Goal: Task Accomplishment & Management: Manage account settings

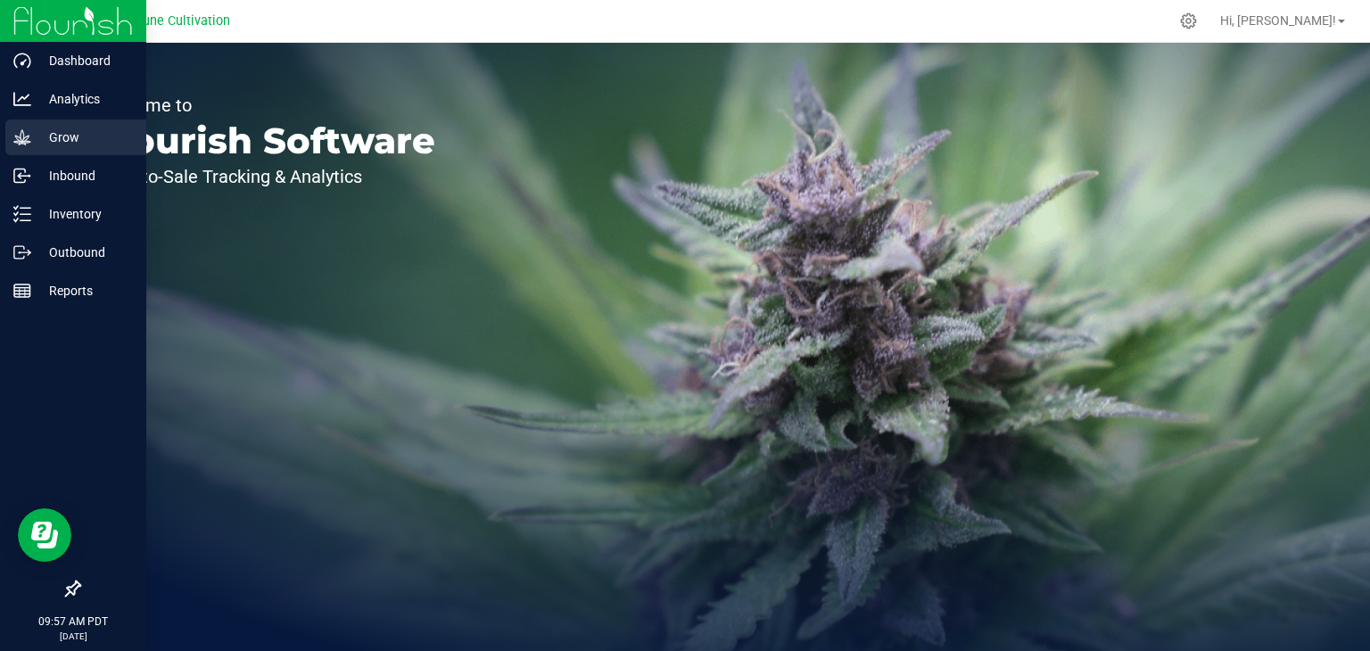
click at [32, 140] on p "Grow" at bounding box center [84, 137] width 107 height 21
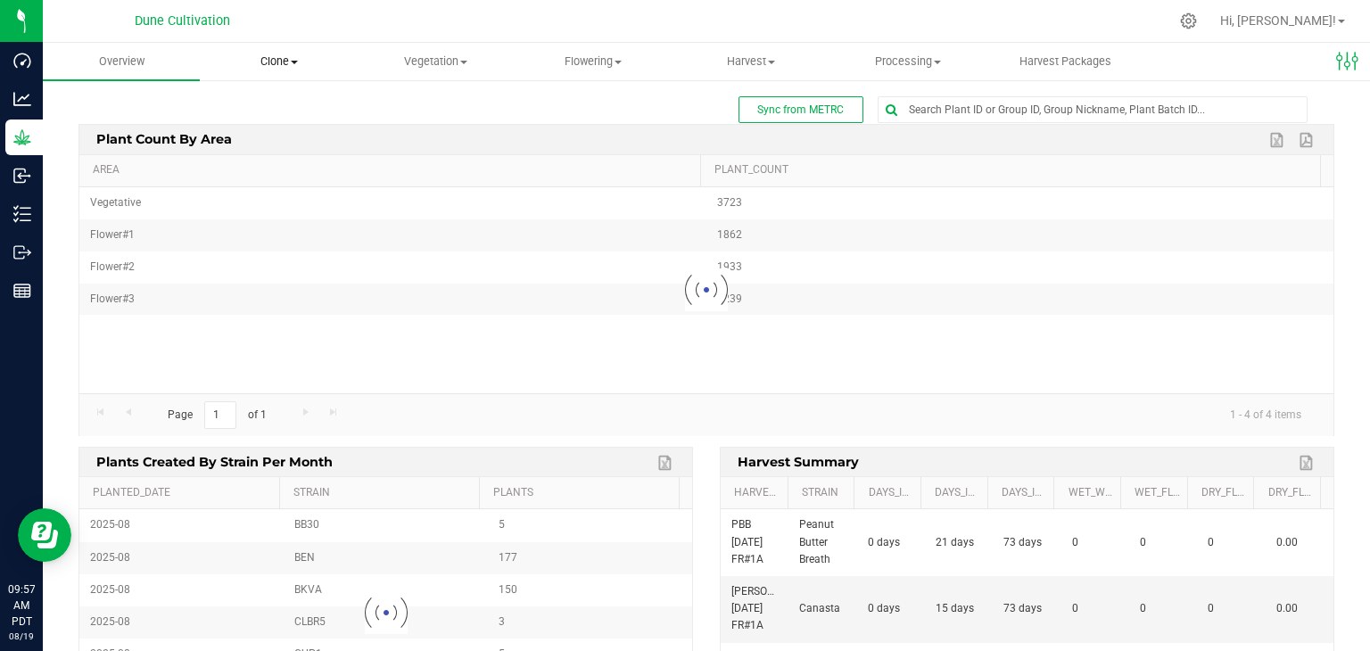
click at [293, 56] on span "Clone" at bounding box center [278, 62] width 155 height 16
click at [280, 126] on span "Cloning groups" at bounding box center [267, 128] width 135 height 15
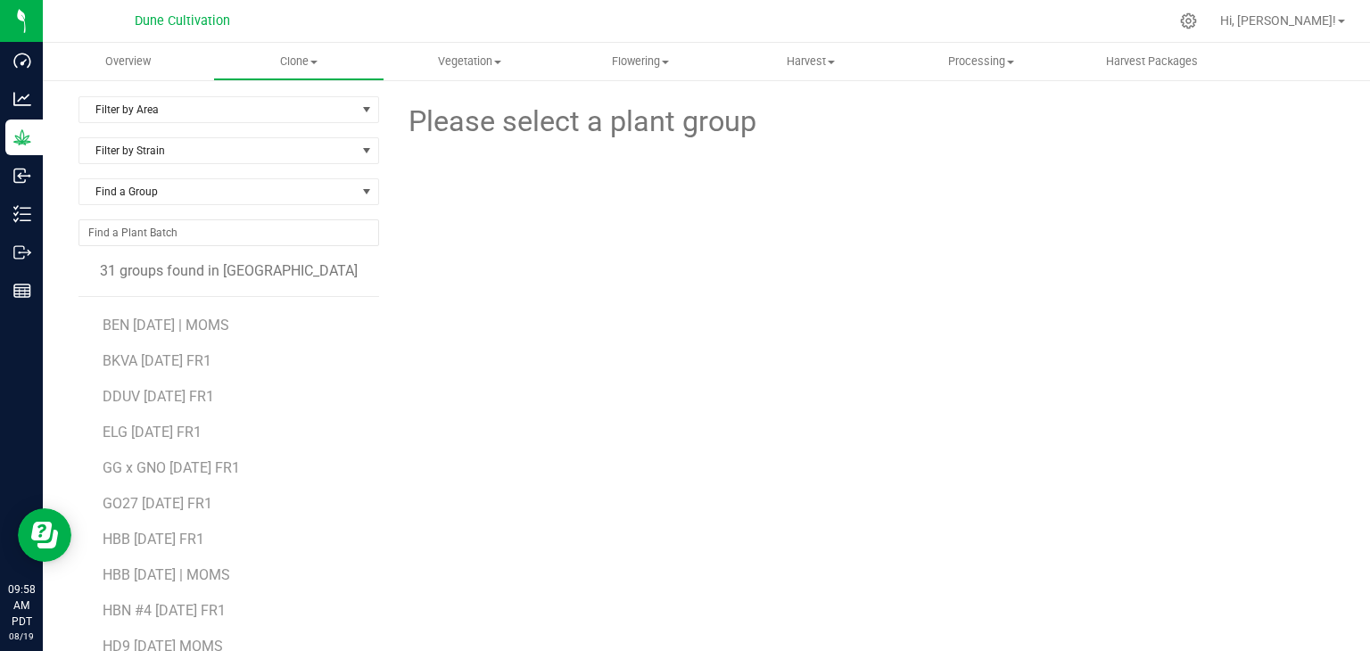
scroll to position [228, 0]
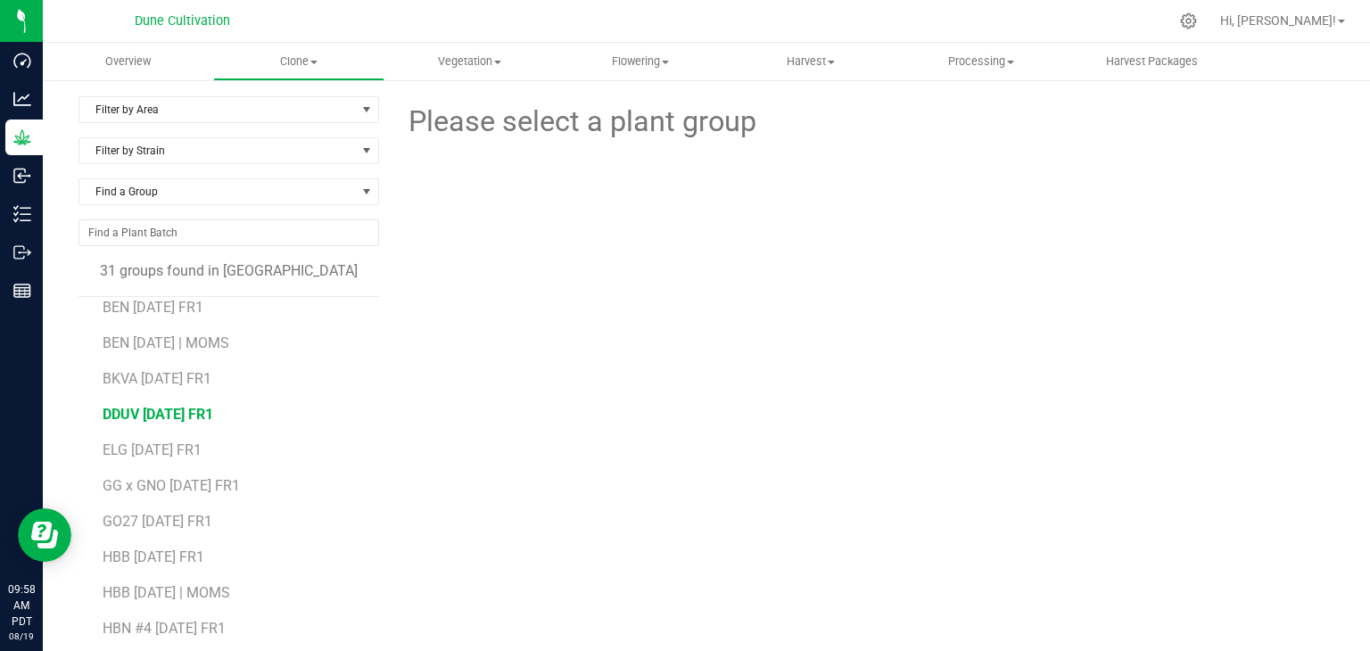
click at [191, 411] on span "DDUV [DATE] FR1" at bounding box center [158, 414] width 111 height 17
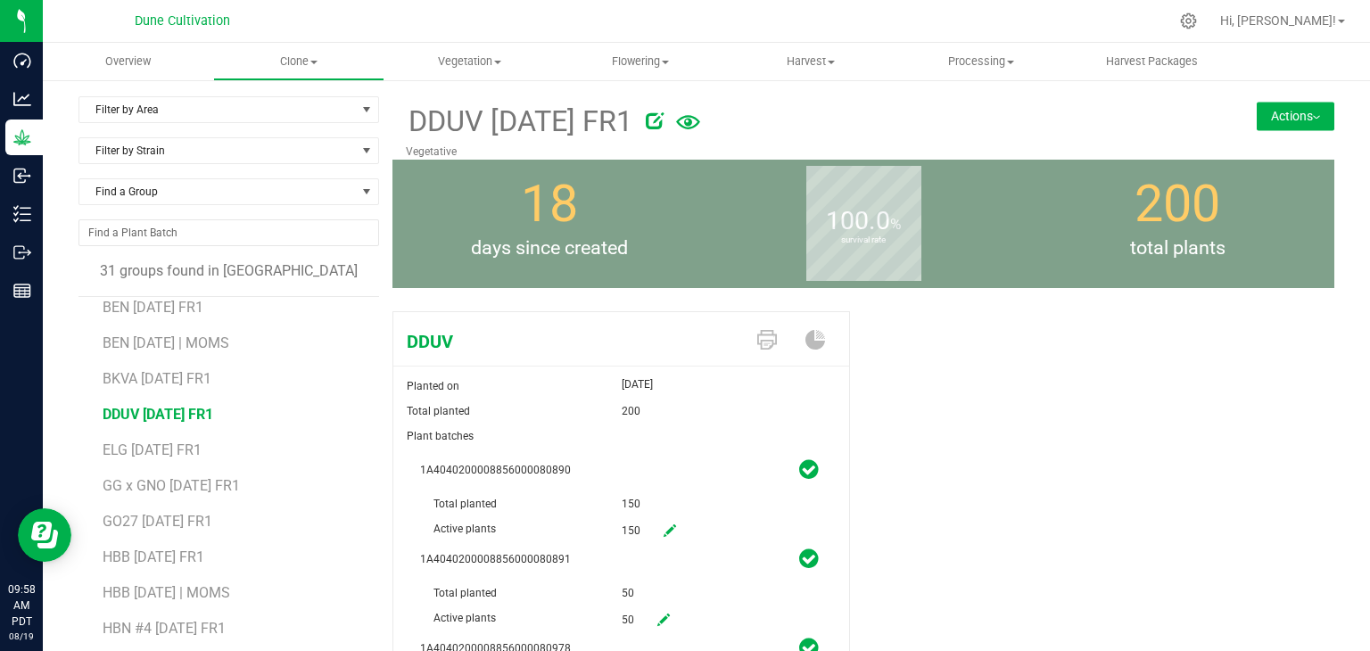
click at [1276, 112] on button "Actions" at bounding box center [1296, 116] width 78 height 29
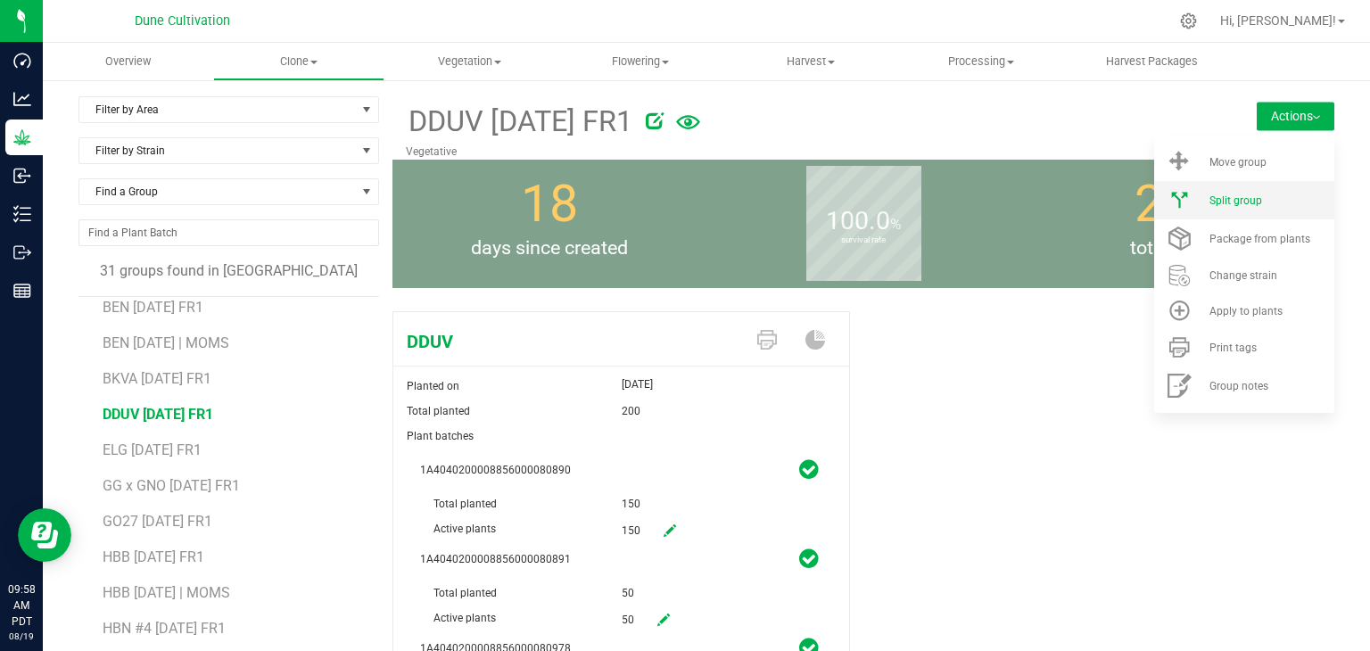
click at [1224, 208] on li "Split group" at bounding box center [1244, 200] width 180 height 38
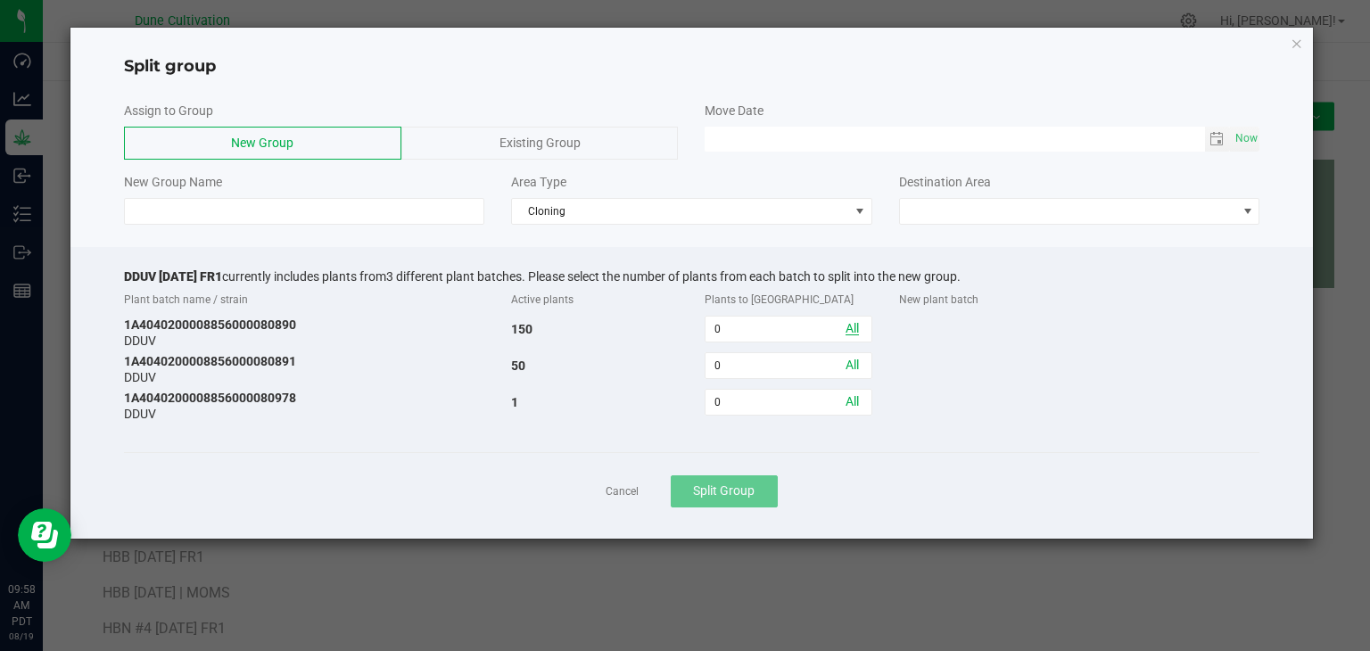
click at [851, 328] on link "All" at bounding box center [852, 328] width 13 height 14
type input "150"
drag, startPoint x: 771, startPoint y: 369, endPoint x: 760, endPoint y: 361, distance: 13.4
click at [771, 368] on input "0" at bounding box center [788, 365] width 165 height 25
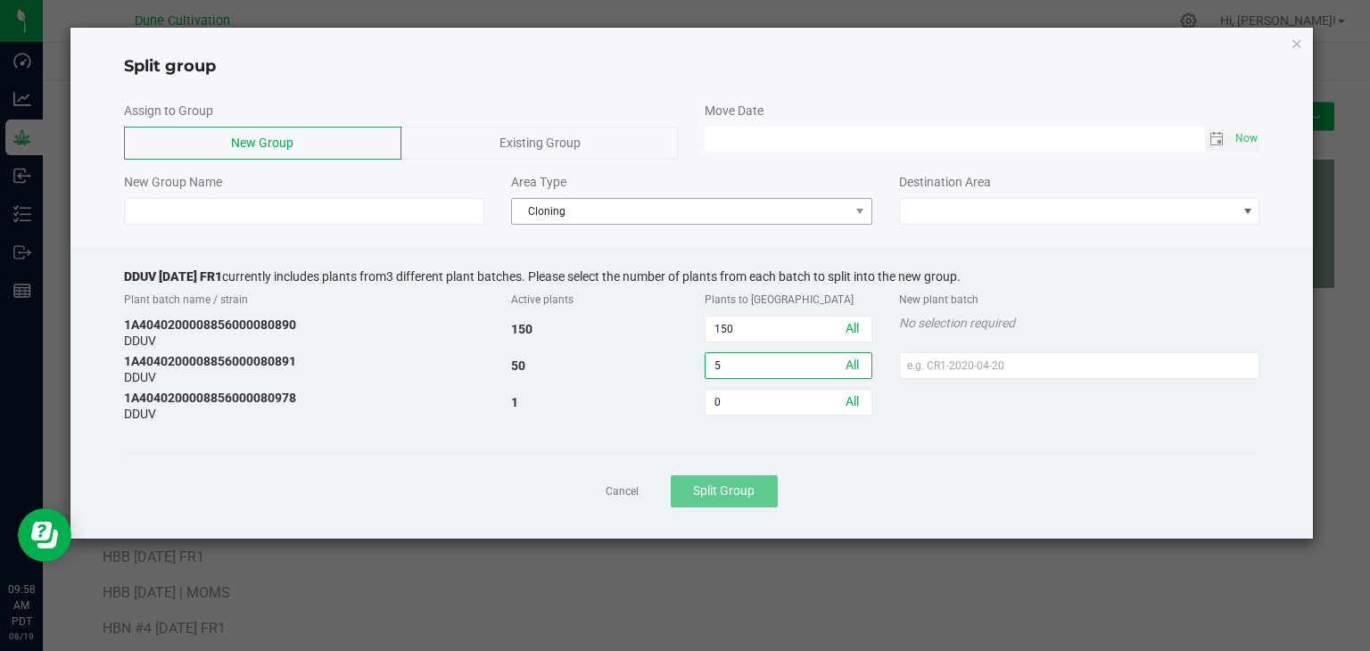
type input "5"
click at [724, 218] on span "Cloning" at bounding box center [680, 211] width 337 height 25
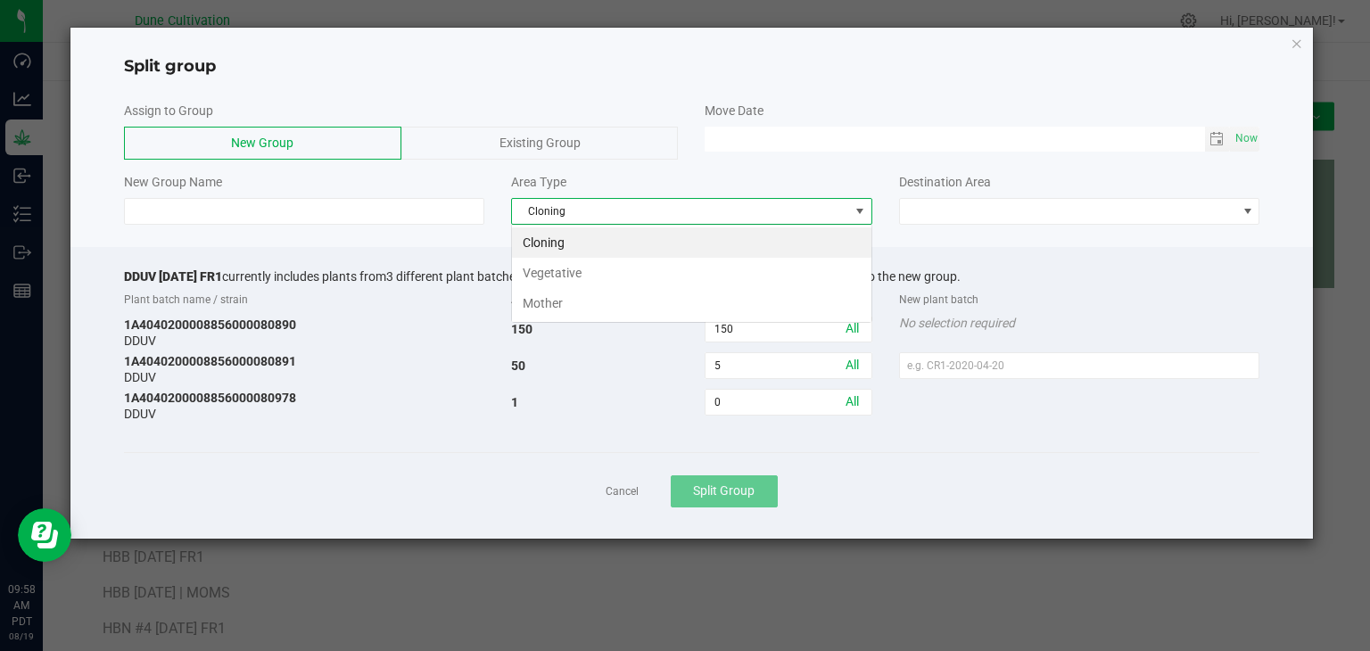
scroll to position [26, 360]
click at [598, 274] on li "Vegetative" at bounding box center [691, 273] width 359 height 30
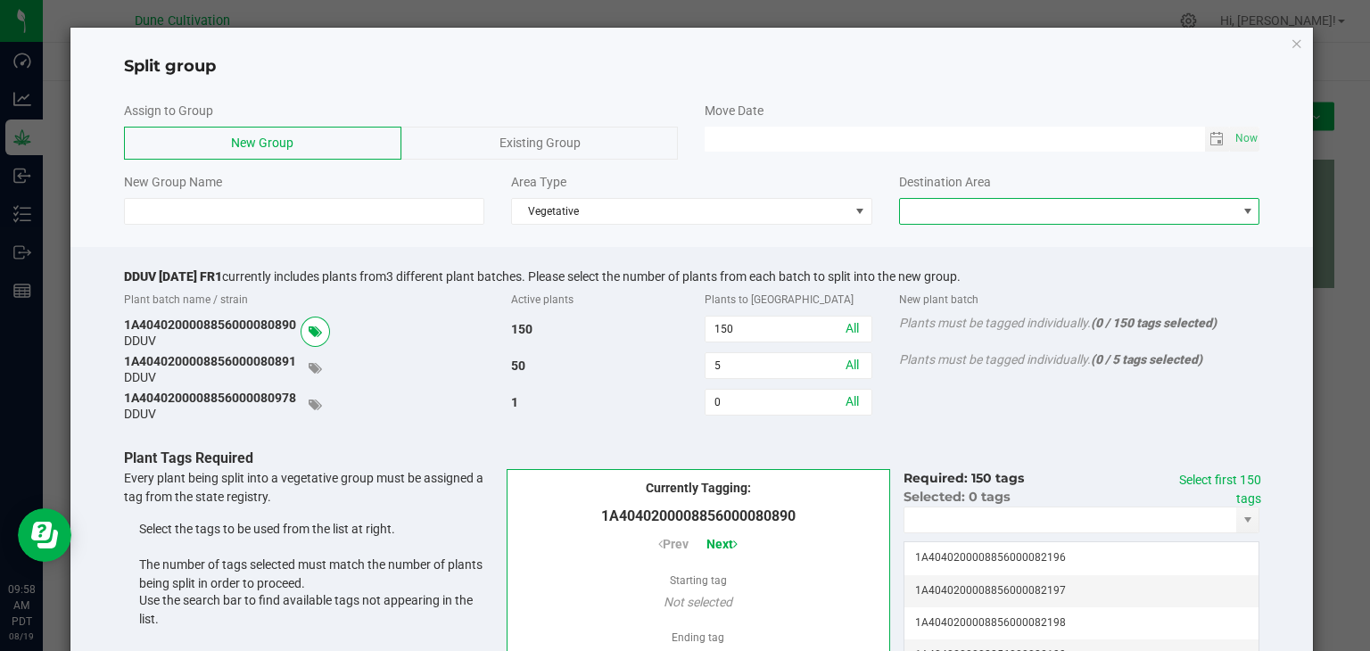
click at [1006, 222] on span at bounding box center [1068, 211] width 337 height 25
click at [971, 244] on li "Vegetative" at bounding box center [1068, 242] width 355 height 30
click at [1213, 488] on div "Select first 150 tags" at bounding box center [1210, 489] width 101 height 37
click at [1202, 467] on p "Plant Tags Required" at bounding box center [699, 458] width 1150 height 21
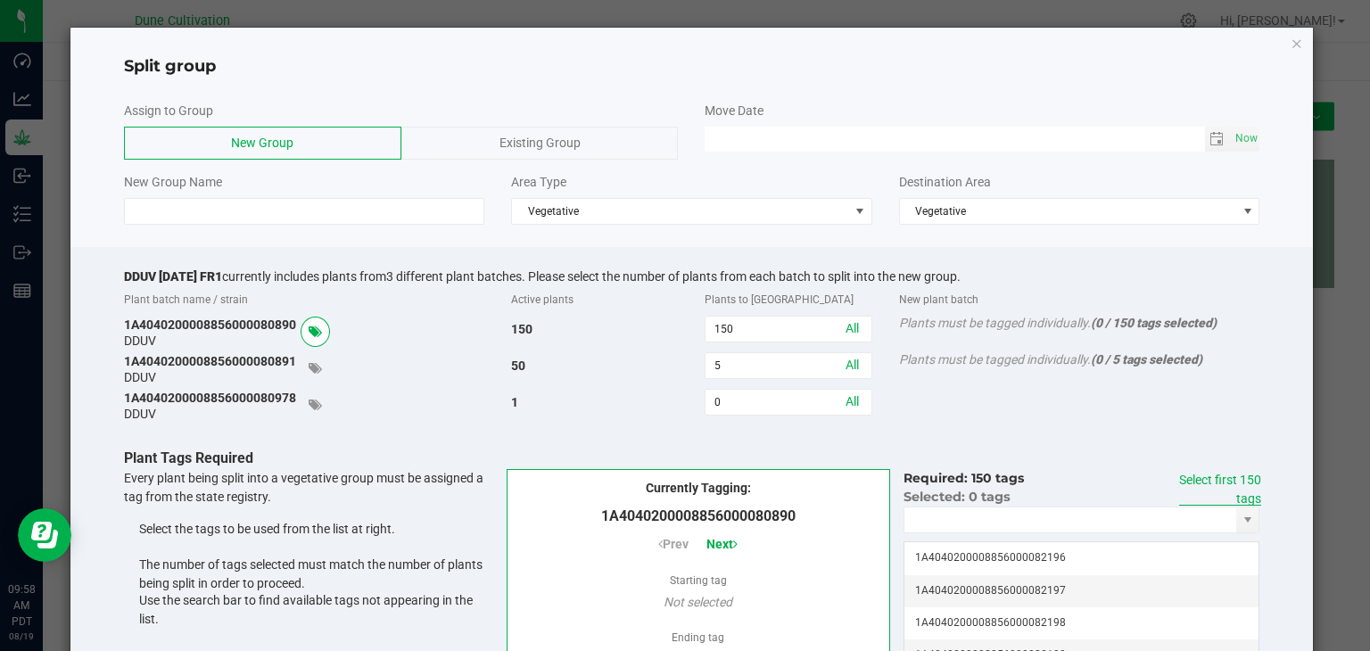
click at [1202, 473] on link "Select first 150 tags" at bounding box center [1220, 489] width 82 height 33
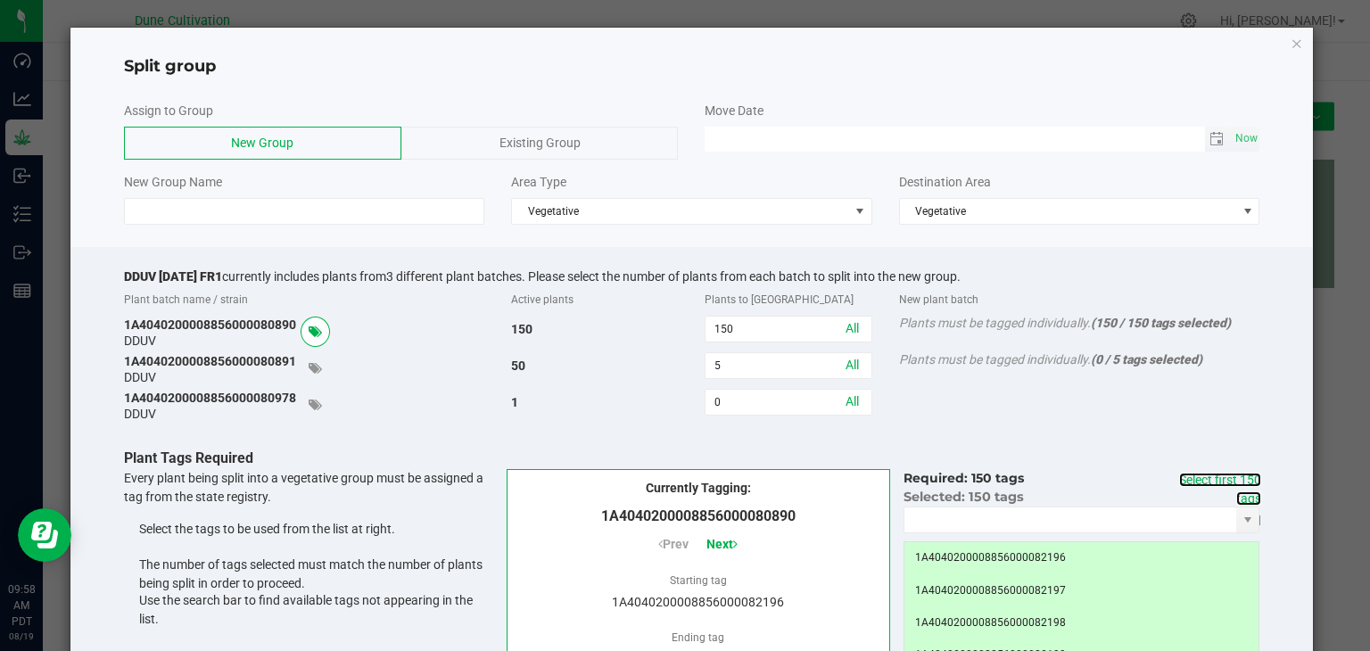
click at [1205, 146] on span "Toggle calendar" at bounding box center [1218, 139] width 26 height 25
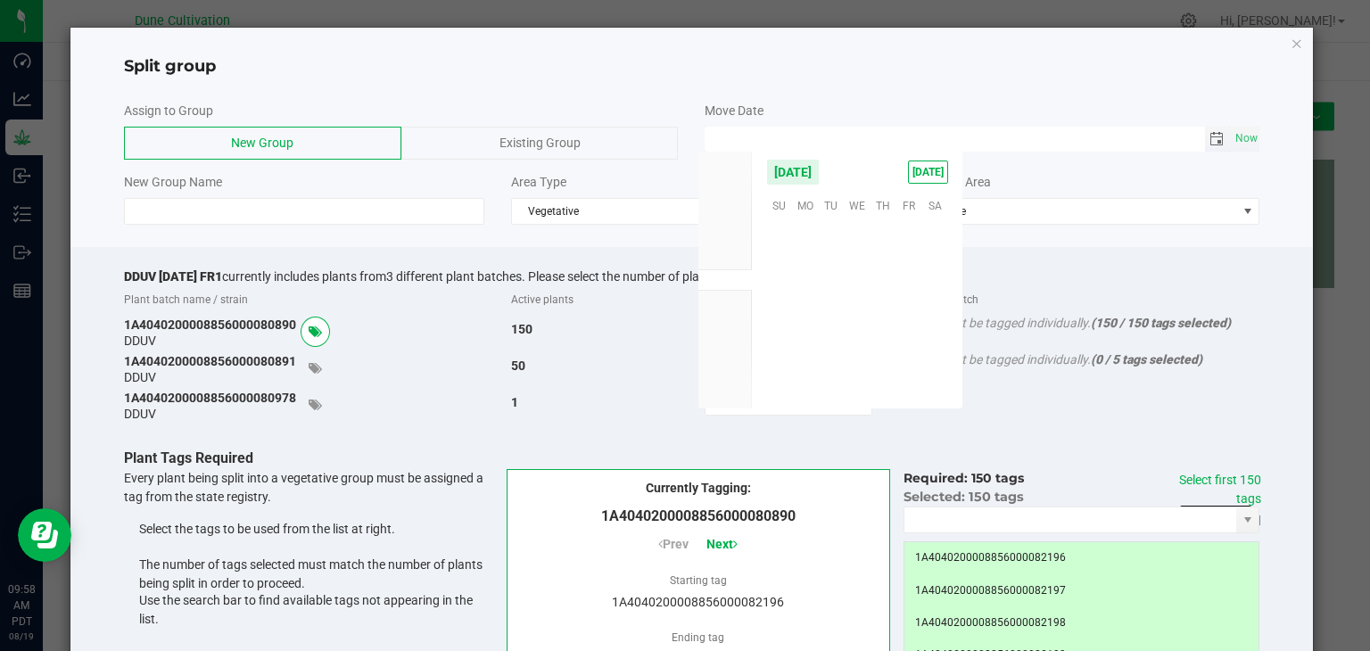
scroll to position [289140, 0]
click at [1205, 145] on span "Toggle calendar" at bounding box center [1218, 139] width 26 height 25
type input "MM/dd/yy HH:MM AM"
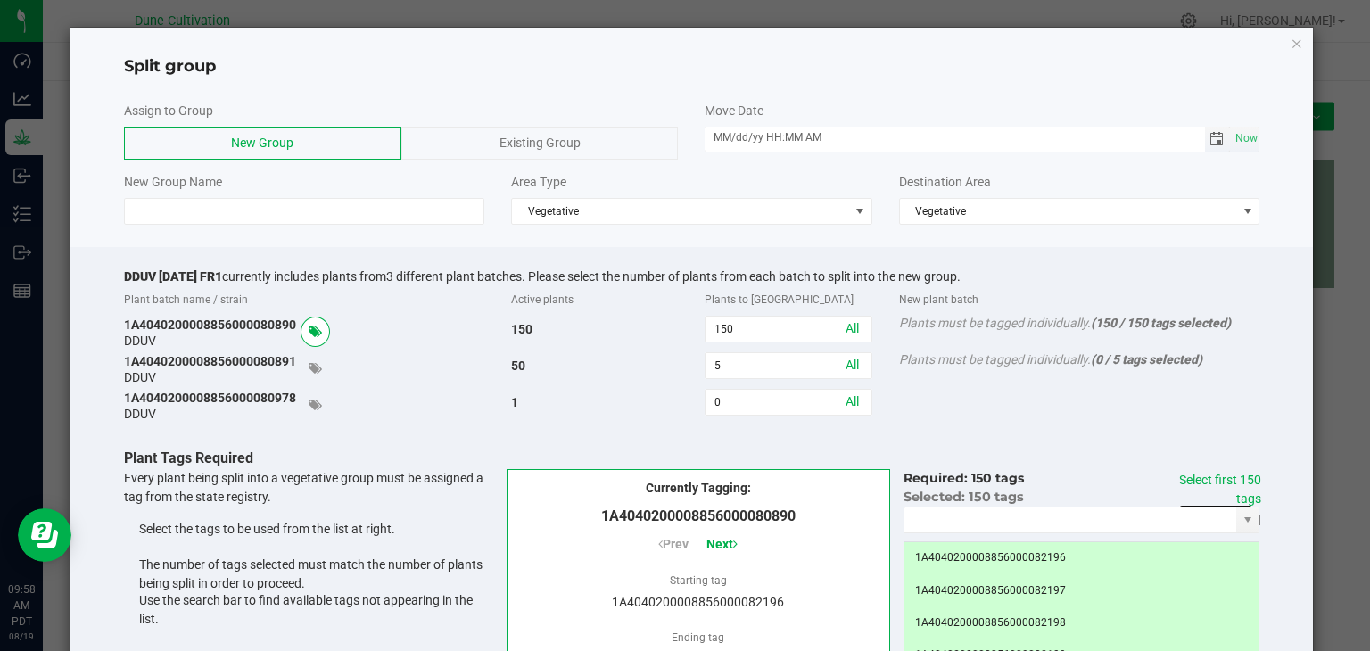
click at [1210, 134] on span "Toggle calendar" at bounding box center [1218, 139] width 26 height 25
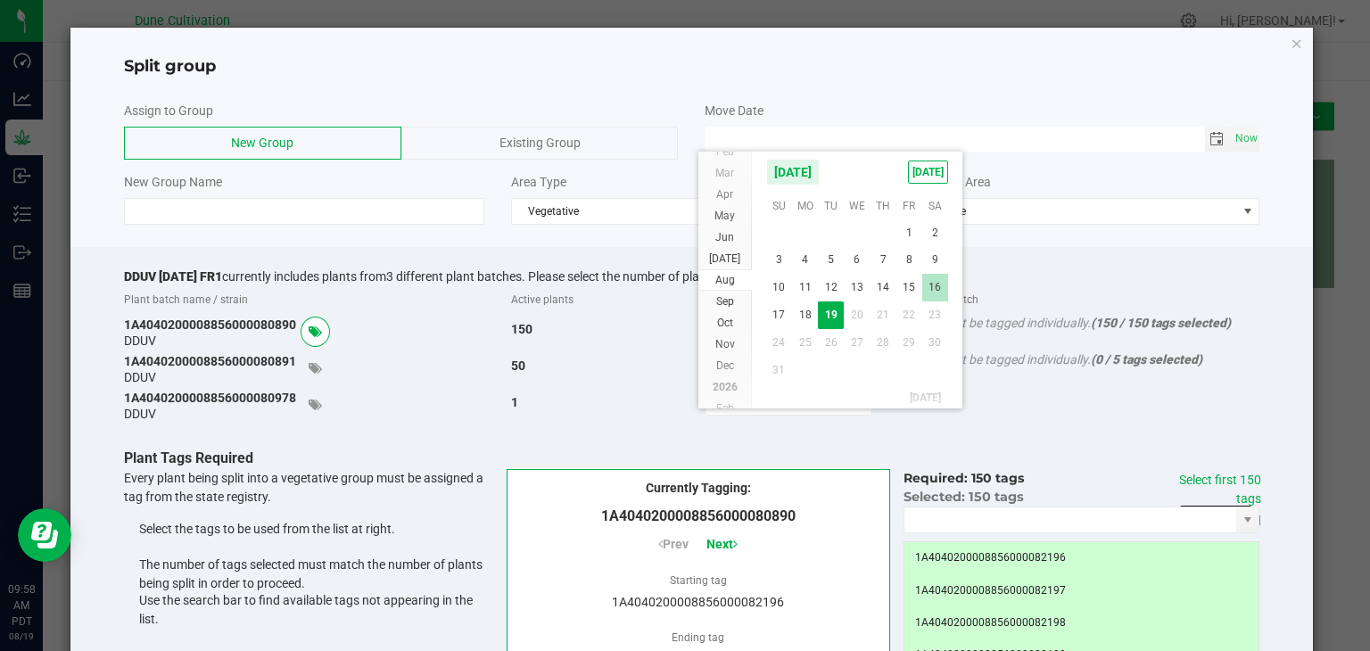
click at [922, 281] on span "16" at bounding box center [935, 288] width 26 height 28
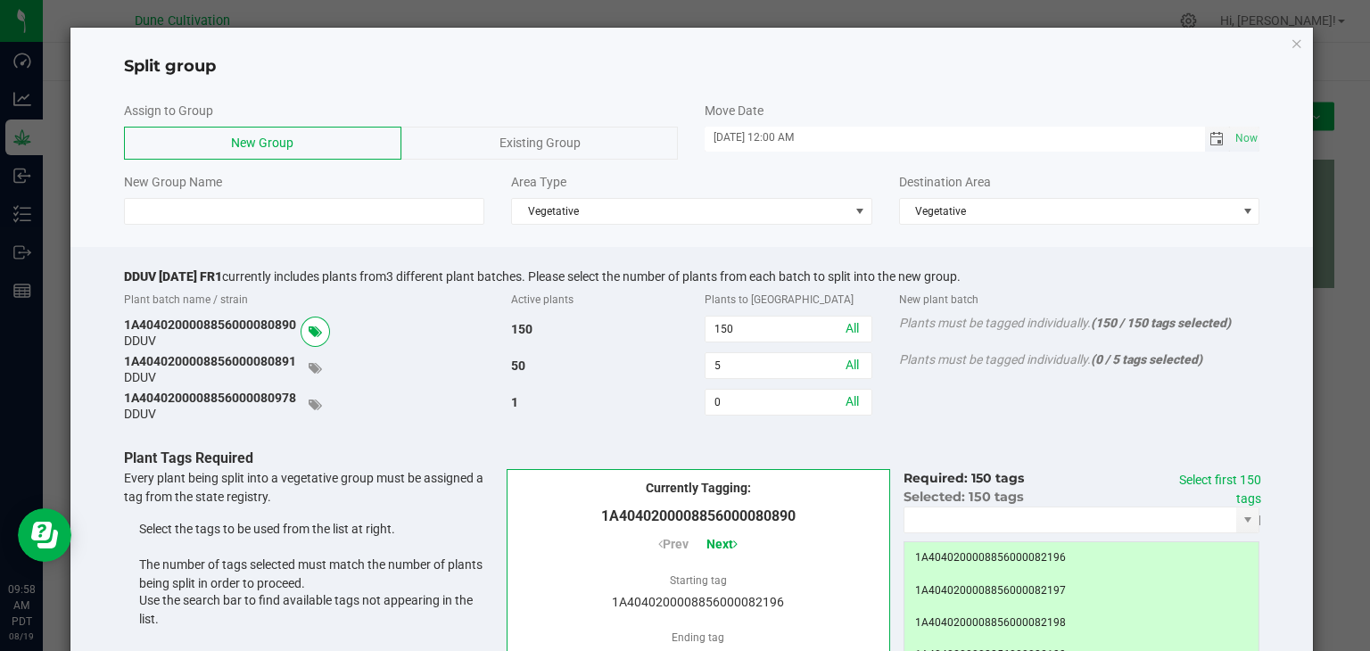
click at [1210, 140] on span "Toggle calendar" at bounding box center [1217, 139] width 14 height 14
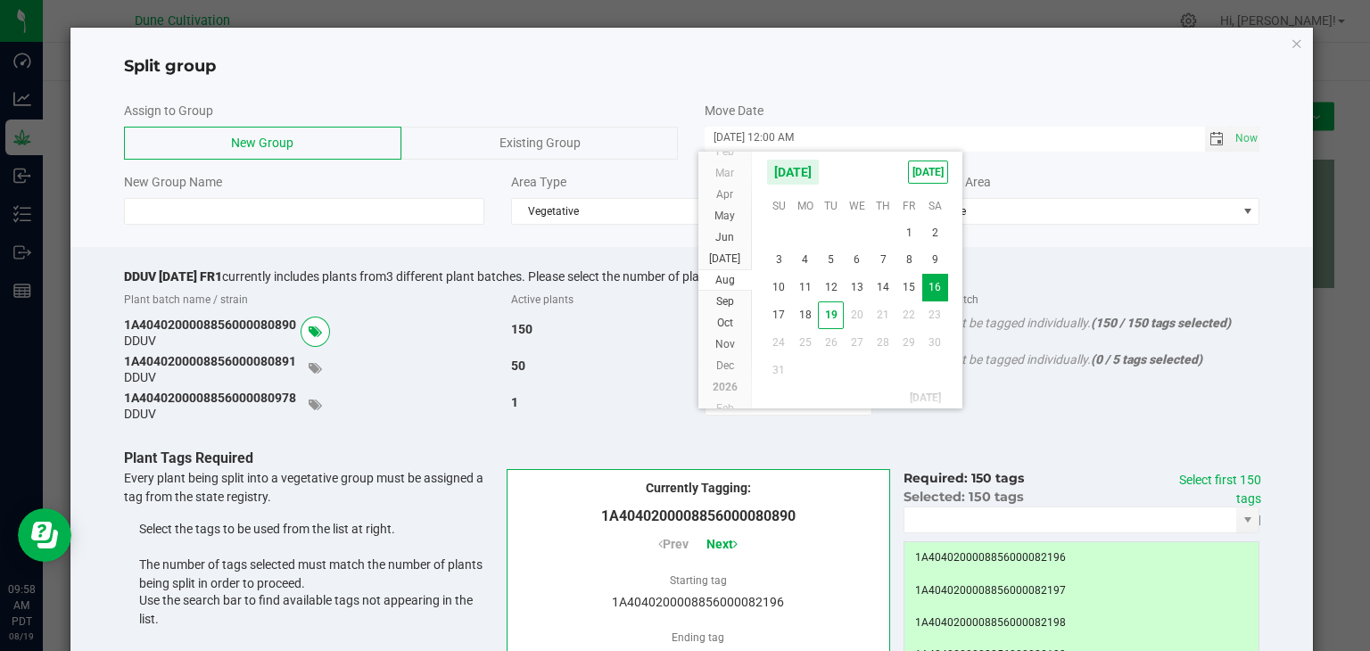
drag, startPoint x: 904, startPoint y: 276, endPoint x: 889, endPoint y: 272, distance: 14.7
click at [904, 275] on span "15" at bounding box center [909, 288] width 26 height 28
type input "[DATE] 12:00 AM"
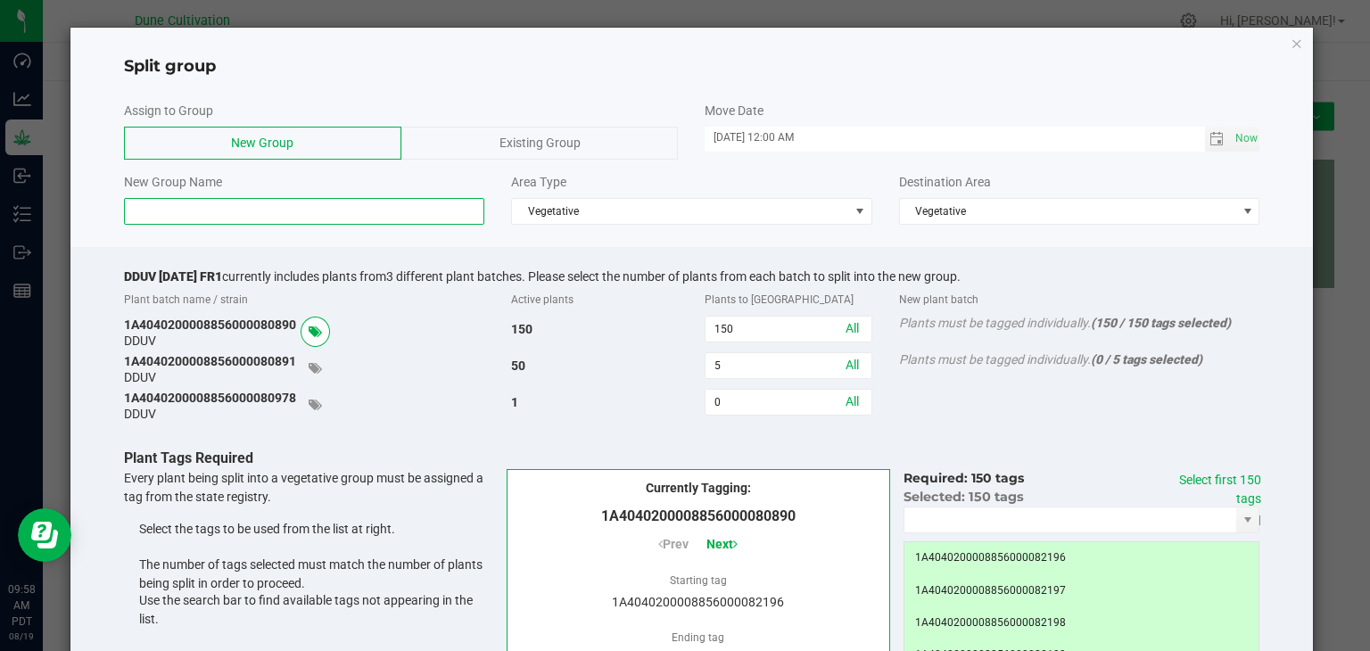
click at [380, 205] on input at bounding box center [304, 211] width 361 height 27
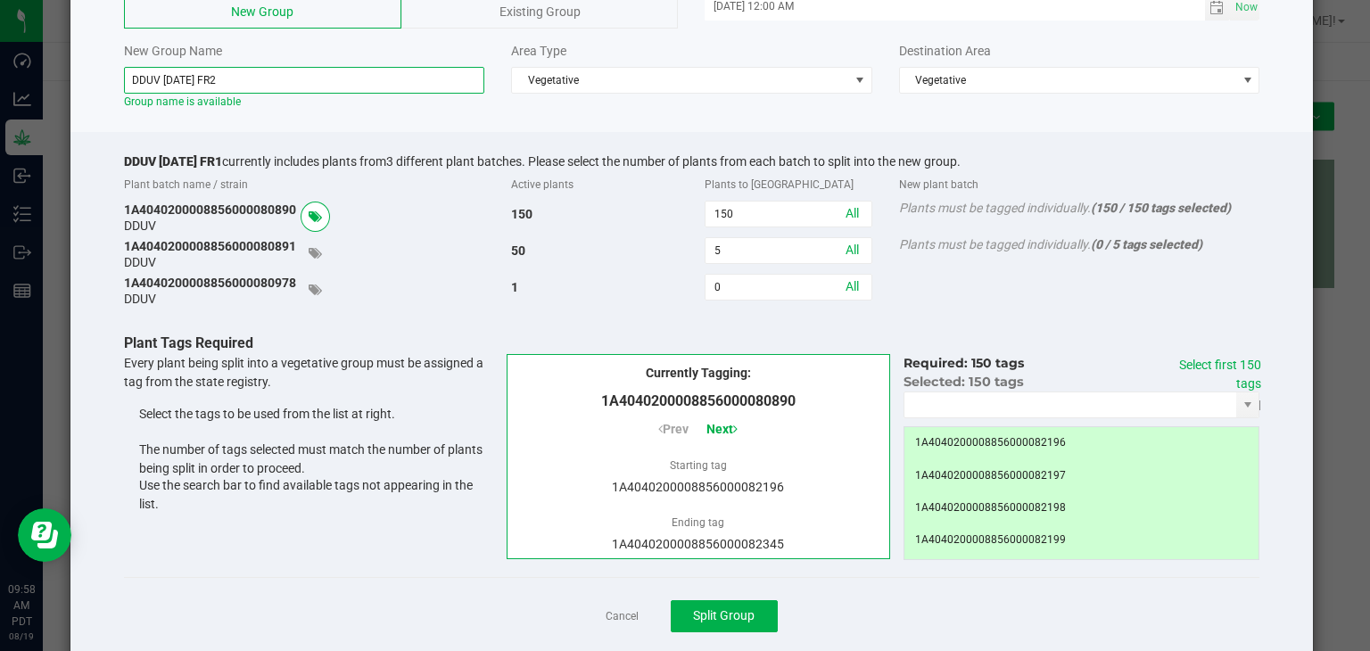
scroll to position [171, 0]
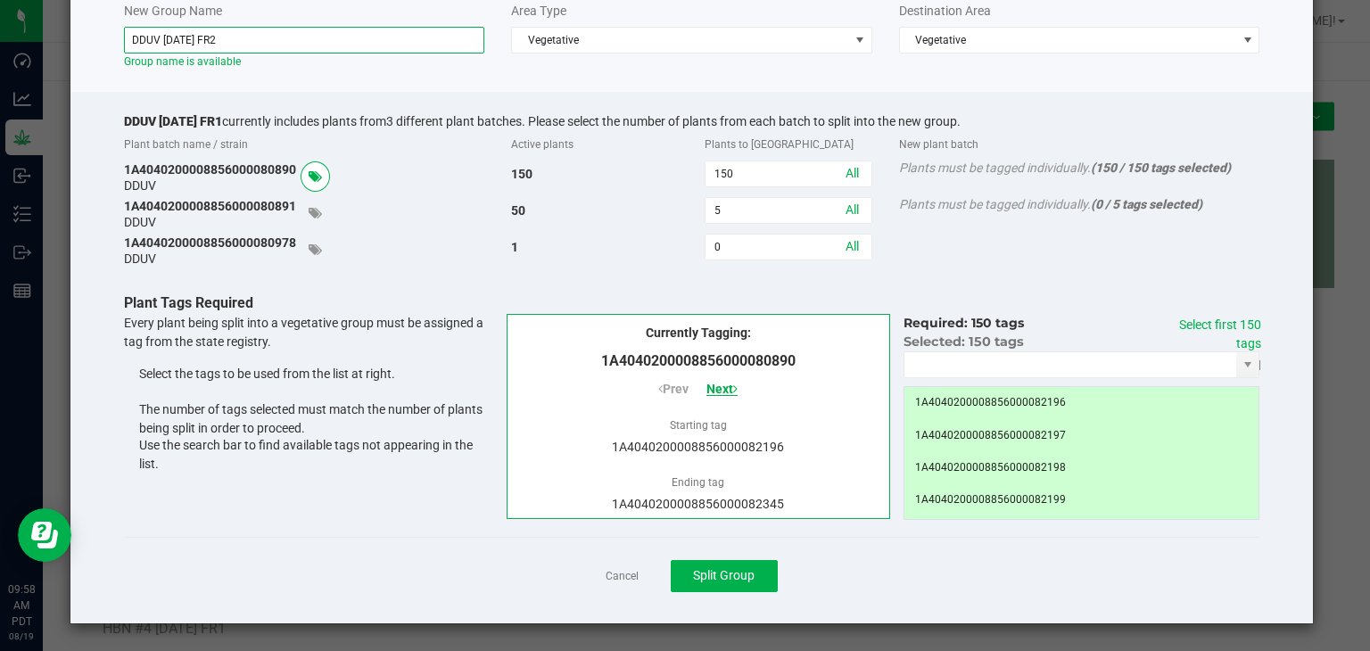
type input "DDUV [DATE] FR2"
click at [733, 387] on icon at bounding box center [735, 389] width 4 height 12
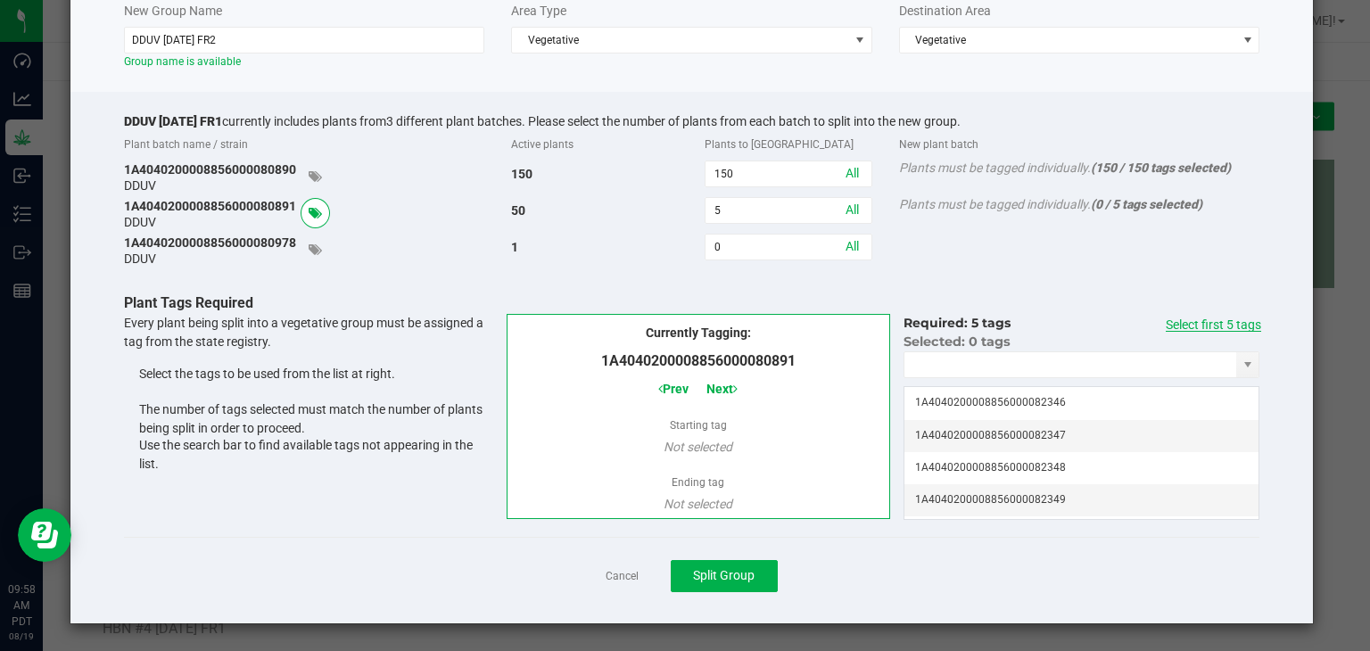
click at [1219, 319] on link "Select first 5 tags" at bounding box center [1213, 325] width 95 height 14
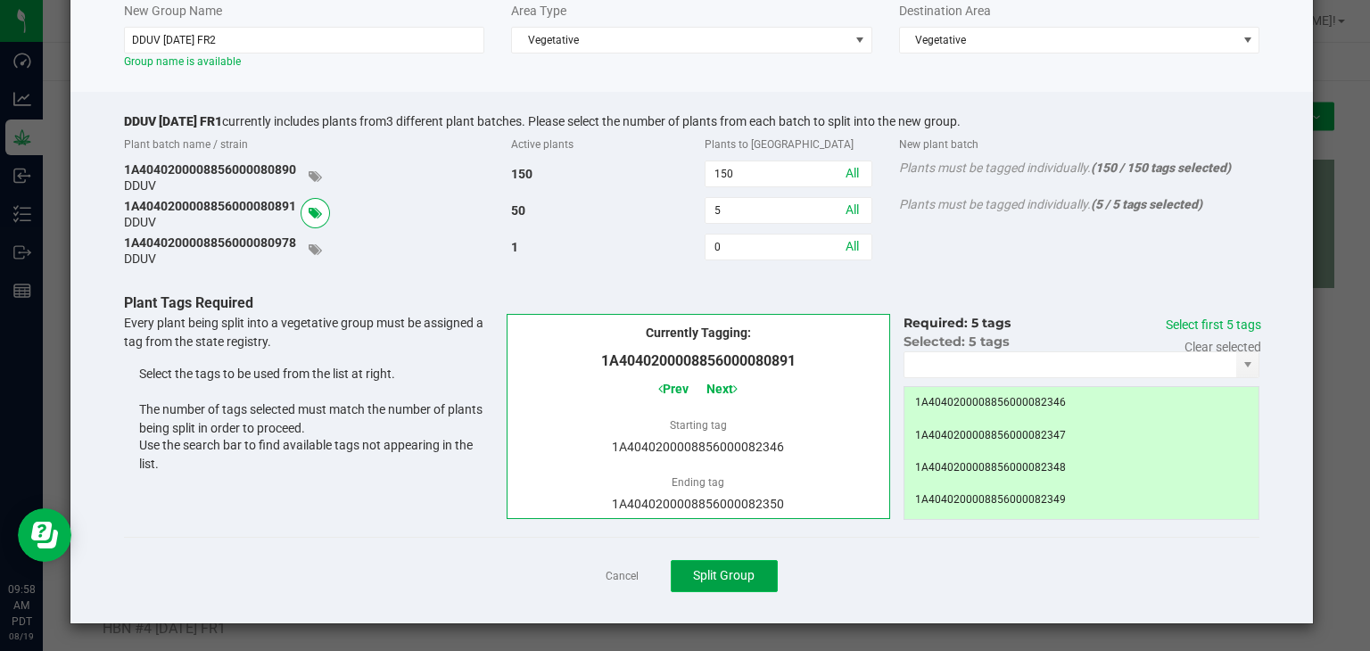
click at [706, 572] on span "Split Group" at bounding box center [724, 575] width 62 height 14
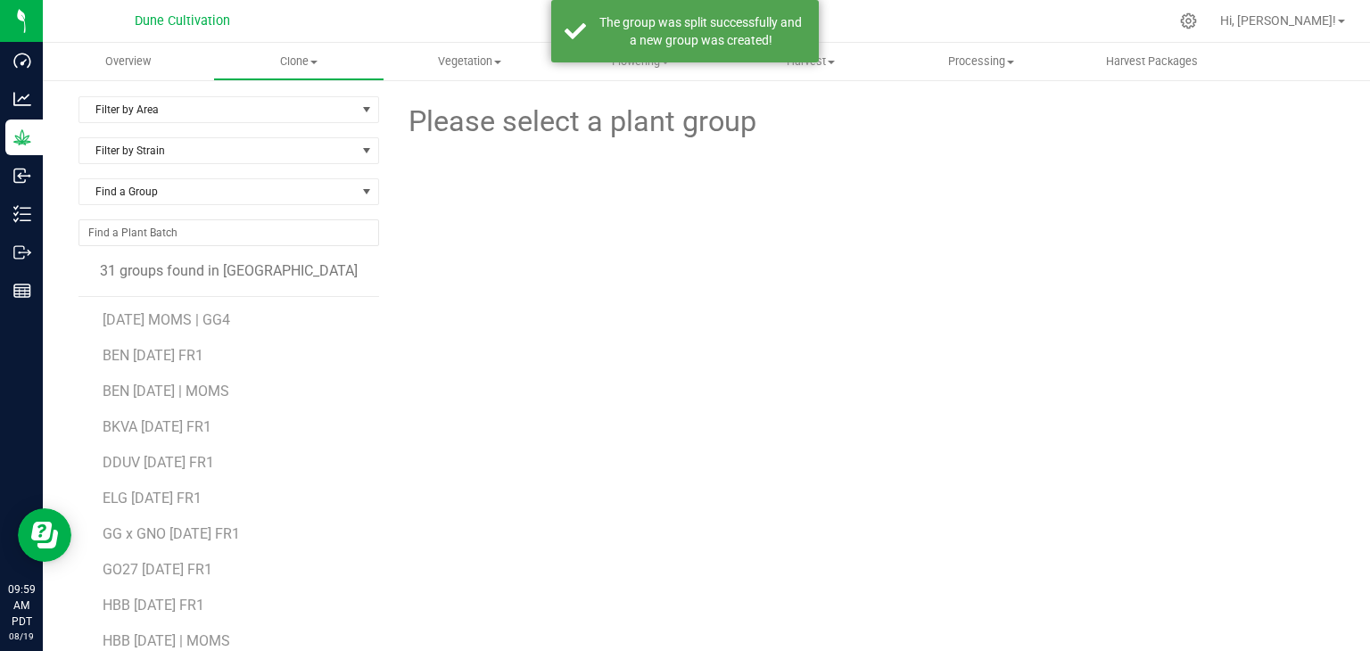
scroll to position [268, 0]
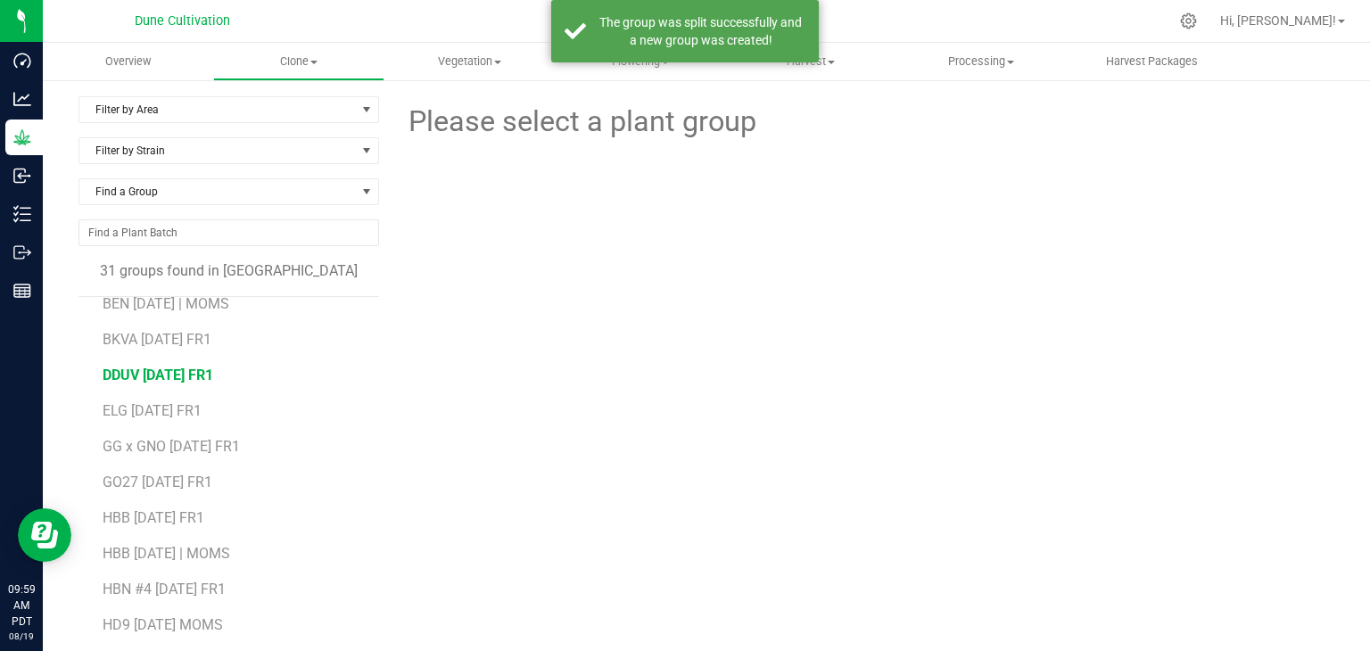
click at [200, 374] on span "DDUV [DATE] FR1" at bounding box center [158, 375] width 111 height 17
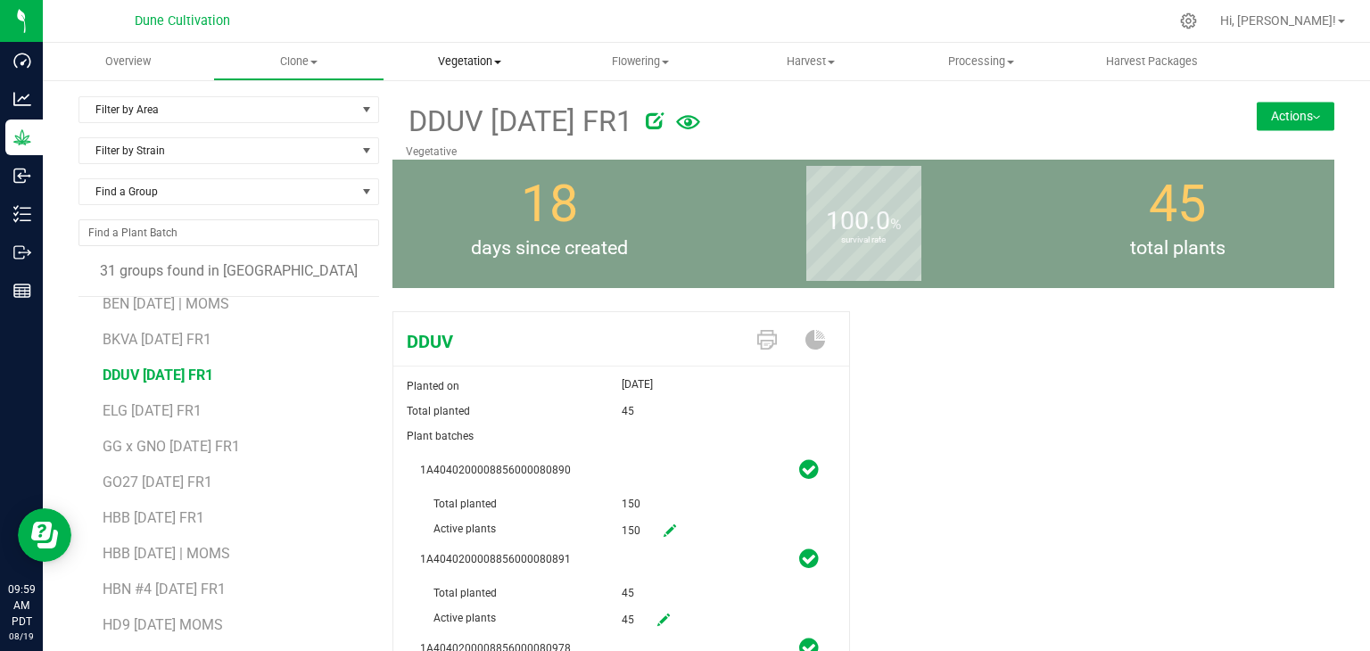
click at [483, 62] on span "Vegetation" at bounding box center [469, 62] width 169 height 16
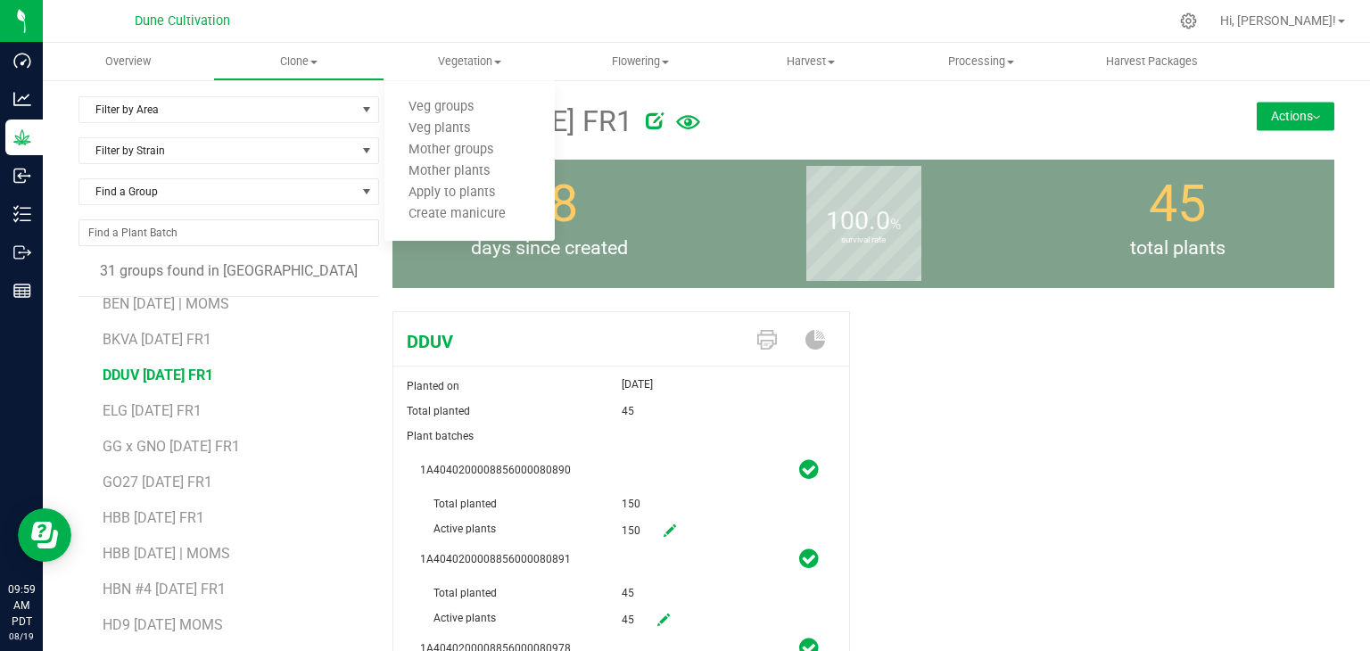
click at [198, 367] on span "DDUV [DATE] FR1" at bounding box center [158, 375] width 111 height 17
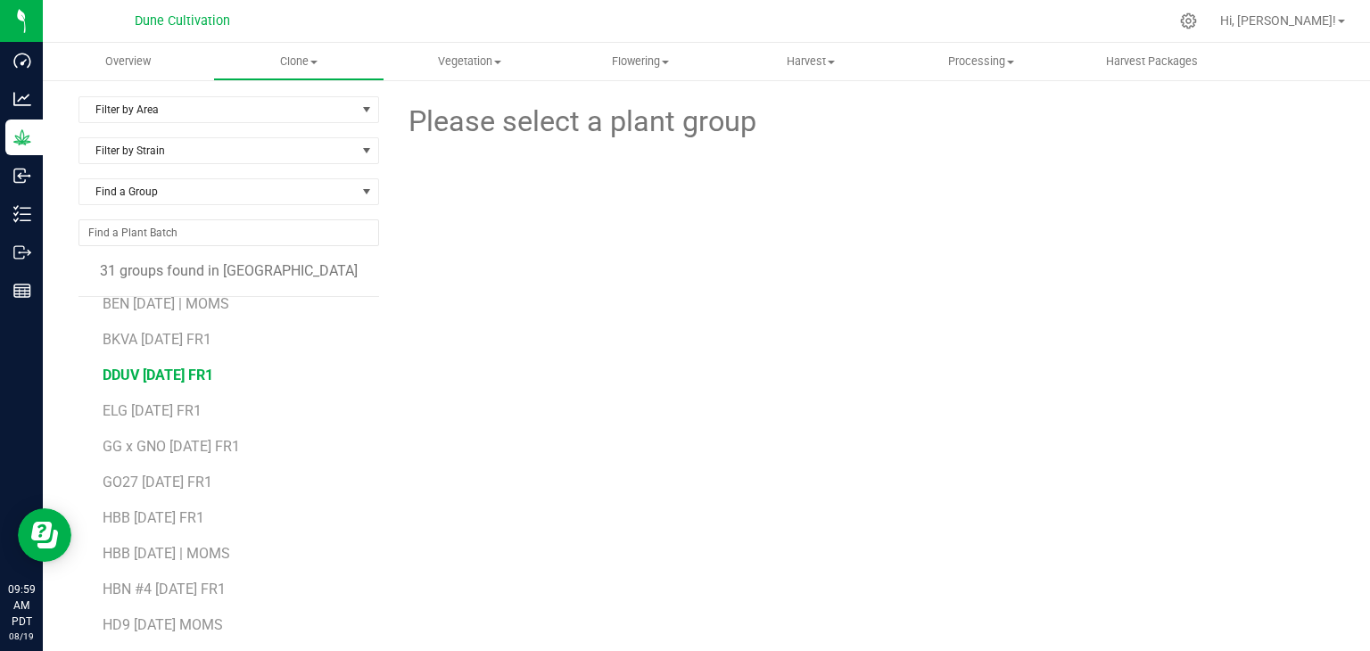
click at [182, 367] on span "DDUV [DATE] FR1" at bounding box center [158, 375] width 111 height 17
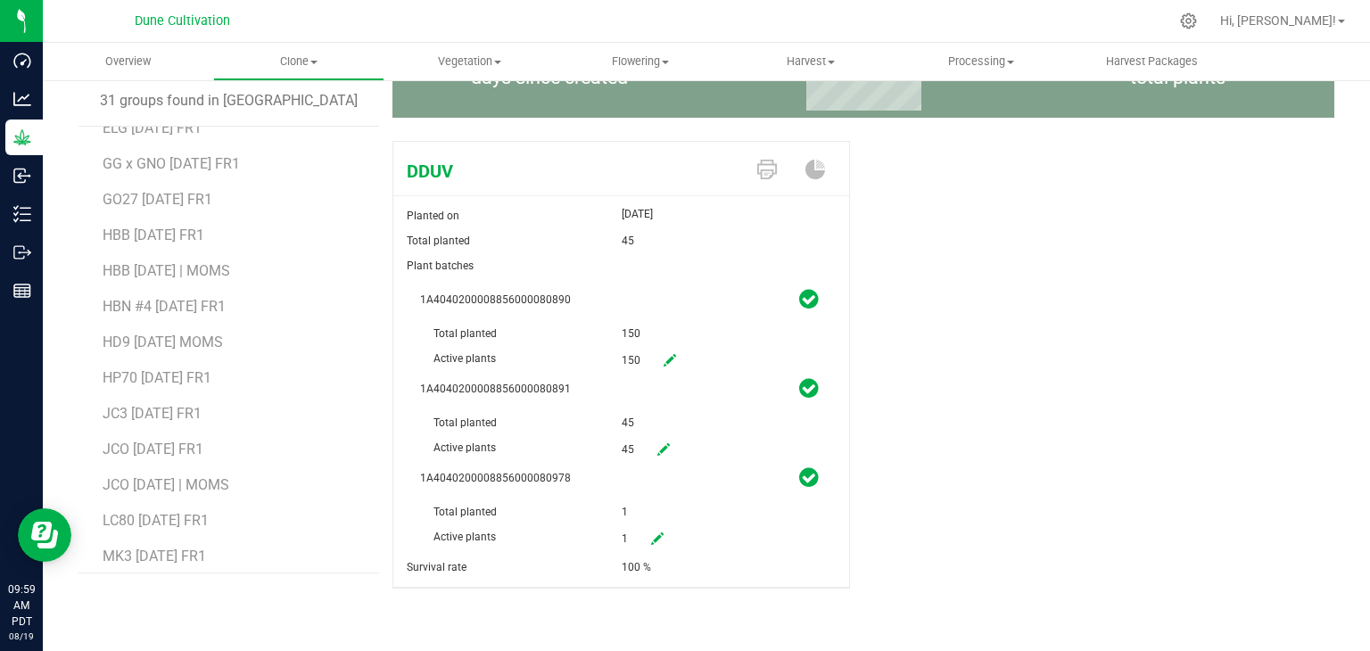
scroll to position [535, 0]
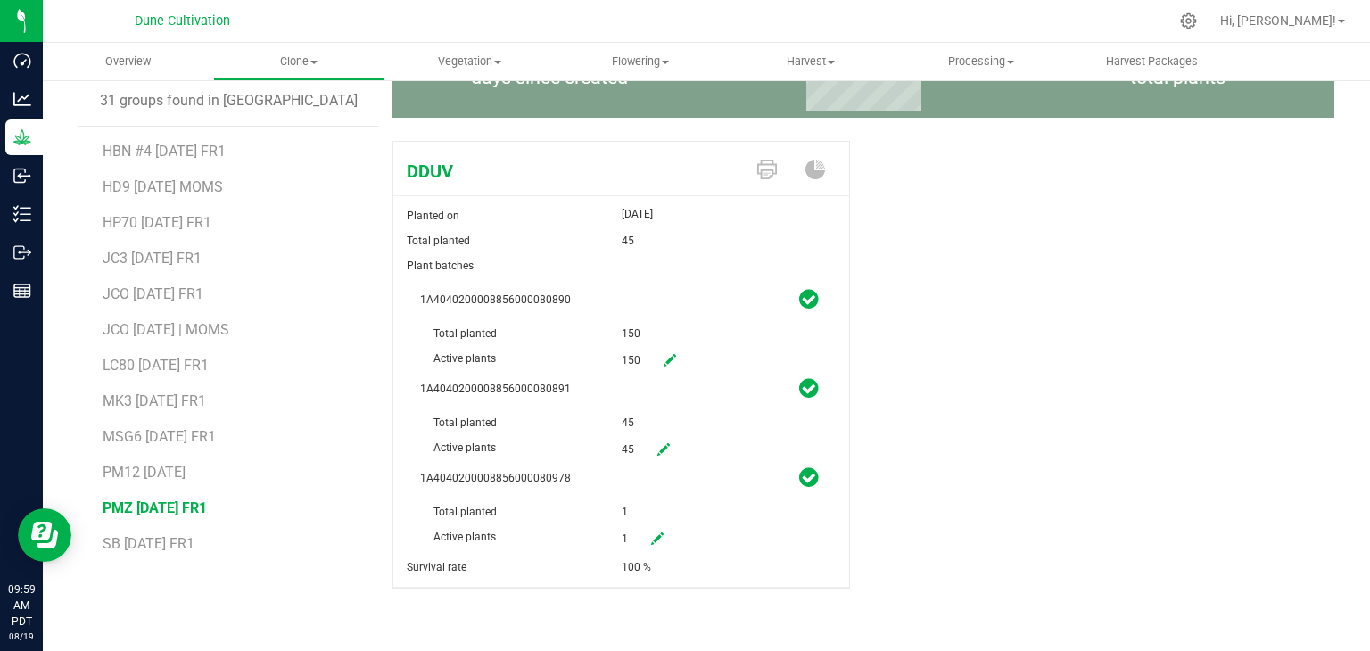
click at [157, 508] on span "PMZ [DATE] FR1" at bounding box center [155, 508] width 104 height 17
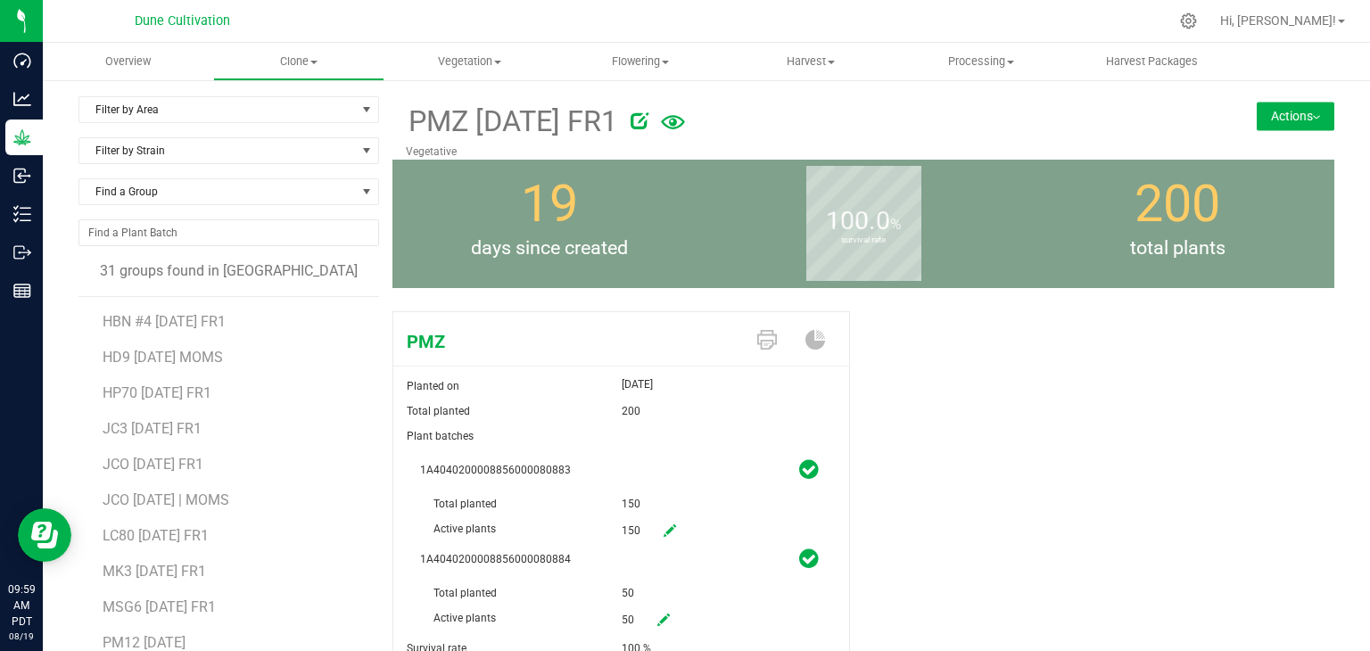
click at [1270, 106] on button "Actions" at bounding box center [1296, 116] width 78 height 29
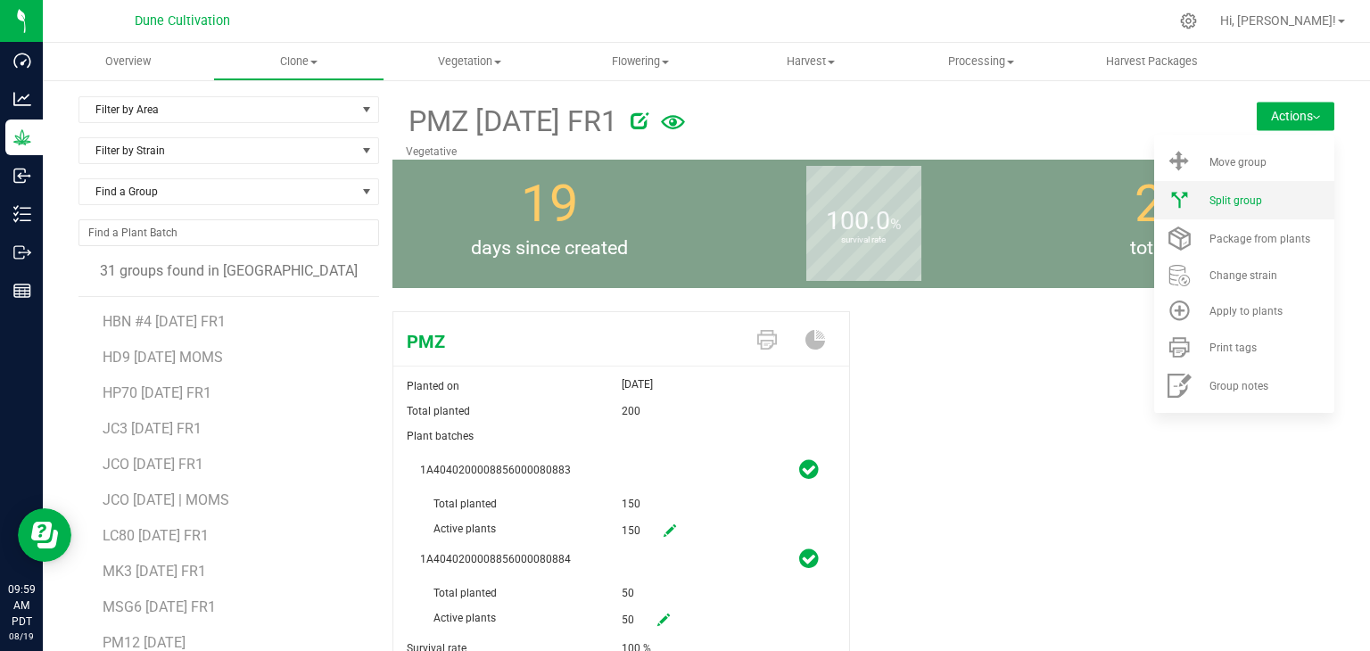
click at [1224, 190] on li "Split group" at bounding box center [1244, 200] width 180 height 38
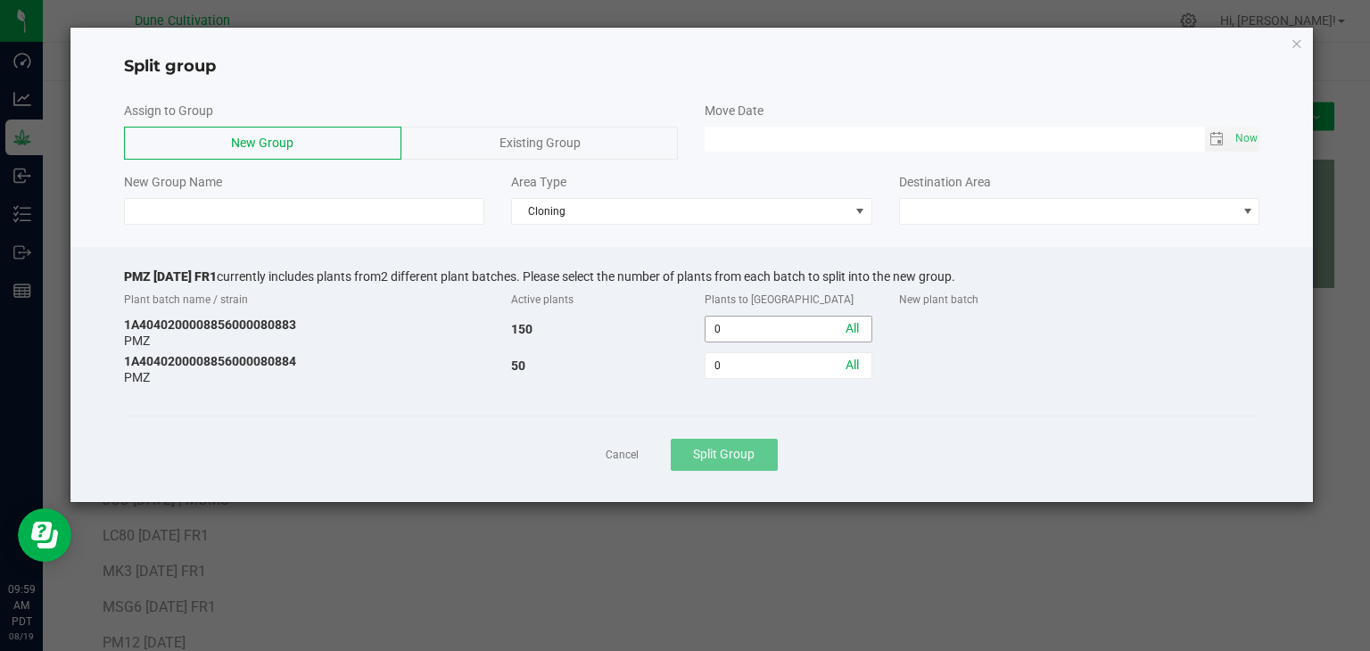
click at [766, 316] on div "0 All" at bounding box center [788, 328] width 194 height 32
click at [739, 340] on input "0" at bounding box center [788, 329] width 165 height 25
type input "110"
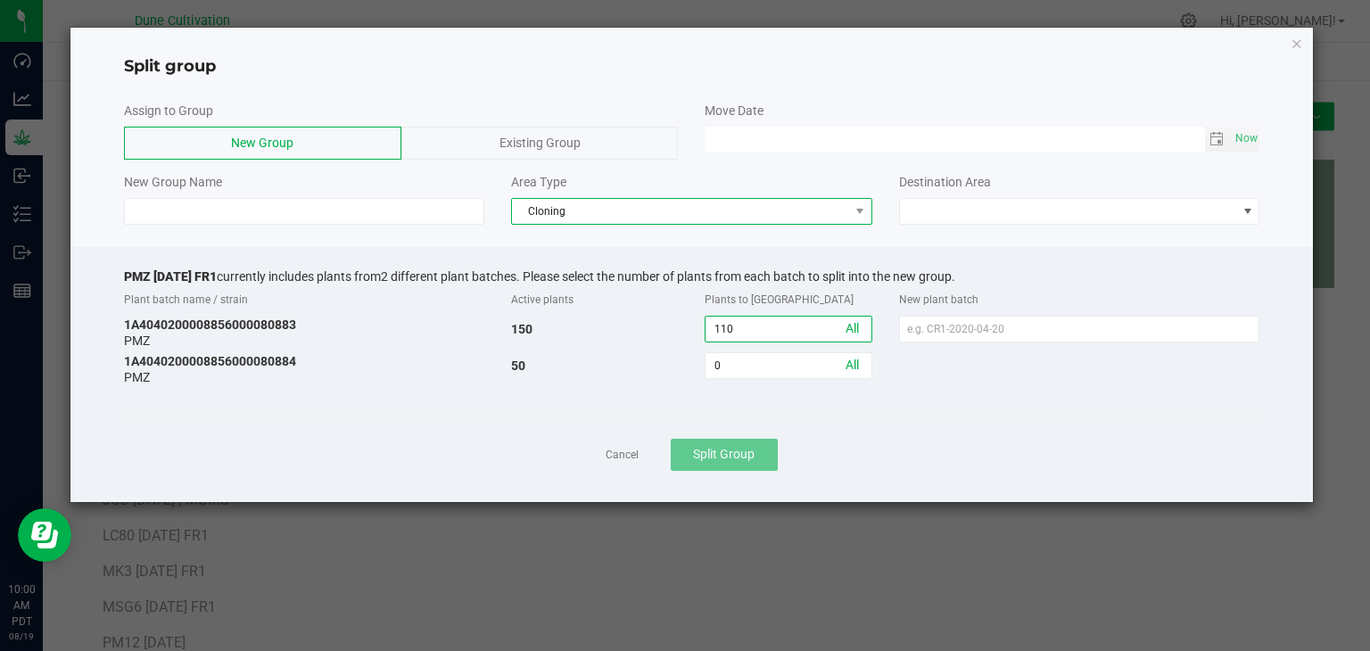
click at [648, 207] on span "Cloning" at bounding box center [680, 211] width 337 height 25
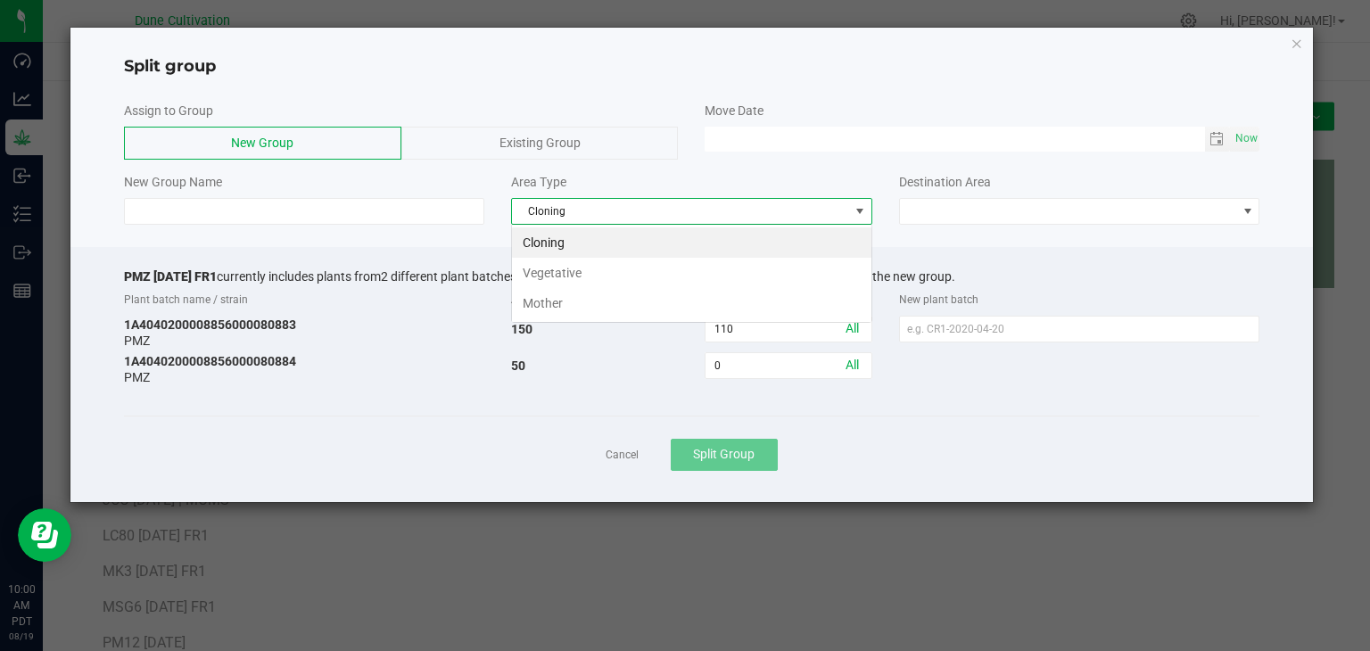
scroll to position [26, 360]
click at [586, 270] on li "Vegetative" at bounding box center [691, 273] width 359 height 30
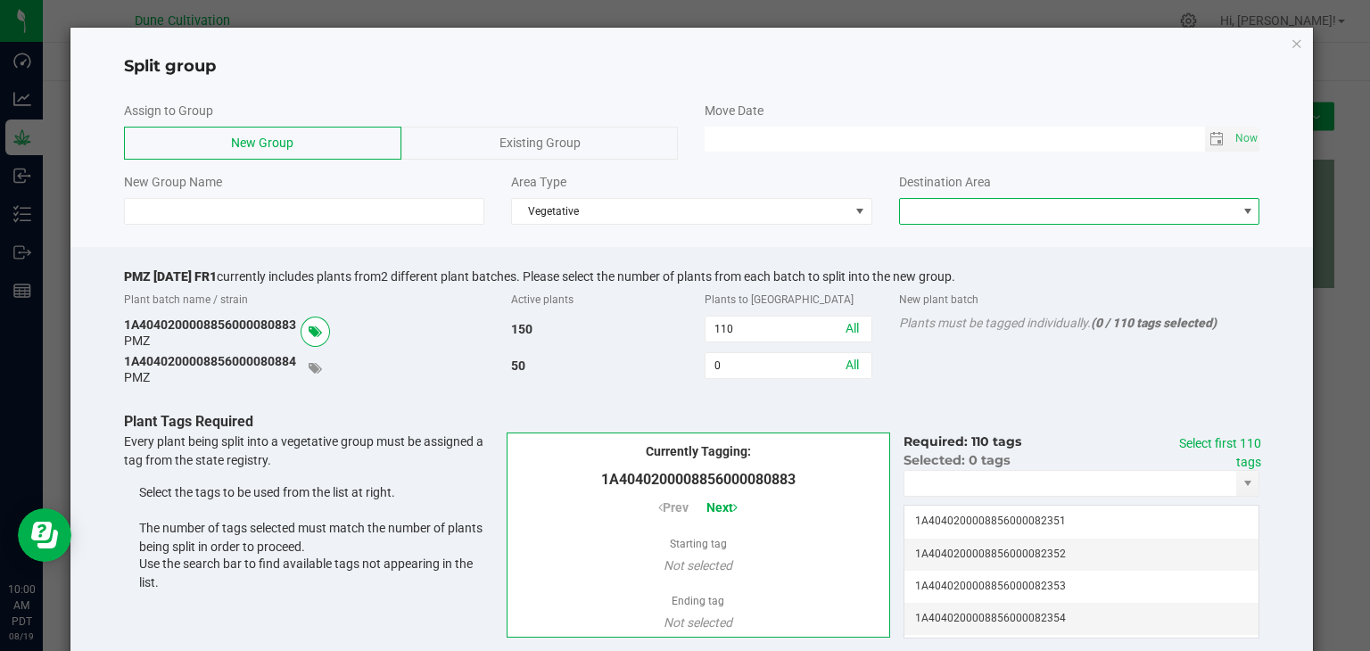
click at [1027, 204] on span at bounding box center [1068, 211] width 337 height 25
drag, startPoint x: 928, startPoint y: 240, endPoint x: 934, endPoint y: 247, distance: 9.5
click at [930, 244] on li "Vegetative" at bounding box center [1068, 242] width 355 height 30
click at [1210, 138] on span "Toggle calendar" at bounding box center [1217, 139] width 14 height 14
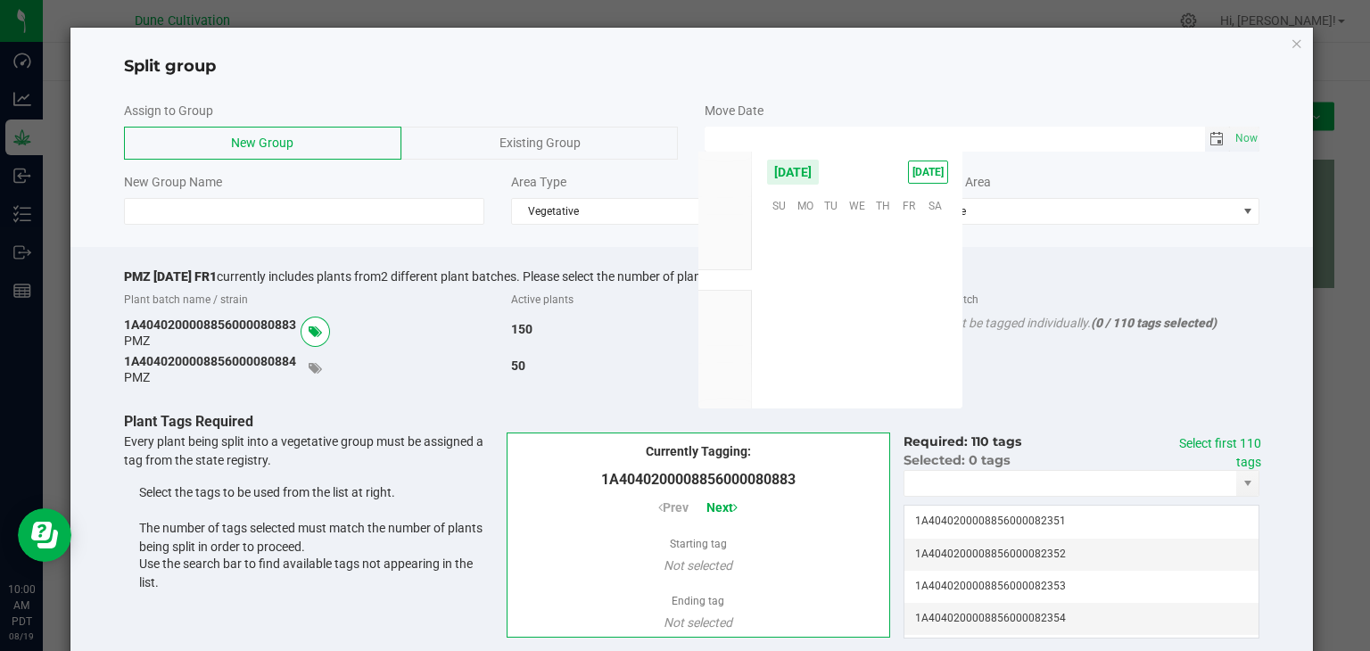
scroll to position [289140, 0]
click at [918, 282] on span "15" at bounding box center [909, 288] width 26 height 28
type input "[DATE] 12:00 AM"
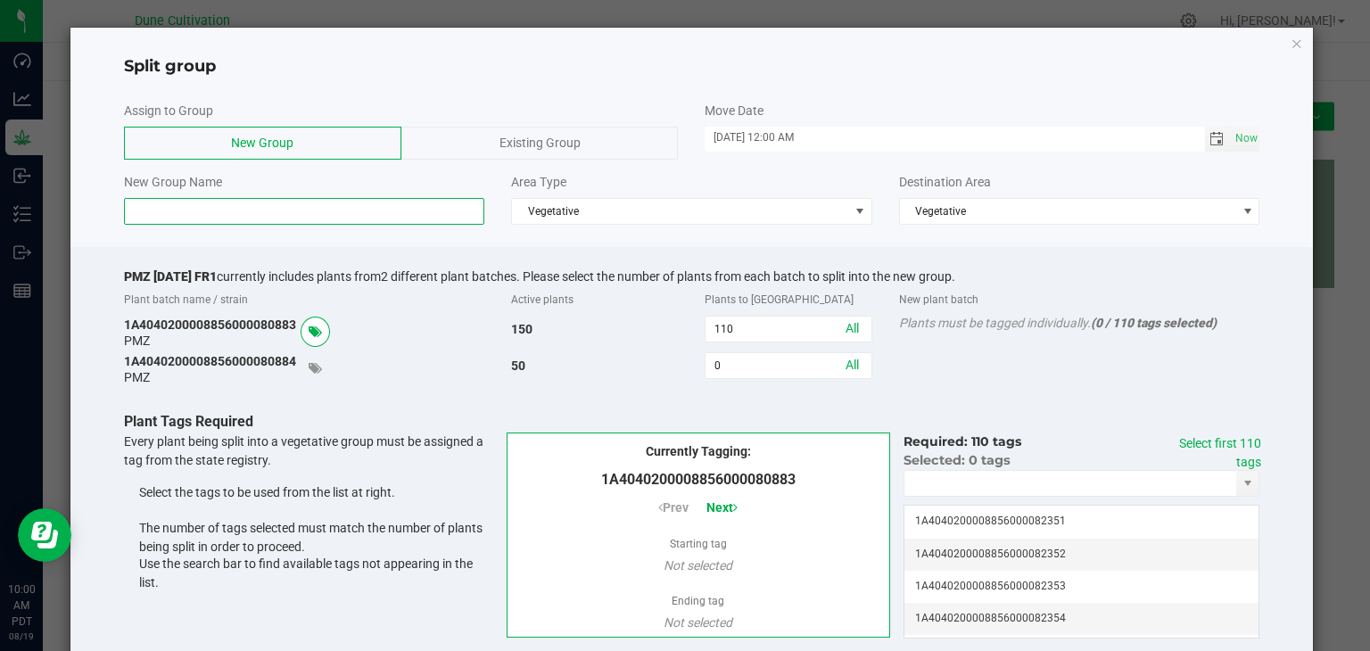
click at [282, 217] on input at bounding box center [304, 211] width 361 height 27
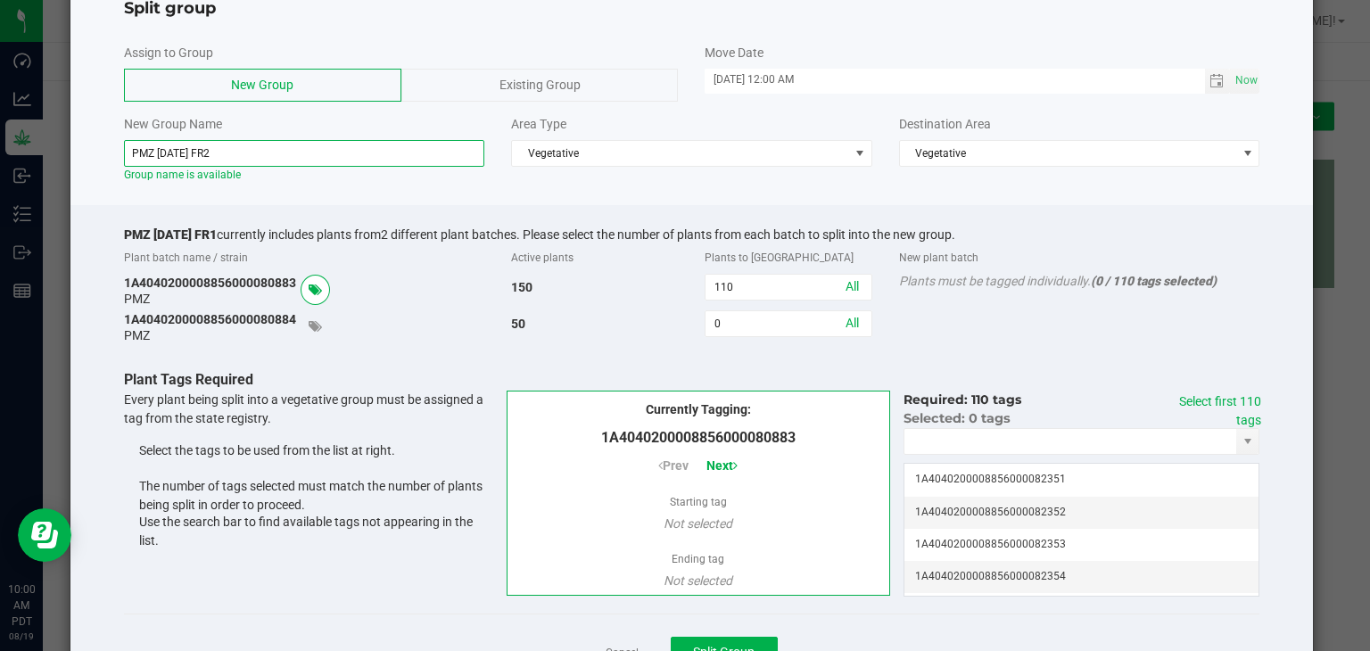
scroll to position [89, 0]
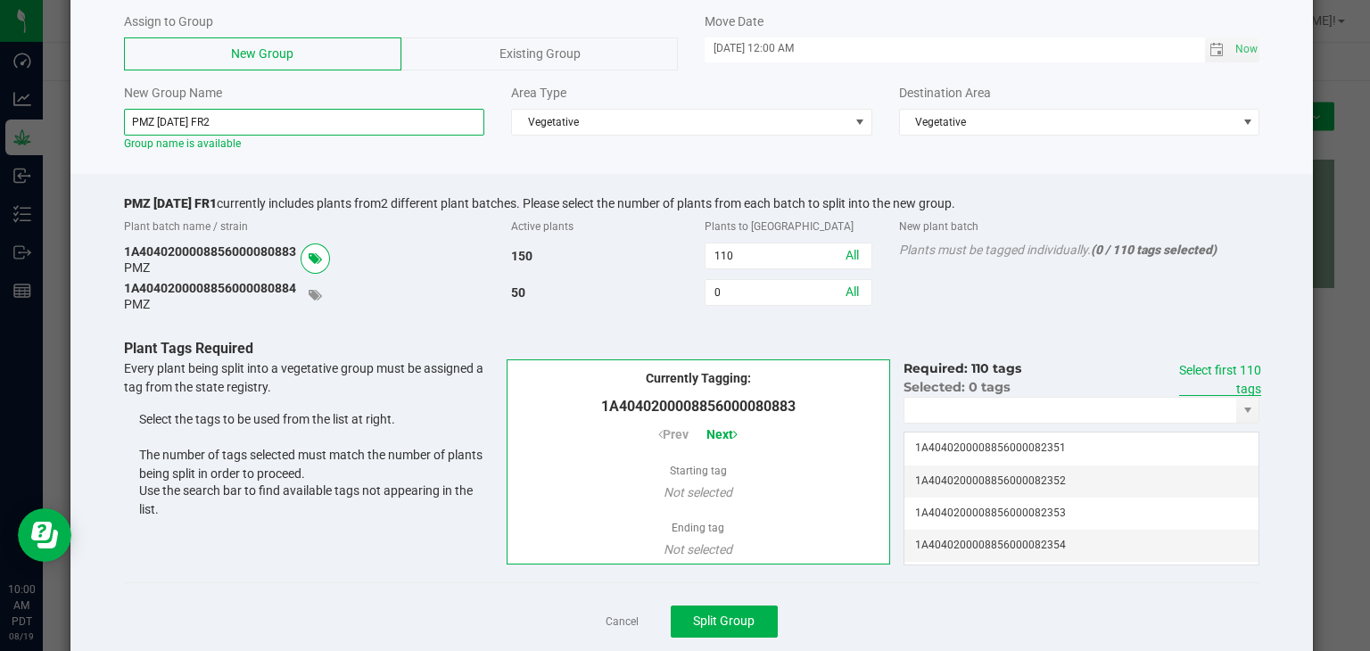
type input "PMZ [DATE] FR2"
click at [1238, 382] on link "Select first 110 tags" at bounding box center [1220, 379] width 82 height 33
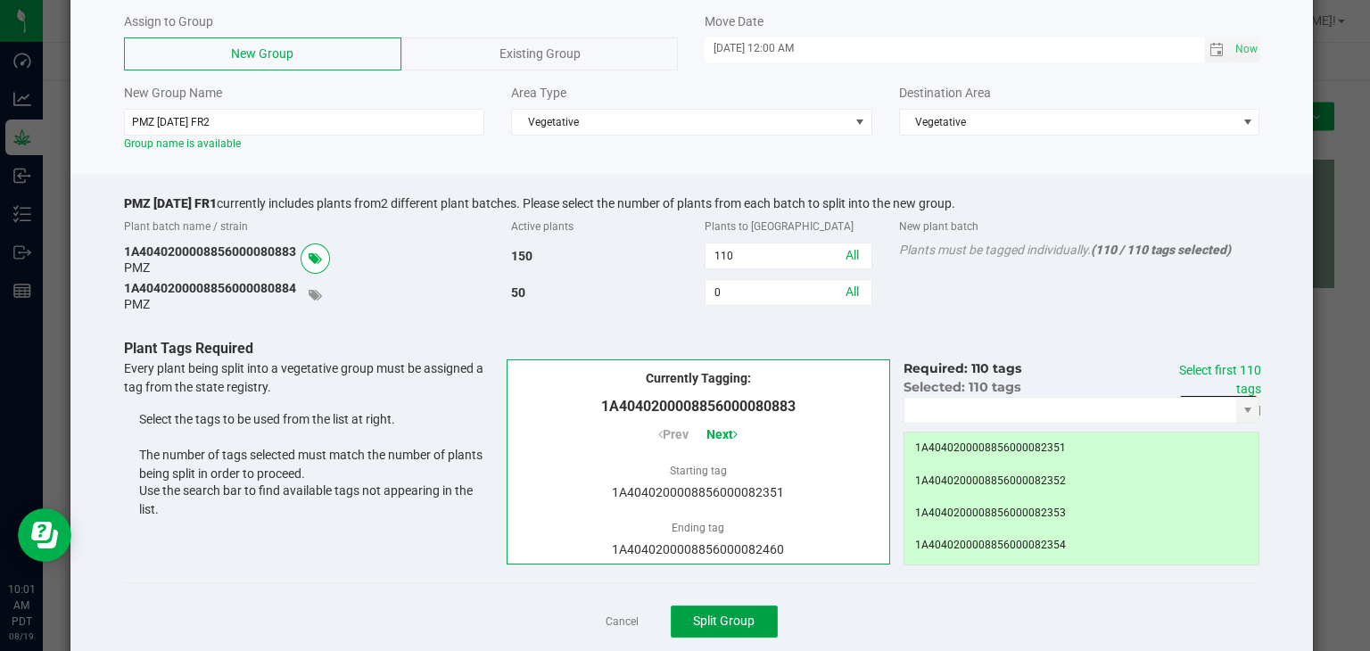
click at [725, 625] on span "Split Group" at bounding box center [724, 621] width 62 height 14
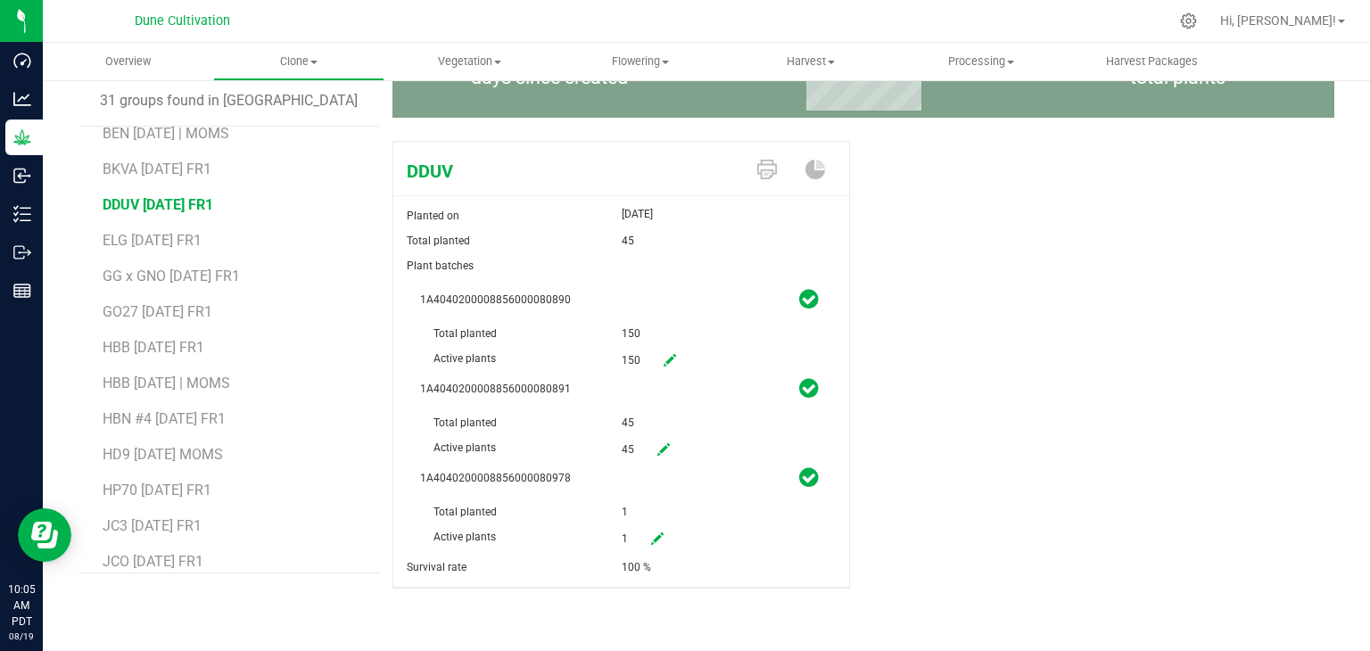
scroll to position [446, 0]
click at [165, 484] on span "MK3 [DATE] FR1" at bounding box center [154, 490] width 103 height 17
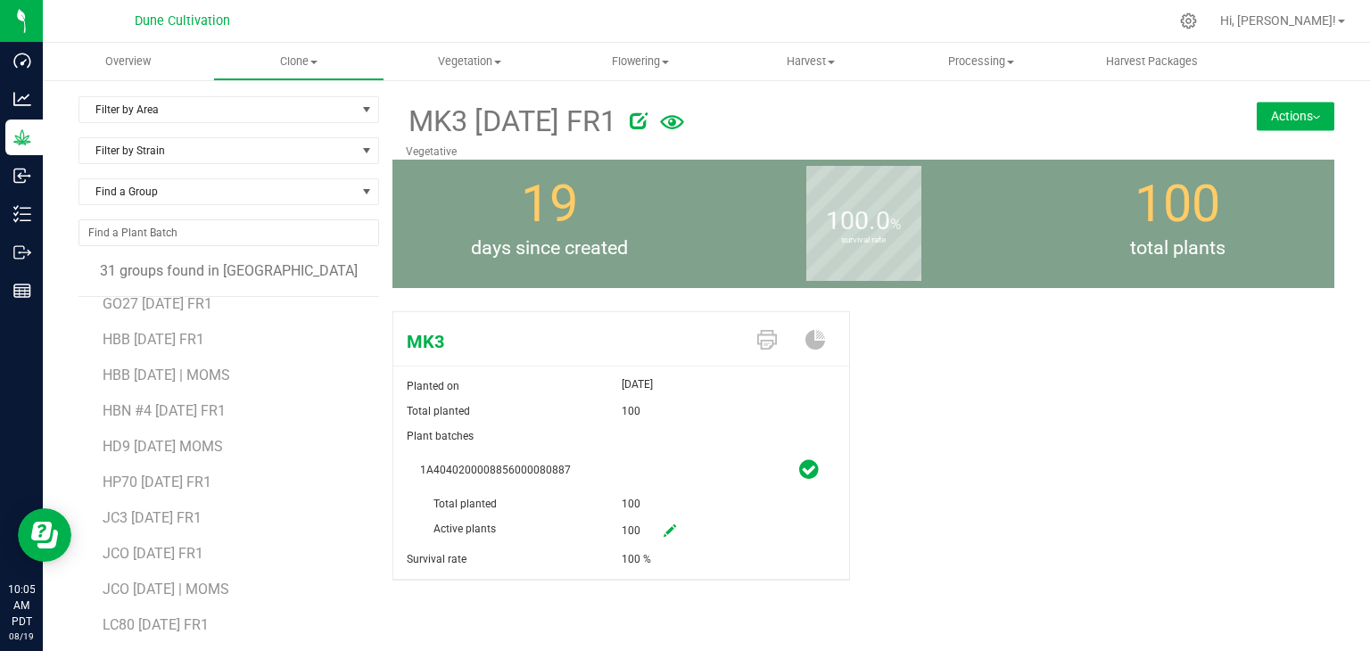
click at [1296, 124] on button "Actions" at bounding box center [1296, 116] width 78 height 29
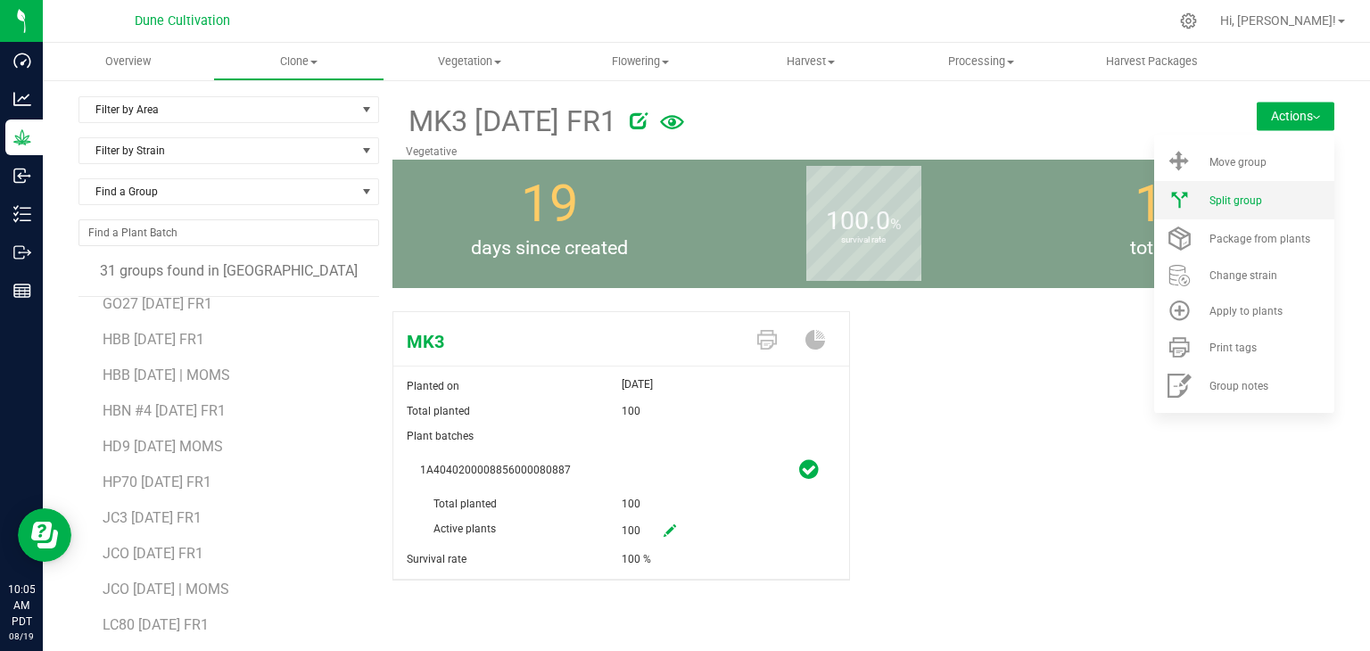
click at [1239, 207] on li "Split group" at bounding box center [1244, 200] width 180 height 38
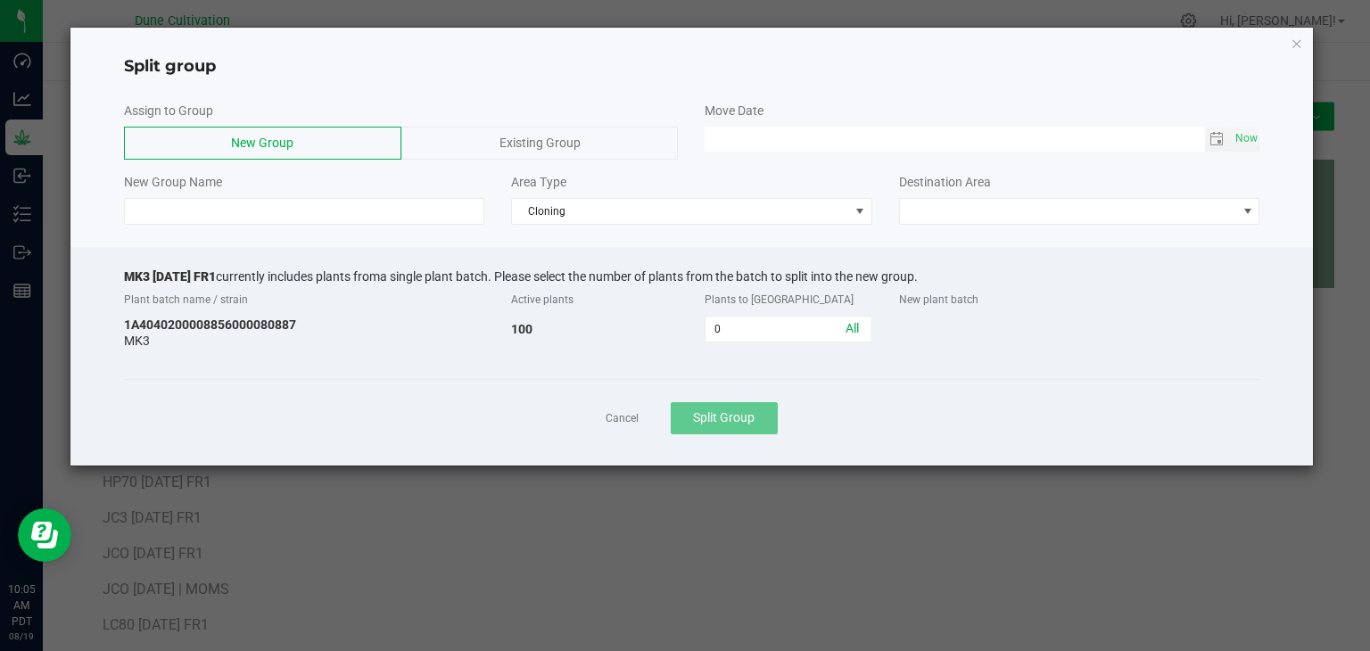
click at [582, 224] on div "Assign to Group New Group Existing Group Move Date Now New Group Name Area Type…" at bounding box center [691, 163] width 1243 height 141
click at [576, 218] on span "Cloning" at bounding box center [680, 211] width 337 height 25
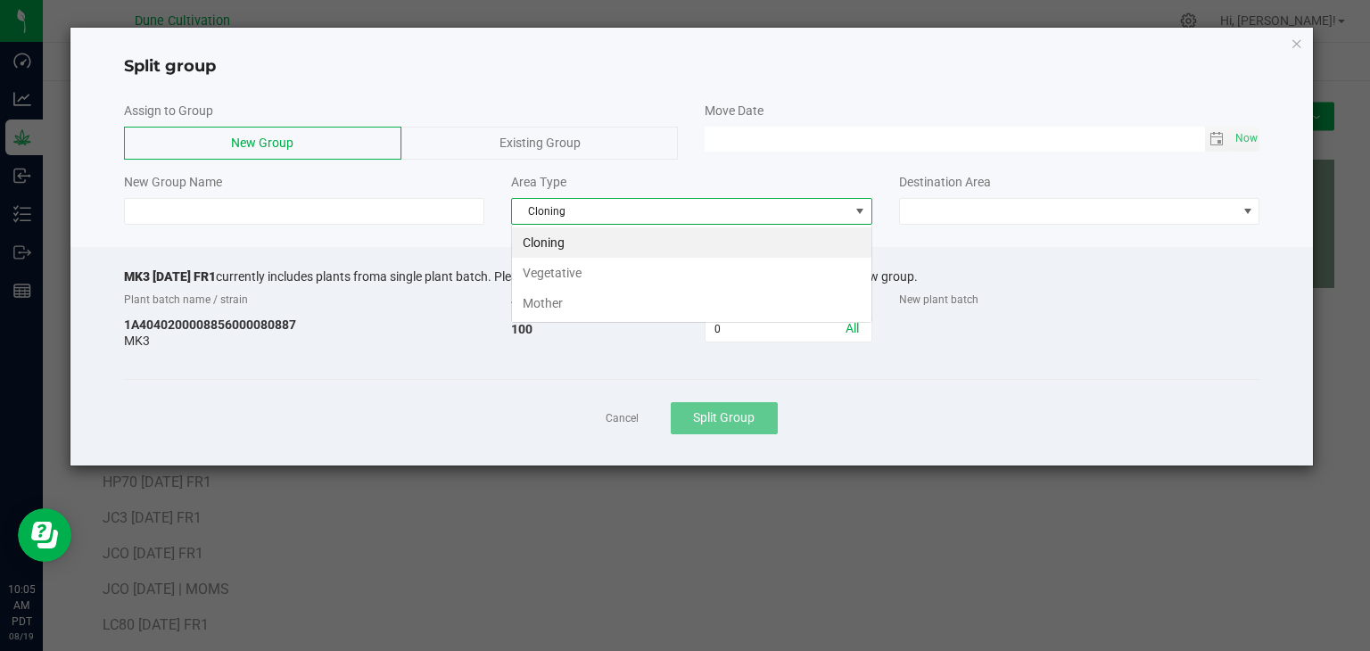
scroll to position [26, 360]
click at [572, 277] on li "Vegetative" at bounding box center [691, 273] width 359 height 30
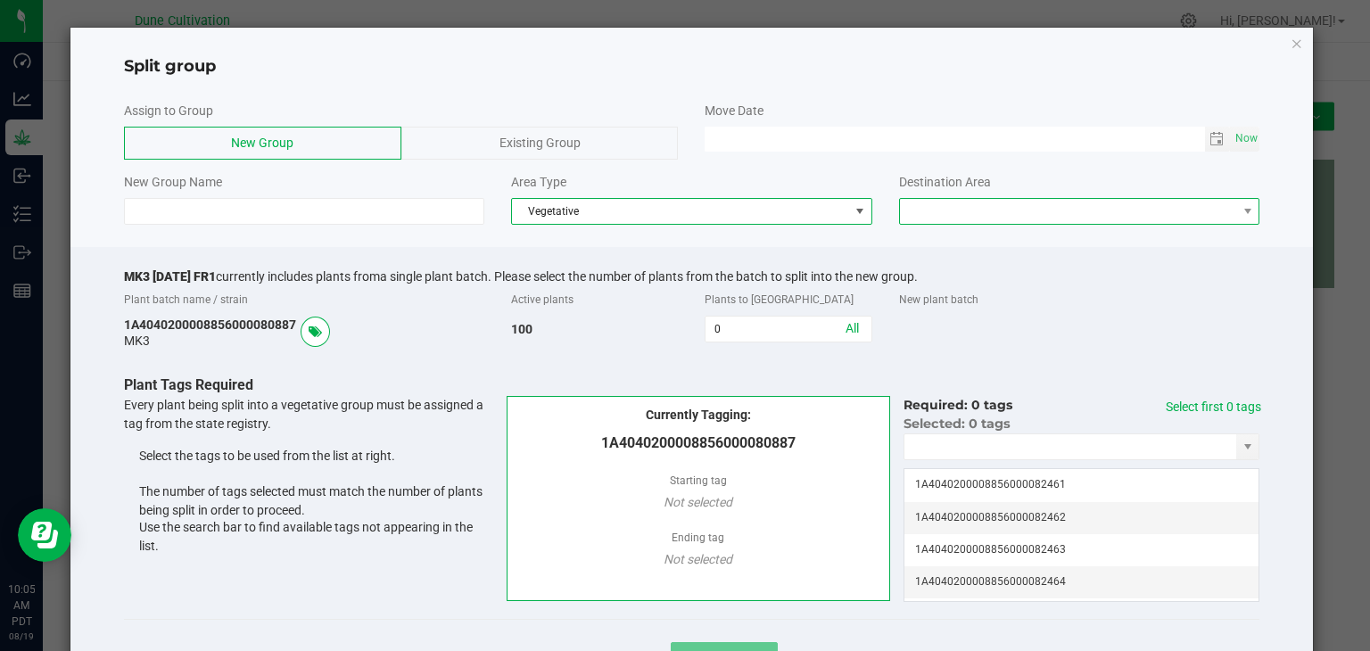
click at [902, 211] on span at bounding box center [1068, 211] width 337 height 25
click at [938, 252] on li "Vegetative" at bounding box center [1068, 242] width 355 height 30
click at [1210, 144] on span "Toggle calendar" at bounding box center [1217, 139] width 14 height 14
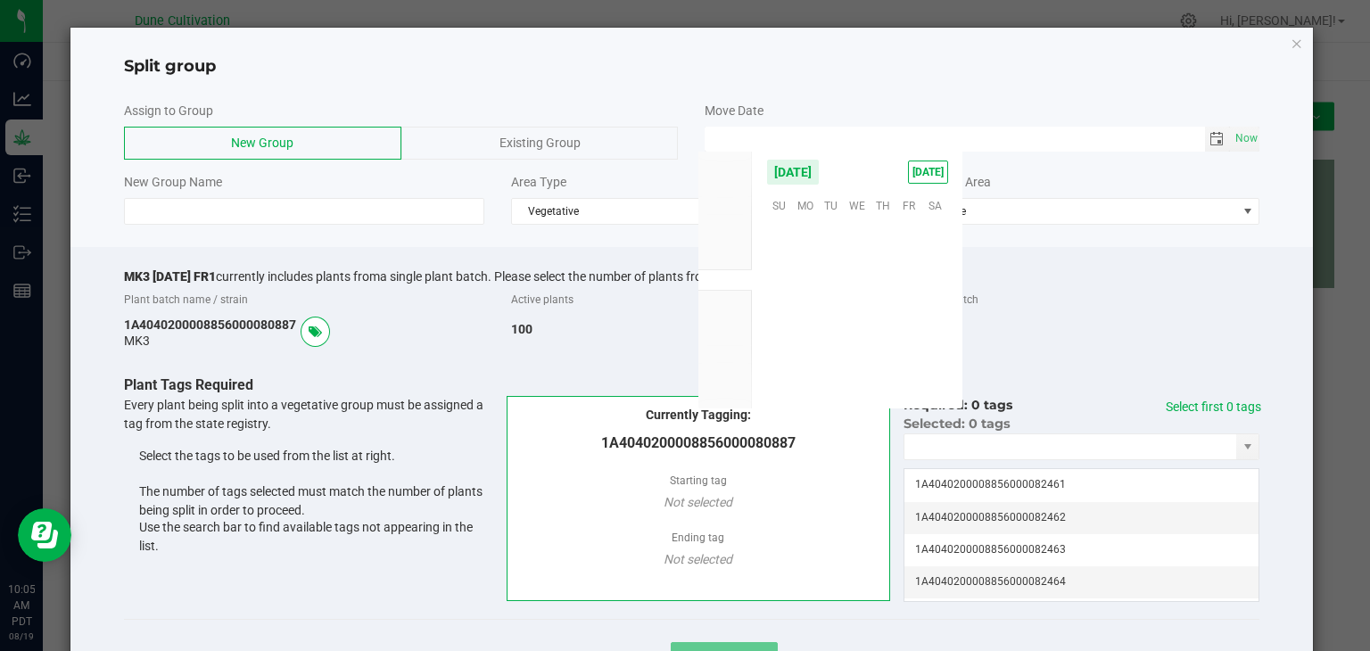
scroll to position [289140, 0]
click at [918, 293] on span "15" at bounding box center [909, 288] width 26 height 28
type input "[DATE] 12:00 AM"
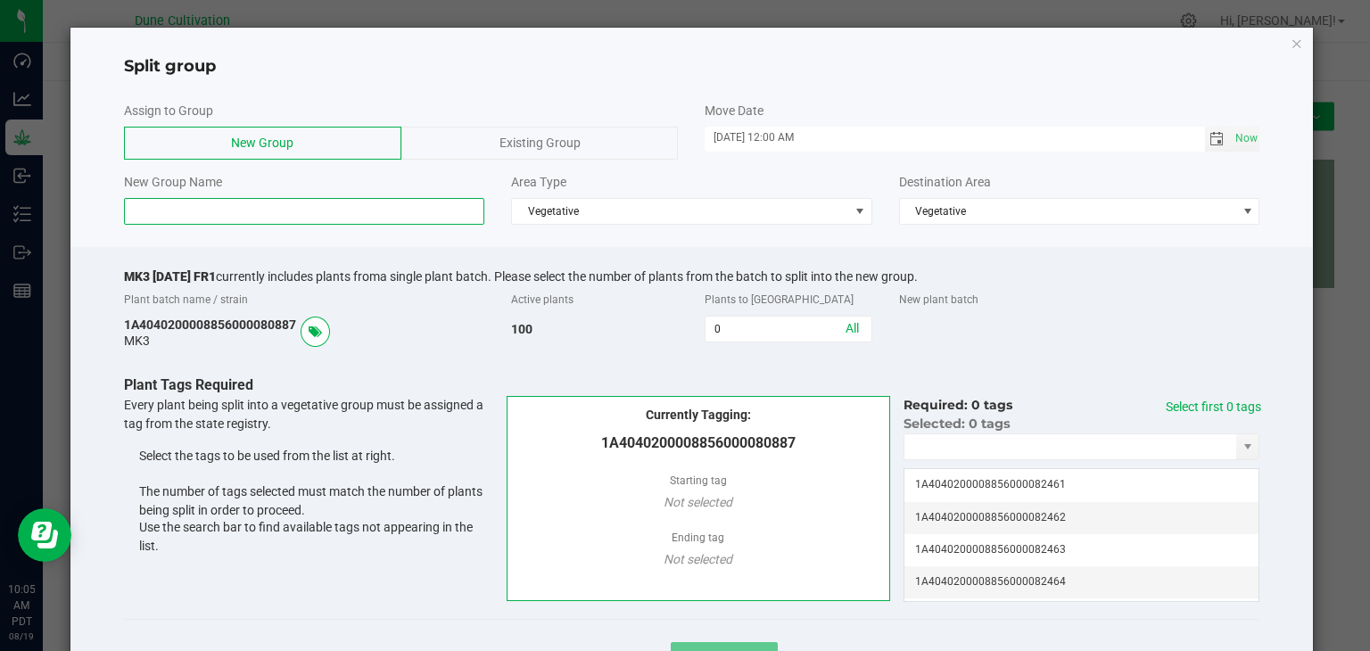
click at [238, 213] on input at bounding box center [304, 211] width 361 height 27
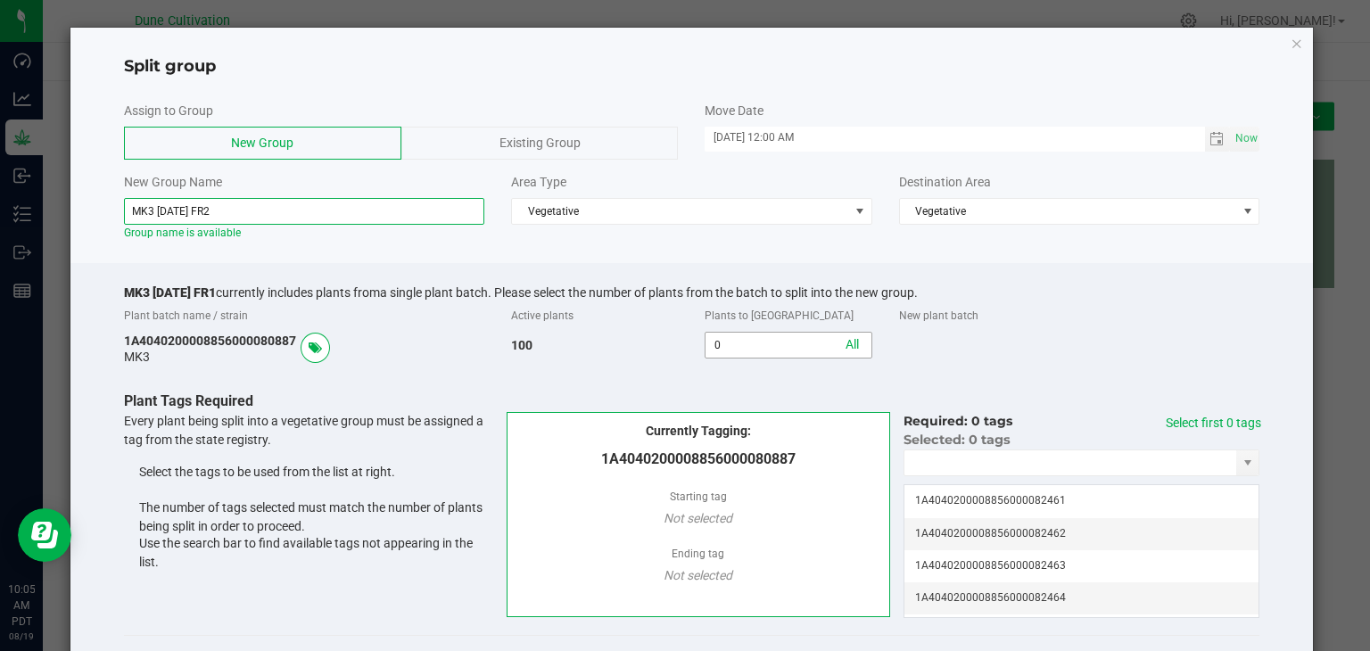
type input "MK3 [DATE] FR2"
click at [756, 351] on input "0" at bounding box center [788, 345] width 165 height 25
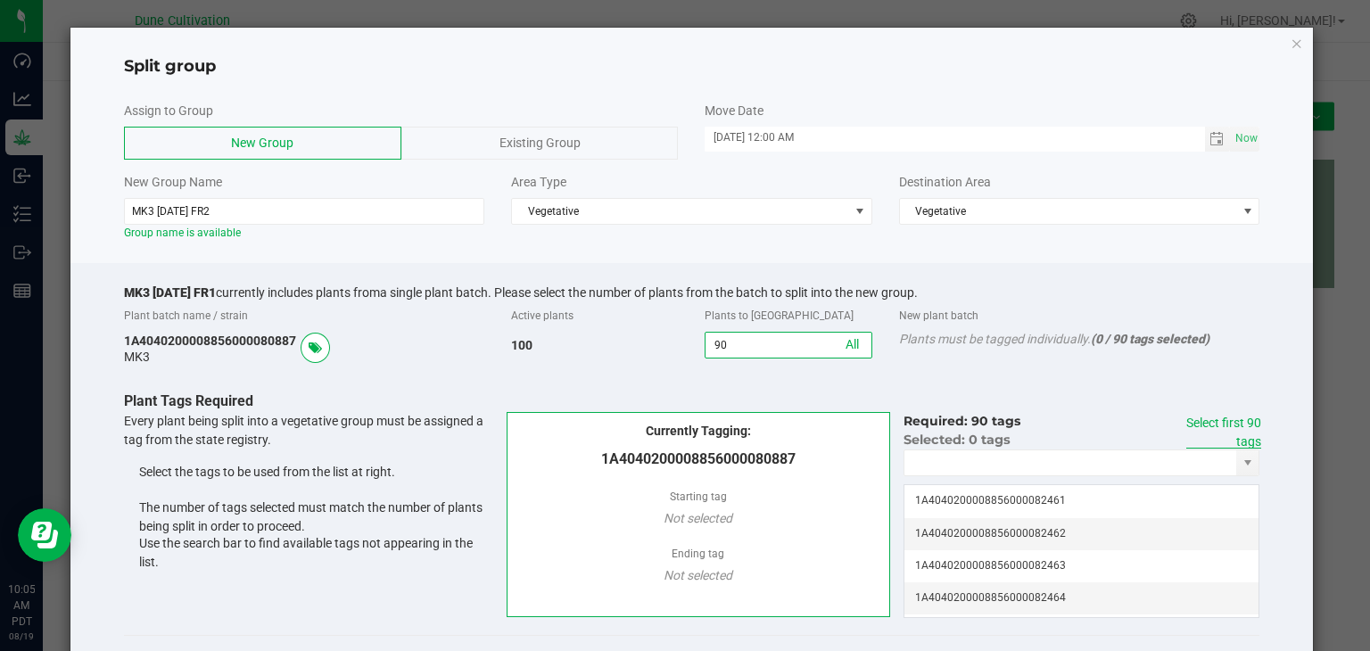
type input "90"
click at [1218, 429] on div "Select first 90 tags" at bounding box center [1210, 432] width 101 height 37
click at [1220, 425] on link "Select first 90 tags" at bounding box center [1223, 432] width 75 height 33
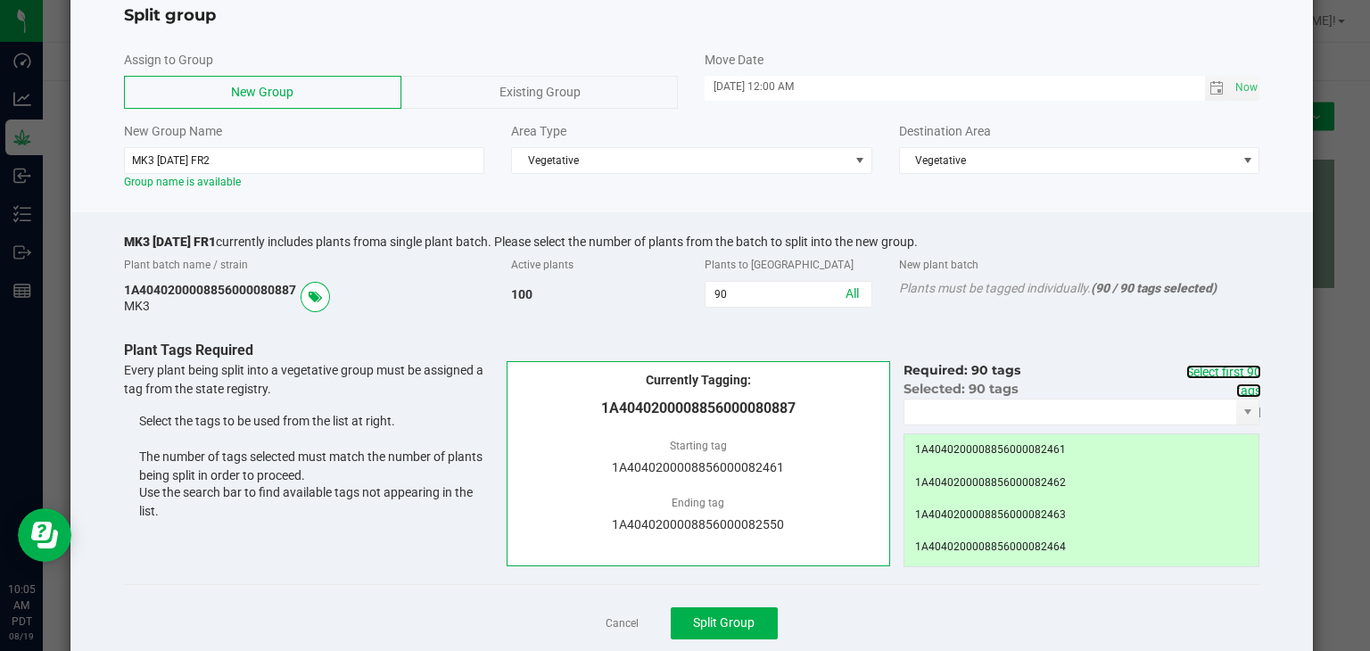
scroll to position [97, 0]
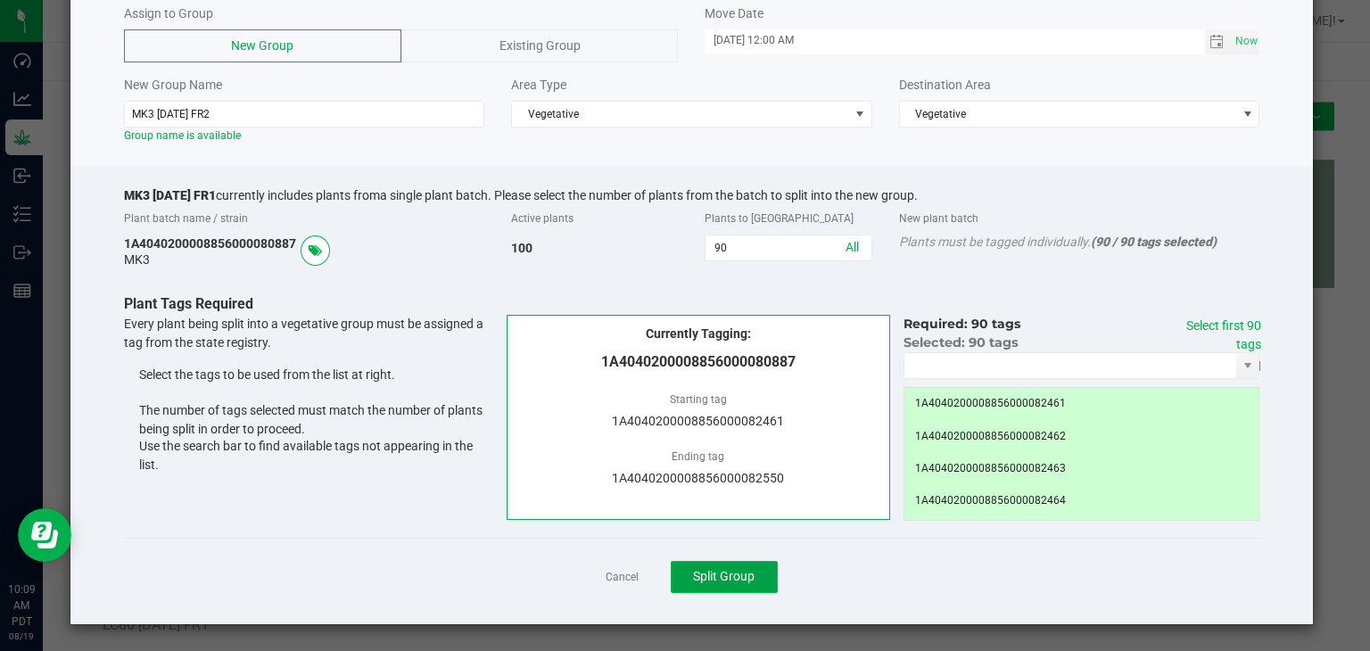
click at [715, 582] on span "Split Group" at bounding box center [724, 576] width 62 height 14
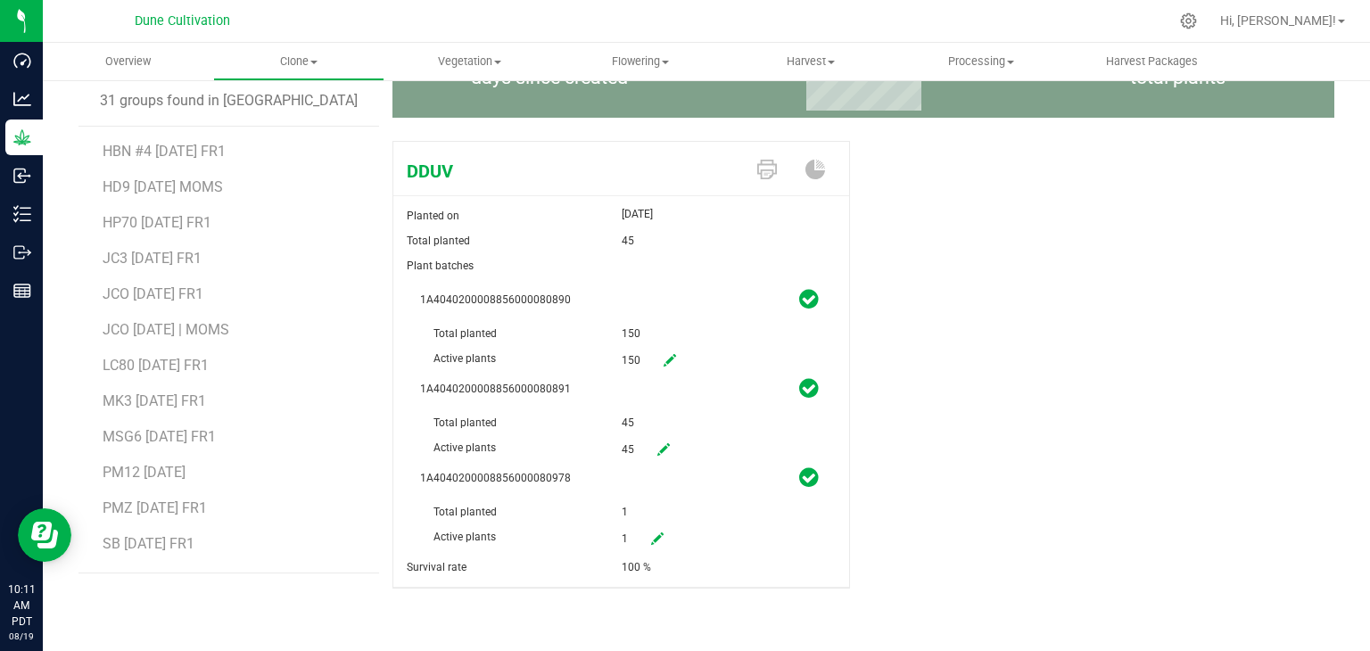
scroll to position [674, 0]
click at [167, 516] on span "WYU25 [DATE]" at bounding box center [149, 511] width 92 height 17
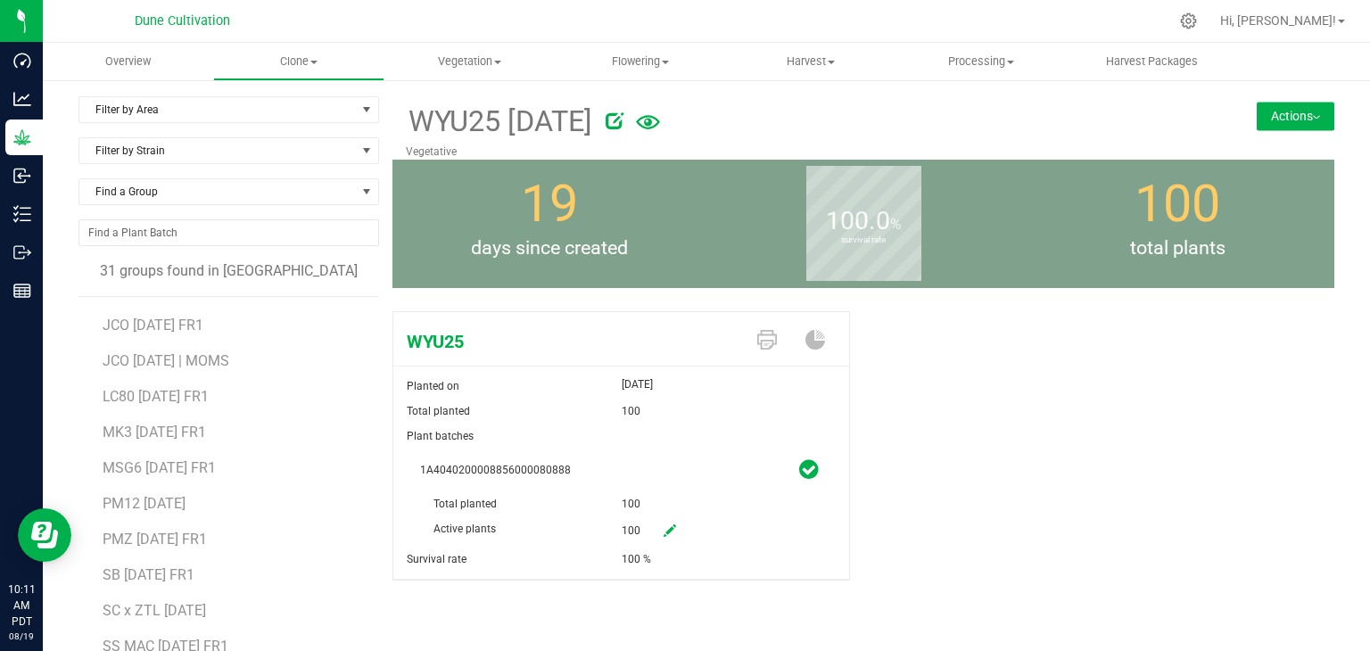
click at [1278, 119] on button "Actions" at bounding box center [1296, 116] width 78 height 29
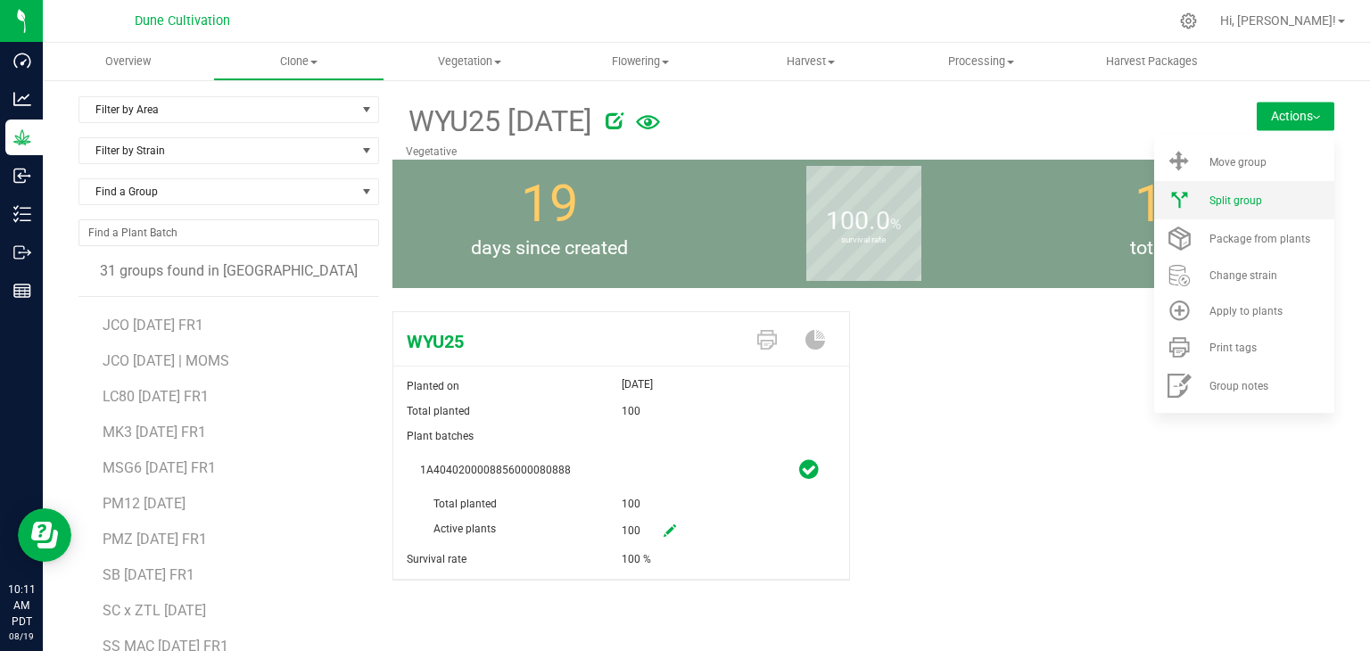
click at [1261, 194] on div "Split group" at bounding box center [1270, 200] width 121 height 12
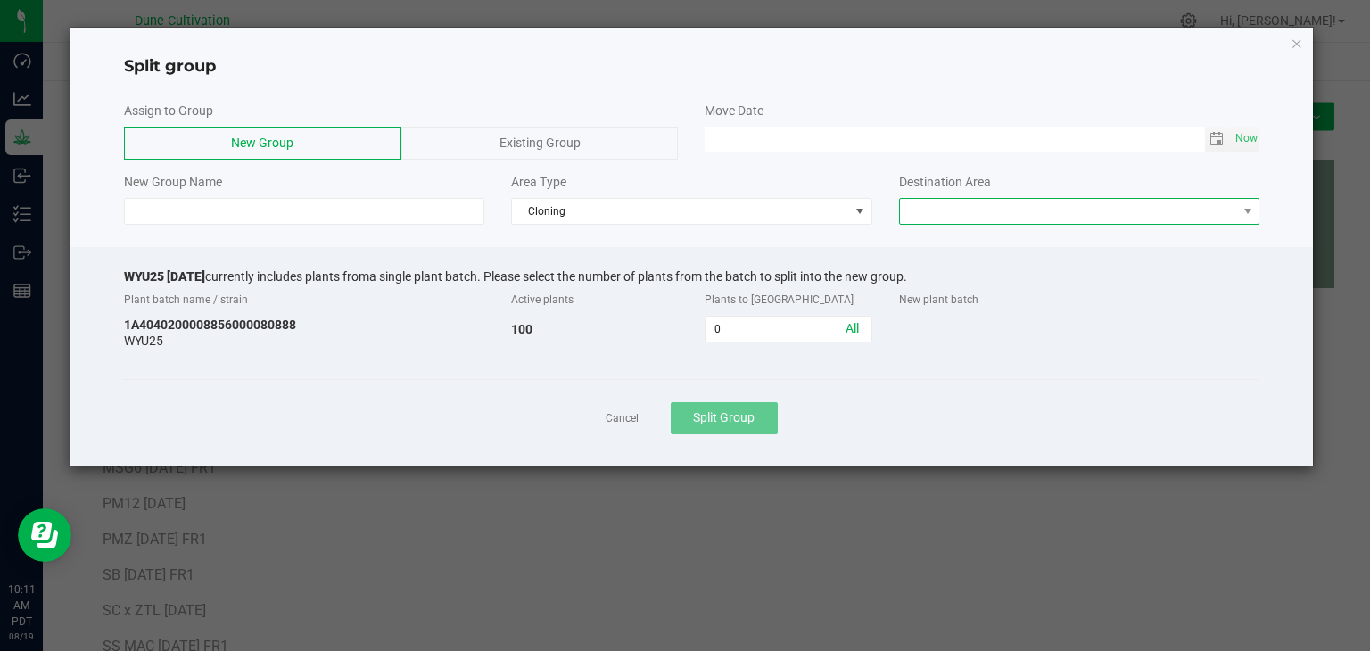
drag, startPoint x: 937, startPoint y: 206, endPoint x: 944, endPoint y: 218, distance: 13.2
click at [937, 206] on span at bounding box center [1068, 211] width 337 height 25
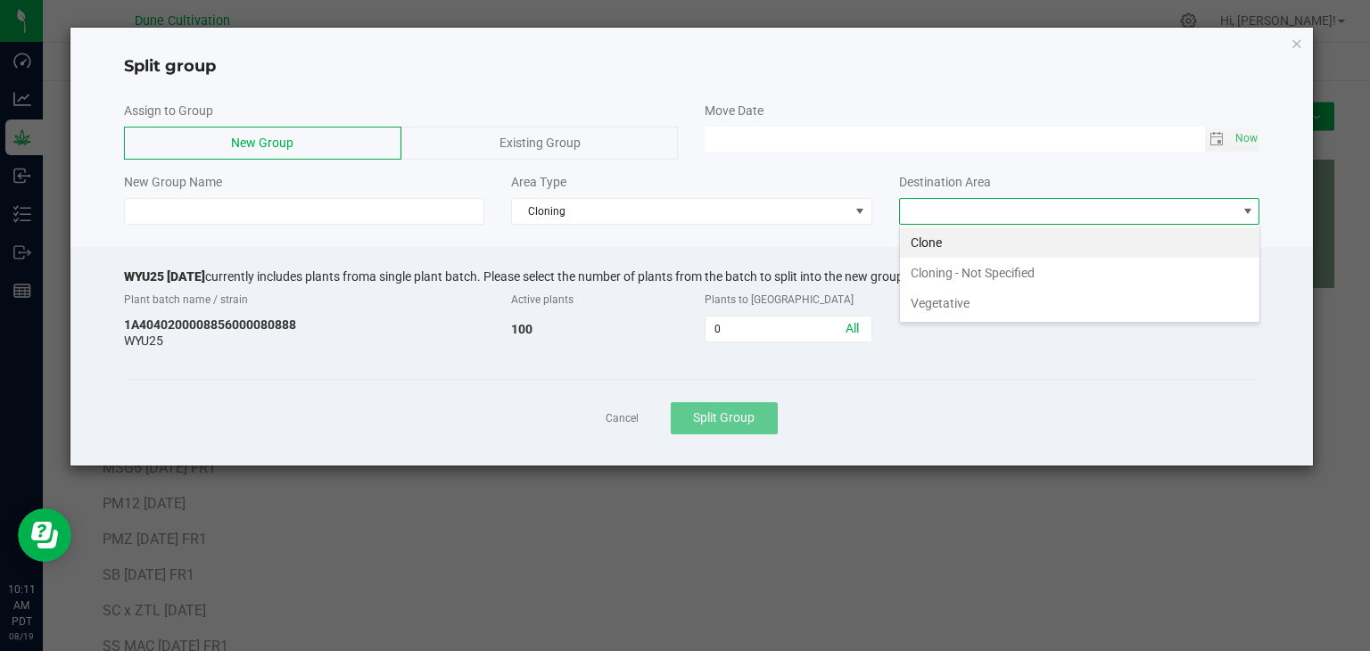
scroll to position [26, 360]
drag, startPoint x: 987, startPoint y: 300, endPoint x: 965, endPoint y: 292, distance: 22.9
click at [984, 299] on li "Vegetative" at bounding box center [1079, 303] width 359 height 30
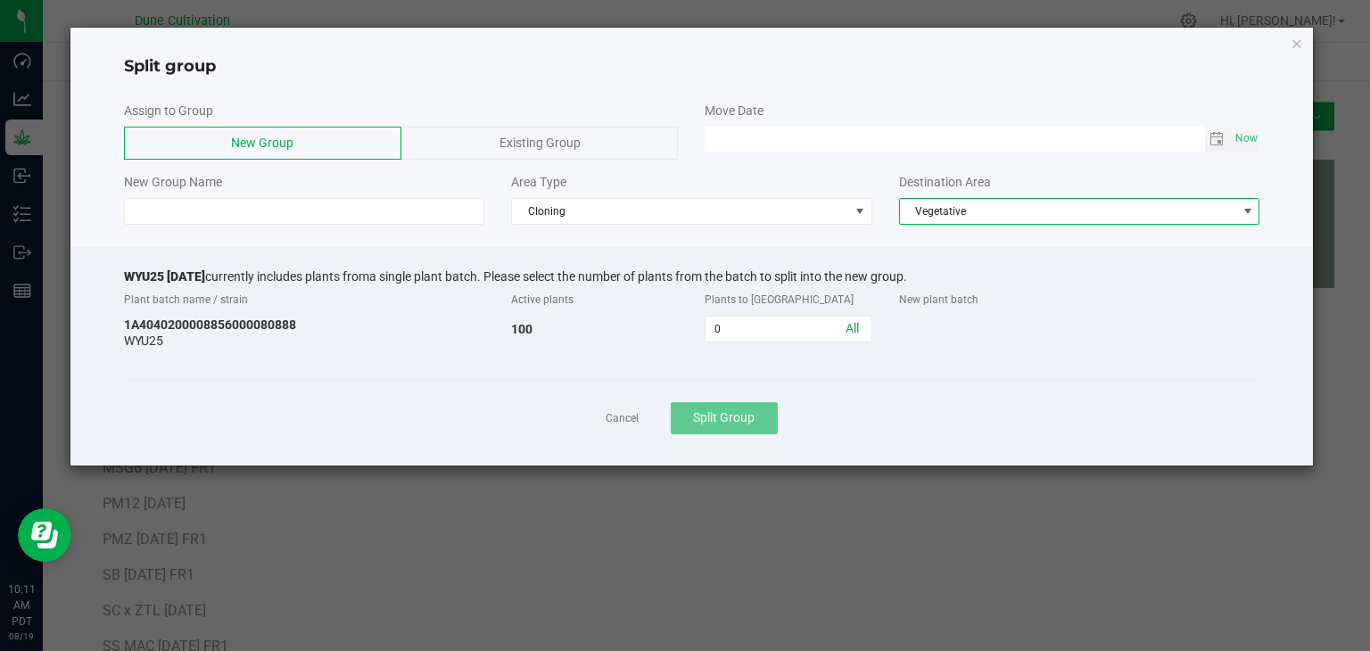
click at [810, 240] on div at bounding box center [691, 240] width 1243 height 13
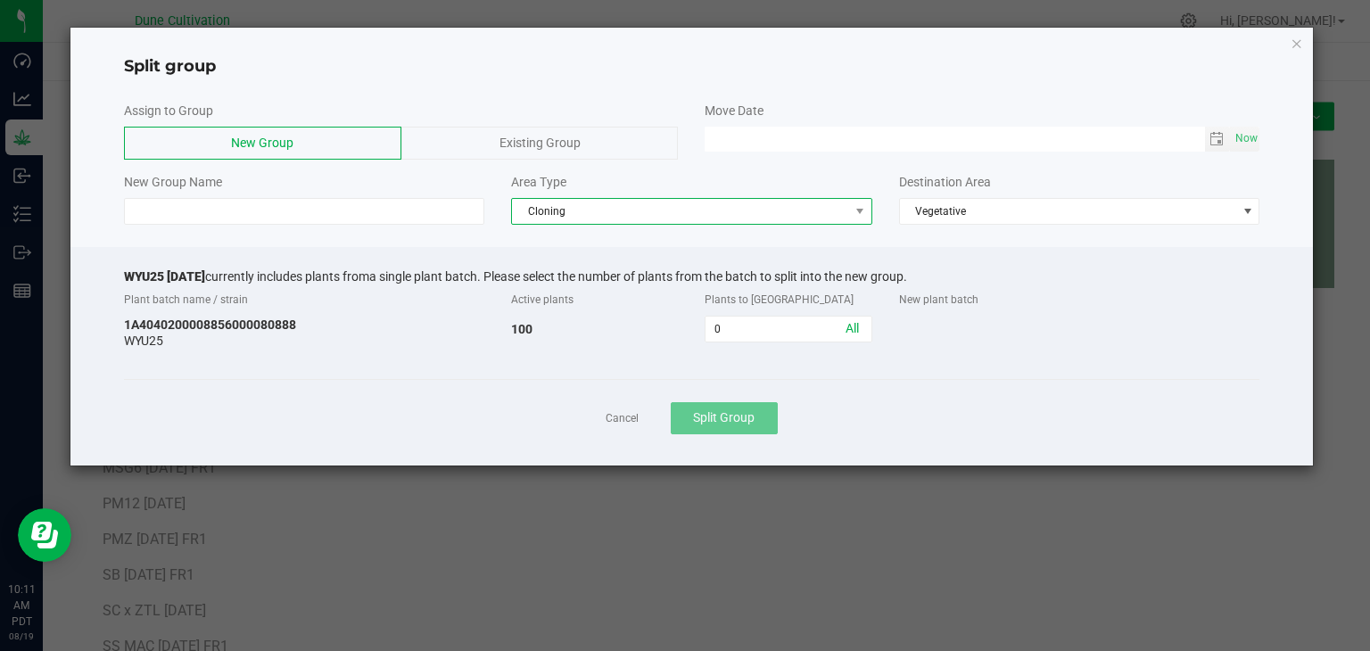
click at [760, 202] on span "Cloning" at bounding box center [680, 211] width 337 height 25
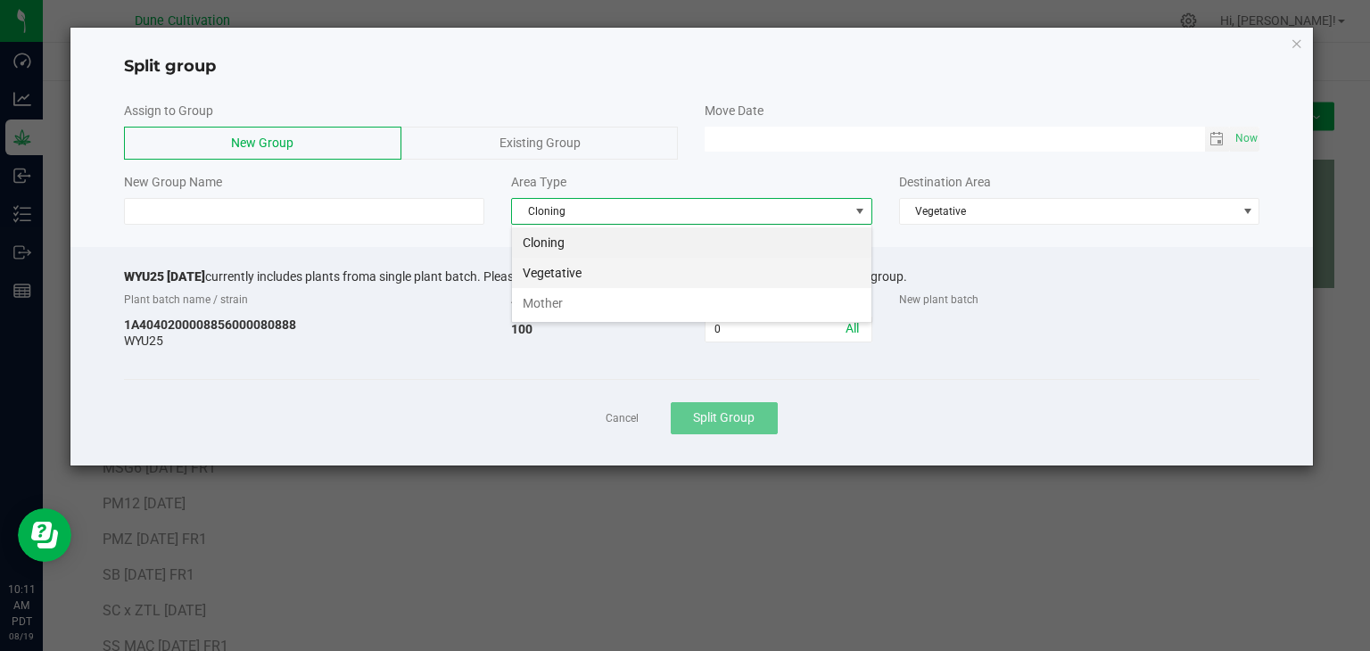
click at [646, 268] on li "Vegetative" at bounding box center [691, 273] width 359 height 30
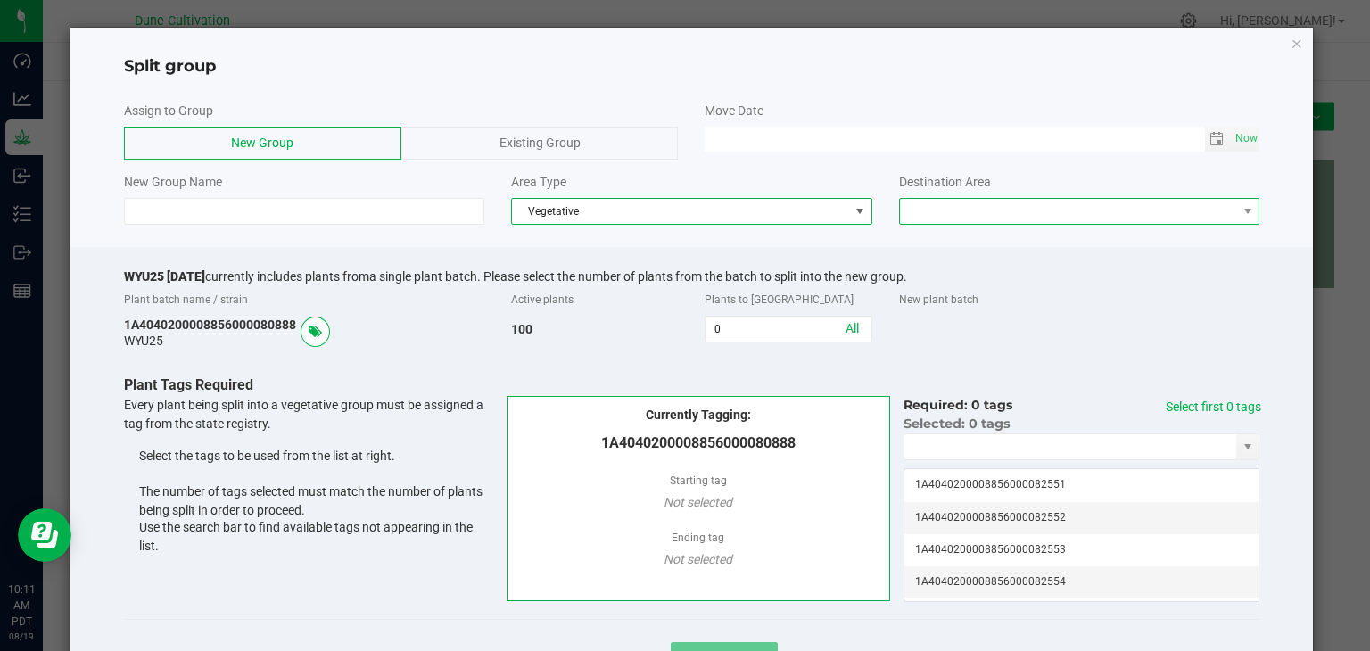
click at [900, 205] on span at bounding box center [1068, 211] width 337 height 25
click at [924, 255] on li "Vegetative" at bounding box center [1068, 242] width 355 height 30
click at [802, 329] on input "0" at bounding box center [788, 329] width 165 height 25
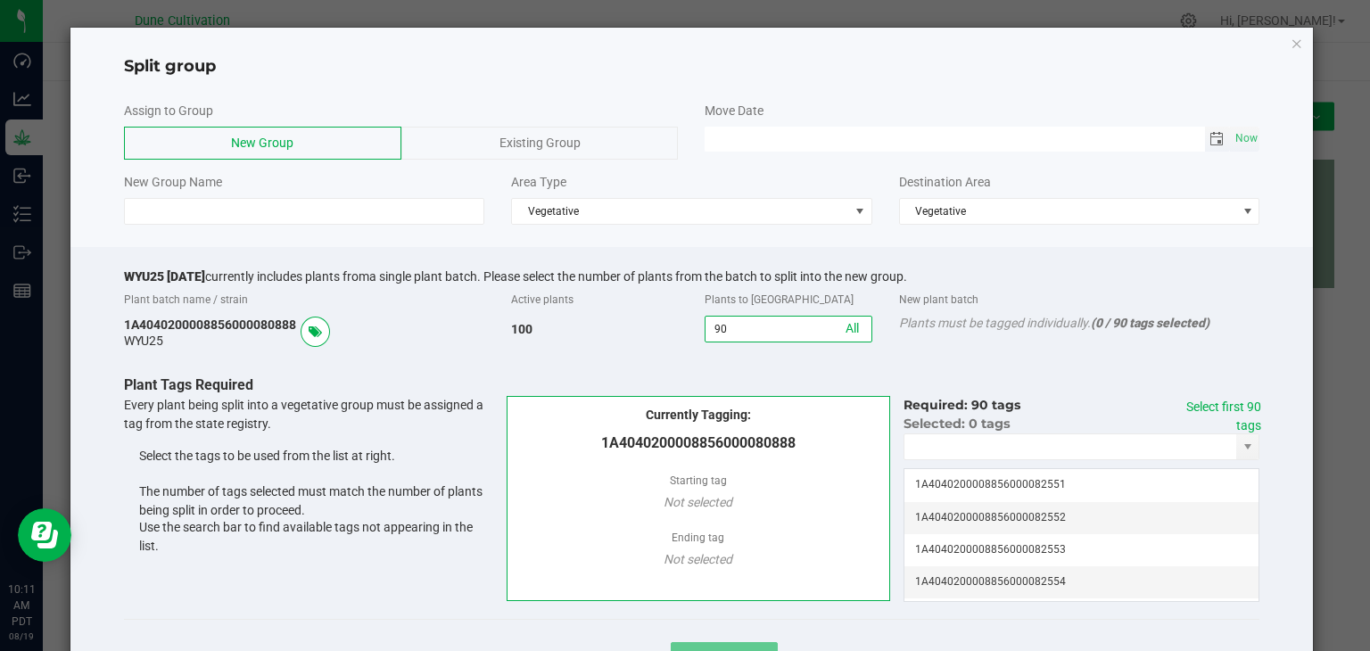
click at [1210, 136] on span "Toggle calendar" at bounding box center [1217, 139] width 14 height 14
type input "90"
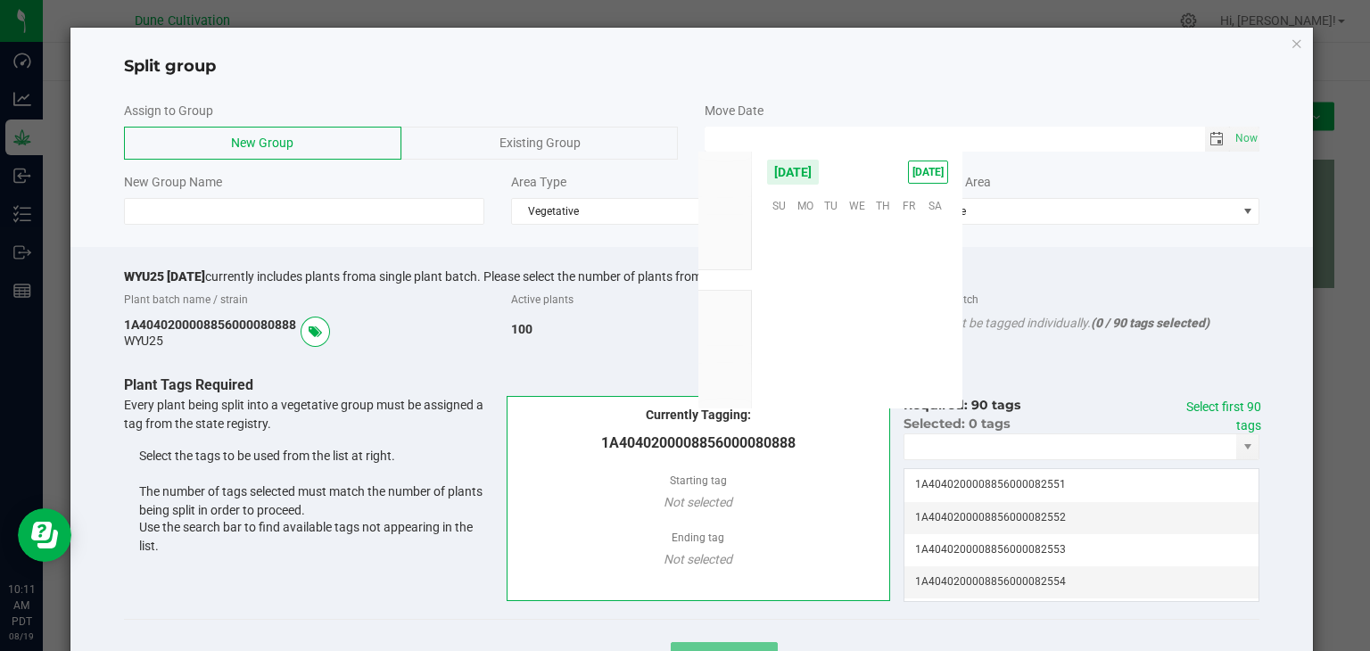
scroll to position [289140, 0]
click at [899, 283] on span "15" at bounding box center [909, 288] width 26 height 28
type input "[DATE] 12:00 AM"
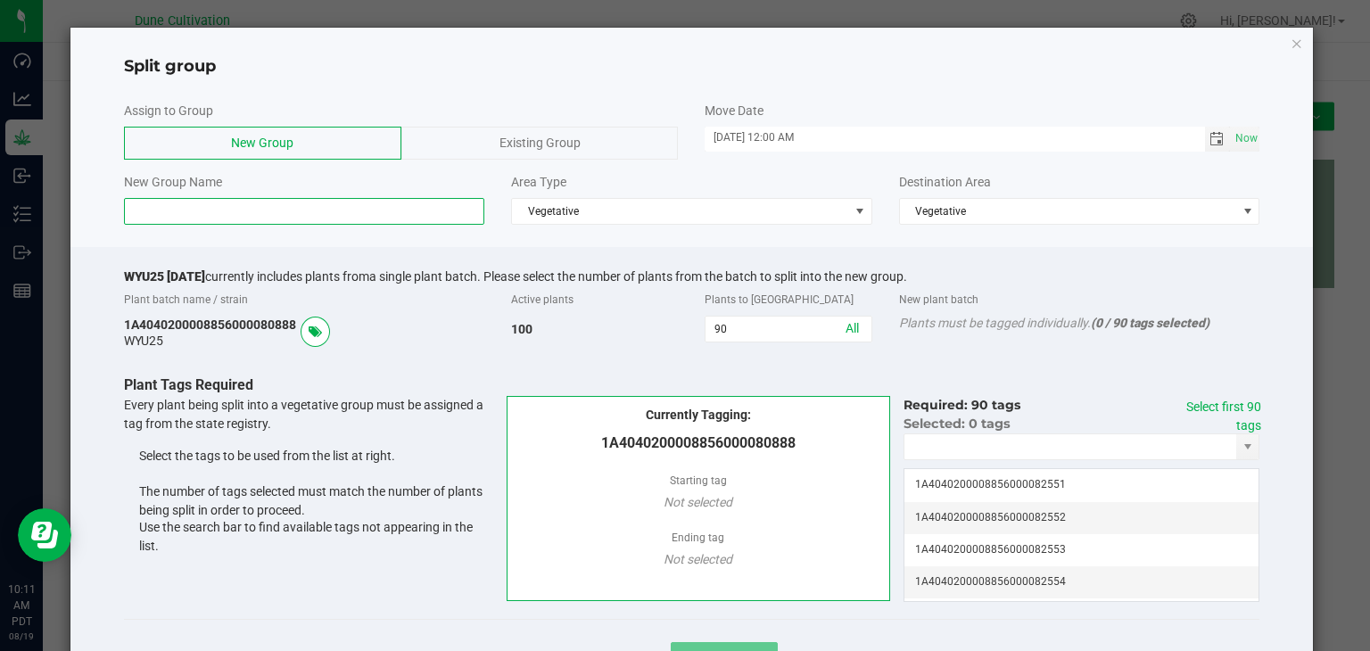
click at [218, 202] on input at bounding box center [304, 211] width 361 height 27
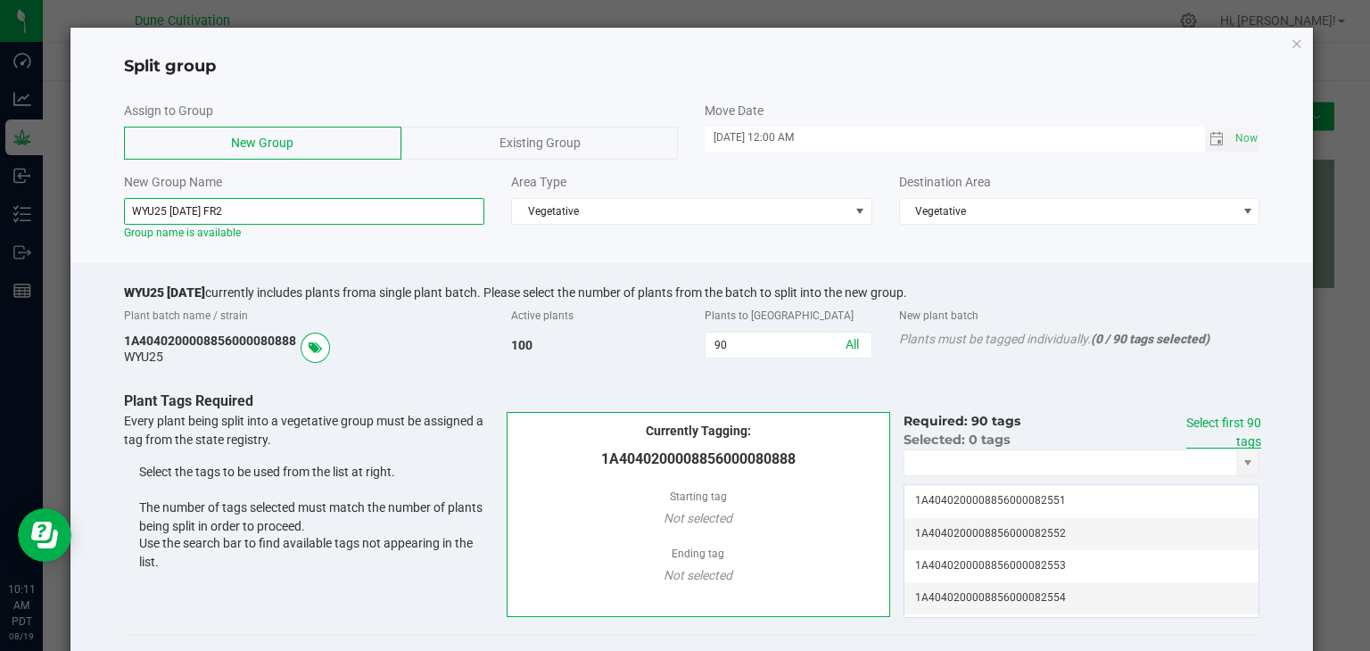
type input "WYU25 [DATE] FR2"
click at [1220, 428] on link "Select first 90 tags" at bounding box center [1223, 432] width 75 height 33
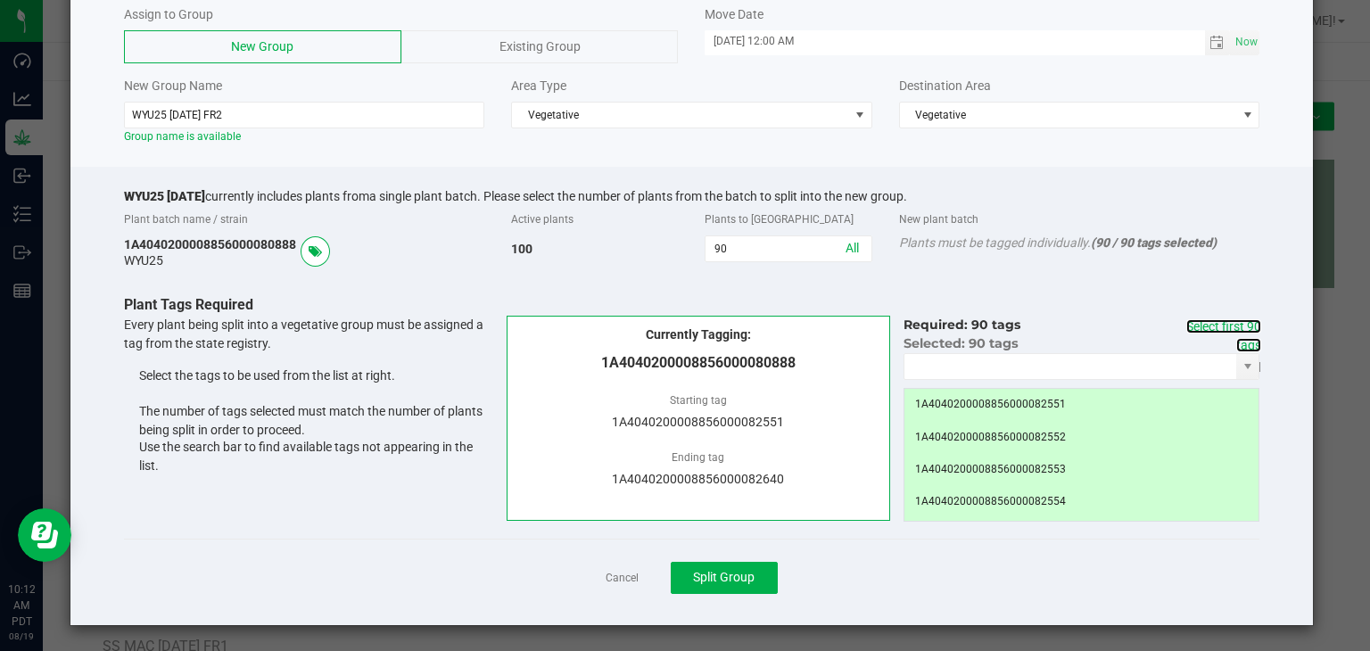
scroll to position [97, 0]
click at [714, 581] on span "Split Group" at bounding box center [724, 576] width 62 height 14
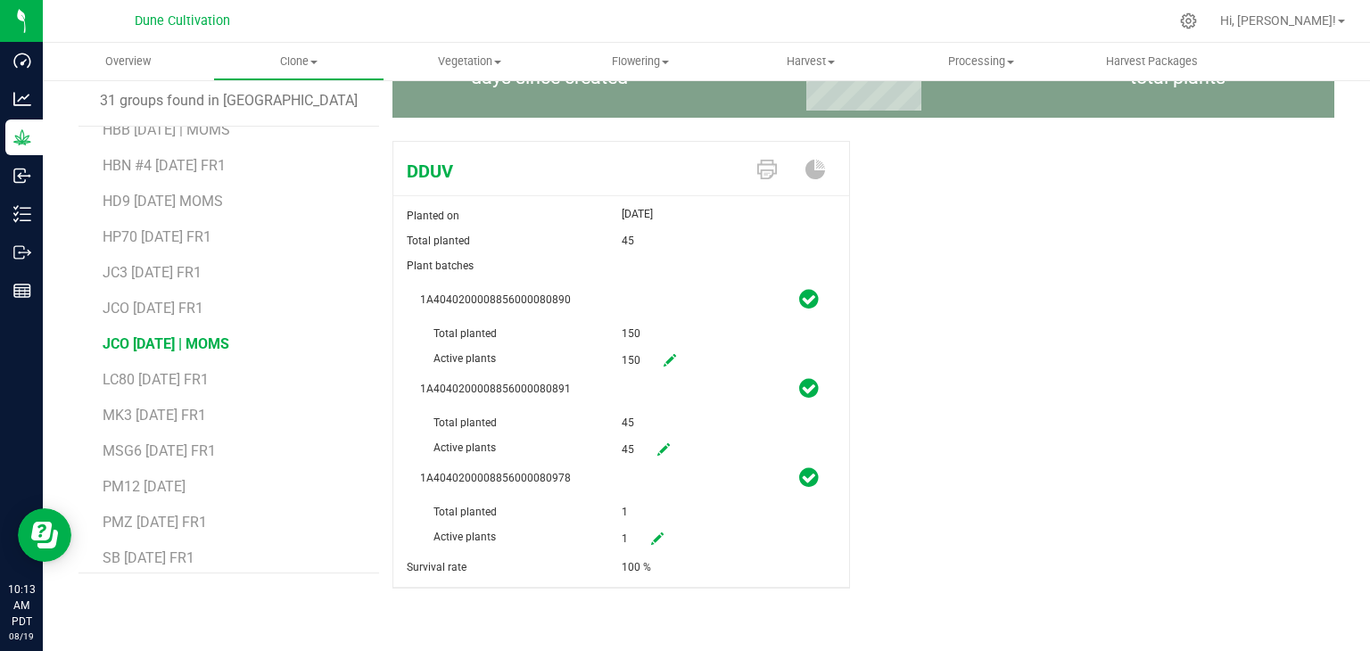
scroll to position [624, 0]
click at [200, 349] on span "MSG6 [DATE] FR1" at bounding box center [159, 347] width 113 height 17
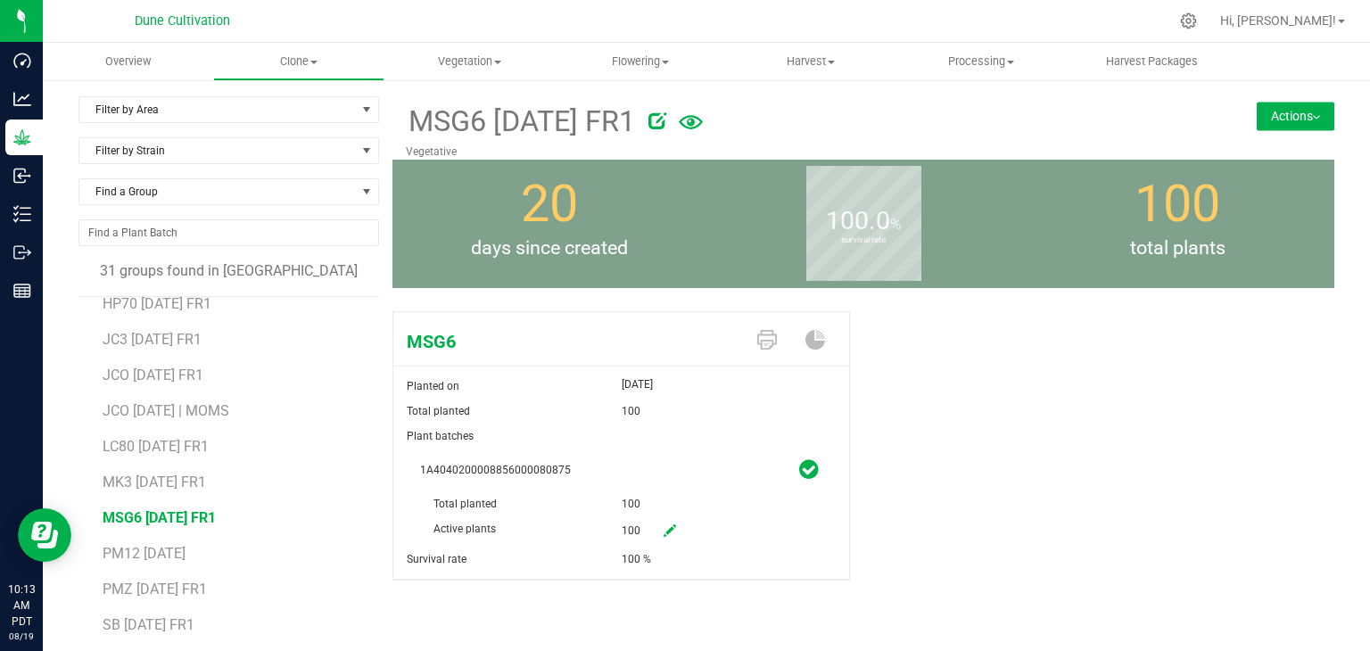
click at [1287, 103] on button "Actions" at bounding box center [1296, 116] width 78 height 29
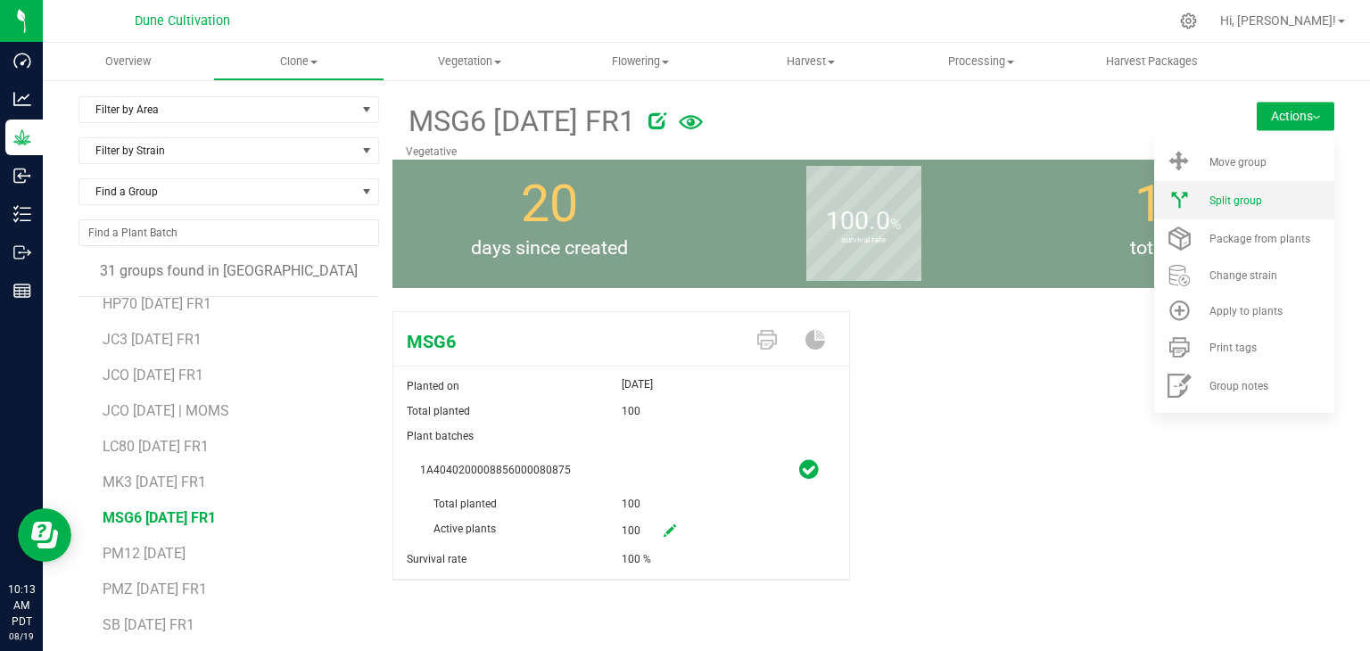
click at [1237, 196] on span "Split group" at bounding box center [1236, 200] width 53 height 12
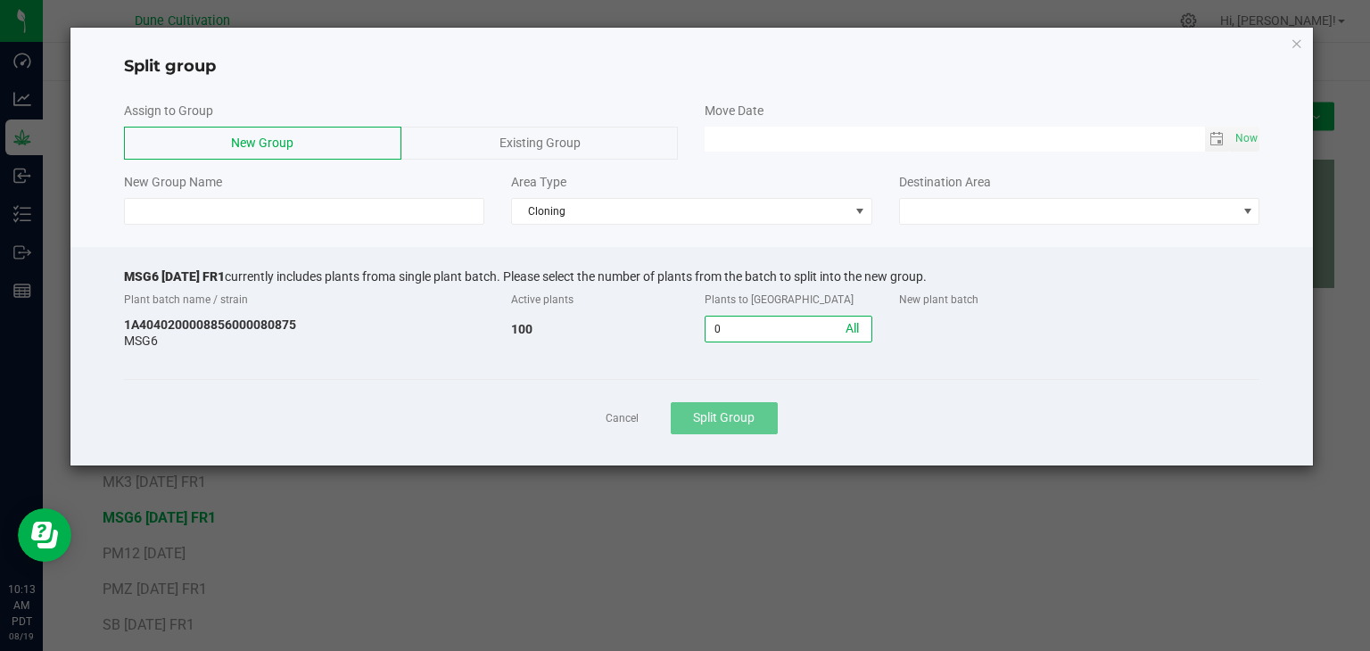
click at [803, 319] on input "0" at bounding box center [788, 329] width 165 height 25
type input "90"
click at [731, 194] on div "Area Type Cloning" at bounding box center [692, 199] width 388 height 52
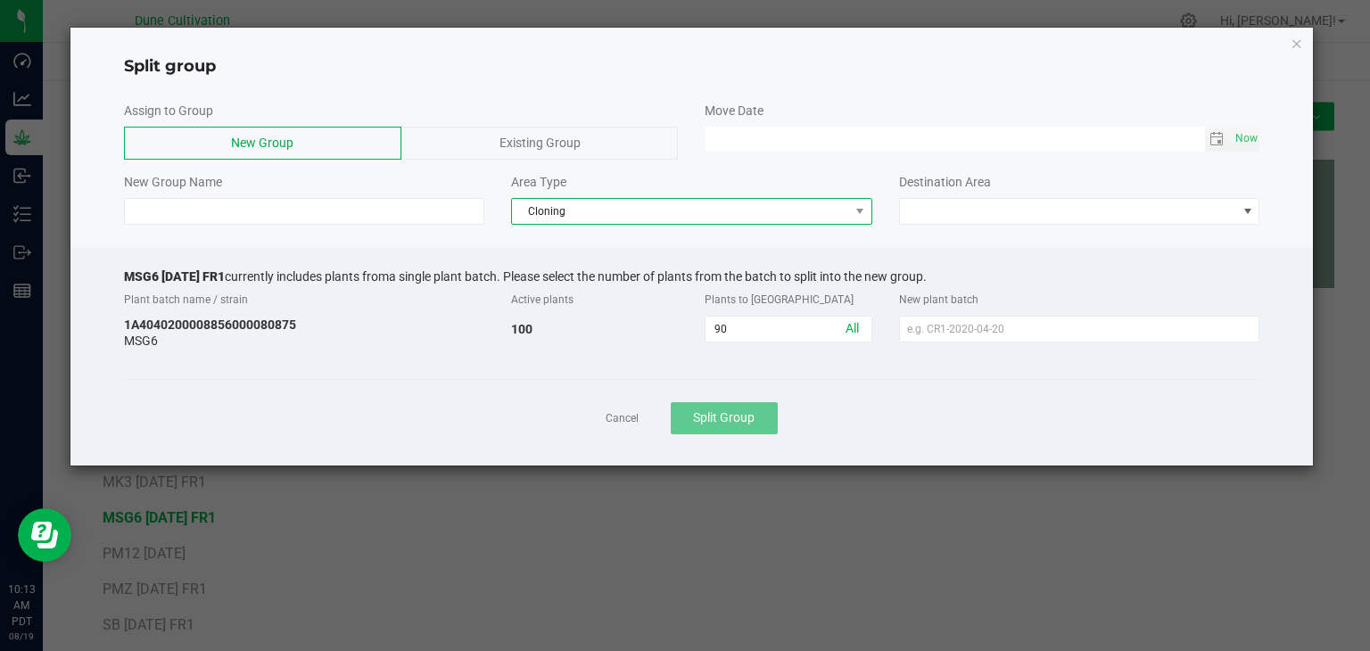
click at [709, 212] on span "Cloning" at bounding box center [680, 211] width 337 height 25
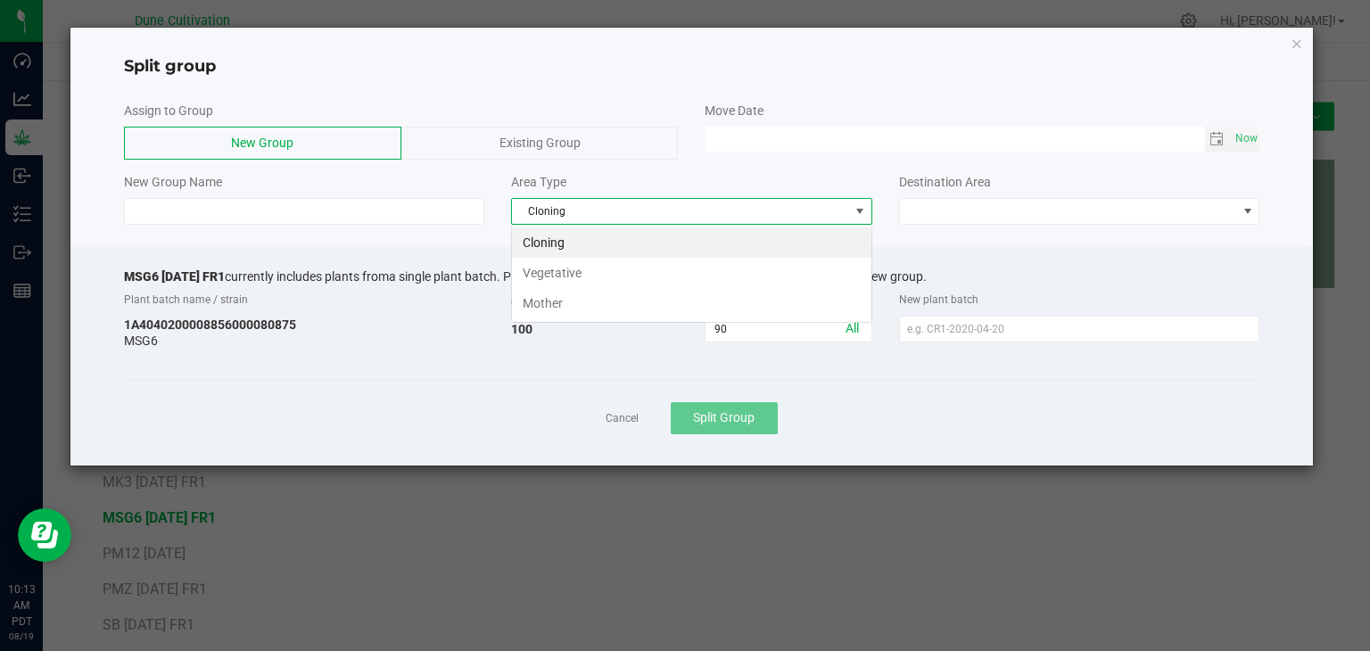
scroll to position [26, 360]
click at [587, 265] on li "Vegetative" at bounding box center [691, 273] width 359 height 30
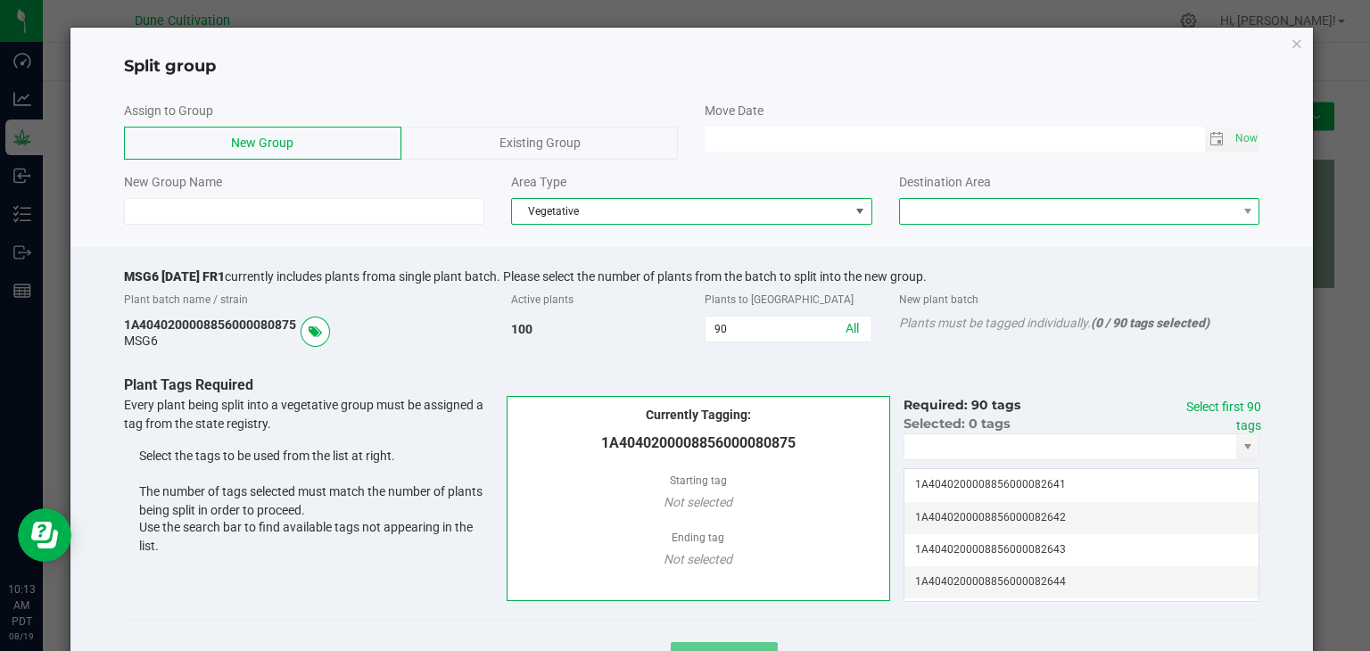
click at [1124, 212] on span at bounding box center [1068, 211] width 337 height 25
click at [956, 252] on li "Vegetative" at bounding box center [1068, 242] width 355 height 30
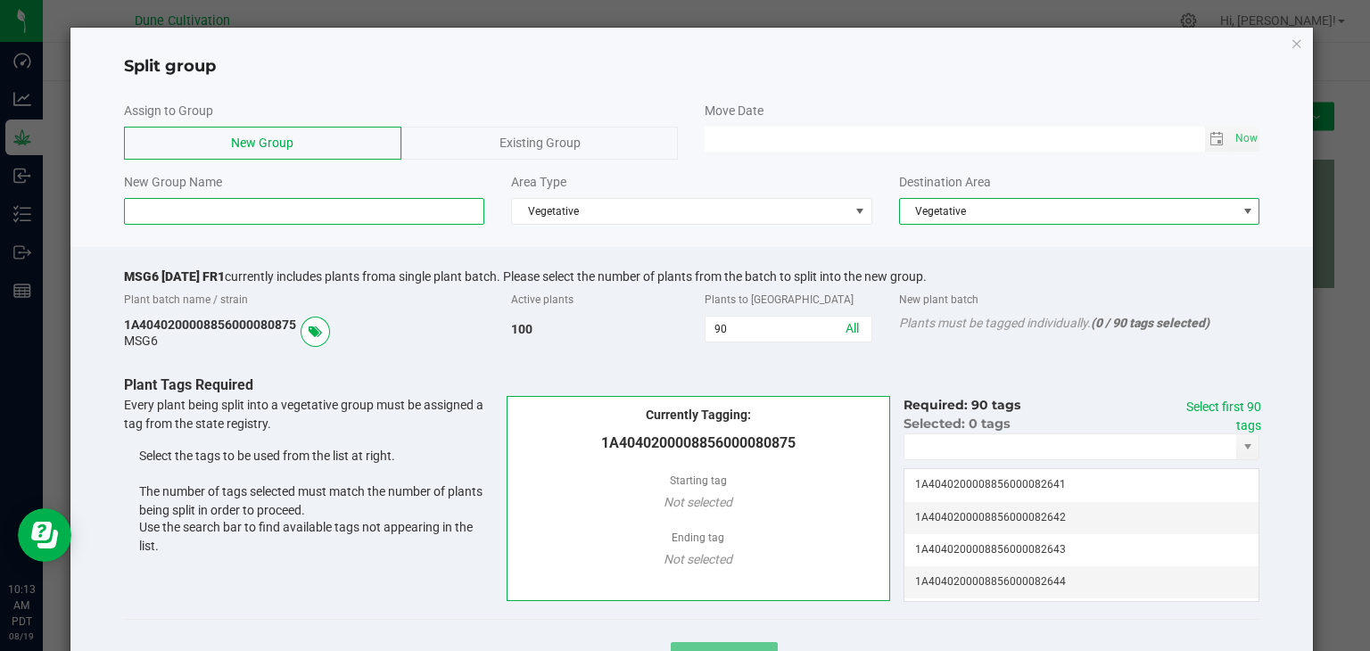
click at [169, 208] on input at bounding box center [304, 211] width 361 height 27
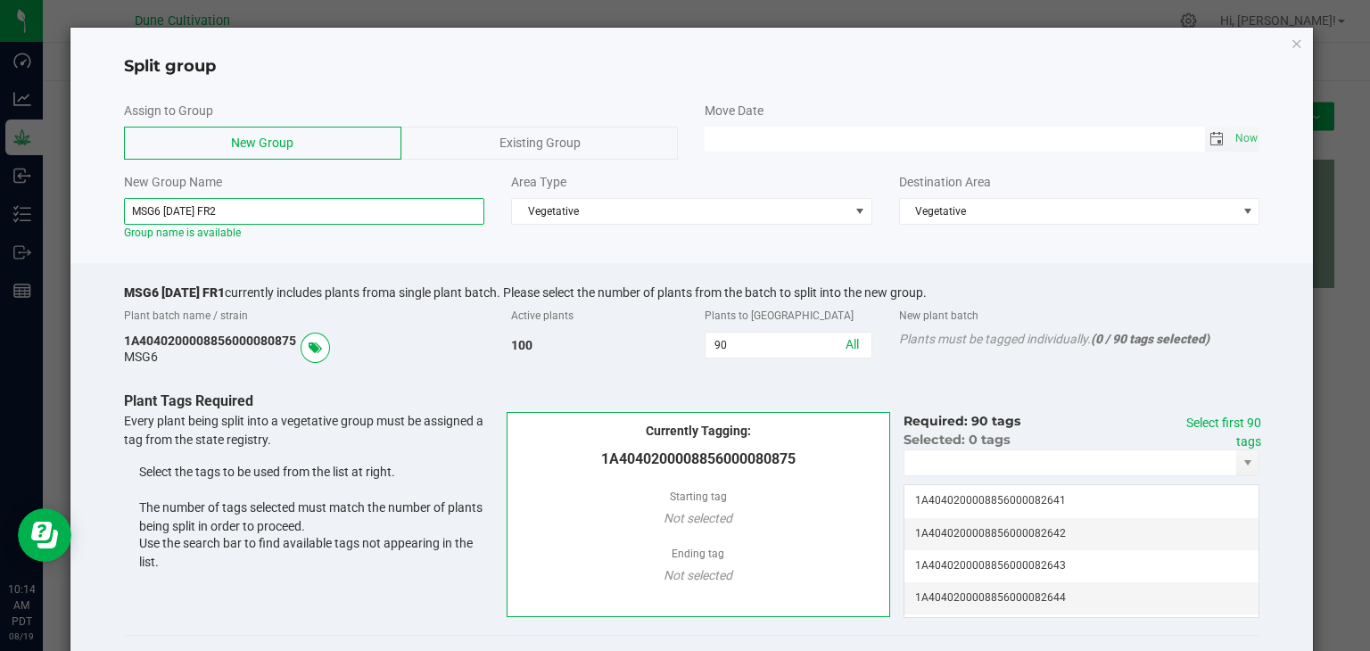
click at [1210, 139] on span "Toggle calendar" at bounding box center [1217, 139] width 14 height 14
type input "MSG6 [DATE] FR2"
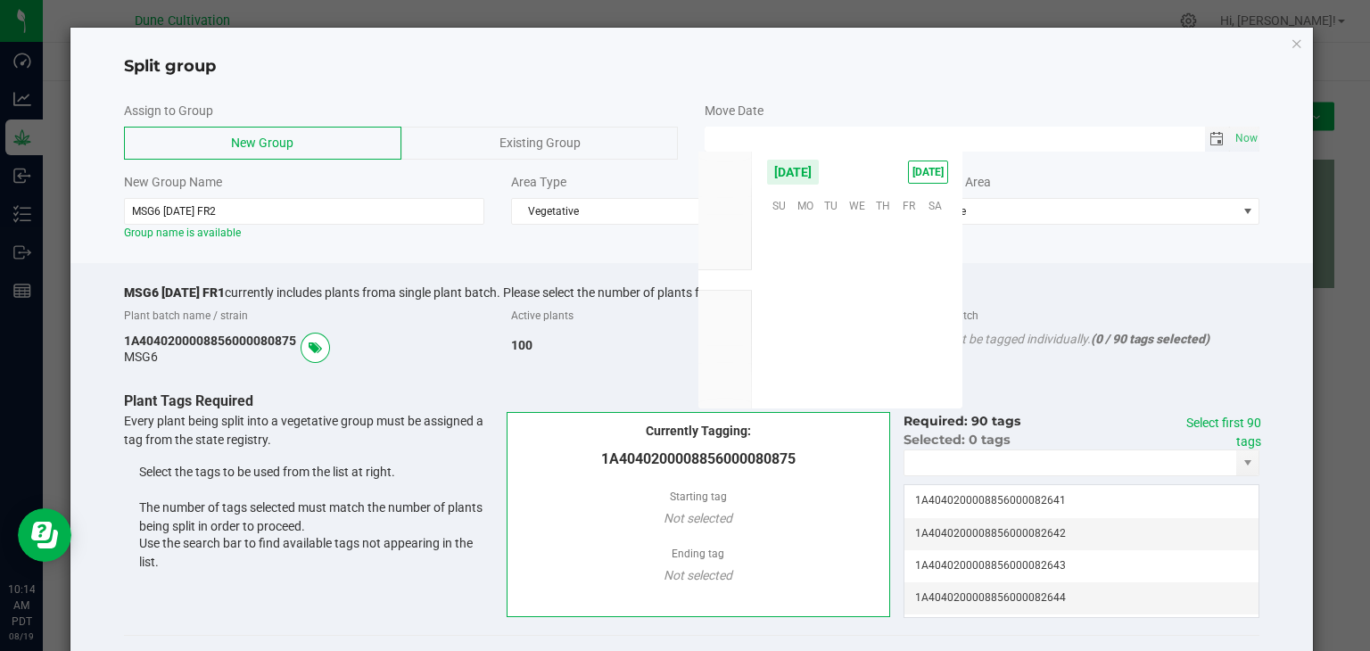
scroll to position [289140, 0]
click at [903, 279] on span "15" at bounding box center [909, 288] width 26 height 28
type input "[DATE] 12:00 AM"
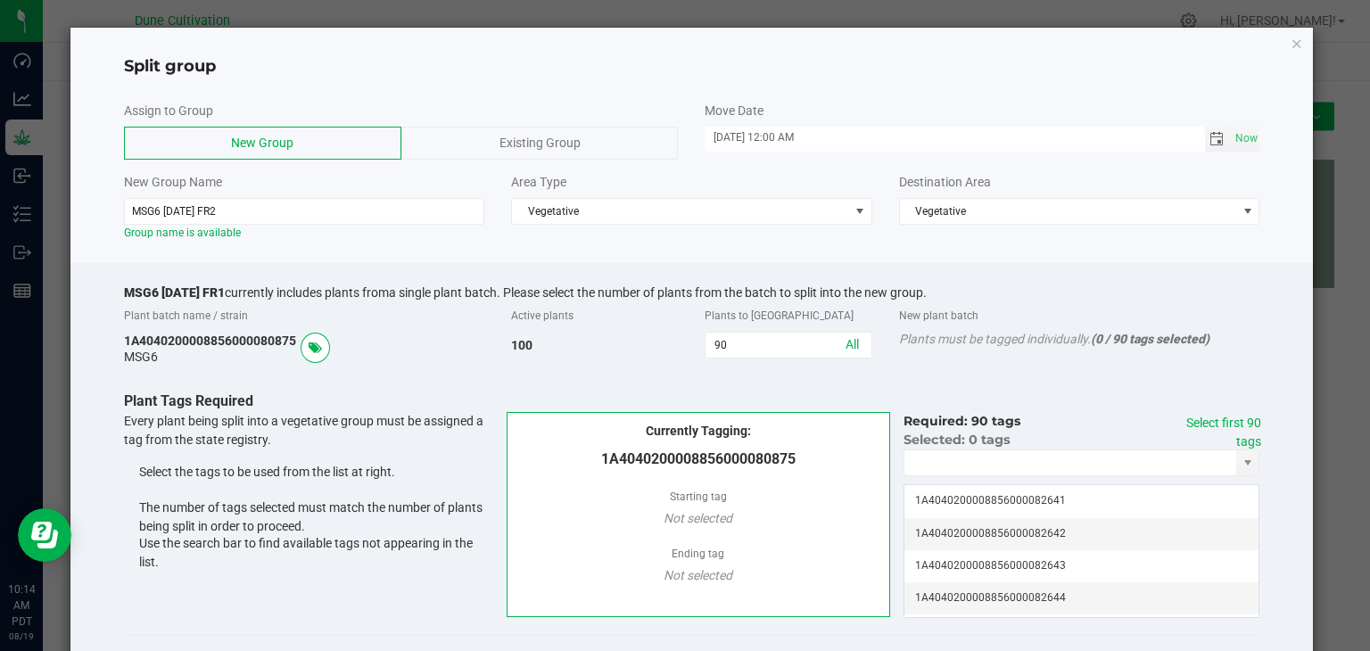
click at [680, 251] on div at bounding box center [691, 256] width 1243 height 13
drag, startPoint x: 1223, startPoint y: 430, endPoint x: 1213, endPoint y: 425, distance: 10.8
click at [1223, 429] on div "Select first 90 tags" at bounding box center [1210, 432] width 101 height 37
click at [1228, 419] on link "Select first 90 tags" at bounding box center [1223, 432] width 75 height 33
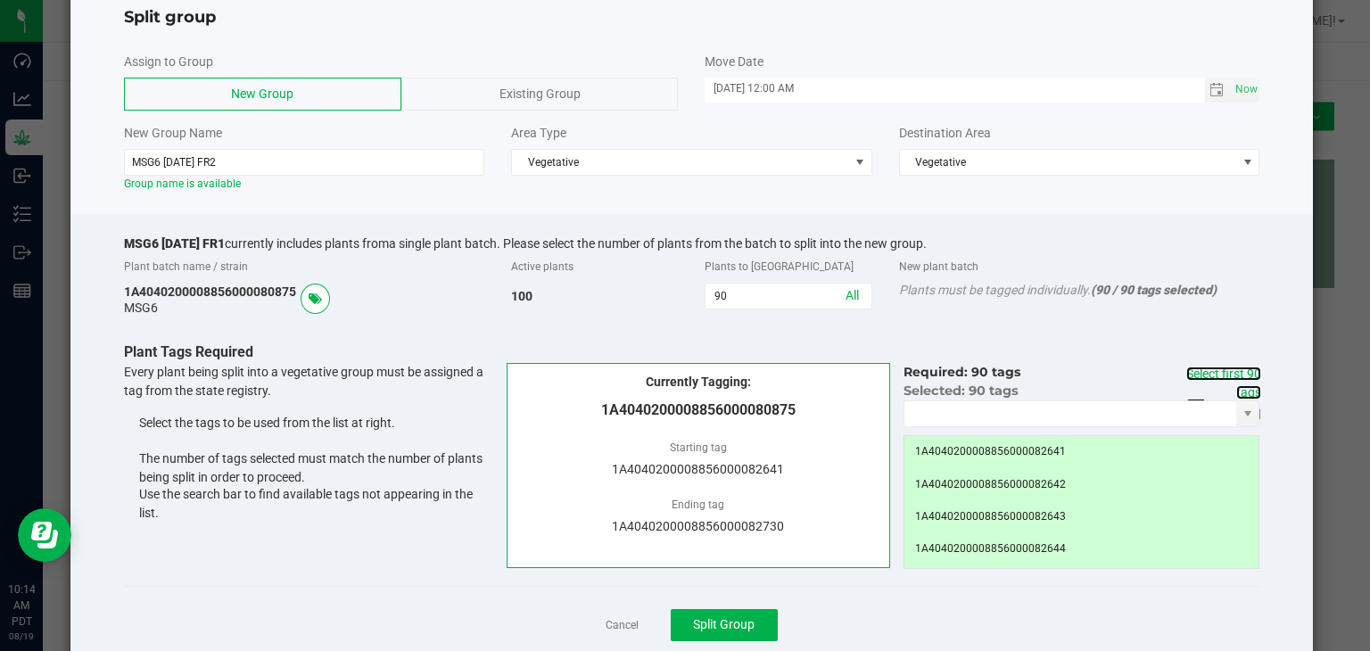
scroll to position [97, 0]
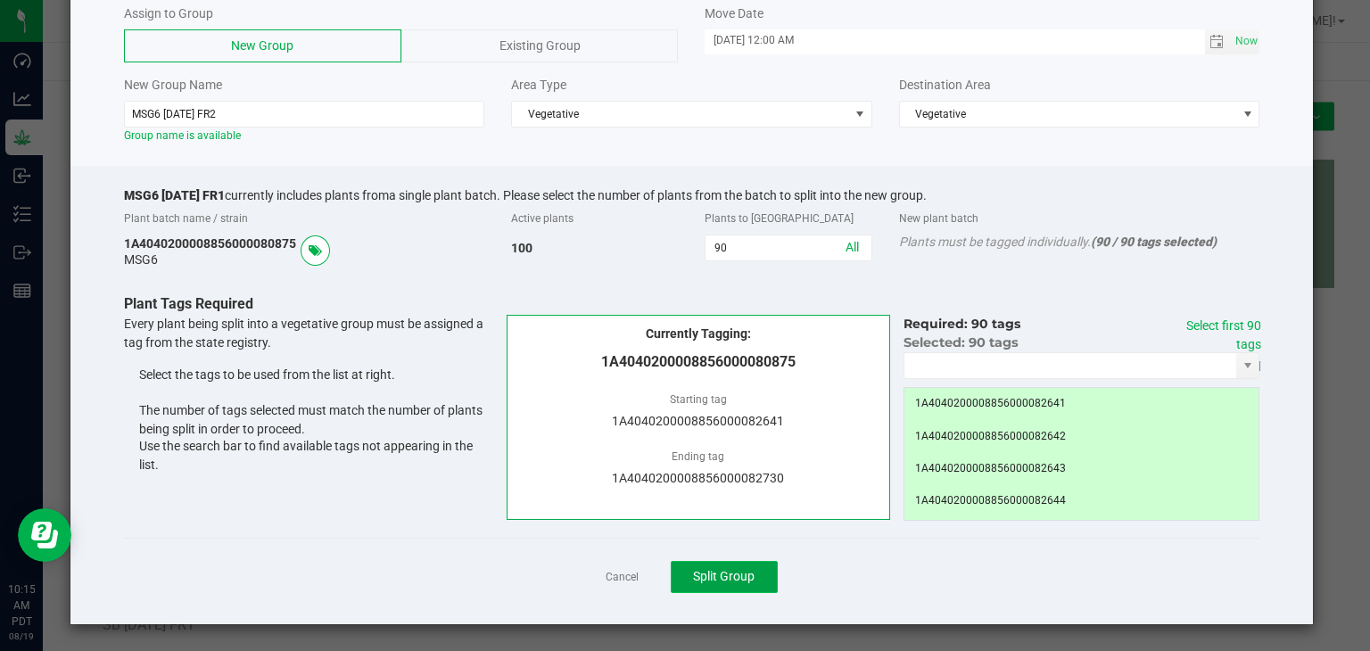
click at [716, 571] on span "Split Group" at bounding box center [724, 576] width 62 height 14
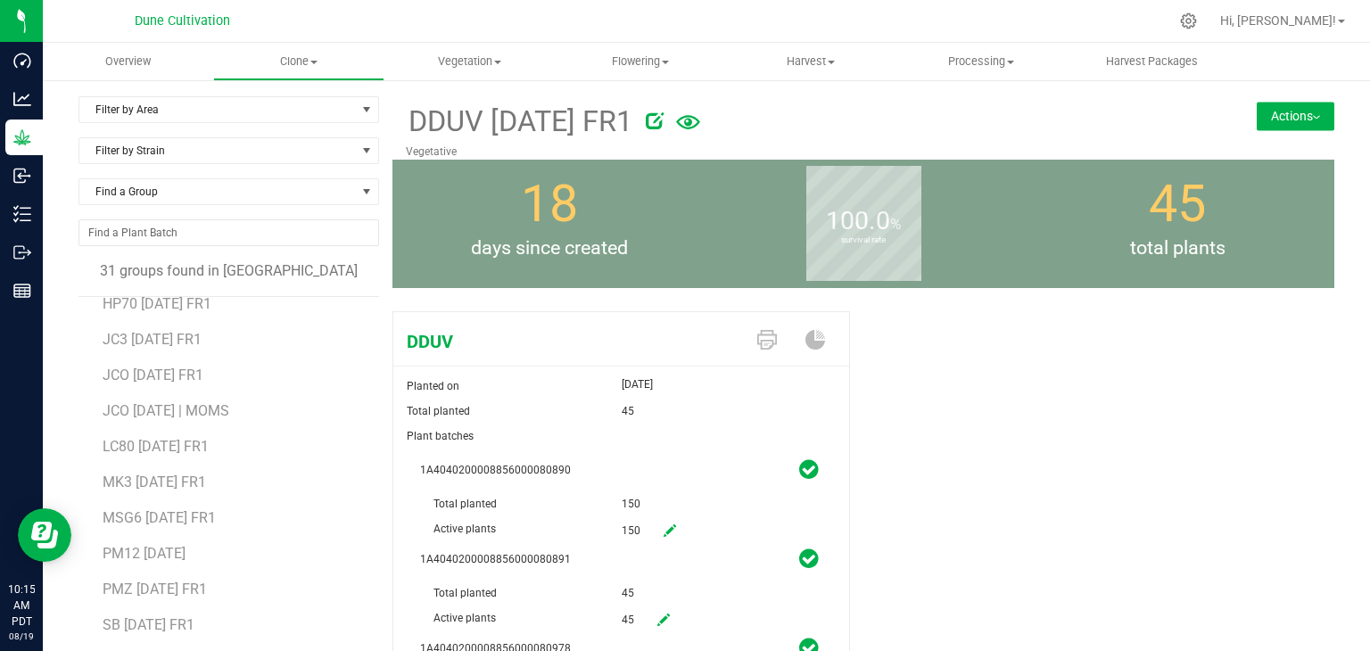
scroll to position [674, 0]
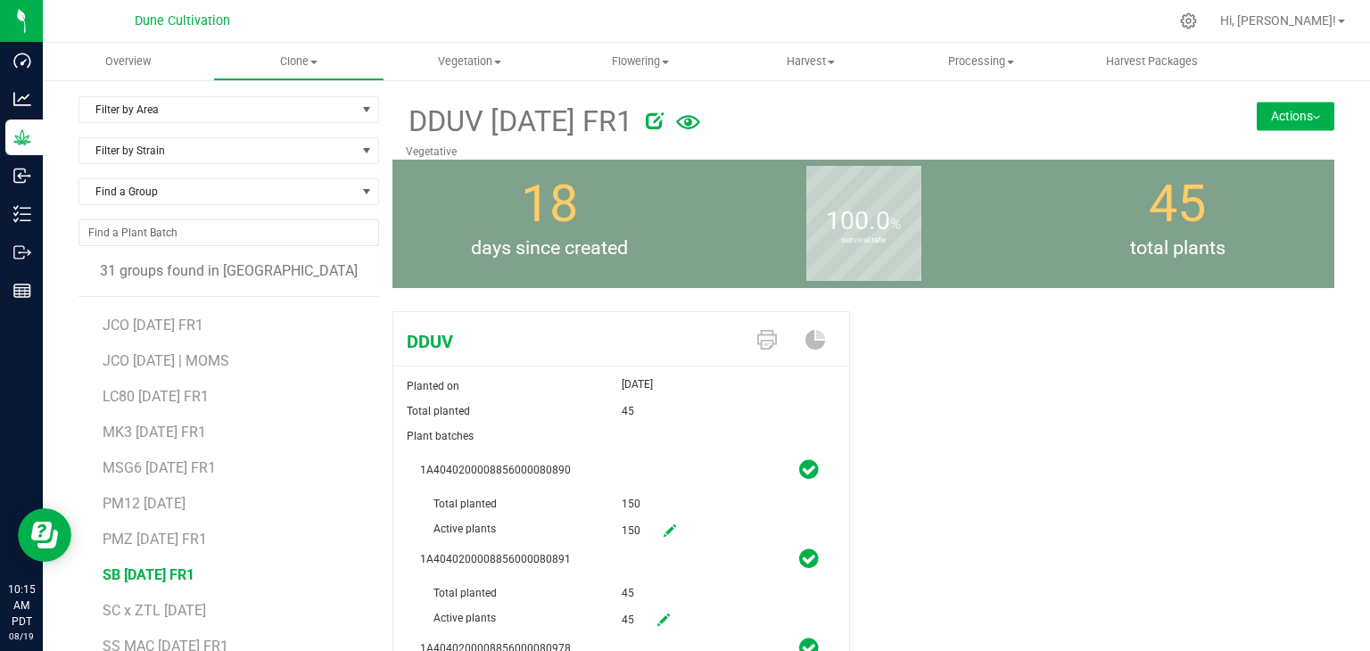
click at [139, 574] on span "SB [DATE] FR1" at bounding box center [149, 574] width 92 height 17
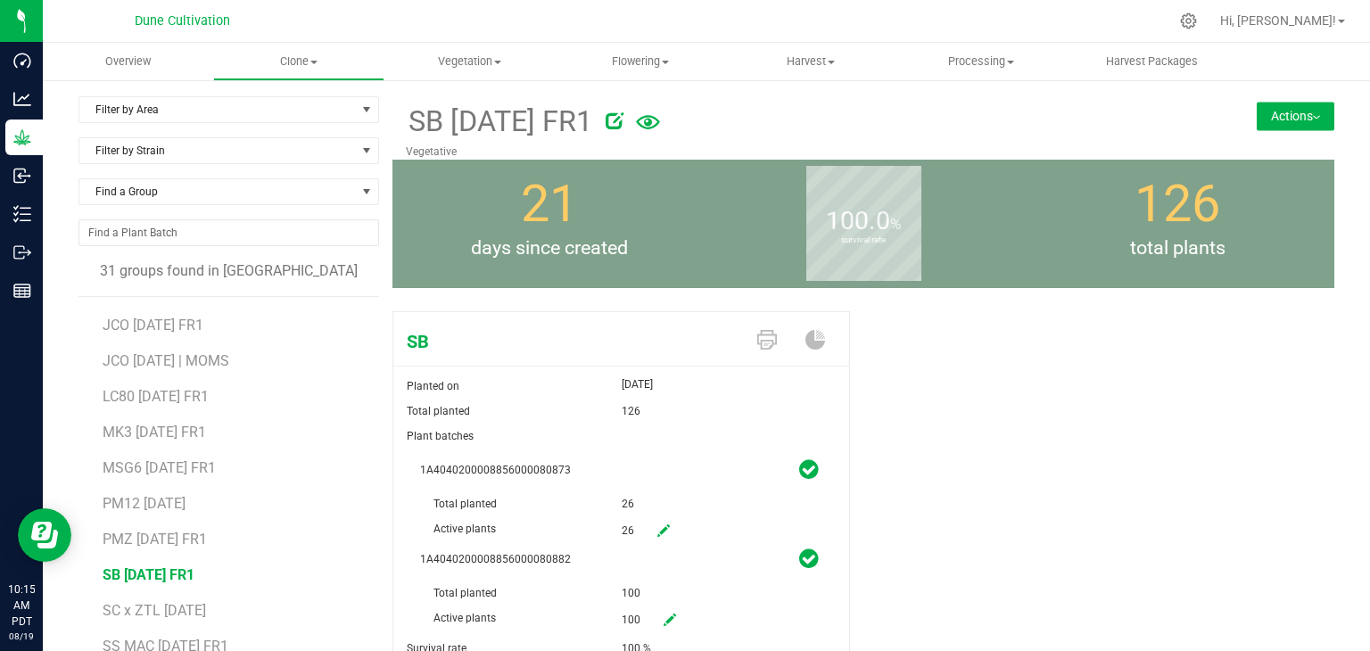
click at [1243, 111] on div "SB [DATE] FR1 Vegetative Actions Move group Split group" at bounding box center [863, 127] width 942 height 63
click at [1259, 111] on button "Actions" at bounding box center [1296, 116] width 78 height 29
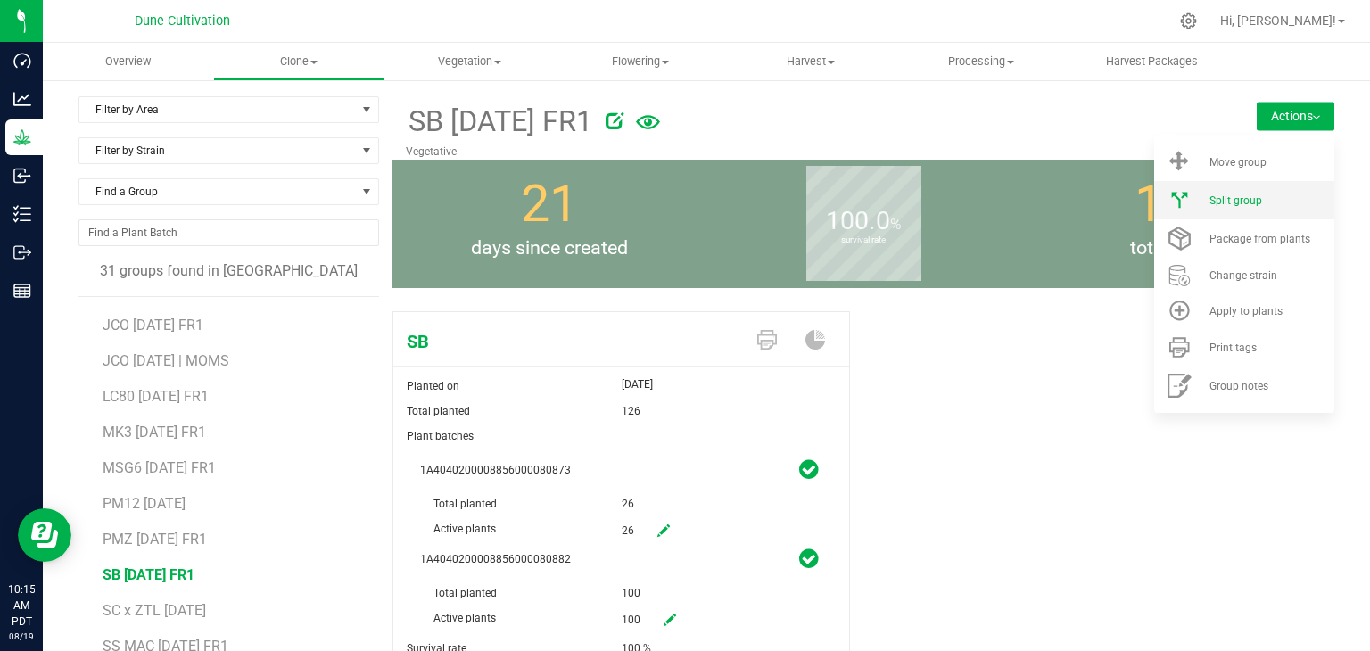
click at [1234, 194] on span "Split group" at bounding box center [1236, 200] width 53 height 12
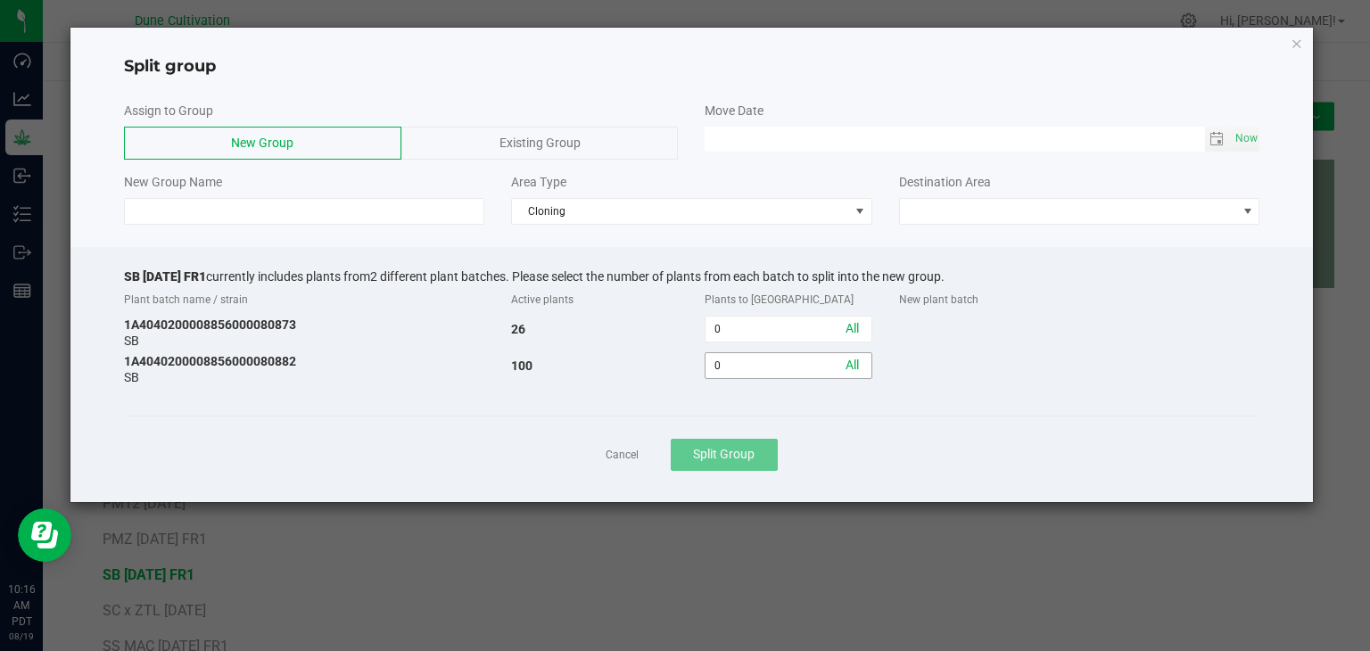
click at [749, 365] on input "0" at bounding box center [788, 365] width 165 height 25
type input "90"
click at [988, 183] on span "Destination Area" at bounding box center [945, 182] width 92 height 14
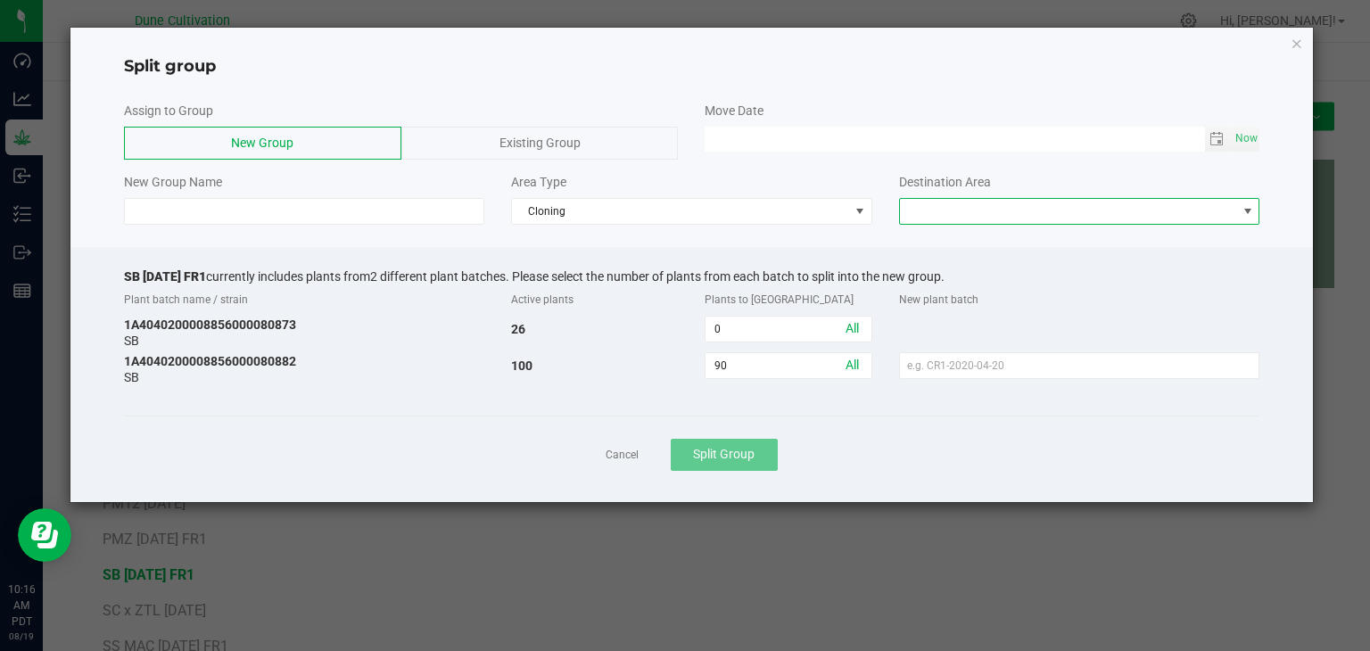
click at [960, 201] on span at bounding box center [1068, 211] width 337 height 25
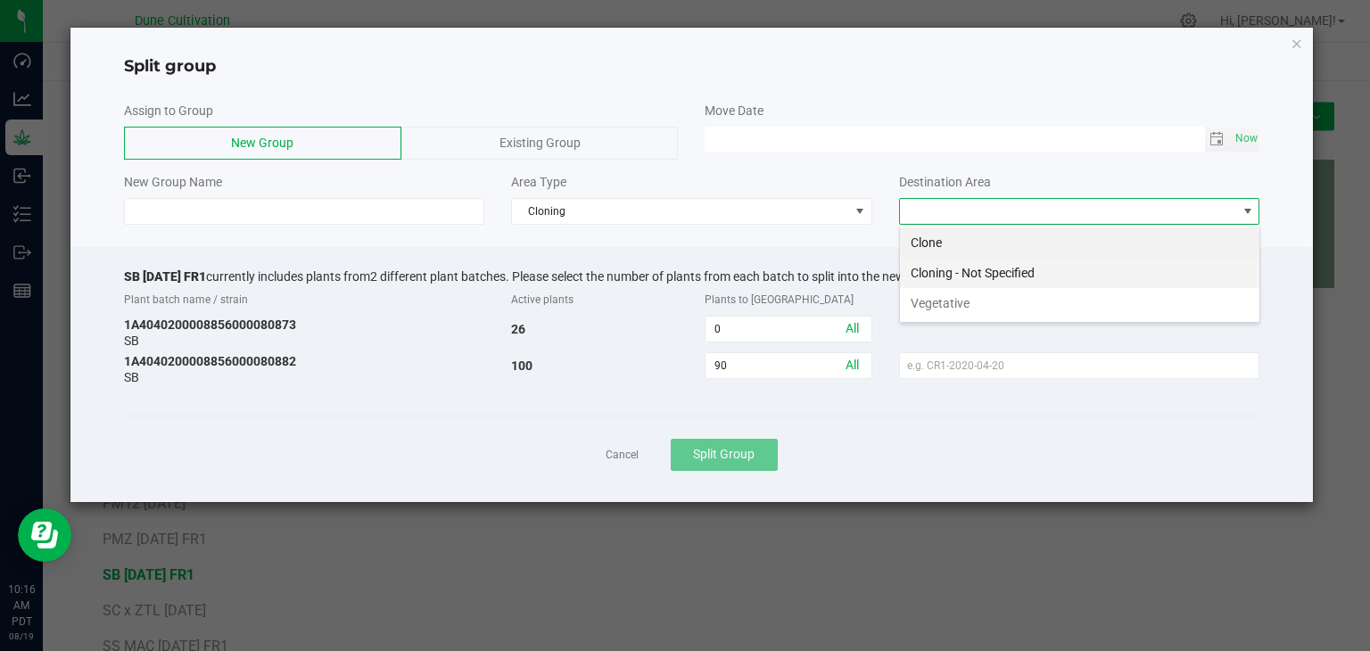
scroll to position [26, 360]
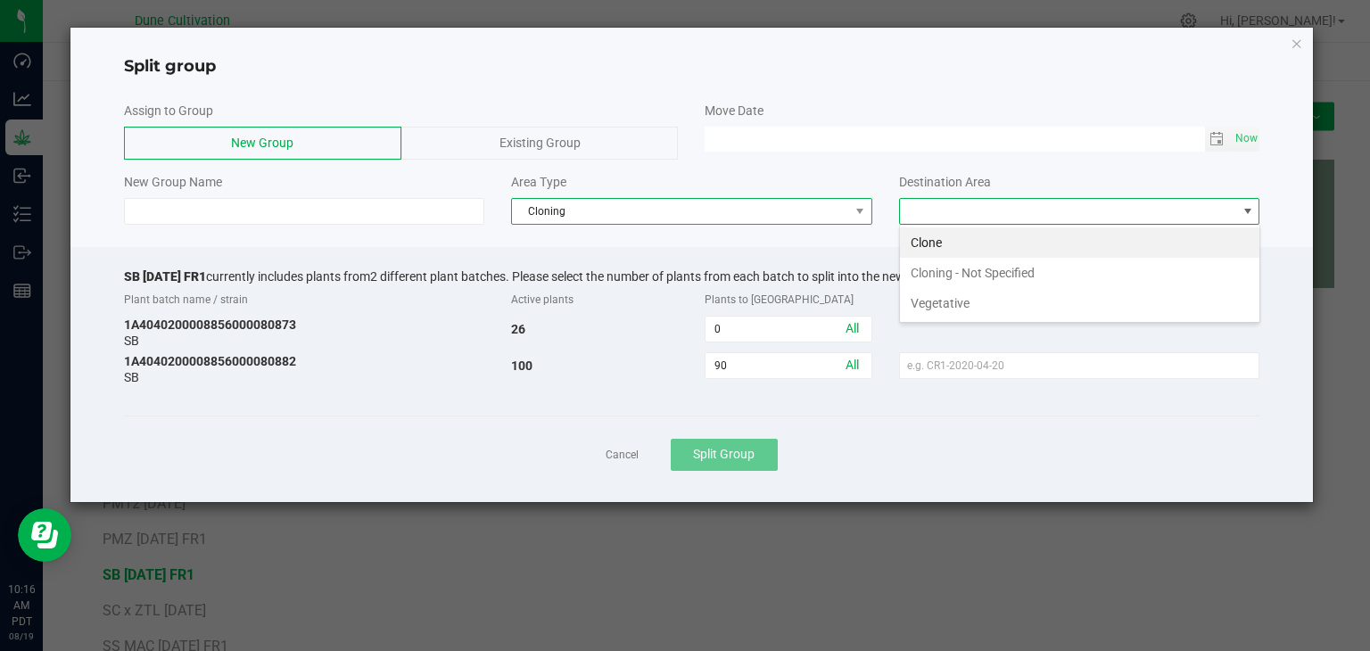
click at [656, 201] on span "Cloning" at bounding box center [680, 211] width 337 height 25
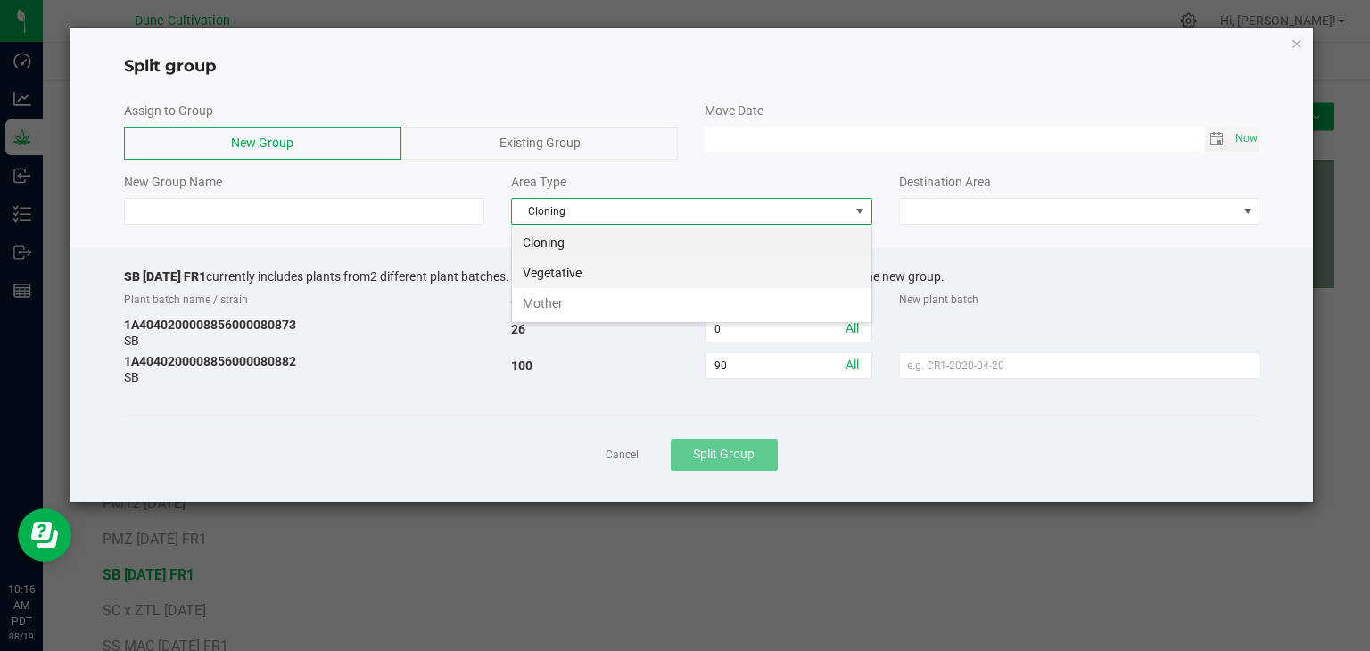
click at [614, 262] on li "Vegetative" at bounding box center [691, 273] width 359 height 30
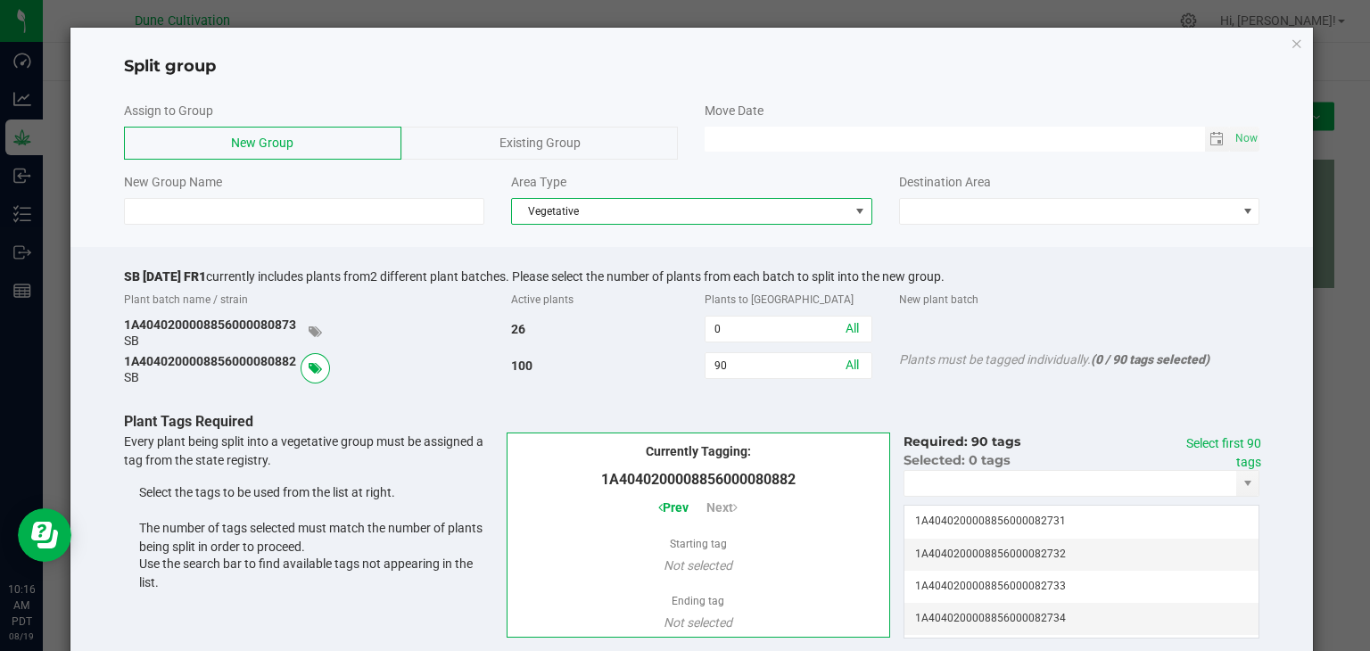
click at [1059, 224] on div "Assign to Group New Group Existing Group Move Date Now New Group Name Area Type…" at bounding box center [691, 163] width 1243 height 141
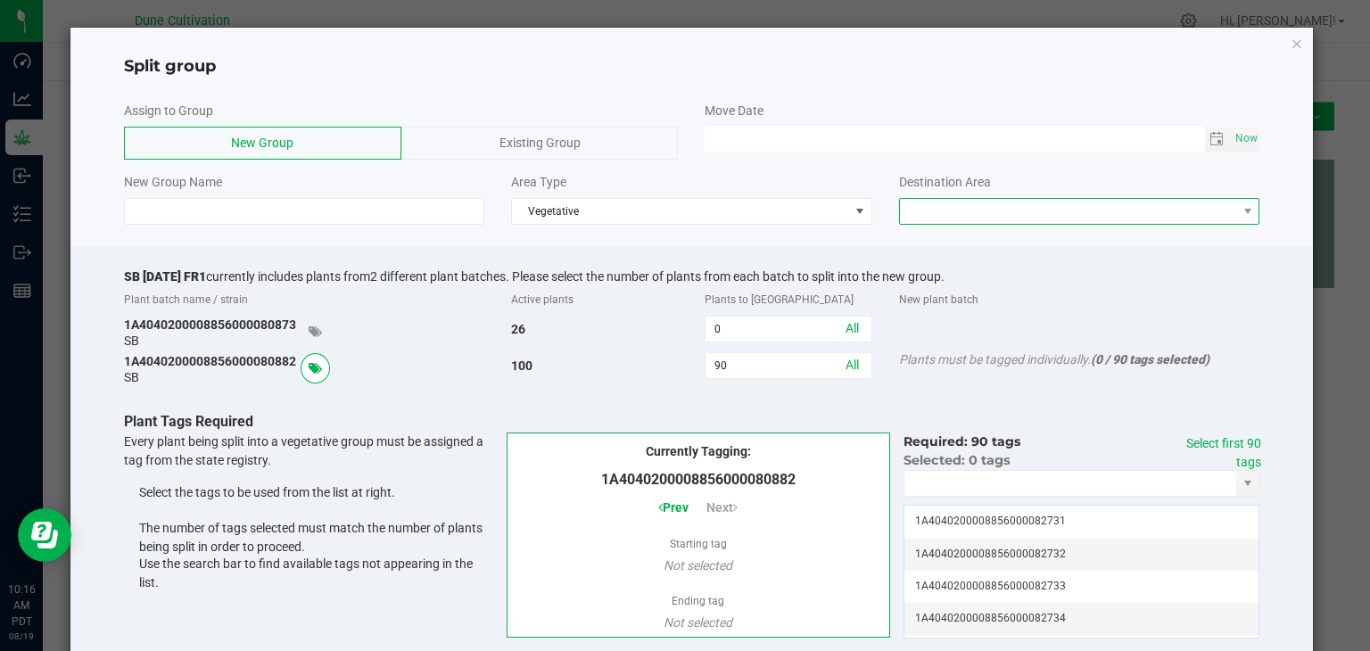
click at [1037, 219] on span at bounding box center [1068, 211] width 337 height 25
click at [987, 242] on li "Vegetative" at bounding box center [1068, 242] width 355 height 30
click at [1210, 133] on span "Toggle calendar" at bounding box center [1217, 139] width 14 height 14
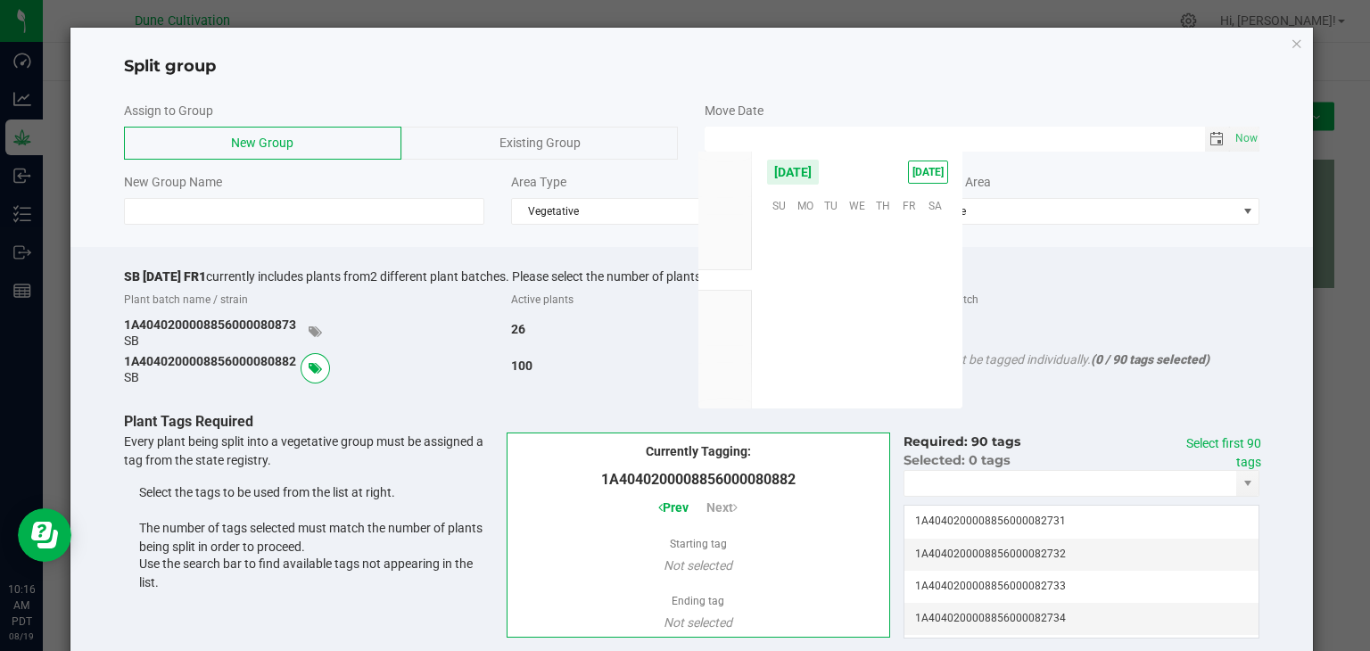
scroll to position [289140, 0]
drag, startPoint x: 904, startPoint y: 282, endPoint x: 776, endPoint y: 277, distance: 128.6
click at [906, 282] on span "15" at bounding box center [909, 288] width 26 height 28
type input "[DATE] 12:00 AM"
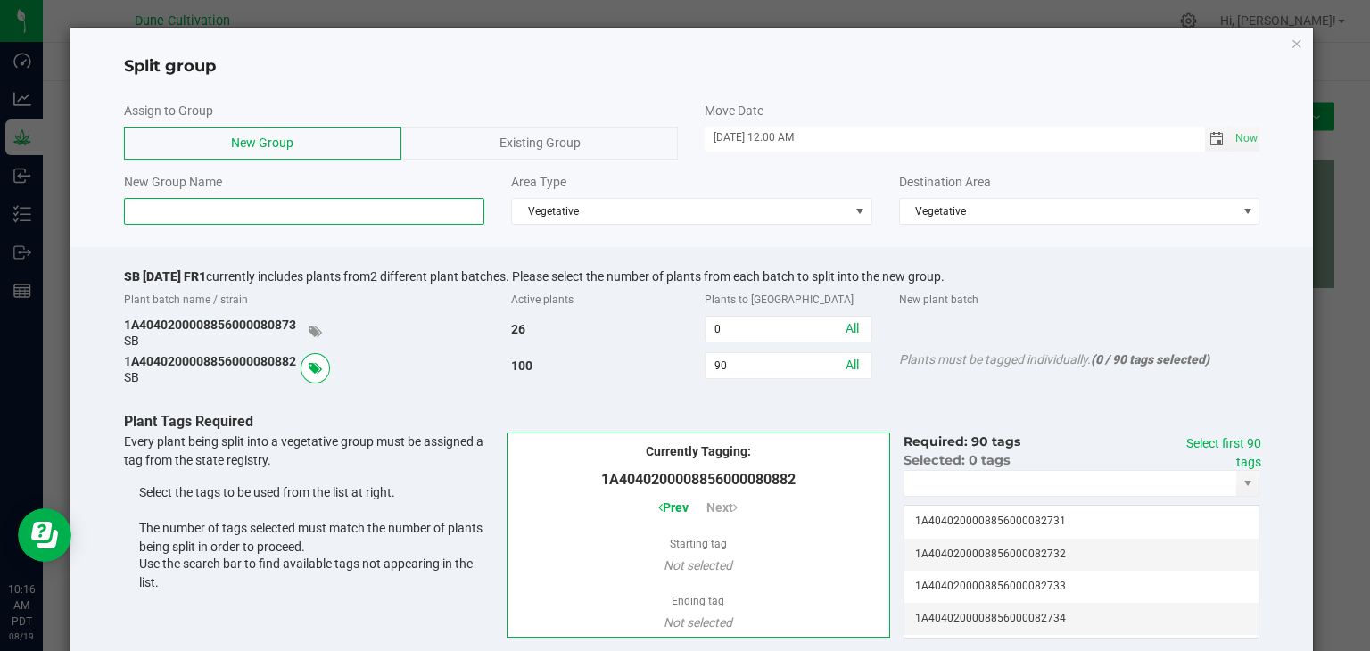
click at [315, 202] on input at bounding box center [304, 211] width 361 height 27
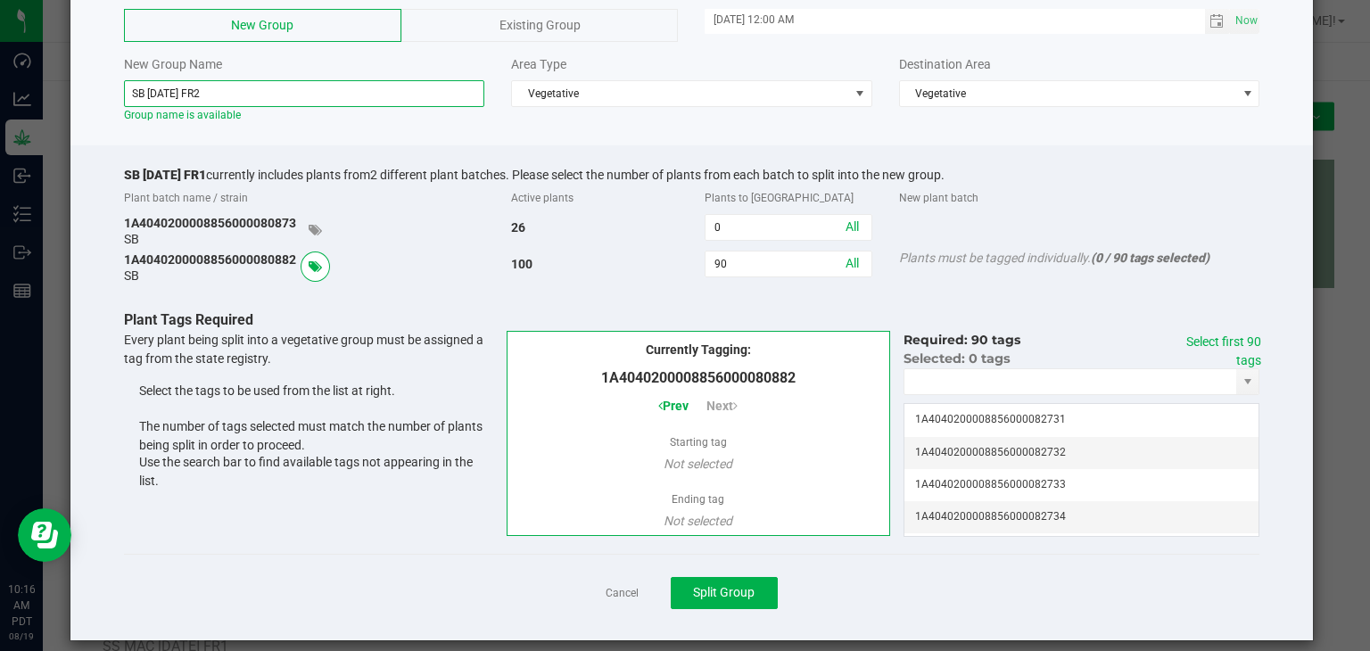
scroll to position [135, 0]
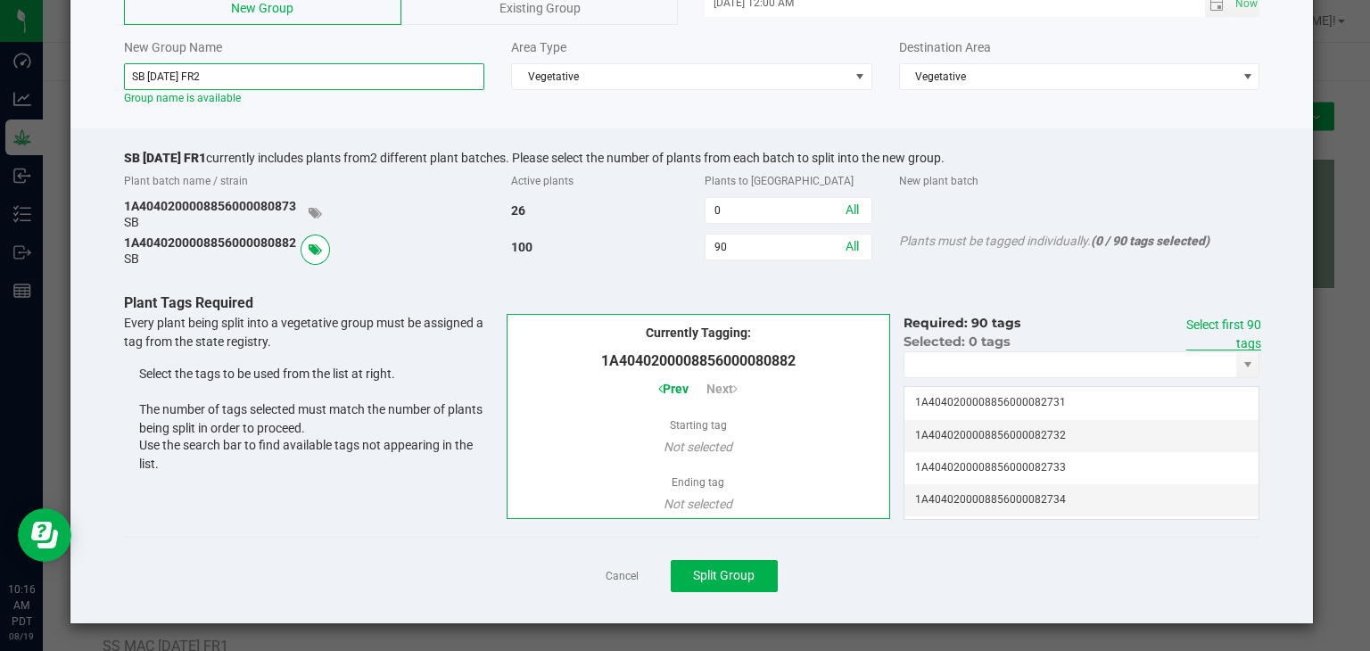
type input "SB [DATE] FR2"
click at [1243, 324] on link "Select first 90 tags" at bounding box center [1223, 334] width 75 height 33
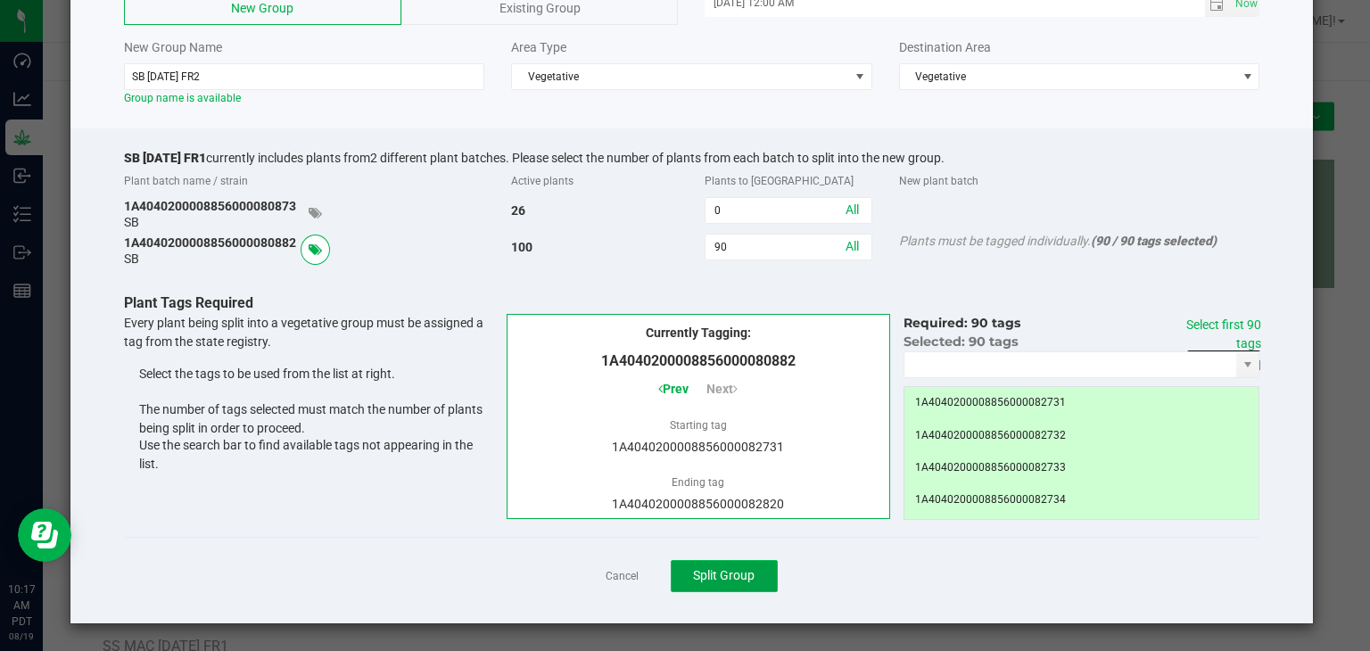
click at [756, 569] on button "Split Group" at bounding box center [724, 576] width 107 height 32
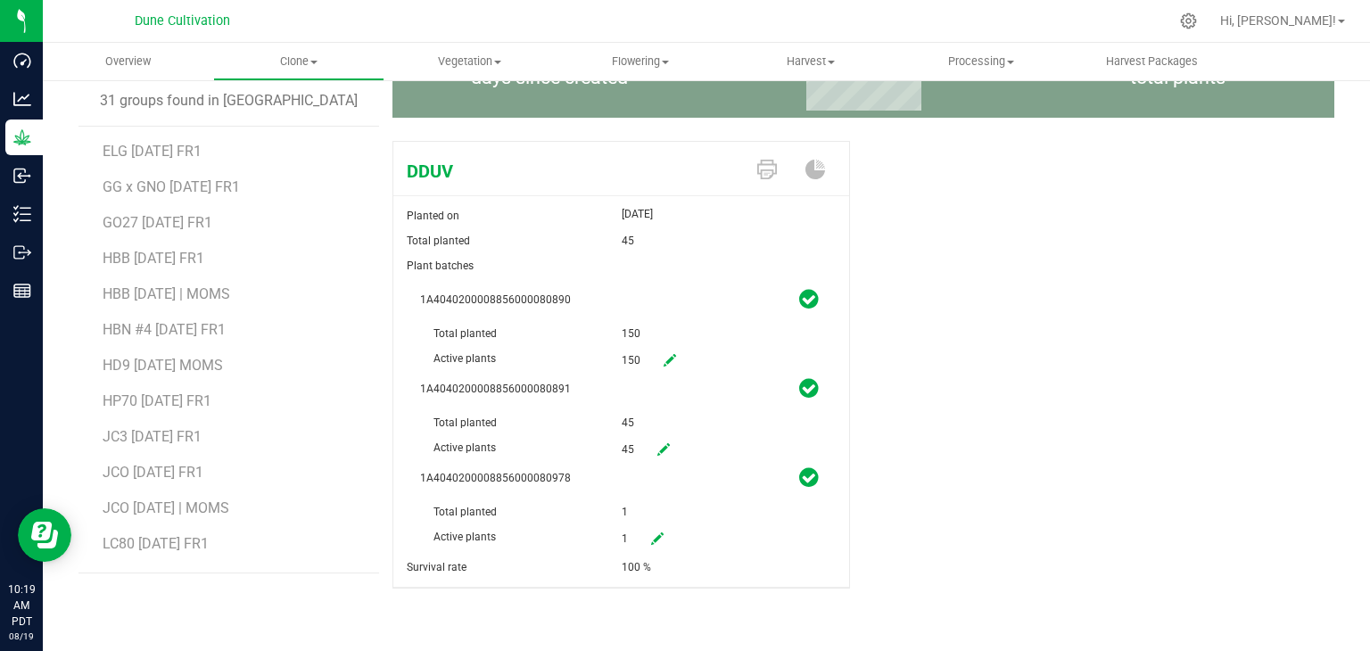
scroll to position [624, 0]
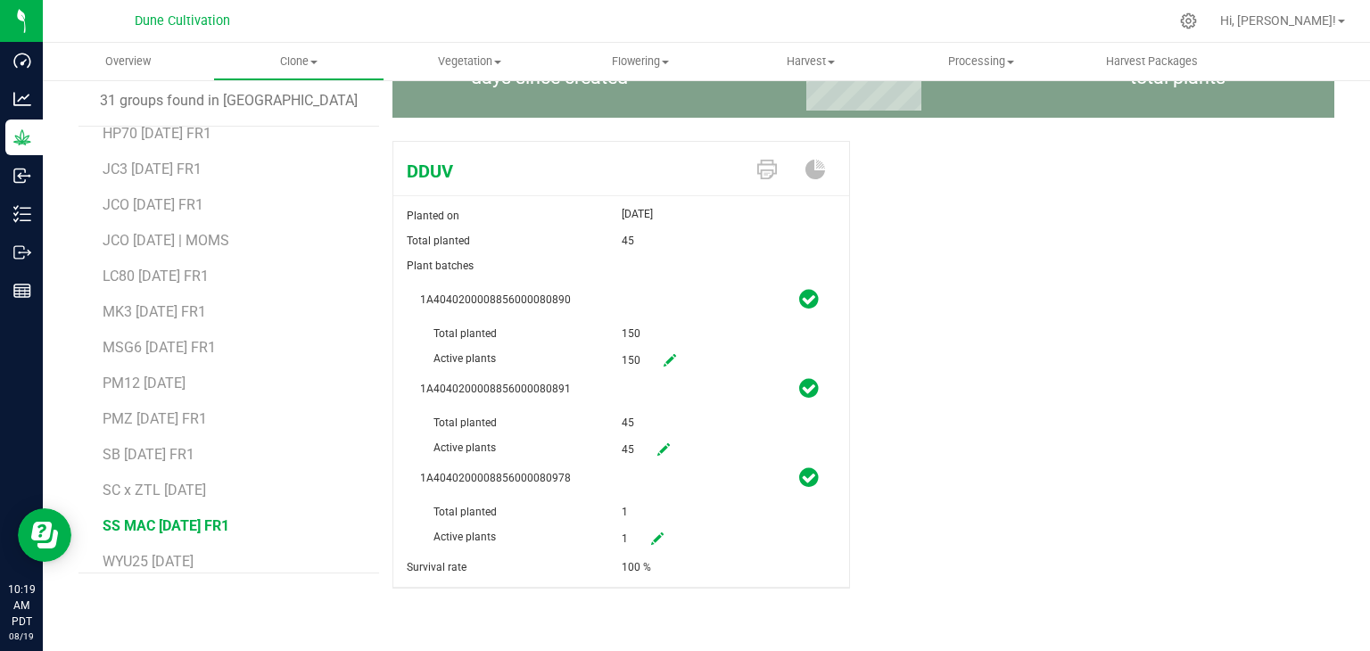
click at [144, 524] on span "SS MAC [DATE] FR1" at bounding box center [166, 525] width 127 height 17
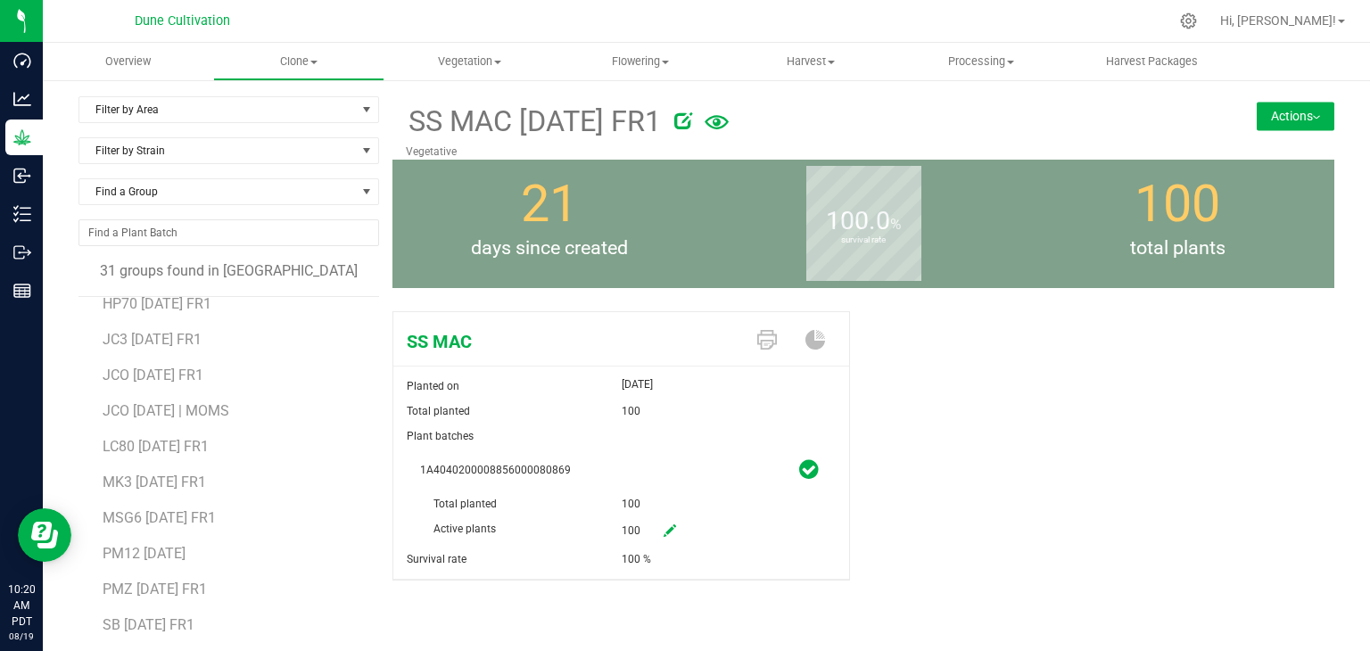
click at [1292, 112] on button "Actions" at bounding box center [1296, 116] width 78 height 29
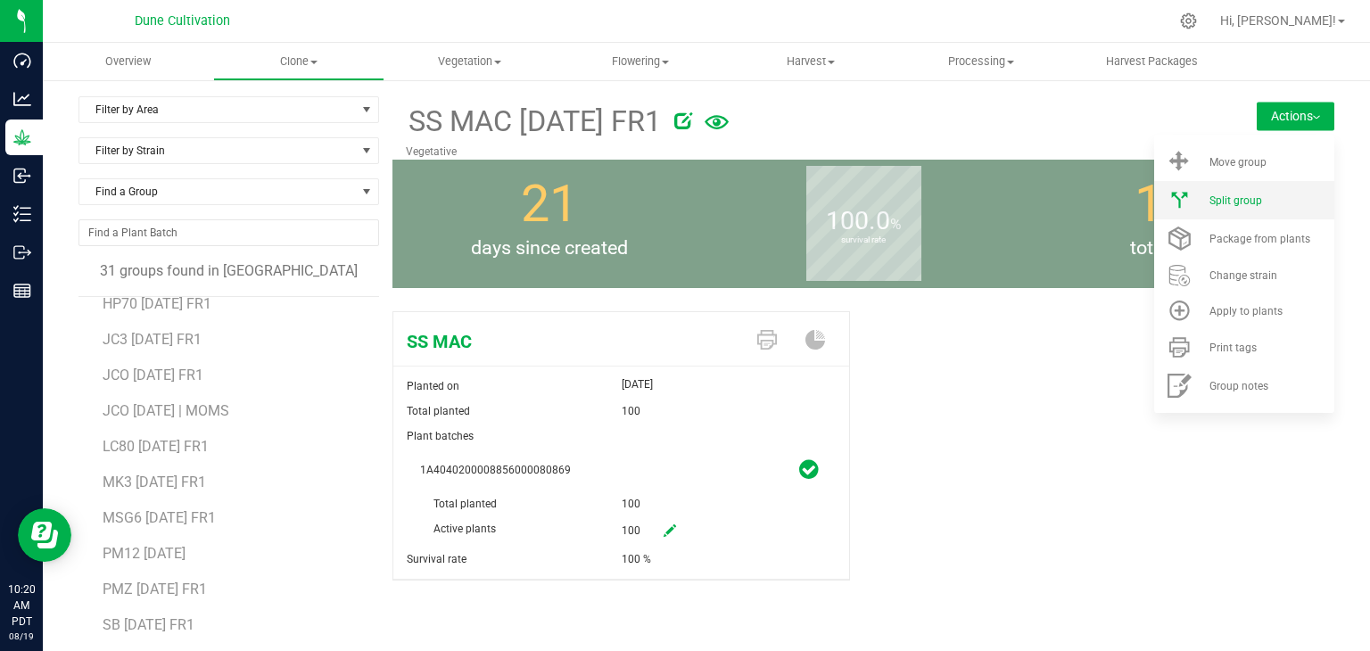
click at [1238, 190] on li "Split group" at bounding box center [1244, 200] width 180 height 38
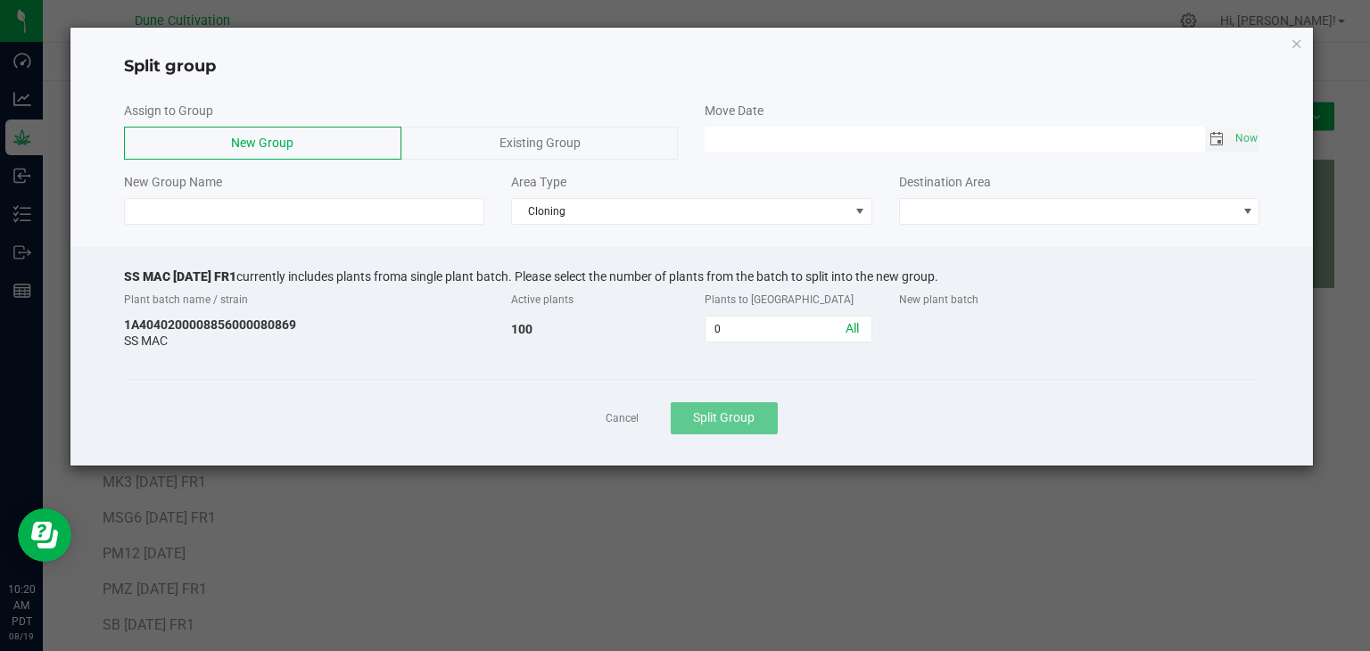
click at [1217, 138] on span "Toggle calendar" at bounding box center [1217, 139] width 14 height 14
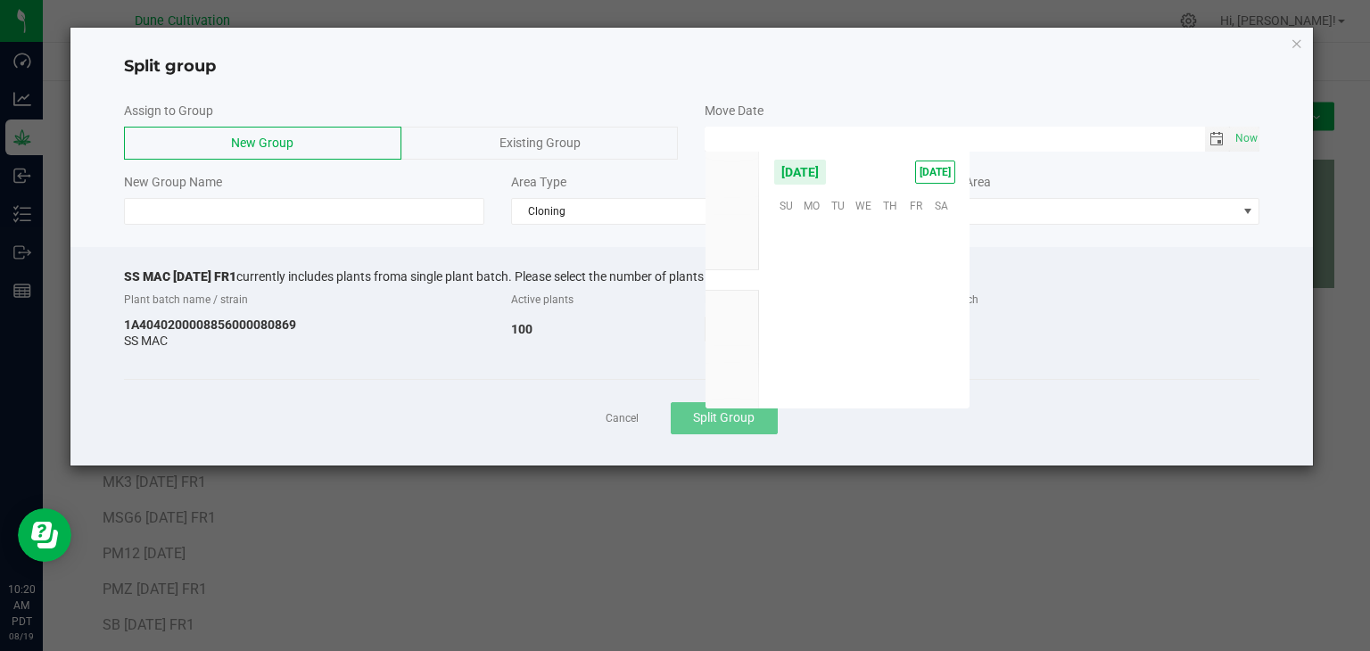
scroll to position [289140, 0]
click at [911, 286] on span "15" at bounding box center [916, 288] width 26 height 28
type input "[DATE] 12:00 AM"
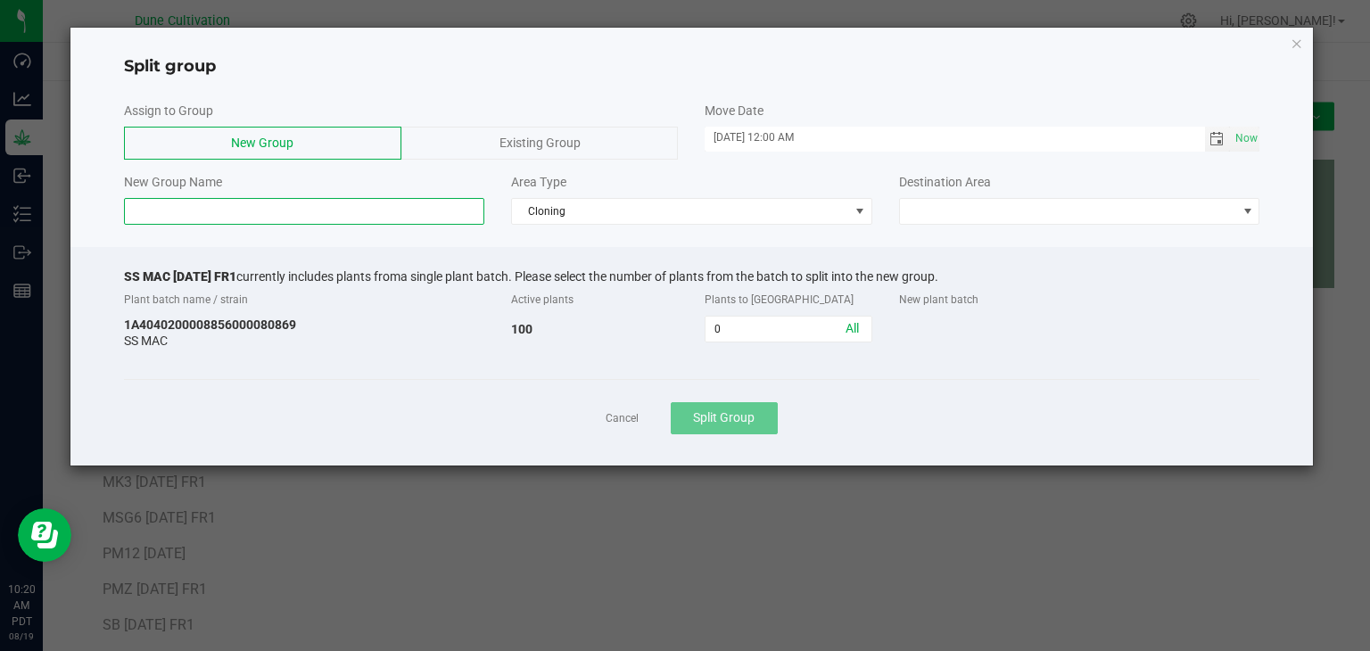
click at [195, 213] on input at bounding box center [304, 211] width 361 height 27
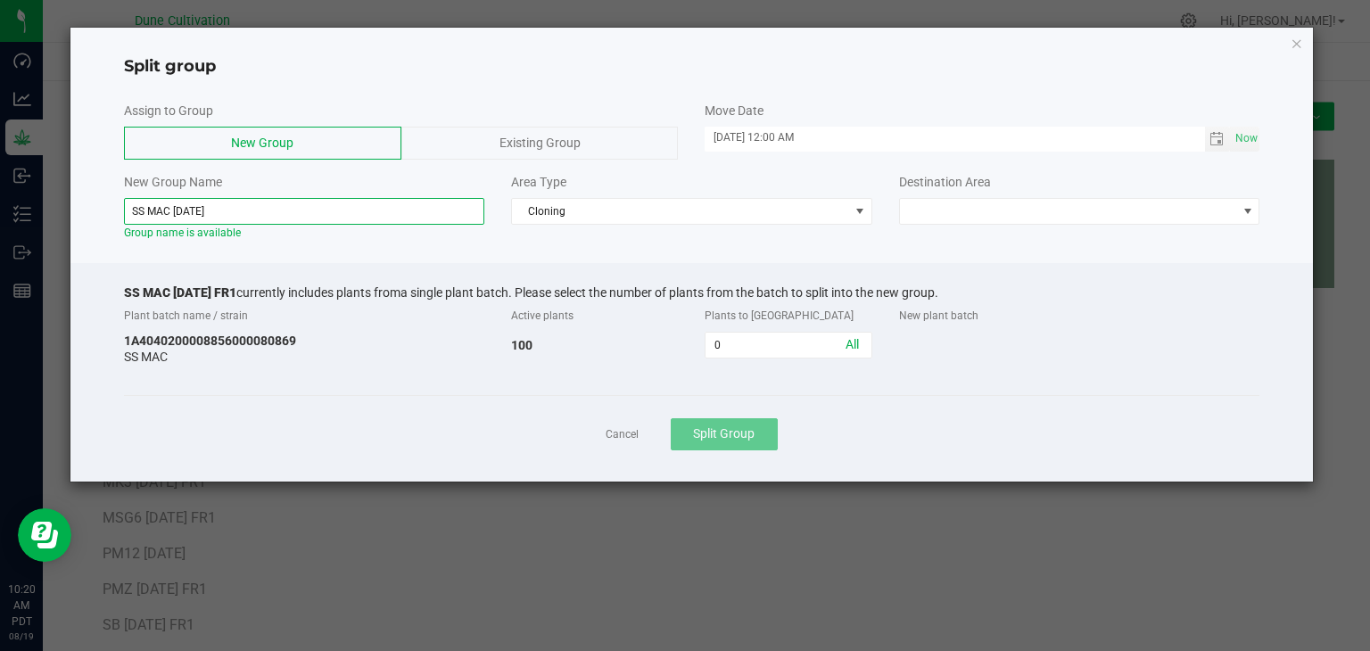
type input "SS MAC [DATE]"
click at [699, 194] on div "Area Type Cloning" at bounding box center [692, 199] width 388 height 52
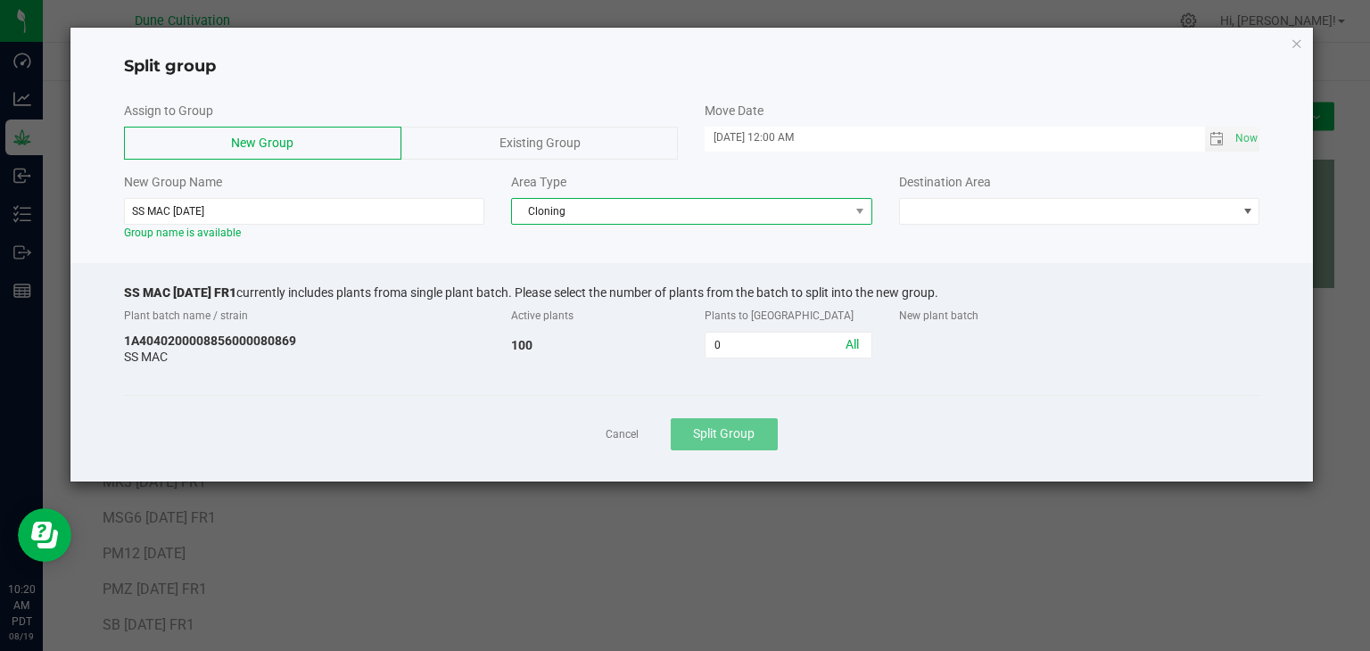
click at [691, 206] on span "Cloning" at bounding box center [680, 211] width 337 height 25
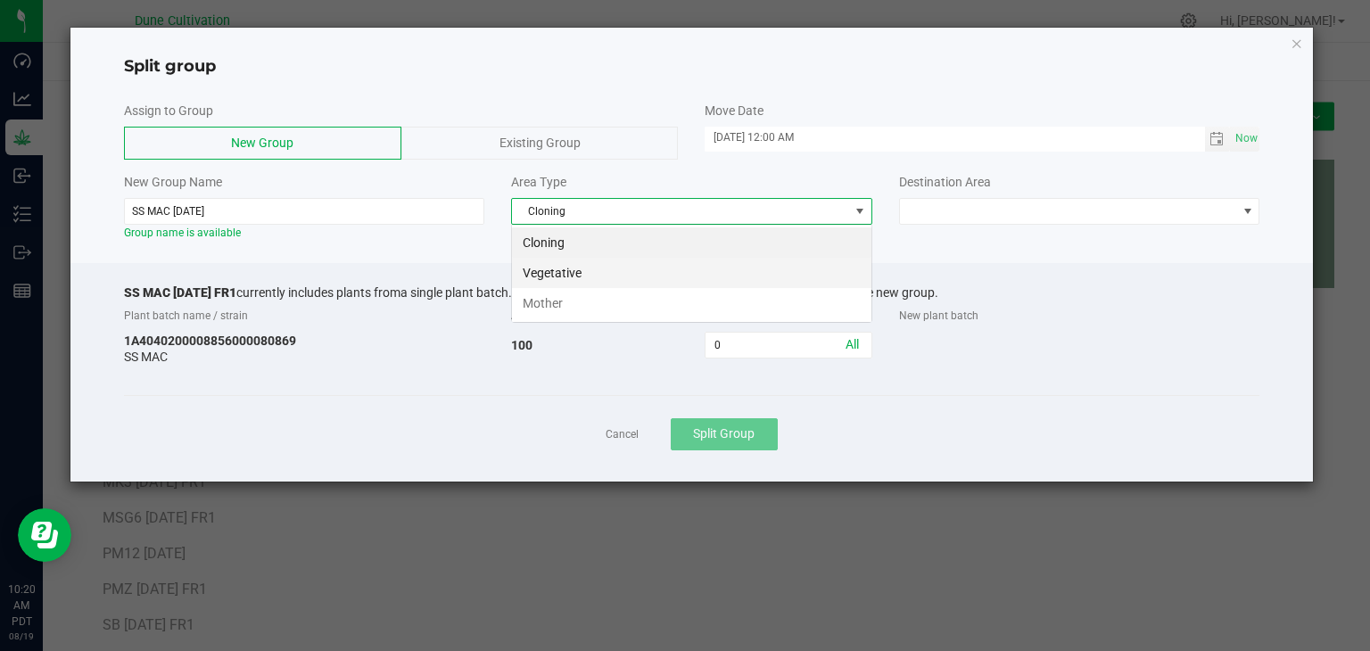
scroll to position [26, 360]
click at [645, 278] on li "Vegetative" at bounding box center [691, 273] width 359 height 30
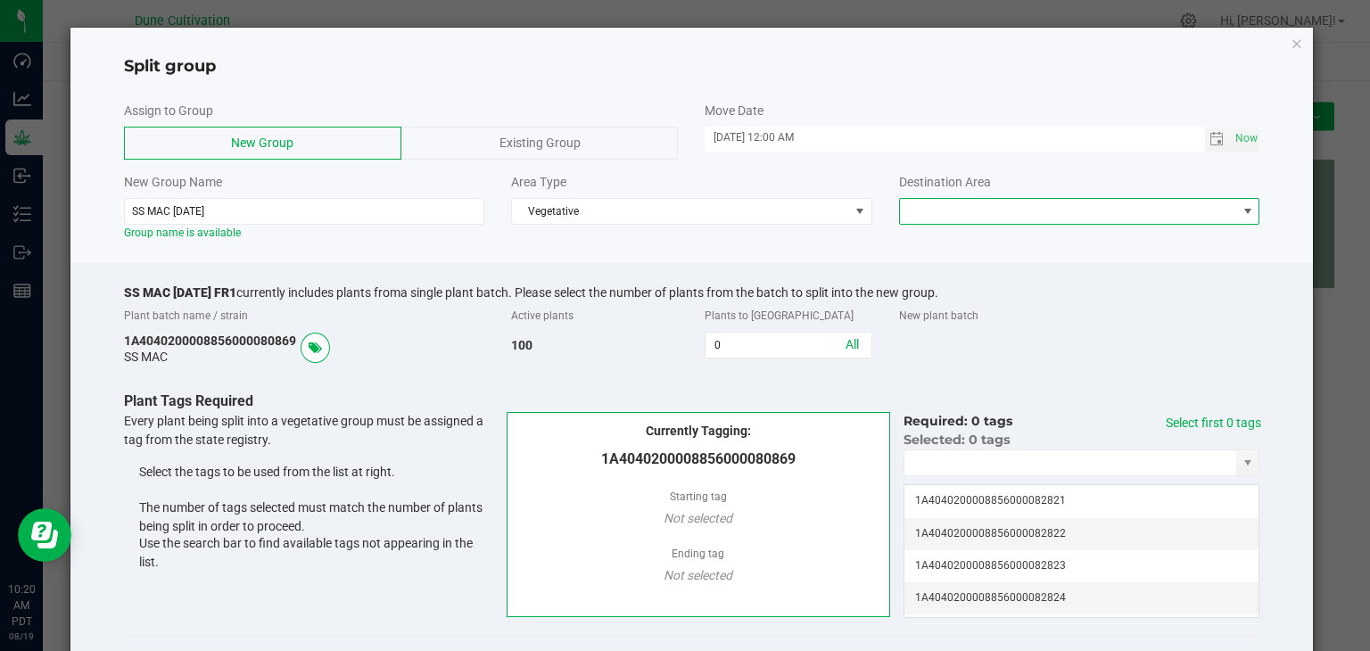
click at [970, 219] on span at bounding box center [1068, 211] width 337 height 25
click at [945, 249] on li "Vegetative" at bounding box center [1068, 242] width 355 height 30
click at [774, 329] on div "0 All" at bounding box center [788, 344] width 194 height 32
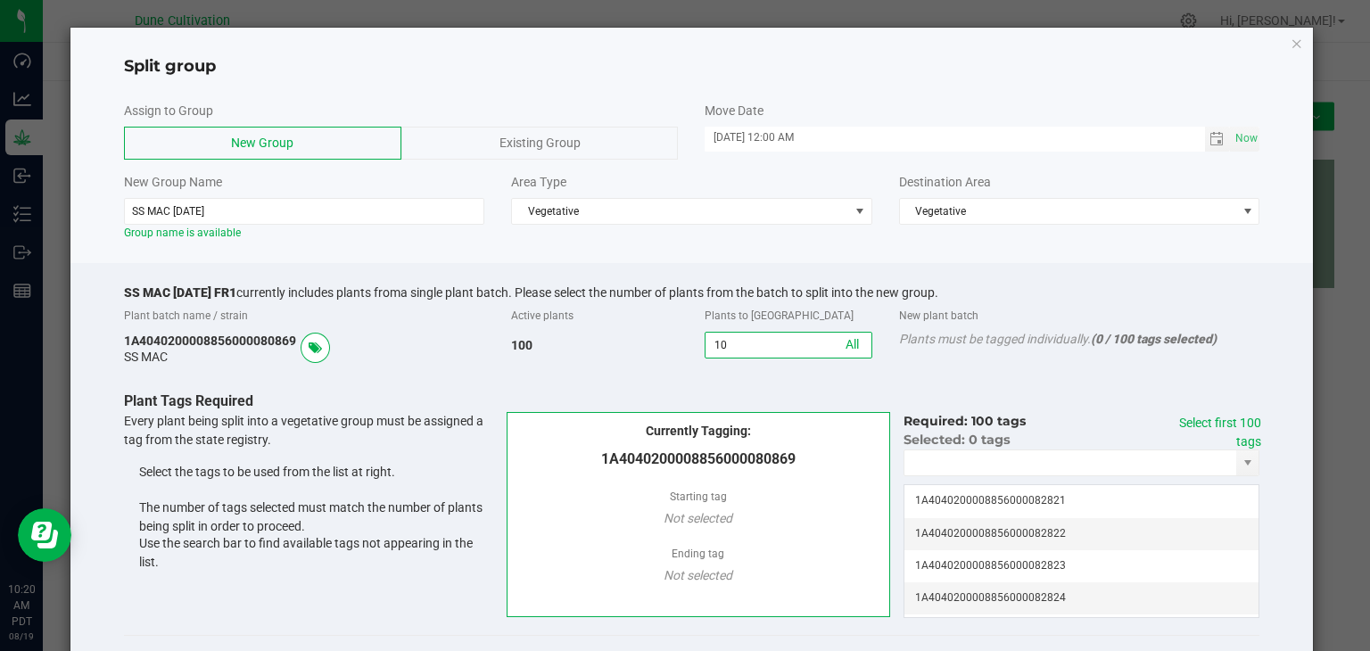
type input "1"
type input "76"
click at [1217, 430] on div "Select first 76 tags" at bounding box center [1210, 432] width 101 height 37
click at [1217, 428] on link "Select first 76 tags" at bounding box center [1223, 432] width 75 height 33
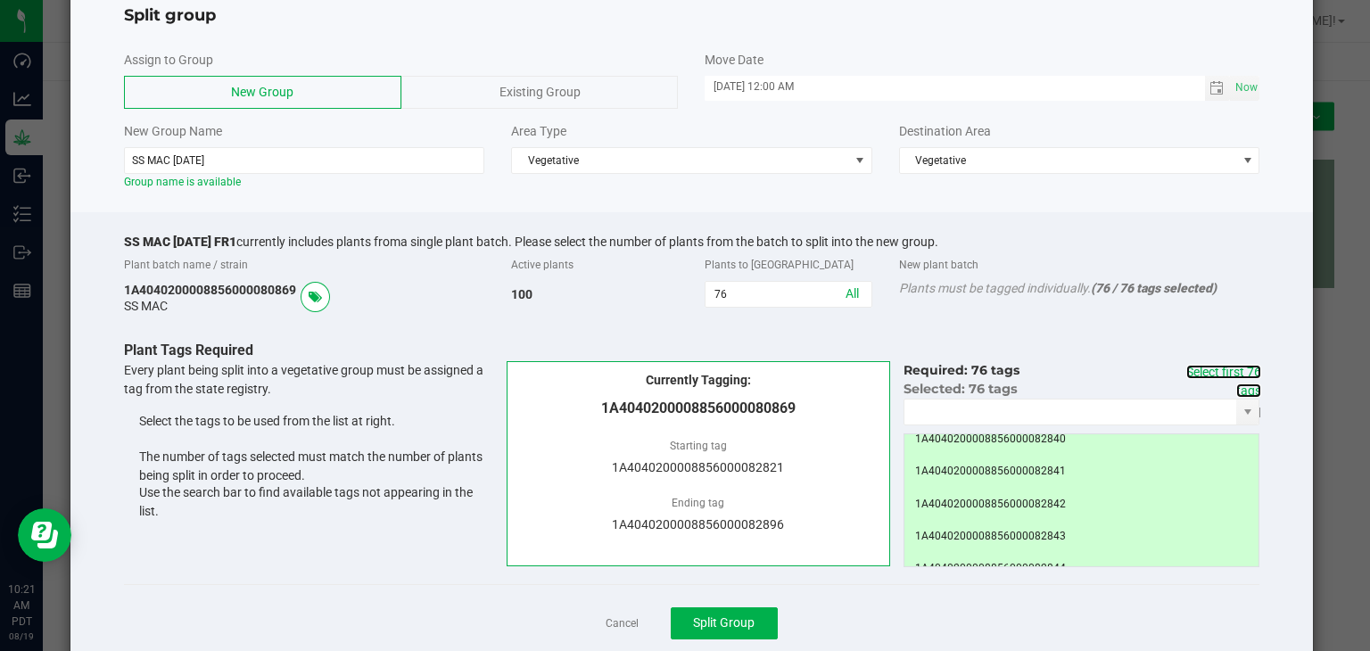
scroll to position [97, 0]
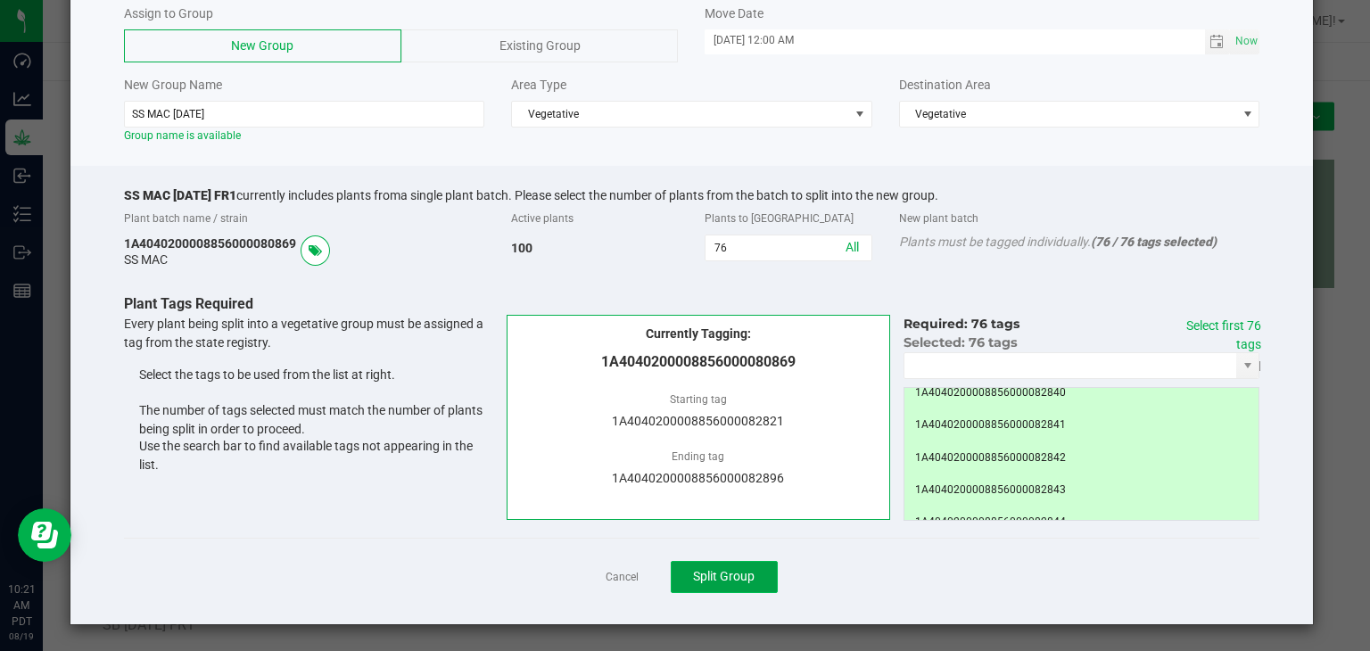
click at [724, 573] on span "Split Group" at bounding box center [724, 576] width 62 height 14
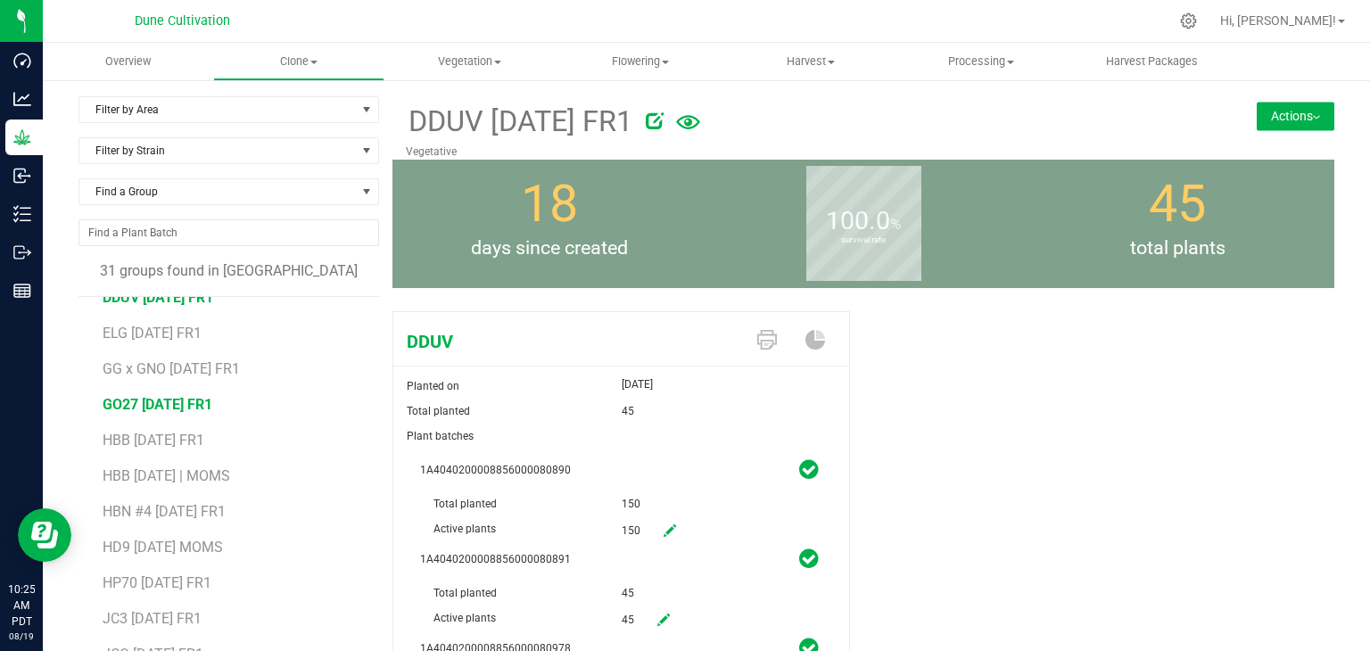
scroll to position [357, 0]
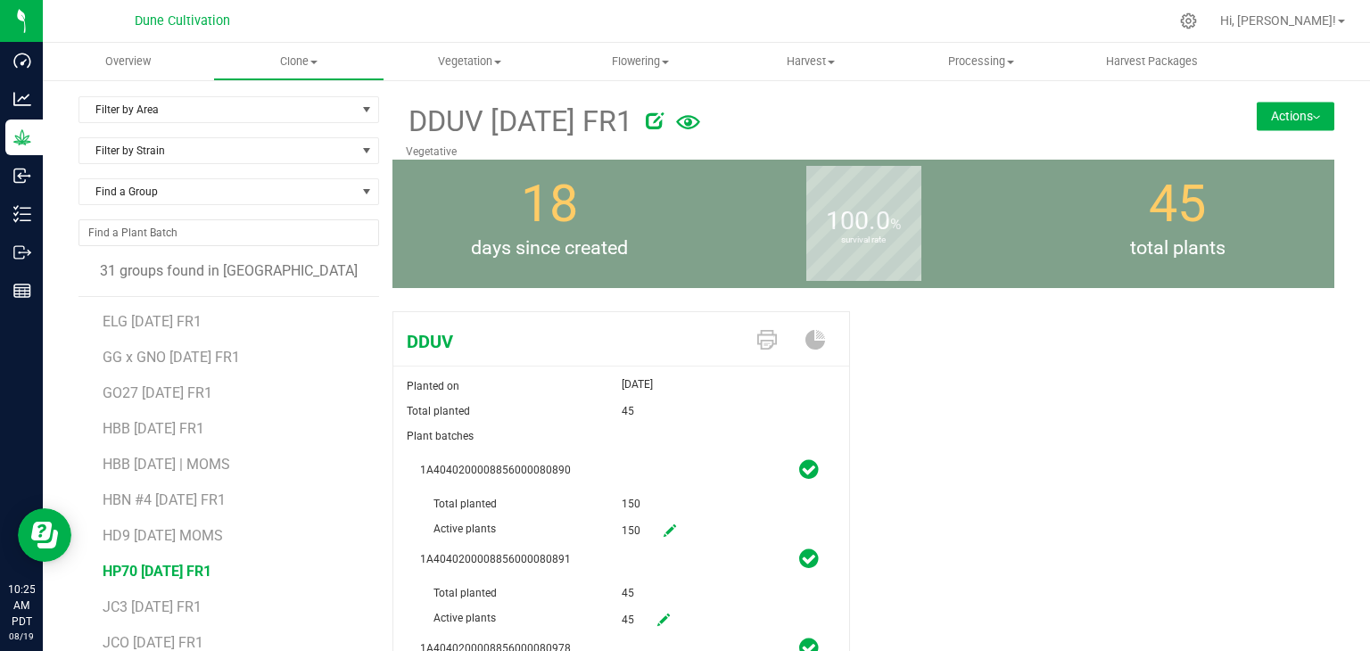
click at [178, 568] on span "HP70 [DATE] FR1" at bounding box center [157, 571] width 109 height 17
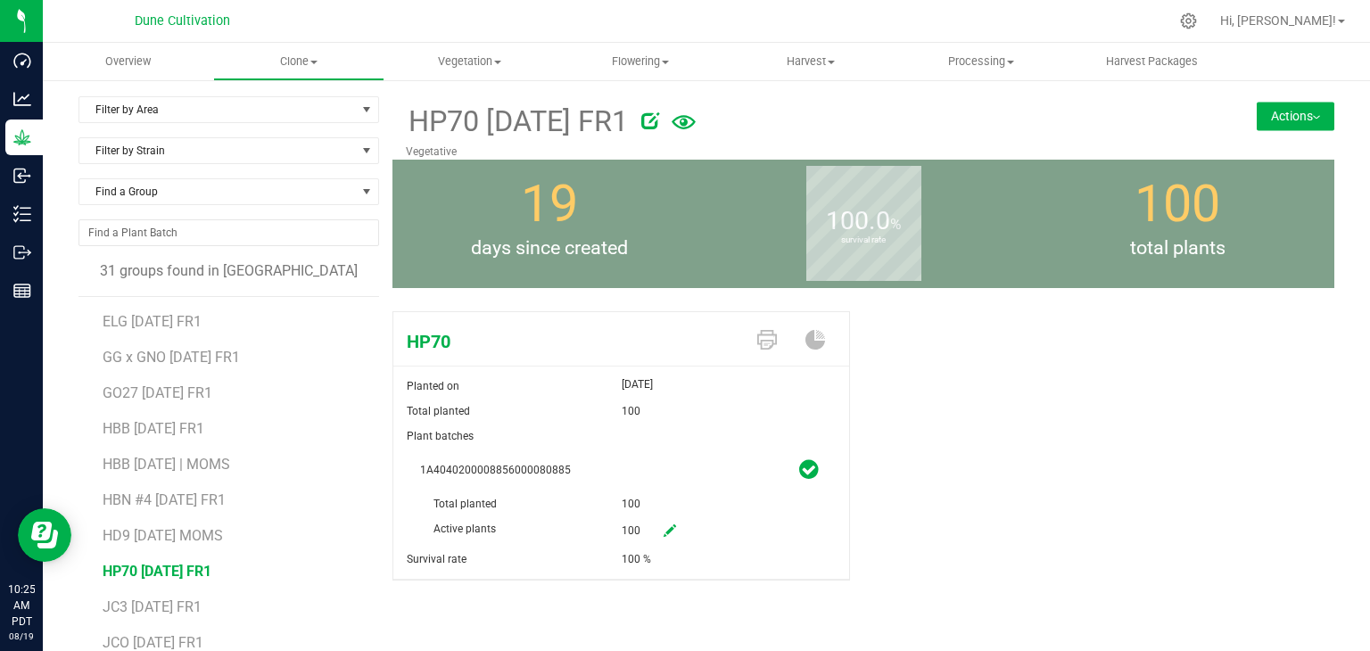
click at [1309, 128] on button "Actions" at bounding box center [1296, 116] width 78 height 29
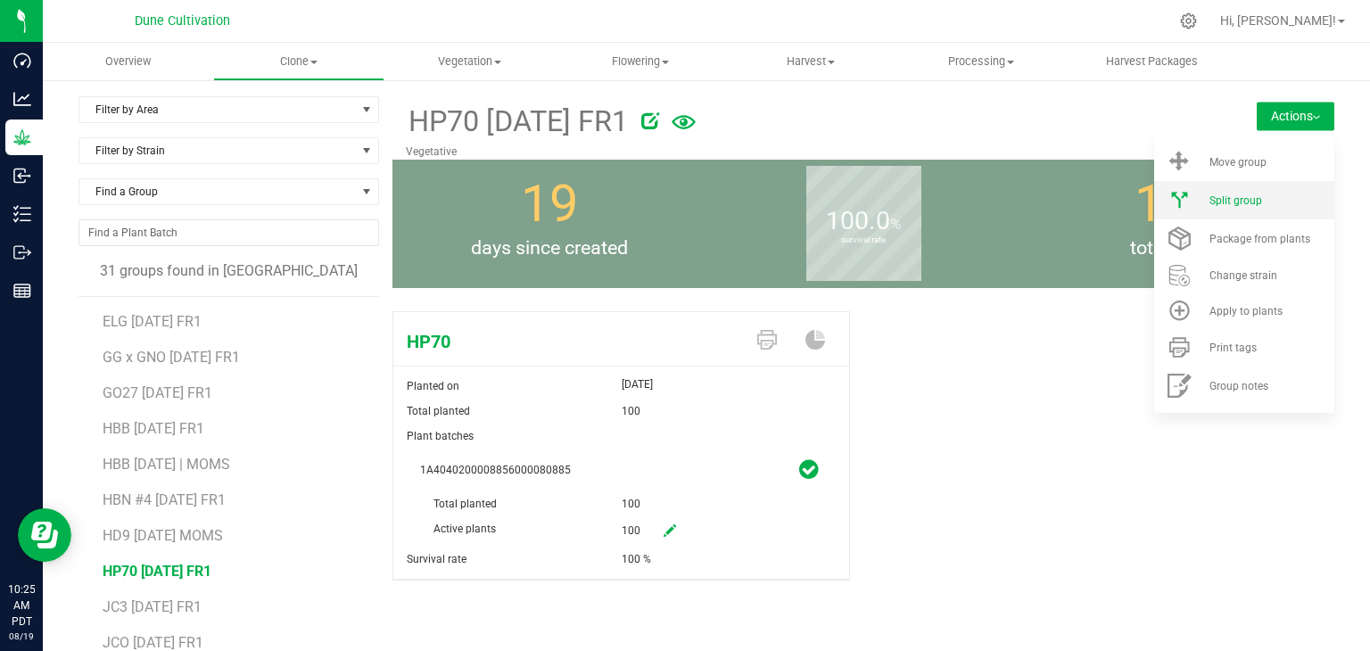
click at [1217, 206] on span "Split group" at bounding box center [1236, 200] width 53 height 12
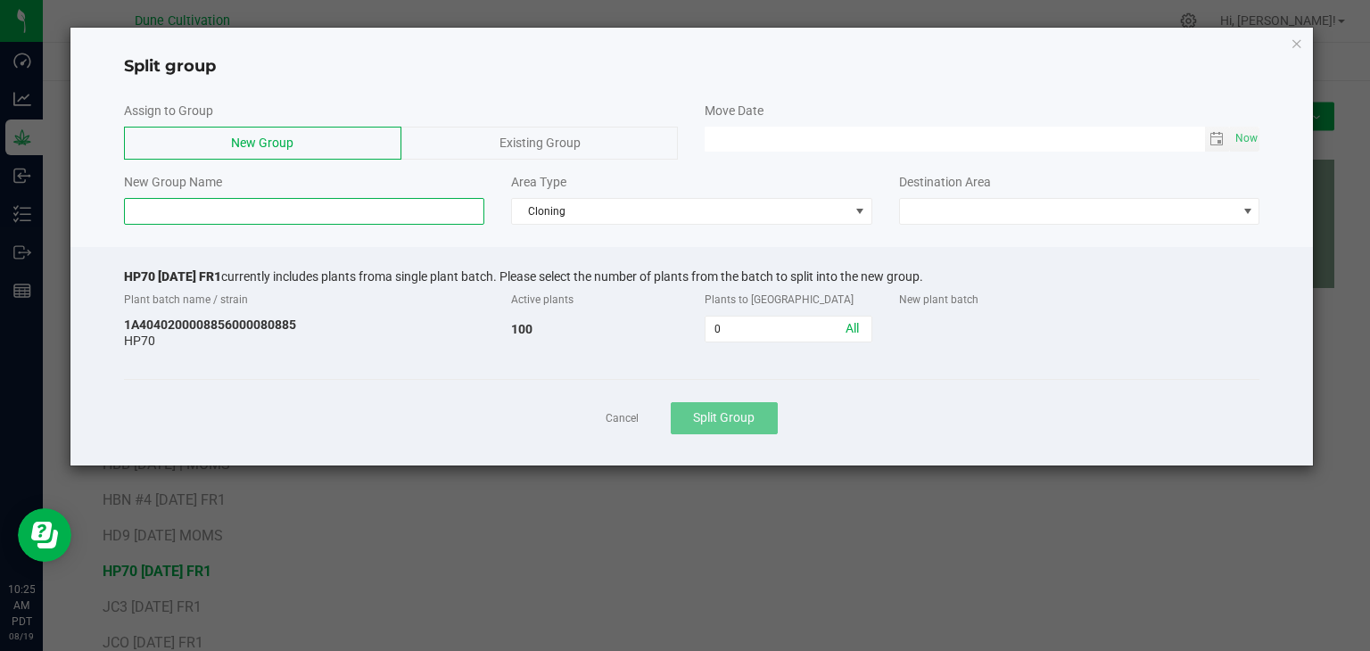
click at [238, 201] on input at bounding box center [304, 211] width 361 height 27
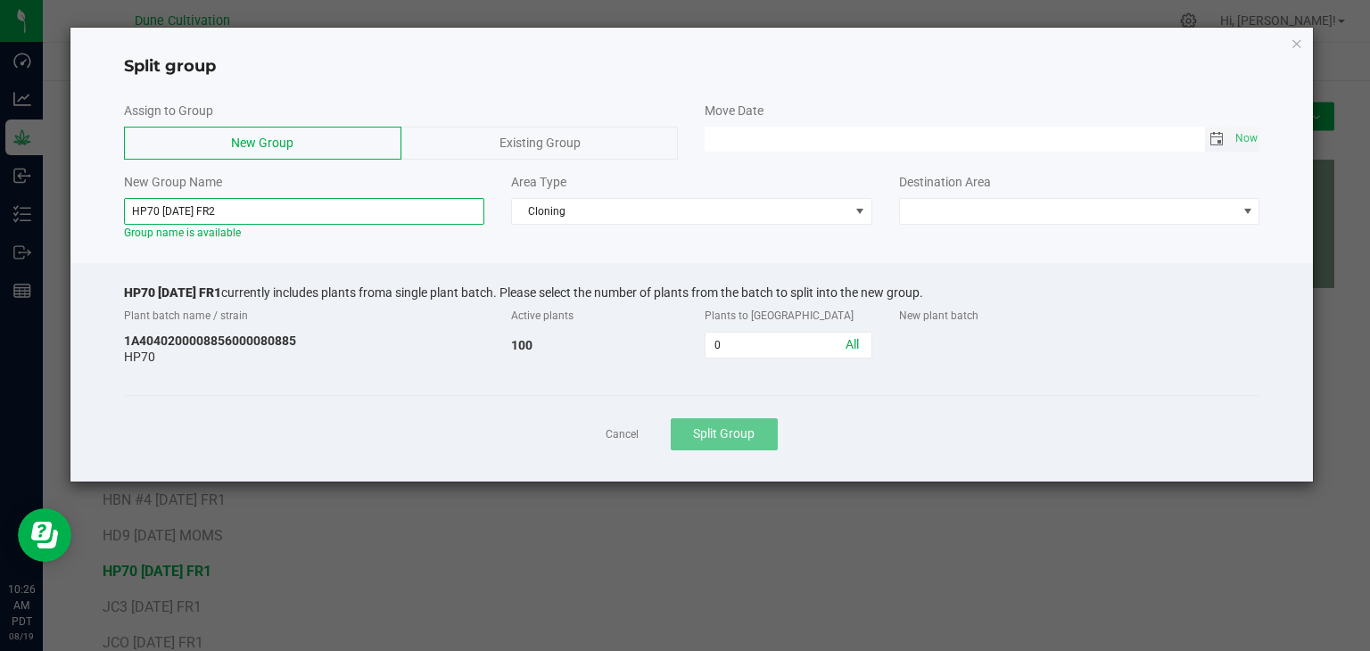
click at [1222, 150] on span "Toggle calendar" at bounding box center [1218, 139] width 26 height 25
type input "HP70 [DATE] FR2"
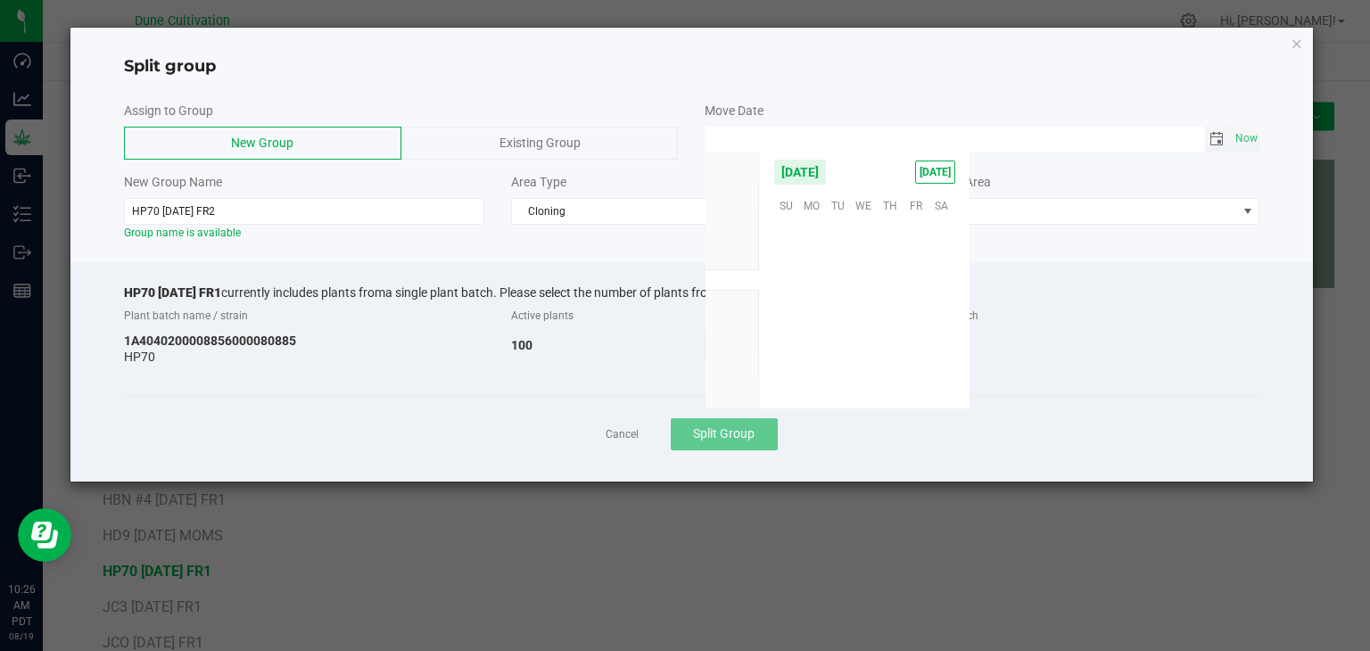
scroll to position [289140, 0]
click at [1220, 143] on span "Toggle calendar" at bounding box center [1217, 139] width 14 height 14
type input "MM/dd/yy HH:MM AM"
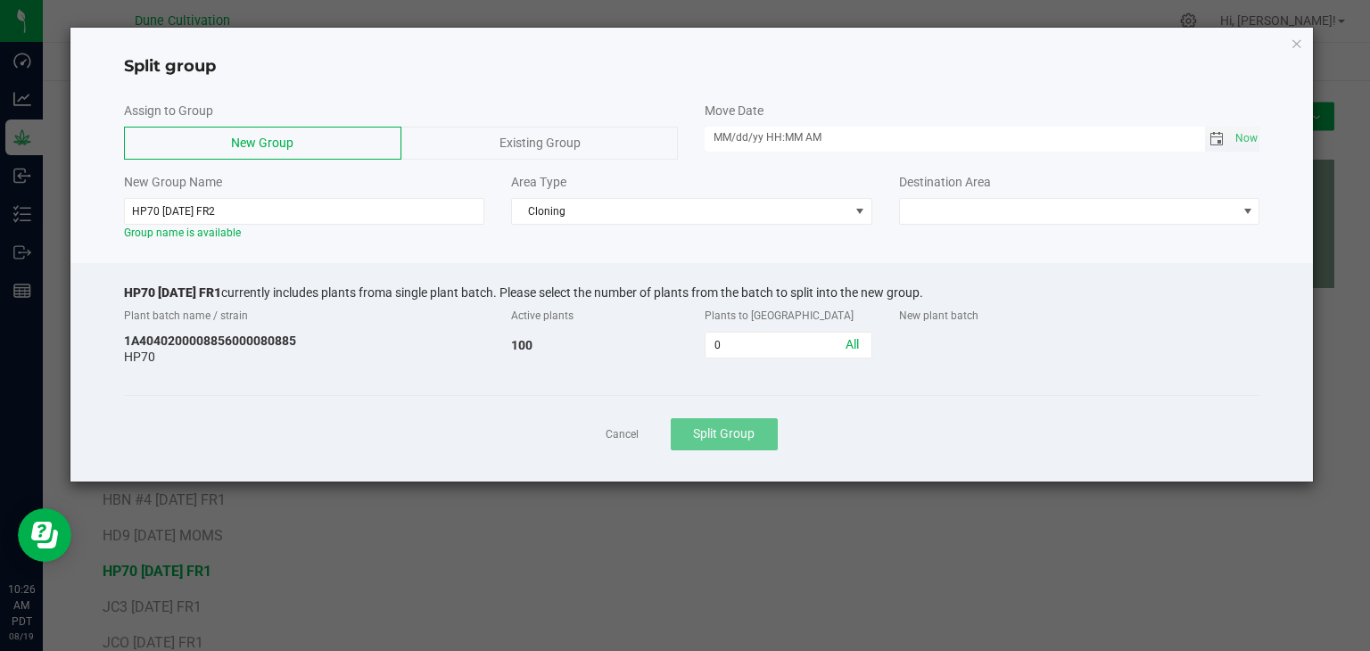
click at [1216, 140] on span "Toggle calendar" at bounding box center [1217, 139] width 14 height 14
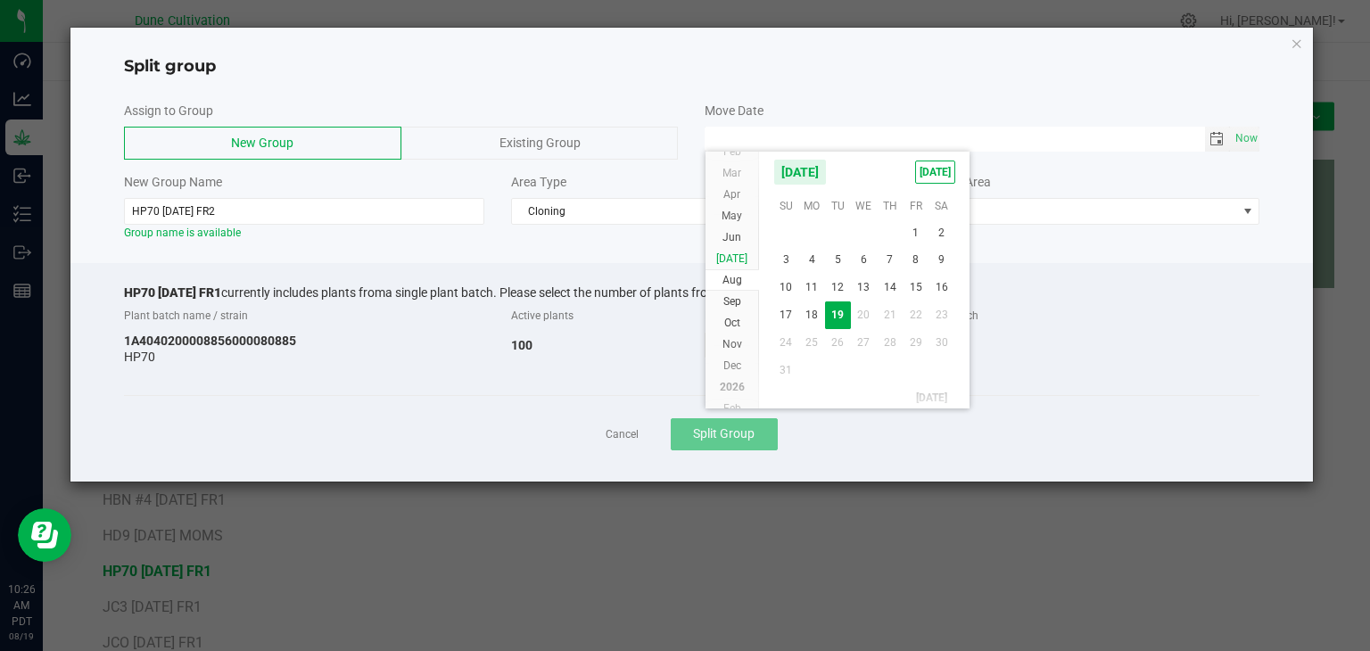
click at [738, 262] on span "[DATE]" at bounding box center [731, 258] width 31 height 12
click at [734, 298] on span "Aug" at bounding box center [733, 301] width 20 height 12
drag, startPoint x: 913, startPoint y: 277, endPoint x: 904, endPoint y: 281, distance: 10.8
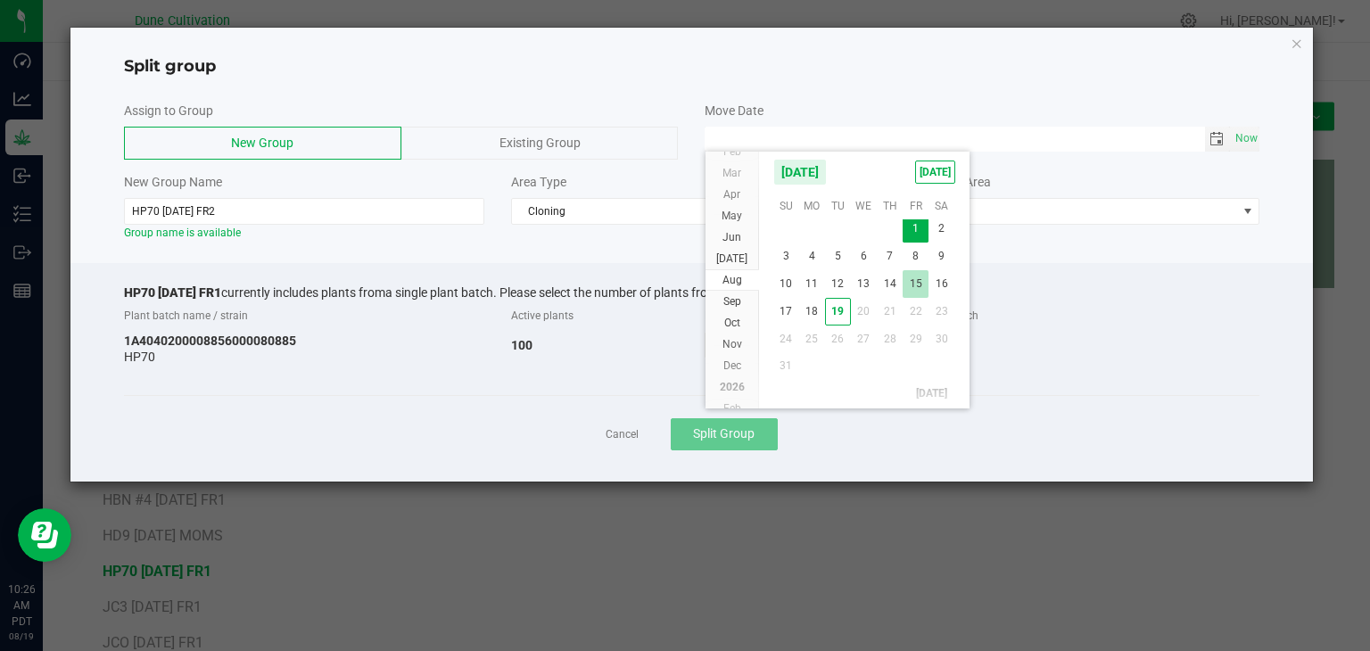
click at [912, 276] on span "15" at bounding box center [916, 284] width 26 height 28
type input "[DATE] 12:00 AM"
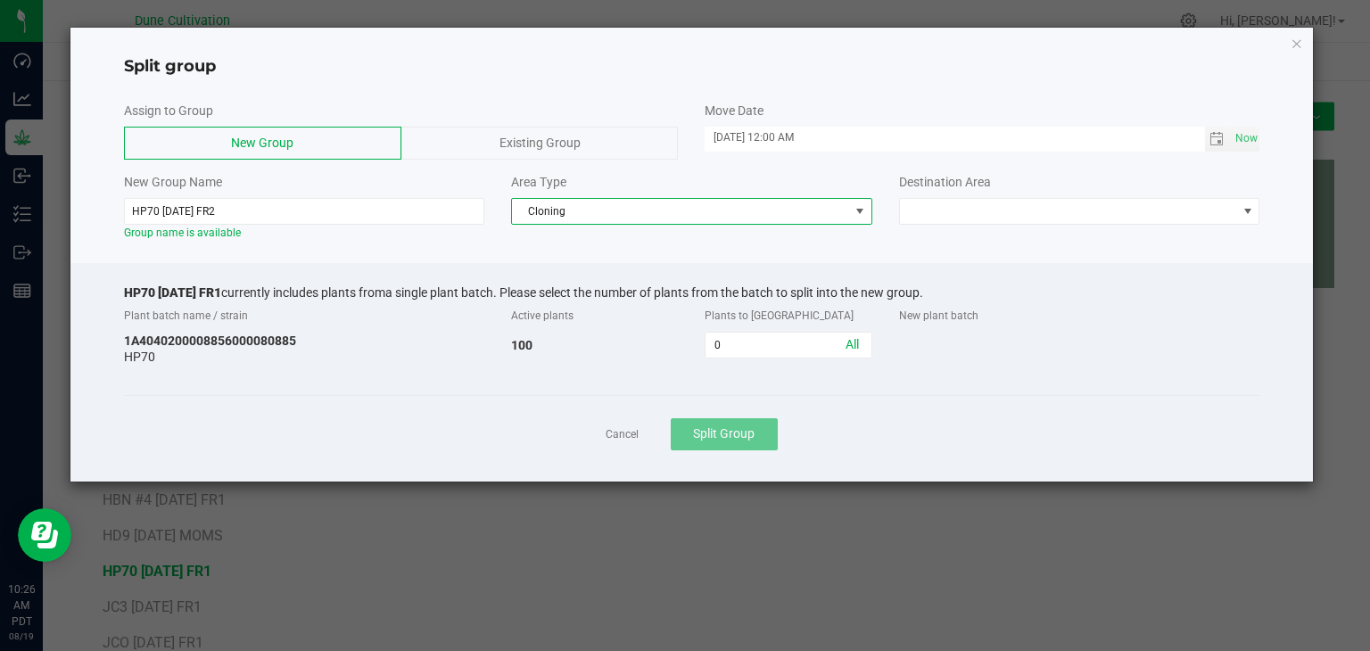
click at [854, 212] on span at bounding box center [860, 211] width 14 height 14
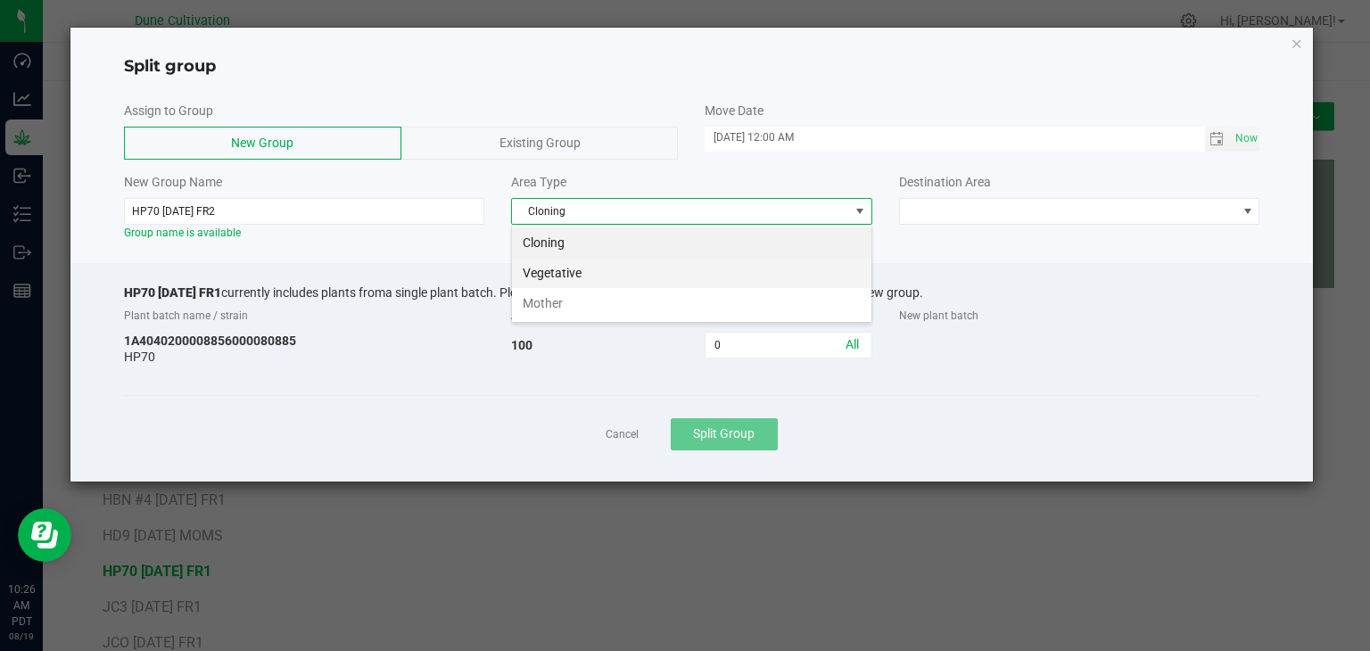
scroll to position [26, 360]
click at [671, 275] on li "Vegetative" at bounding box center [691, 273] width 359 height 30
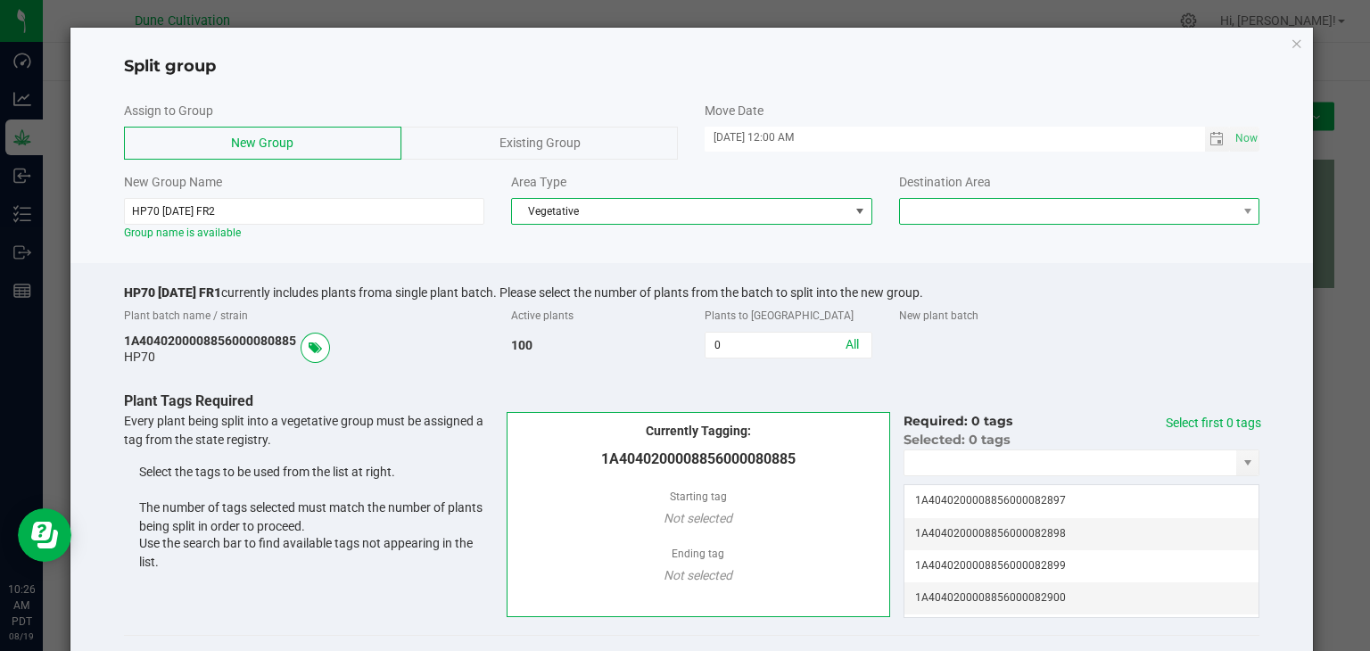
drag, startPoint x: 995, startPoint y: 206, endPoint x: 993, endPoint y: 218, distance: 11.9
click at [995, 207] on span at bounding box center [1068, 211] width 337 height 25
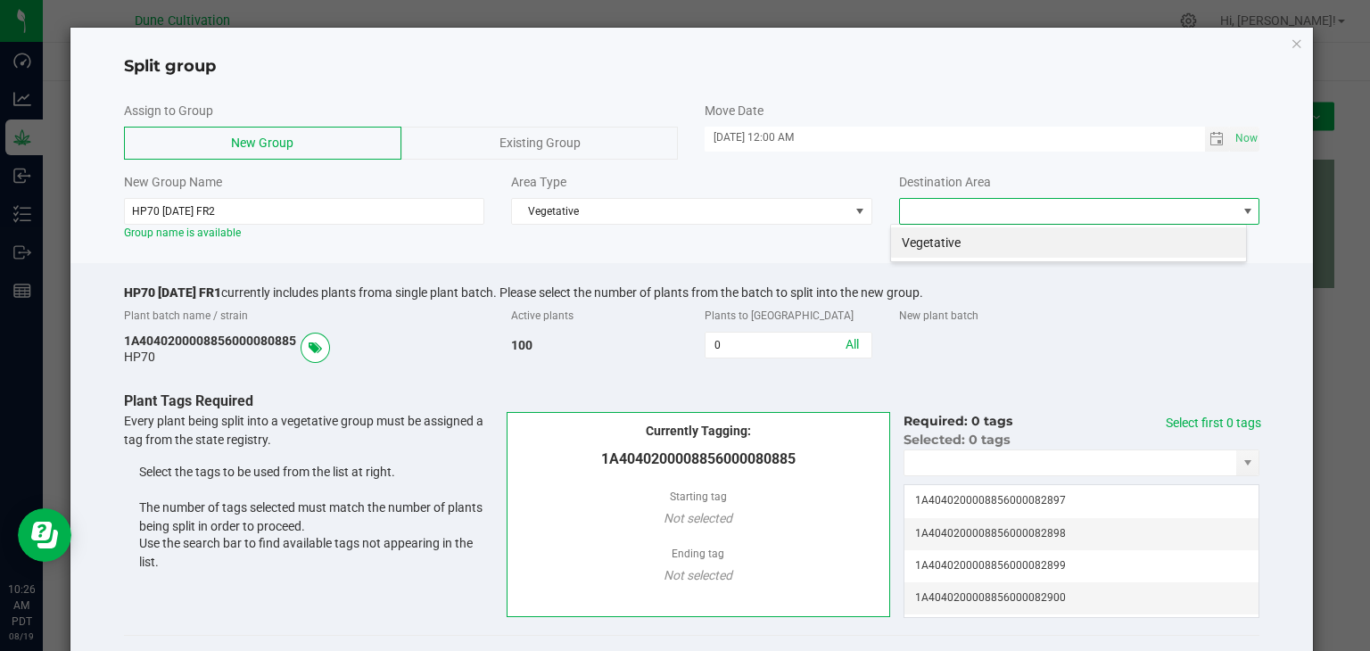
scroll to position [26, 357]
click at [944, 242] on li "Vegetative" at bounding box center [1068, 242] width 355 height 30
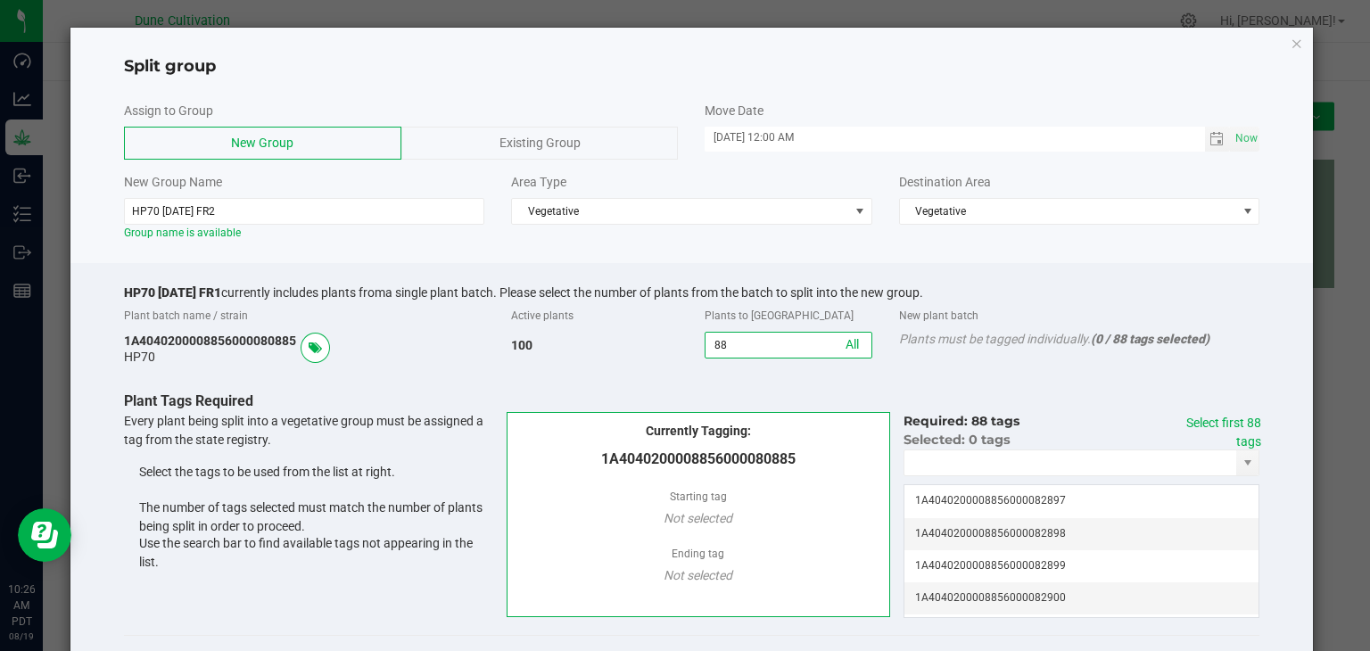
type input "88"
click at [1215, 414] on div "Required: 88 tags Select first 88 tags" at bounding box center [1082, 421] width 357 height 19
click at [1234, 417] on link "Select first 88 tags" at bounding box center [1223, 432] width 75 height 33
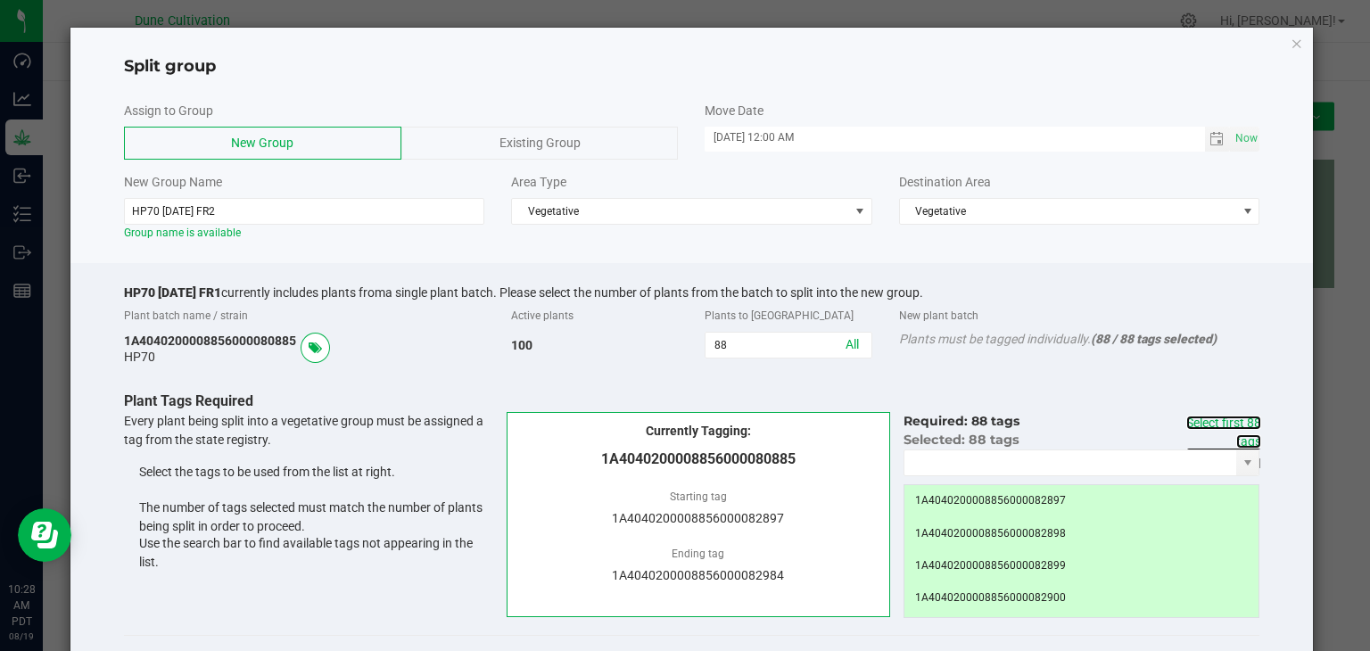
scroll to position [97, 0]
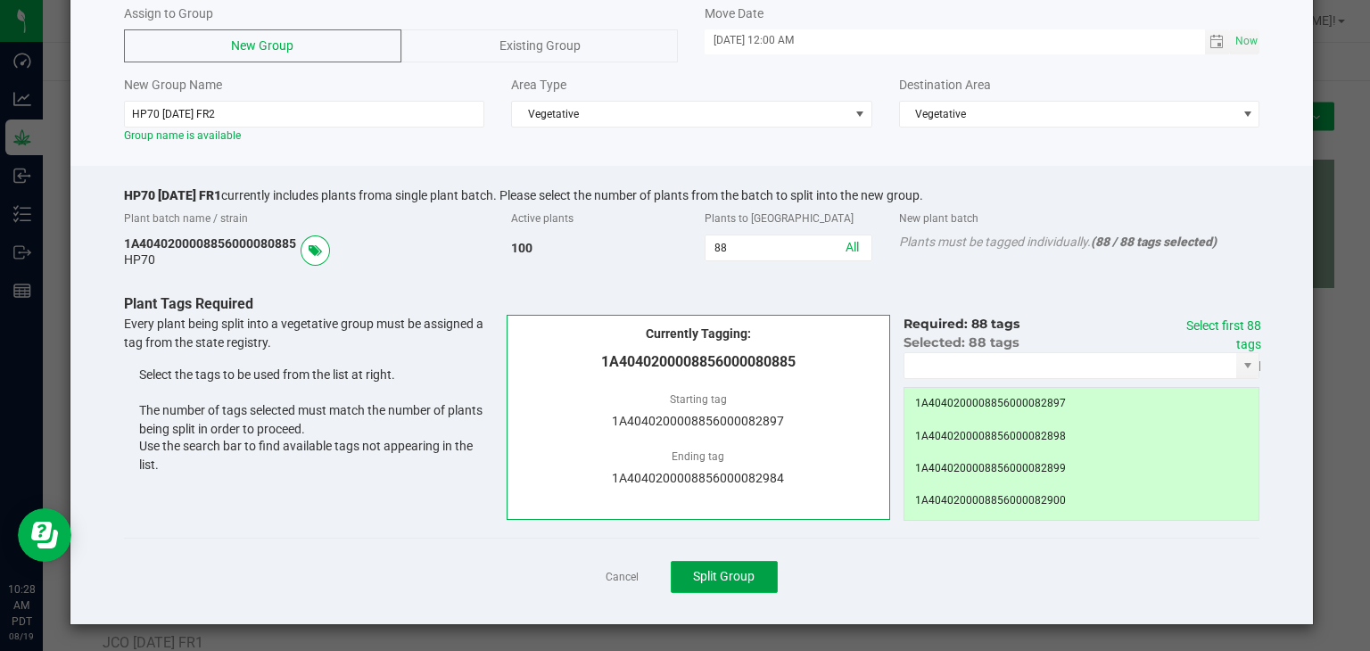
click at [750, 565] on button "Split Group" at bounding box center [724, 577] width 107 height 32
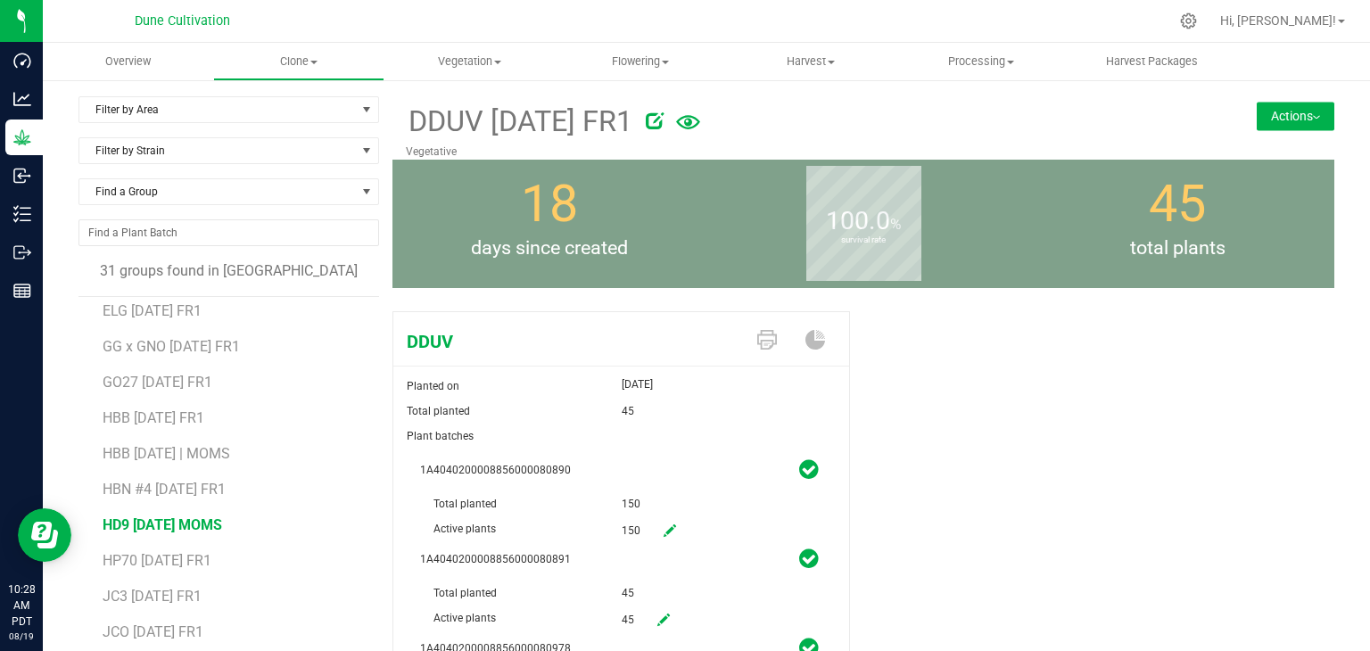
scroll to position [446, 0]
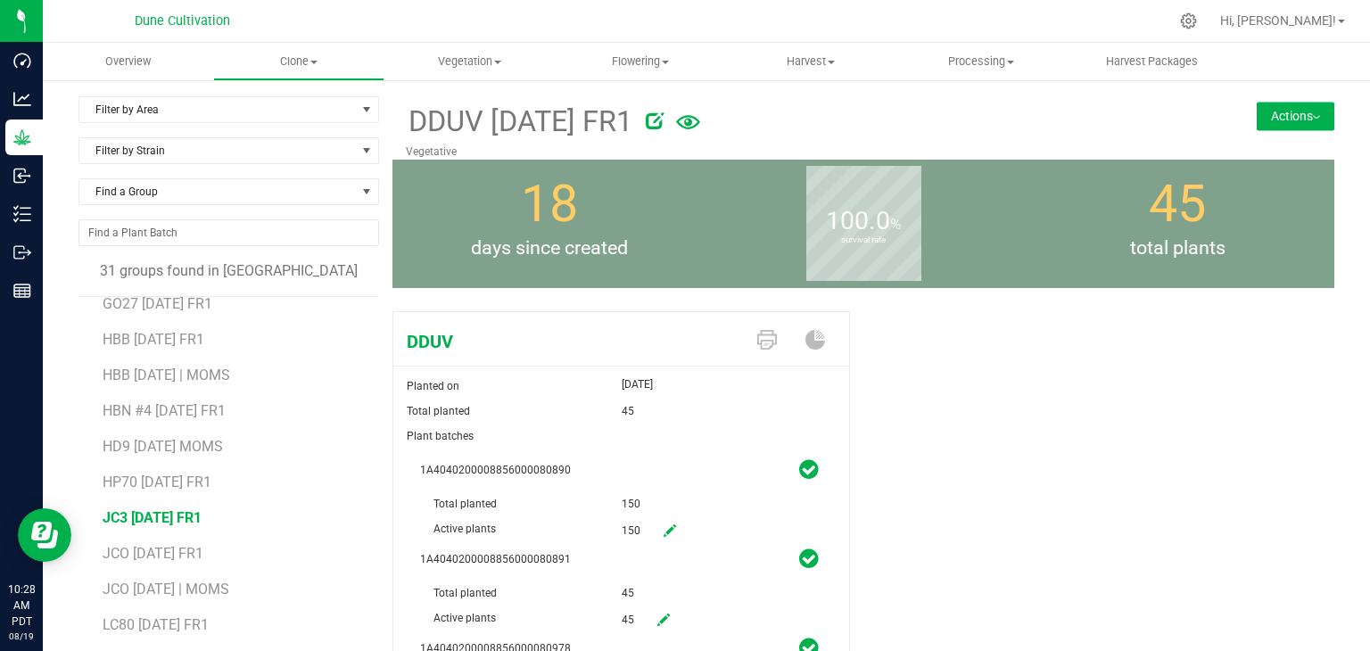
click at [171, 522] on span "JC3 [DATE] FR1" at bounding box center [152, 517] width 99 height 17
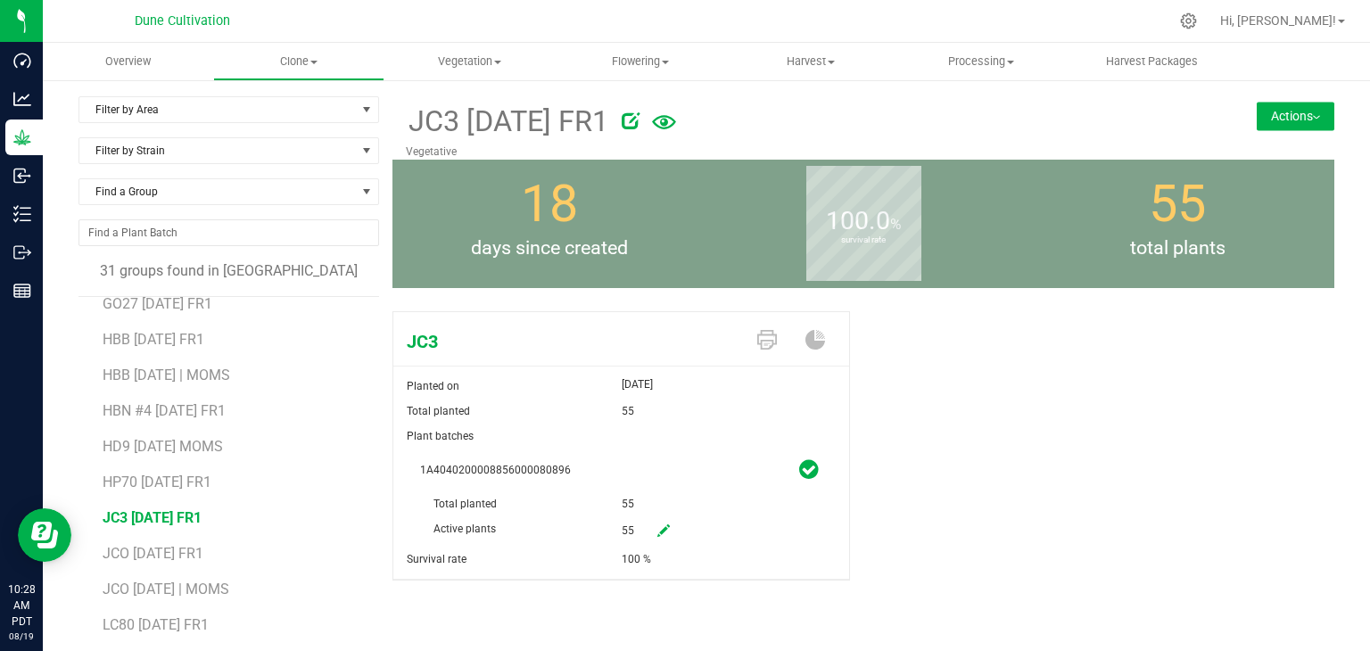
click at [1291, 124] on button "Actions" at bounding box center [1296, 116] width 78 height 29
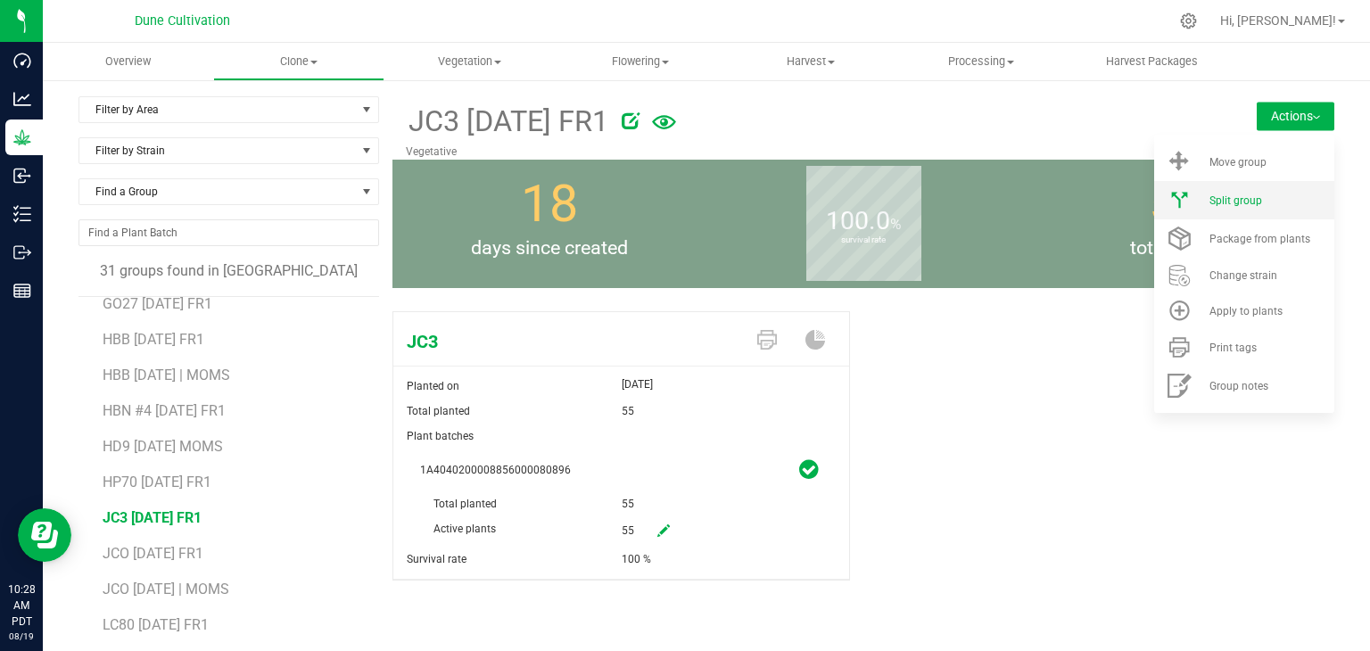
click at [1237, 207] on li "Split group" at bounding box center [1244, 200] width 180 height 38
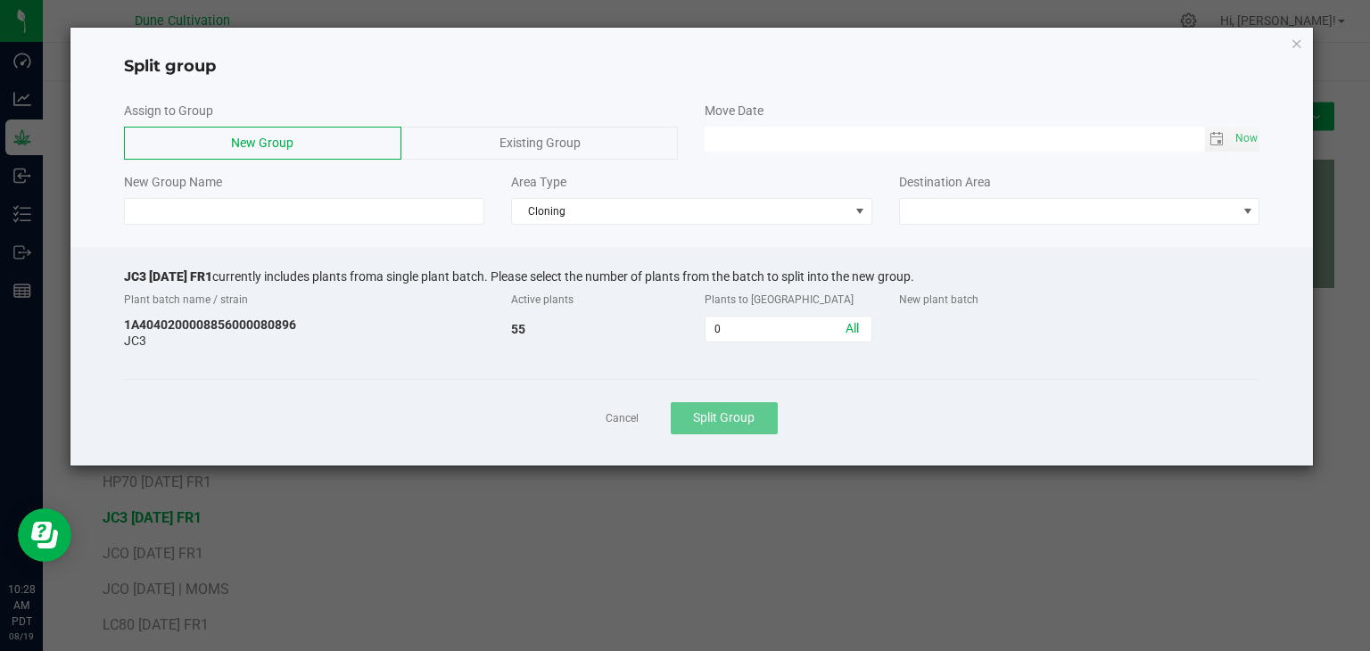
click at [775, 349] on div "Plant batch name / strain Active plants Plants to split New plant batch 1A40402…" at bounding box center [692, 318] width 1136 height 69
click at [749, 333] on input "0" at bounding box center [788, 329] width 165 height 25
type input "45"
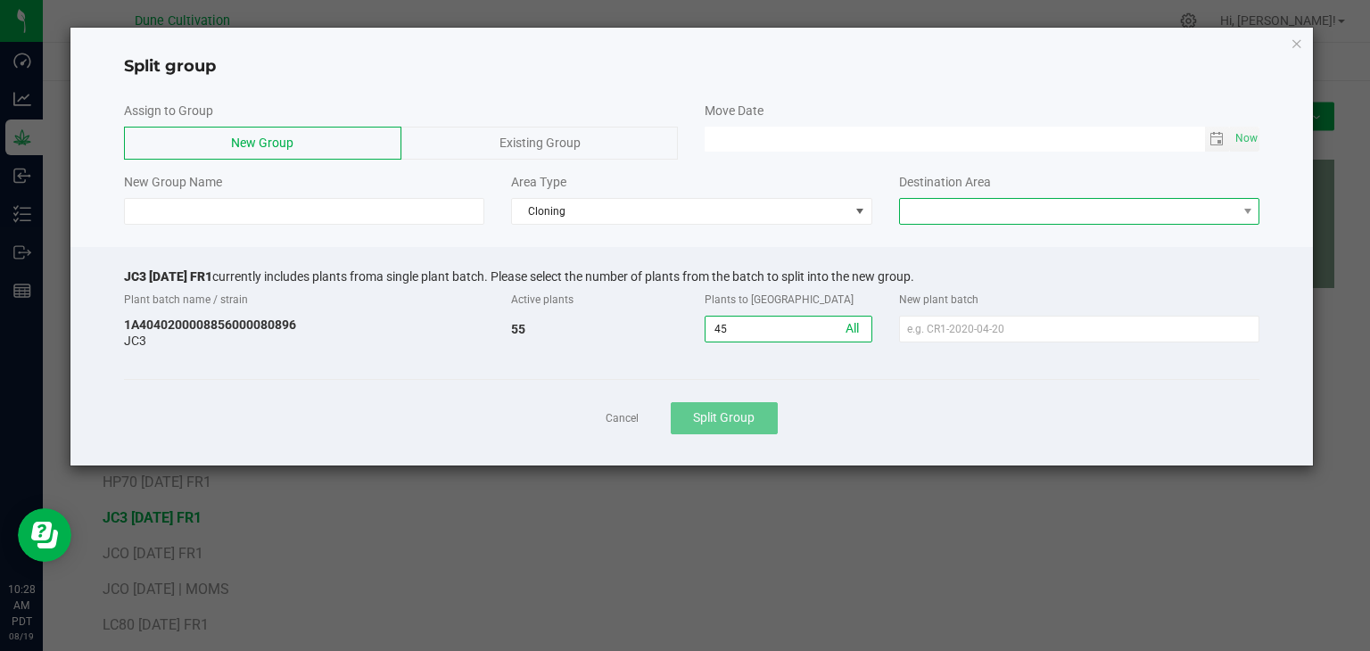
click at [981, 198] on span at bounding box center [1079, 211] width 361 height 27
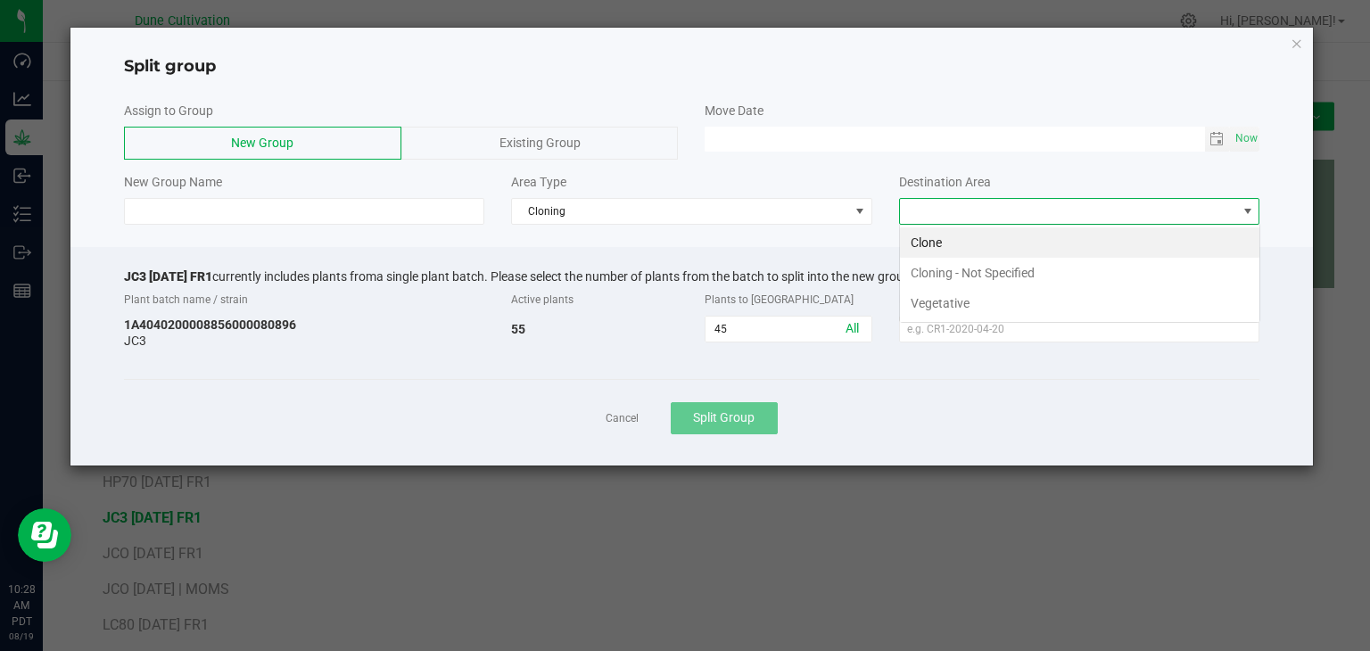
scroll to position [26, 360]
click at [967, 294] on li "Vegetative" at bounding box center [1079, 303] width 359 height 30
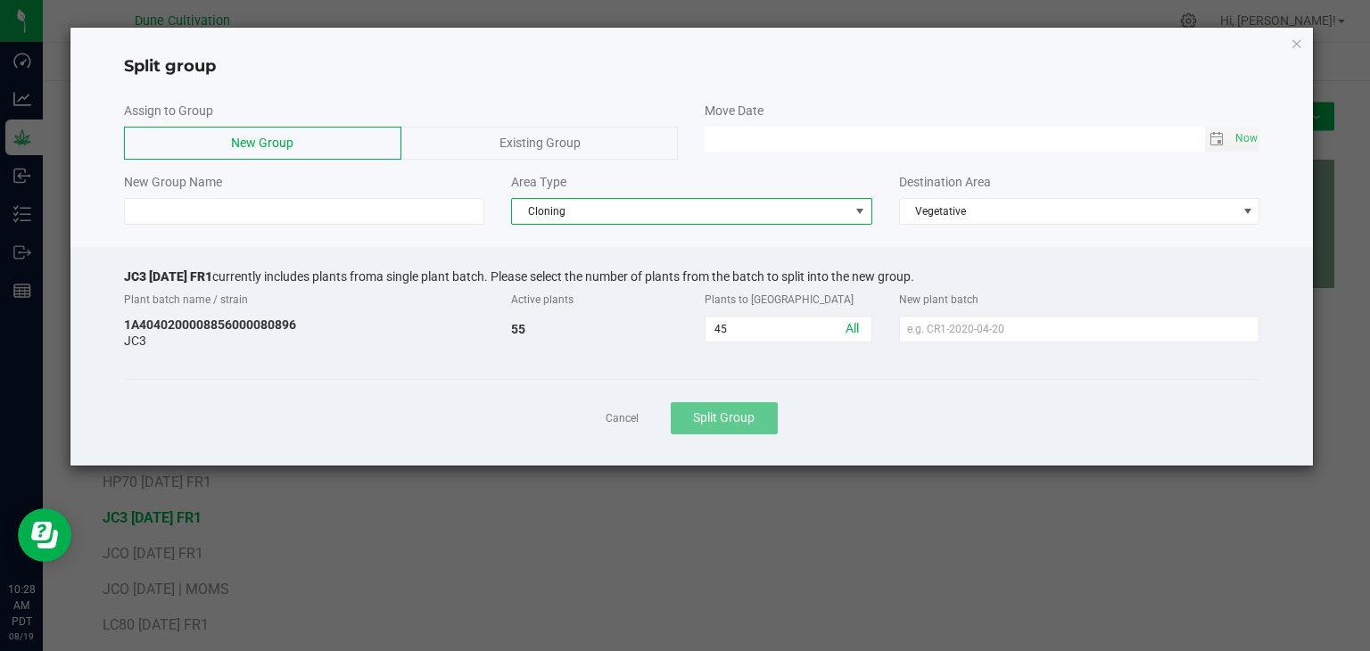
click at [665, 211] on span "Cloning" at bounding box center [680, 211] width 337 height 25
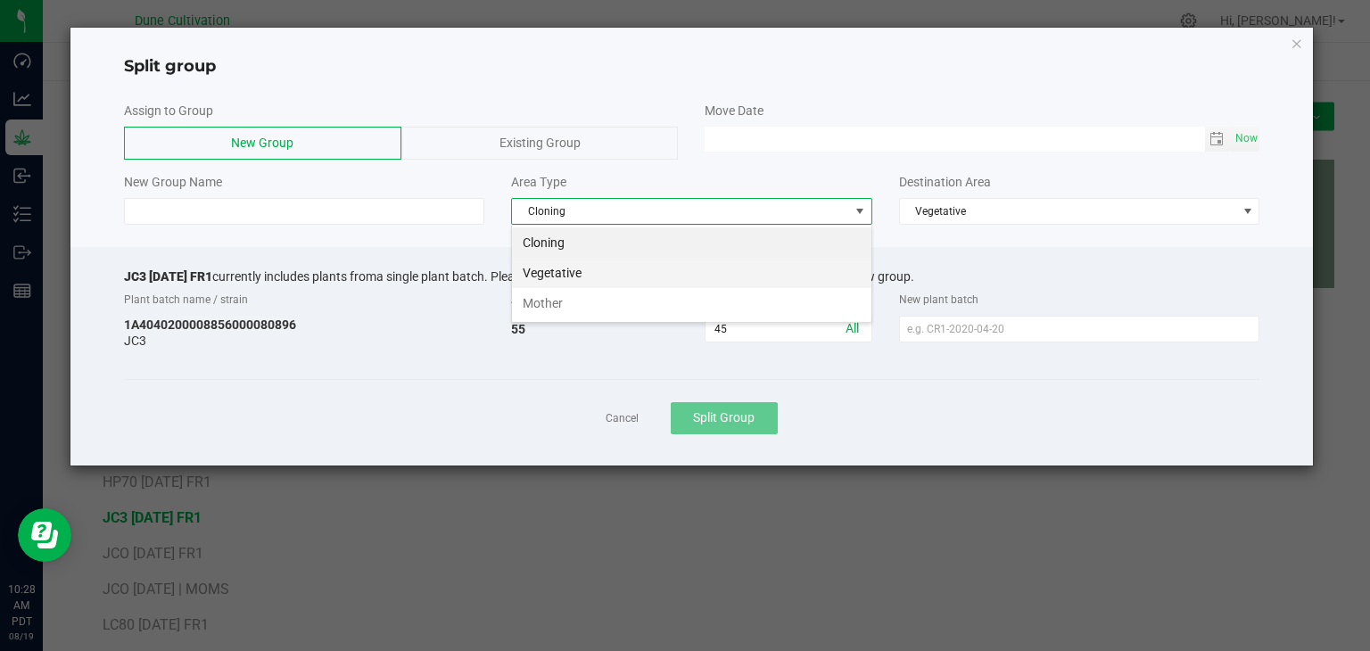
click at [603, 268] on li "Vegetative" at bounding box center [691, 273] width 359 height 30
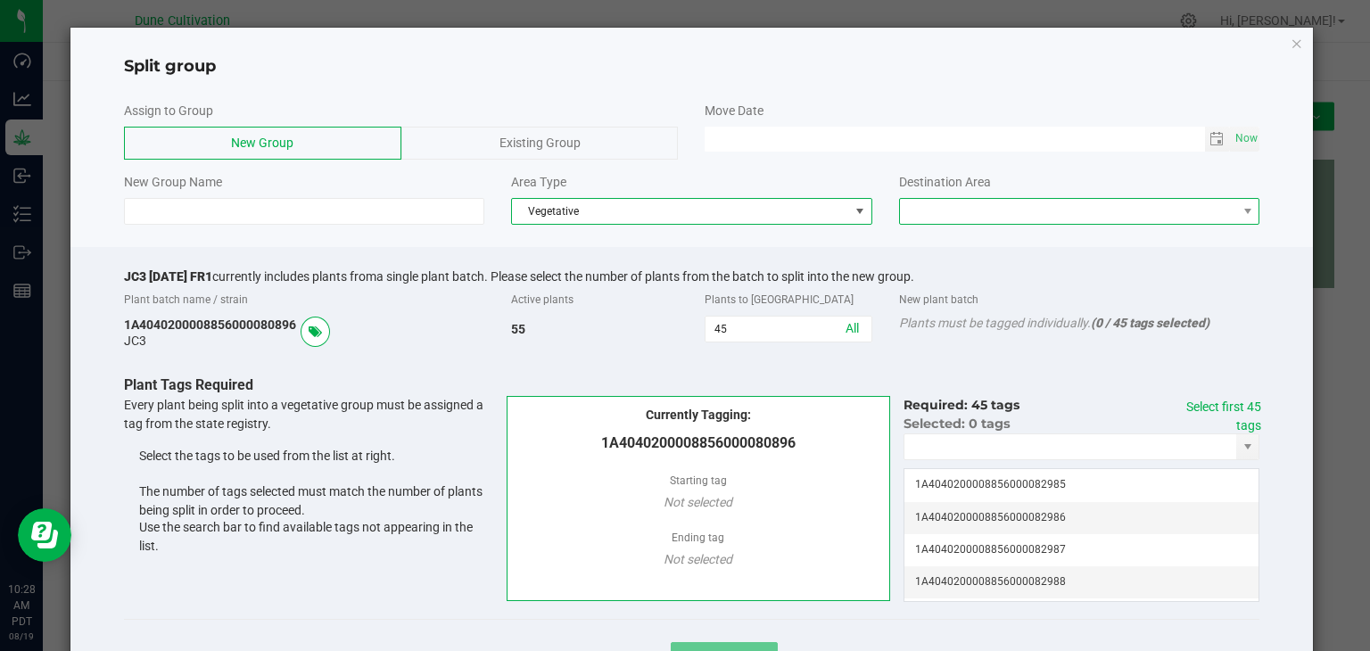
click at [982, 219] on span at bounding box center [1068, 211] width 337 height 25
click at [956, 247] on li "Vegetative" at bounding box center [1068, 242] width 355 height 30
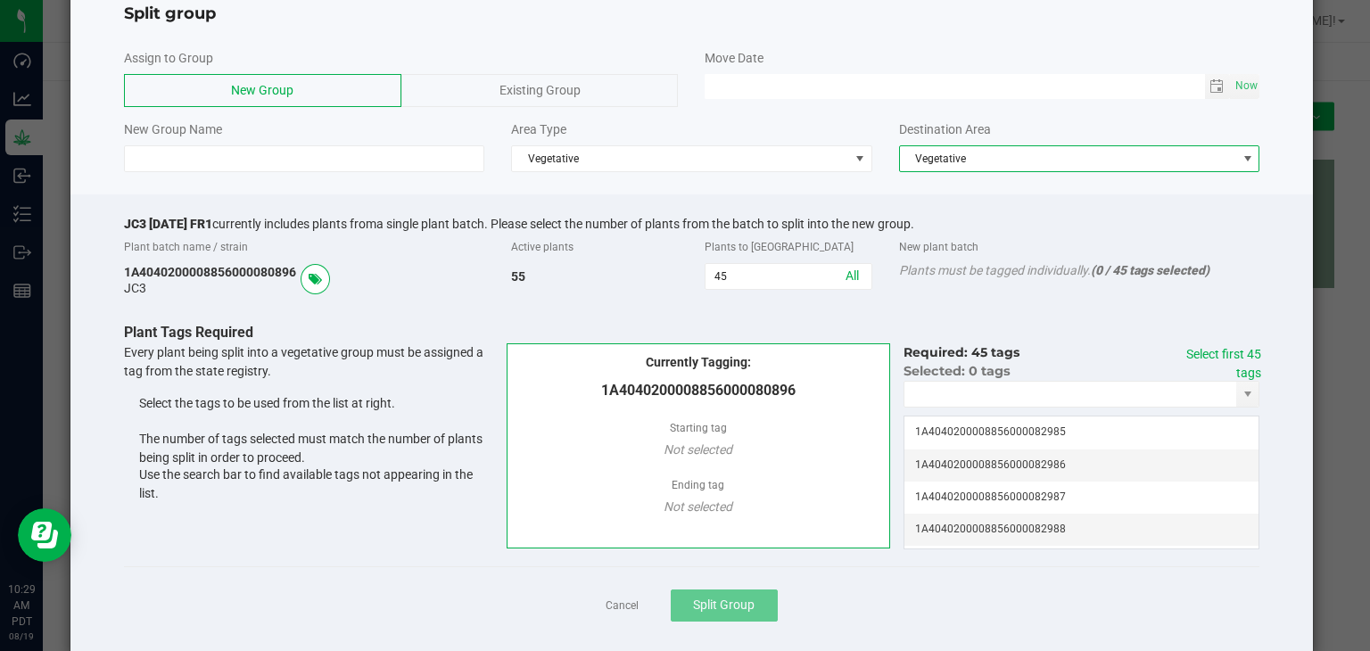
scroll to position [82, 0]
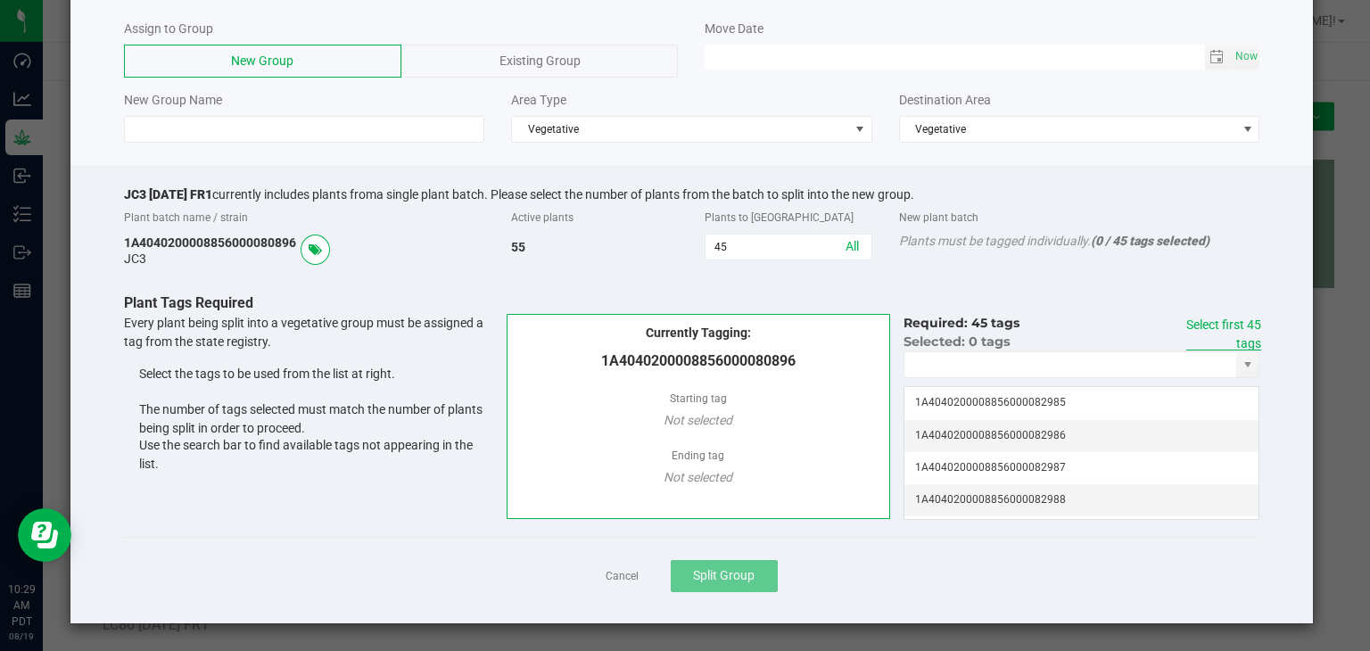
click at [1210, 322] on link "Select first 45 tags" at bounding box center [1223, 334] width 75 height 33
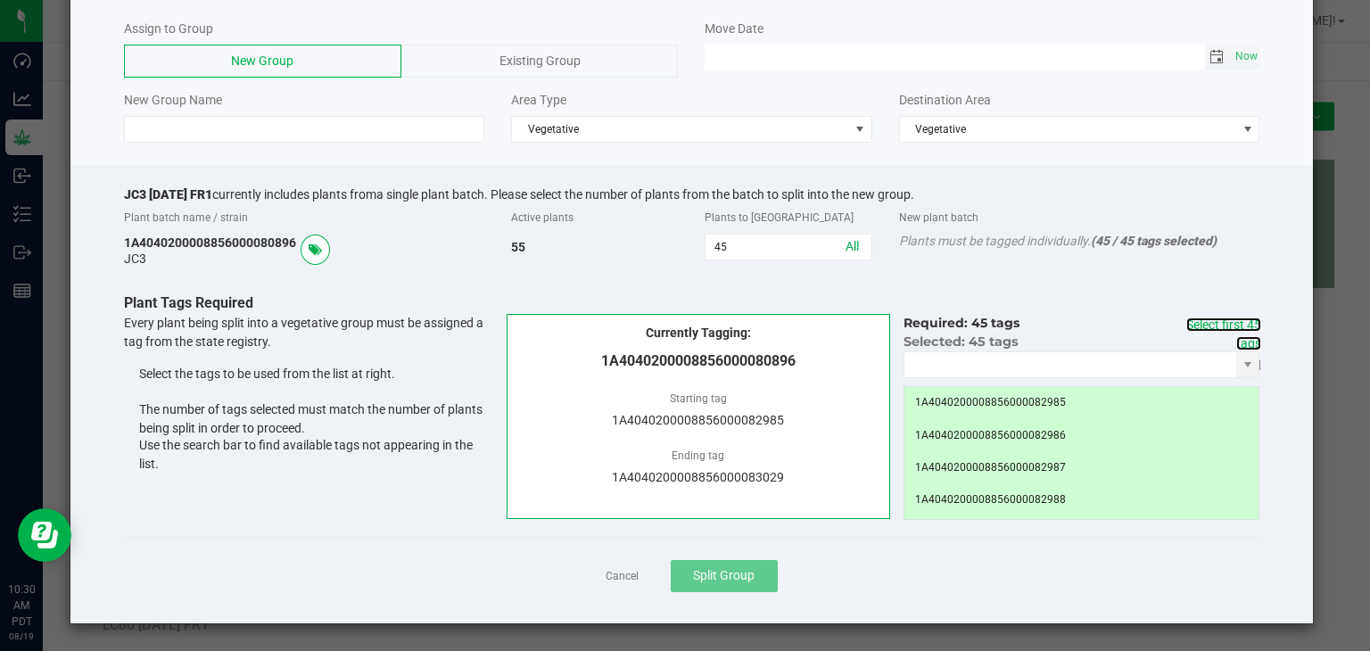
click at [1210, 58] on span "Toggle calendar" at bounding box center [1217, 57] width 14 height 14
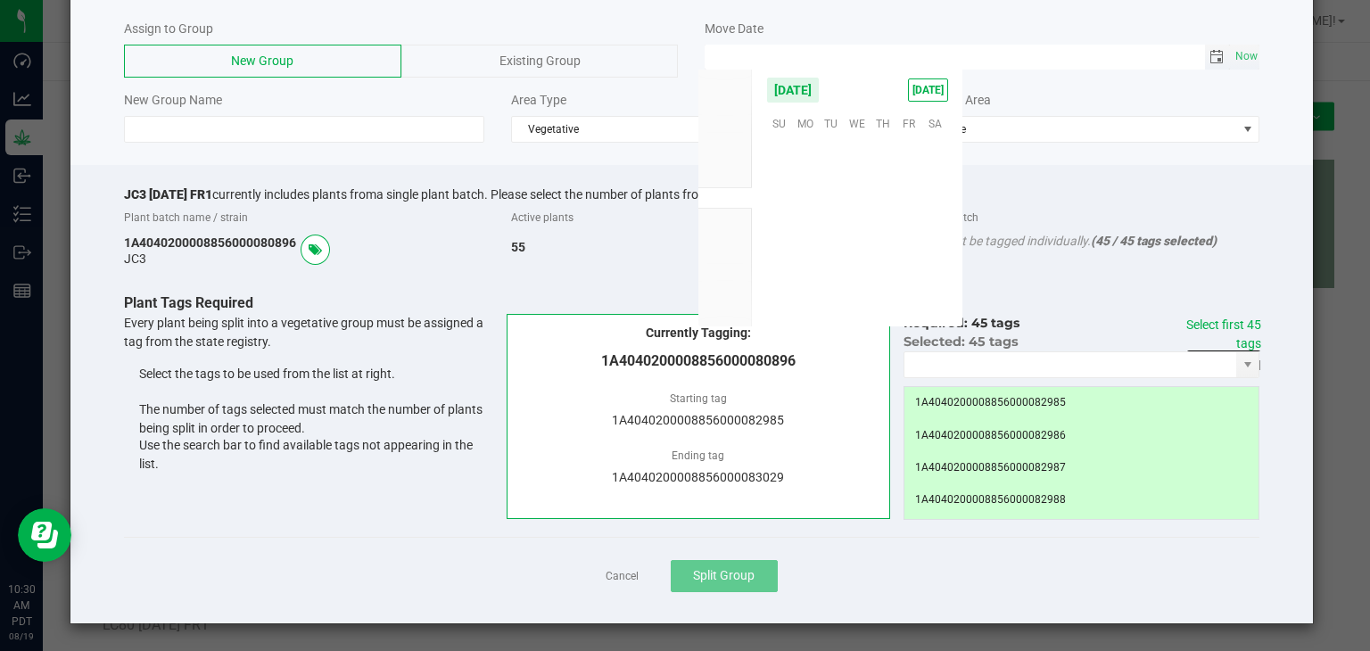
scroll to position [289140, 0]
click at [909, 208] on span "15" at bounding box center [909, 206] width 26 height 28
type input "[DATE] 12:00 AM"
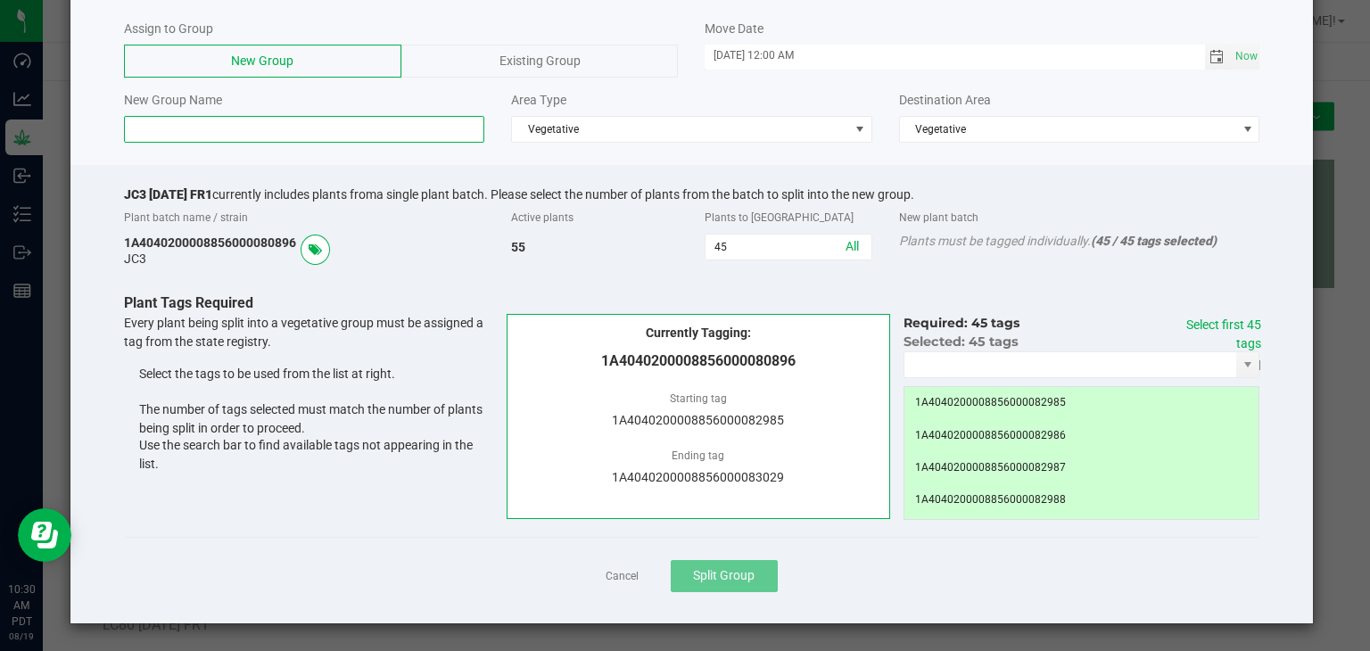
click at [268, 120] on input at bounding box center [304, 129] width 361 height 27
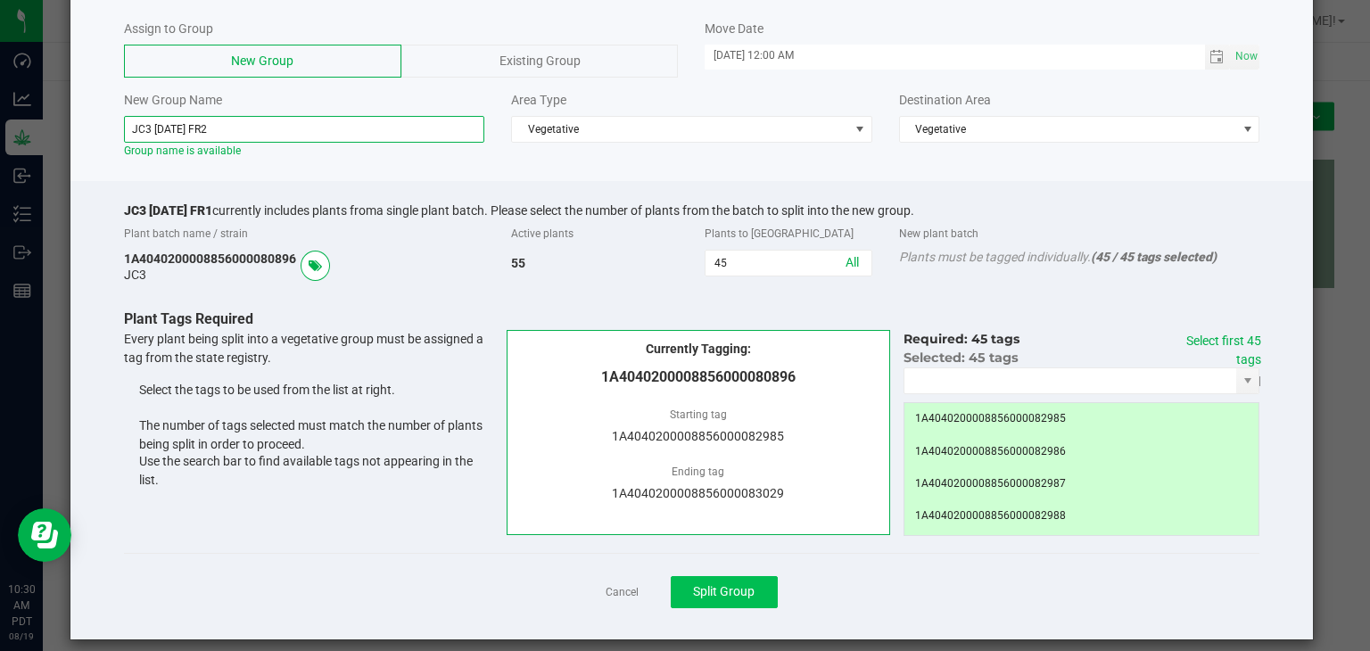
type input "JC3 [DATE] FR2"
drag, startPoint x: 735, startPoint y: 589, endPoint x: 735, endPoint y: 579, distance: 9.8
click at [735, 589] on span "Split Group" at bounding box center [724, 591] width 62 height 14
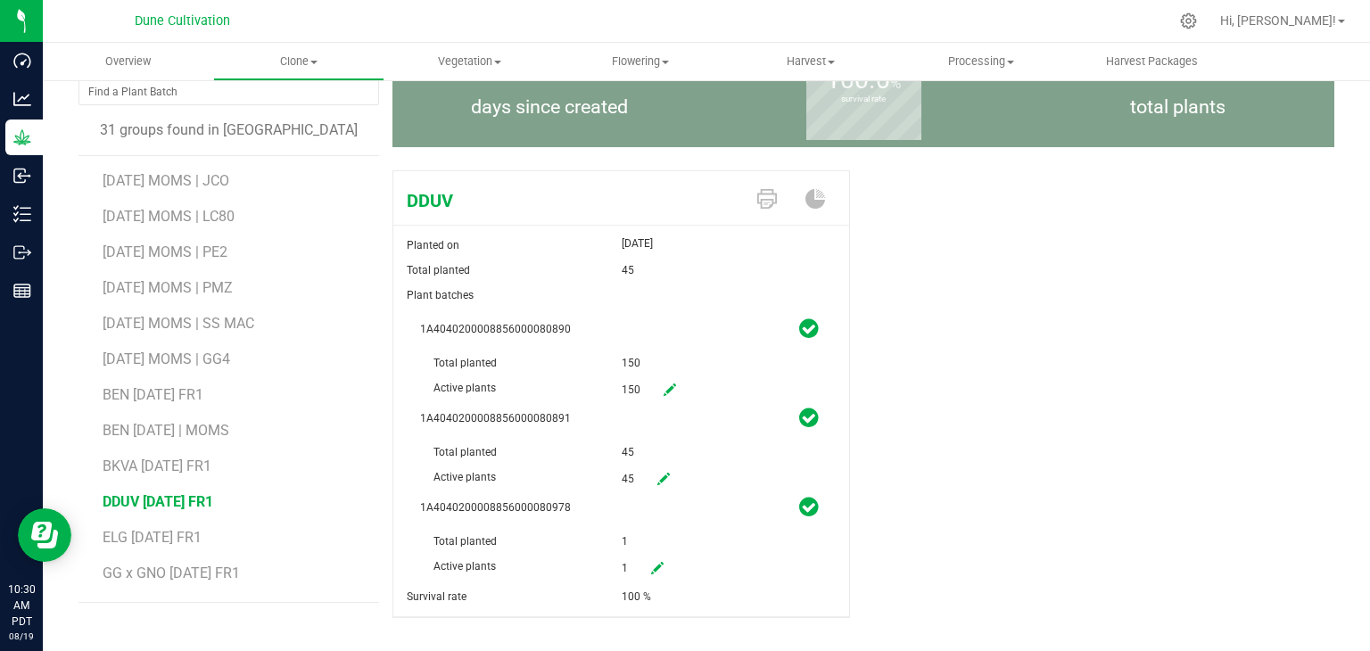
scroll to position [170, 0]
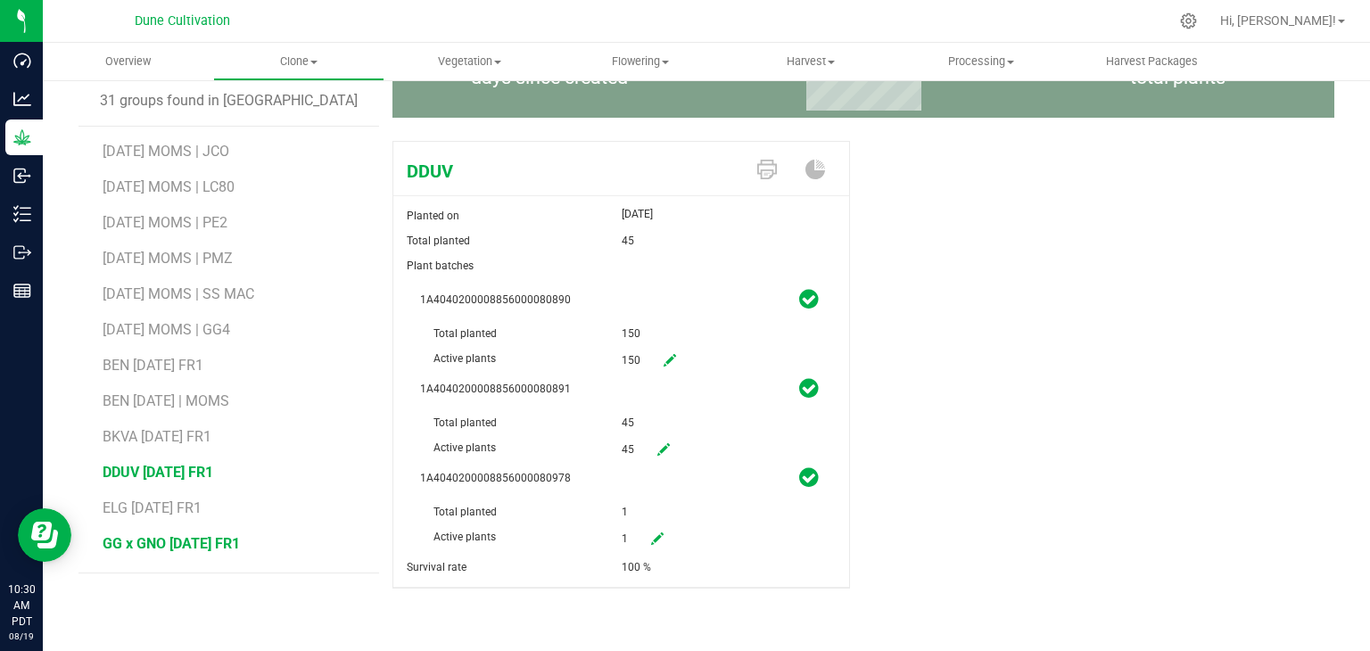
click at [228, 549] on span "GG x GNO [DATE] FR1" at bounding box center [171, 543] width 137 height 17
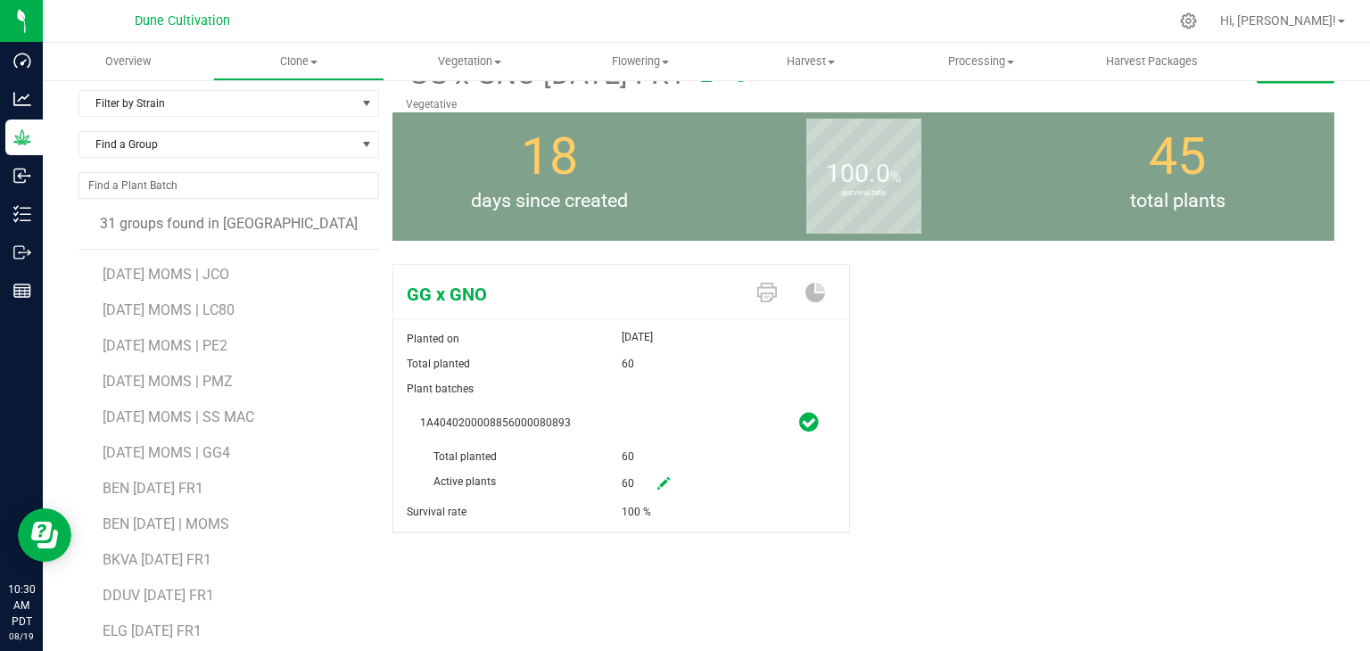
scroll to position [20, 0]
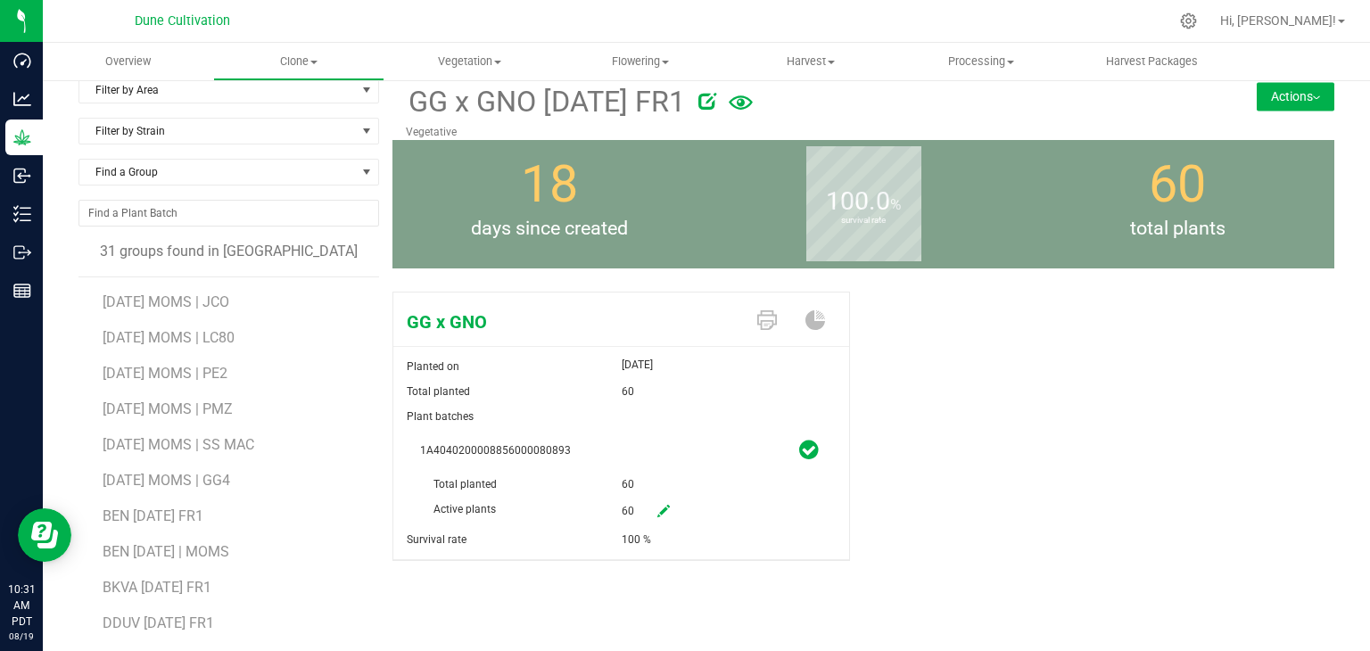
click at [1273, 96] on button "Actions" at bounding box center [1296, 96] width 78 height 29
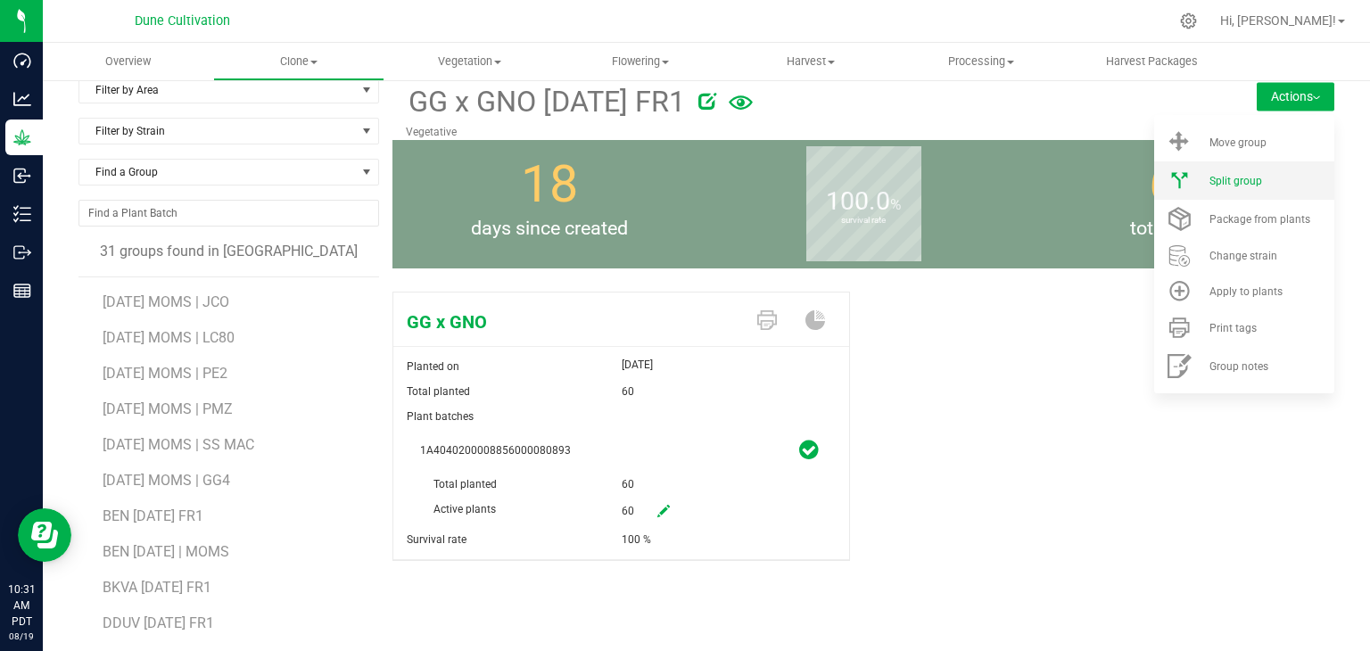
click at [1238, 188] on li "Split group" at bounding box center [1244, 180] width 180 height 38
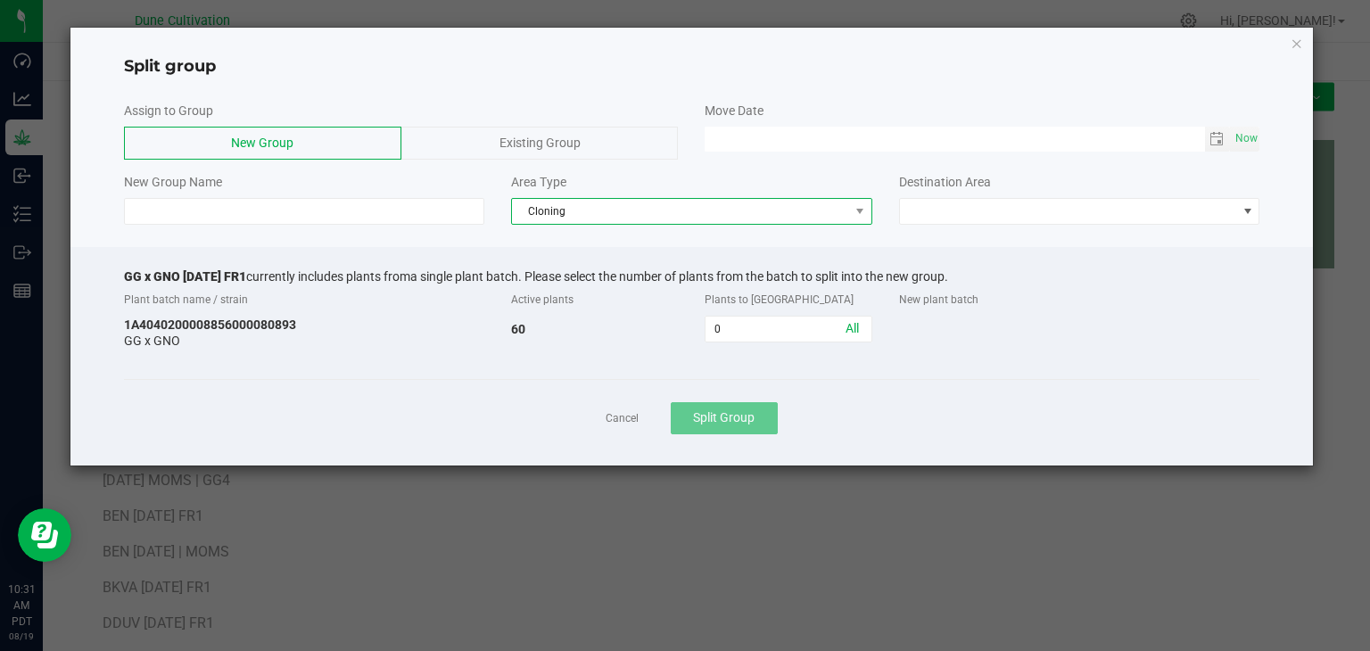
click at [579, 212] on span "Cloning" at bounding box center [680, 211] width 337 height 25
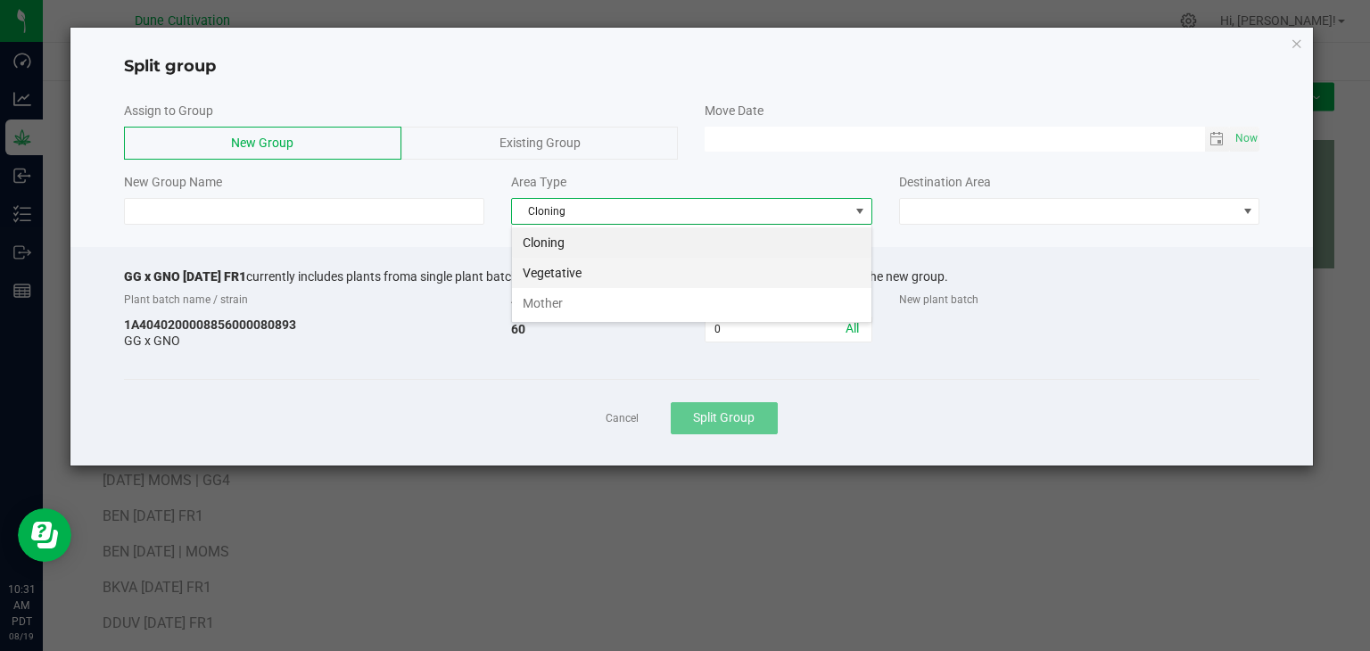
scroll to position [26, 360]
click at [577, 268] on li "Vegetative" at bounding box center [691, 273] width 359 height 30
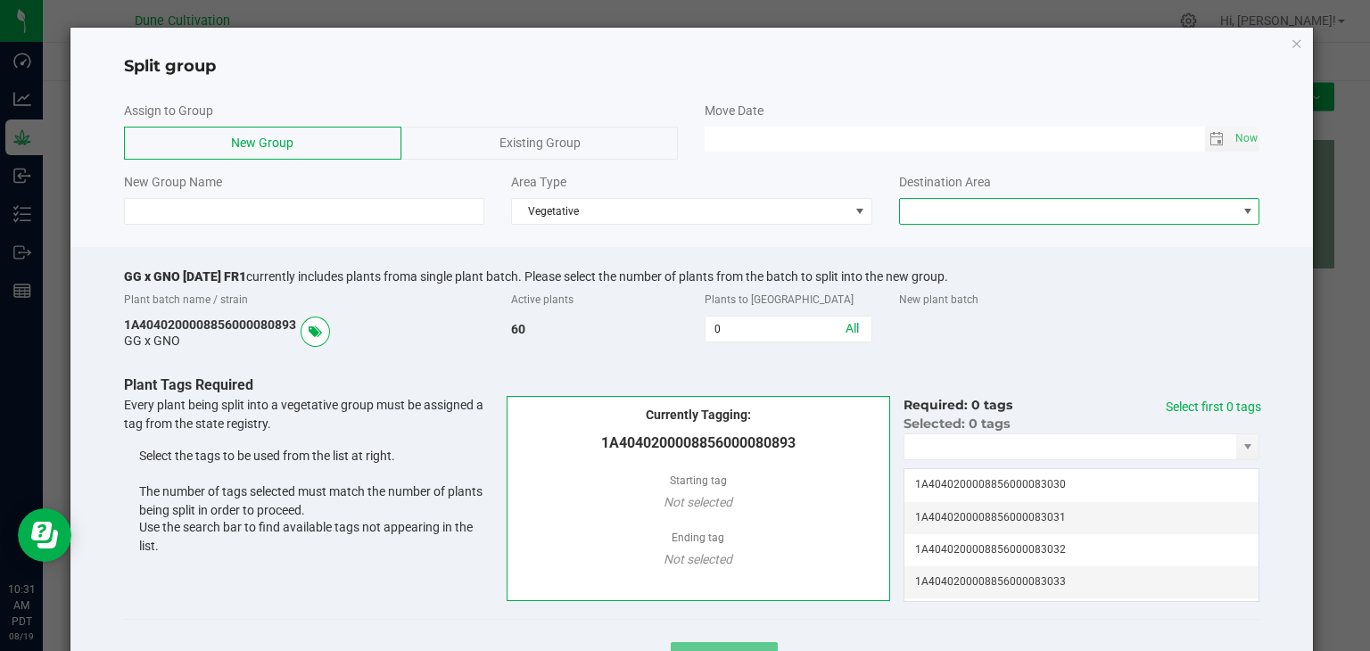
click at [992, 212] on span at bounding box center [1068, 211] width 337 height 25
click at [935, 235] on li "Vegetative" at bounding box center [1068, 242] width 355 height 30
type input "MM/dd/yy HH:MM AM"
click at [813, 127] on input "MM/dd/yy HH:MM AM" at bounding box center [955, 138] width 500 height 22
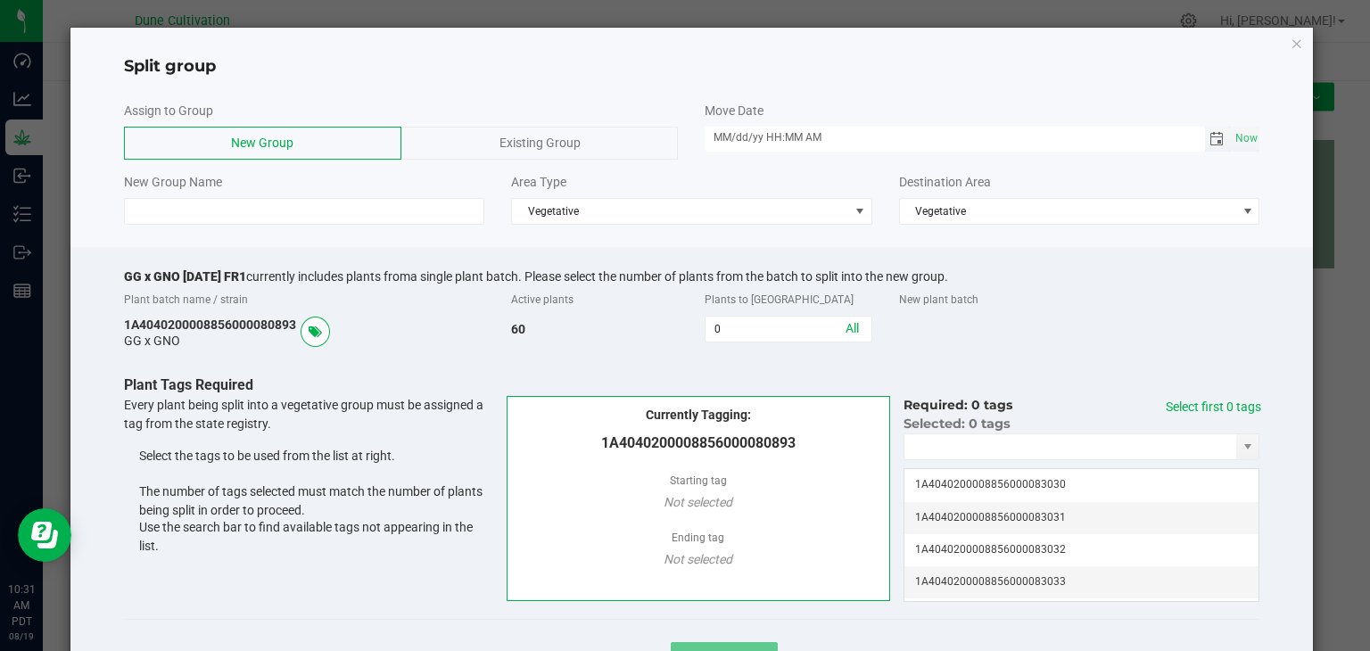
click at [1210, 129] on span "Toggle calendar" at bounding box center [1218, 139] width 26 height 25
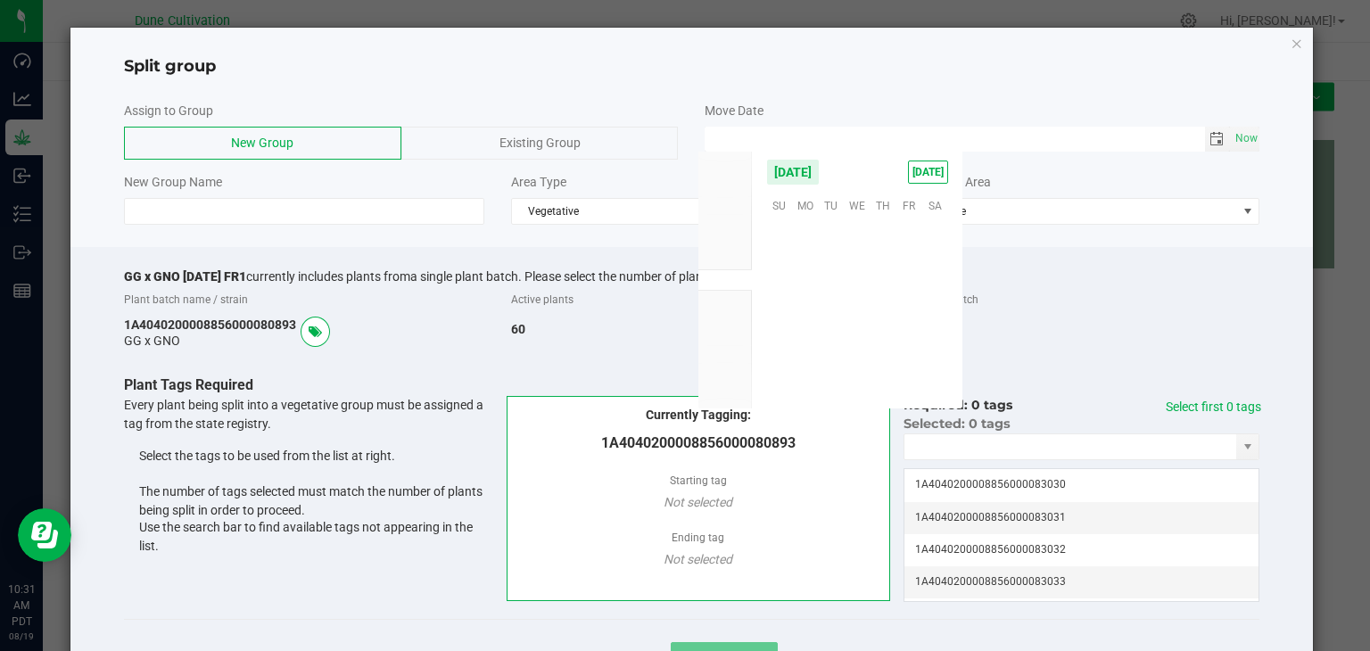
scroll to position [289140, 0]
click at [907, 293] on span "15" at bounding box center [909, 288] width 26 height 28
type input "[DATE] 12:00 AM"
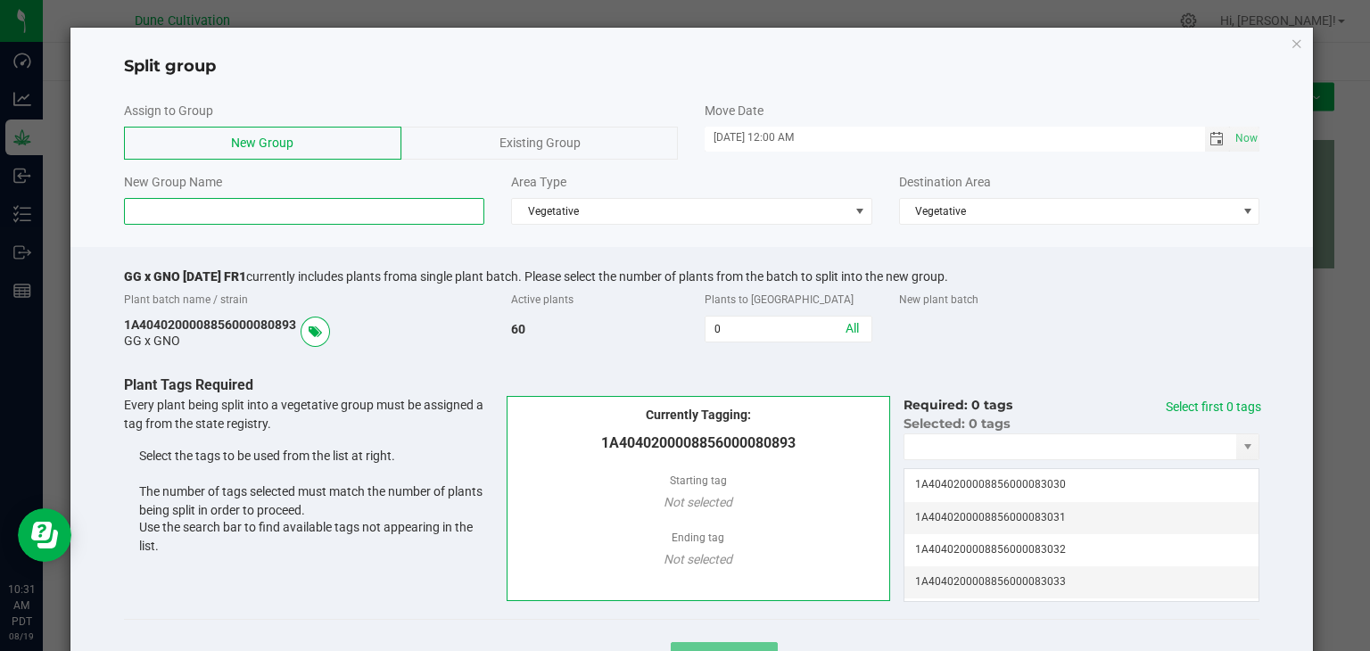
click at [268, 215] on input at bounding box center [304, 211] width 361 height 27
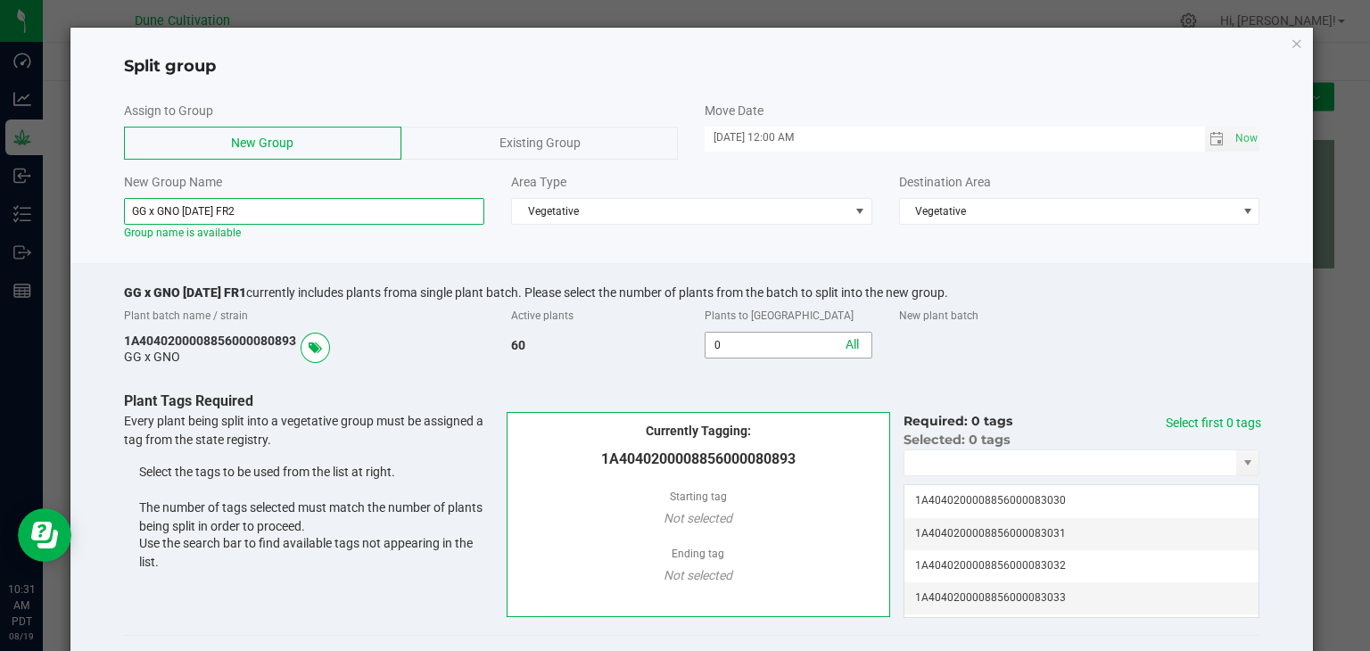
type input "GG x GNO [DATE] FR2"
click at [754, 358] on input "0" at bounding box center [788, 345] width 165 height 25
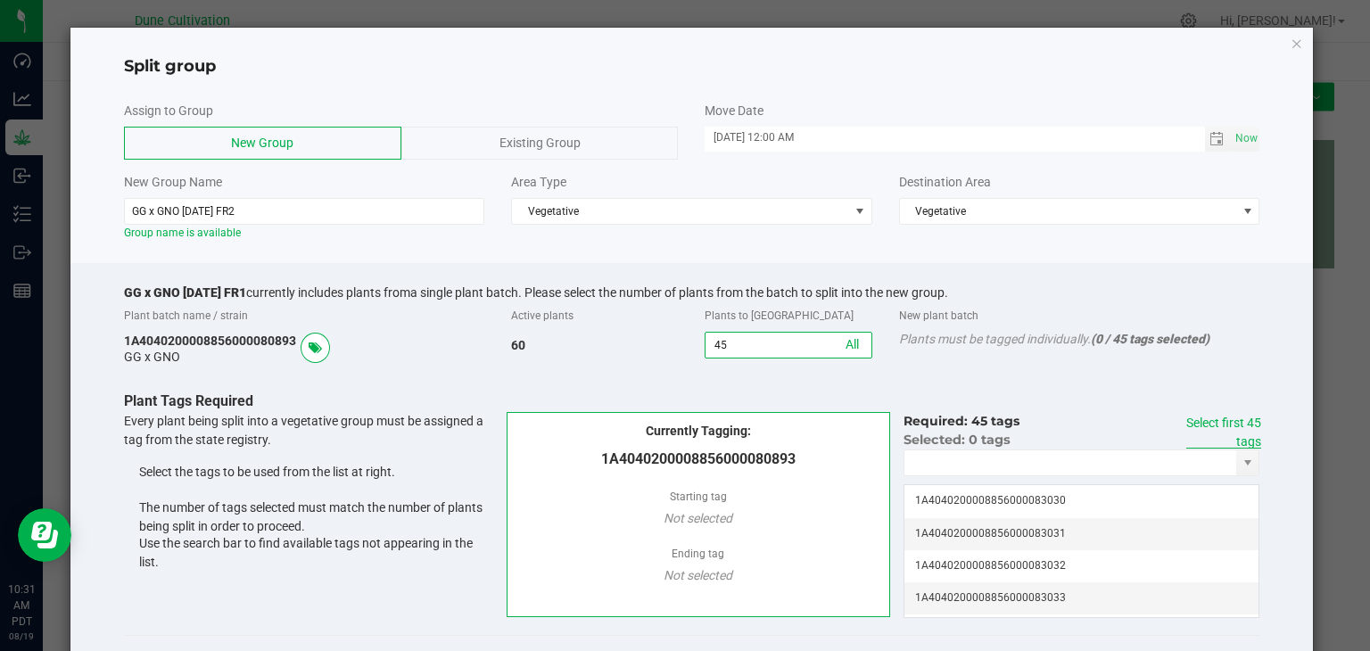
type input "45"
click at [1232, 423] on link "Select first 45 tags" at bounding box center [1223, 432] width 75 height 33
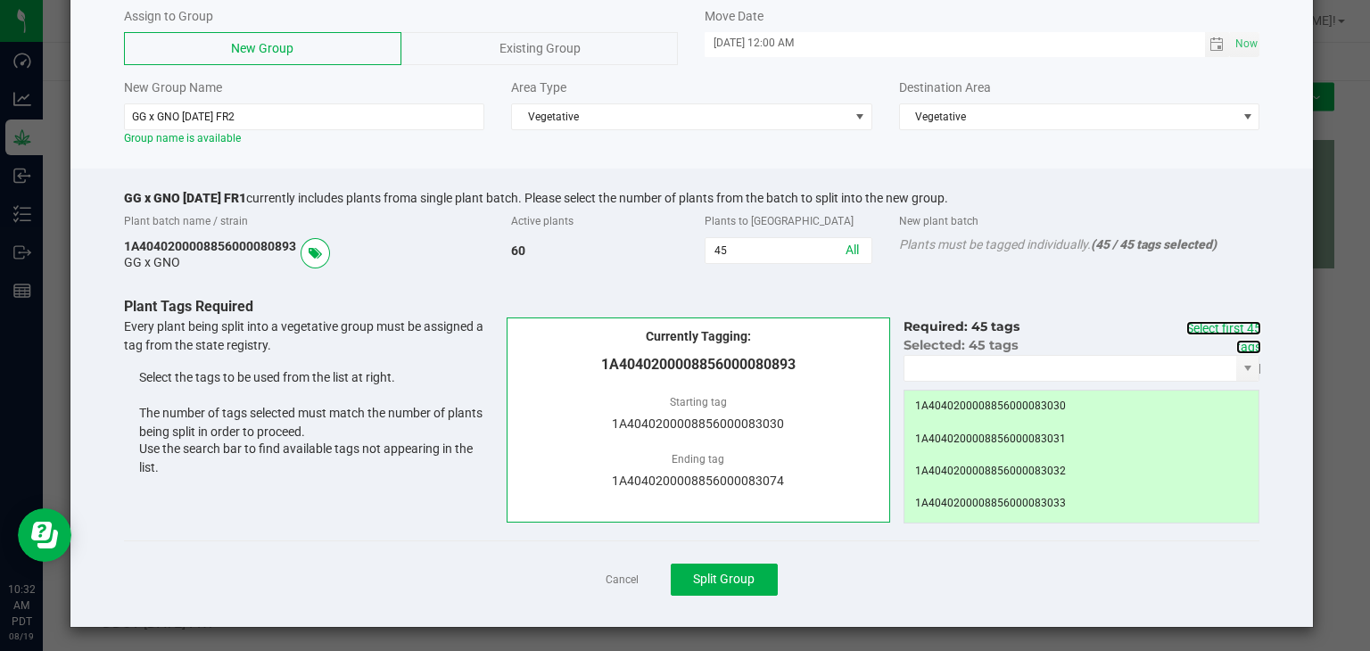
scroll to position [97, 0]
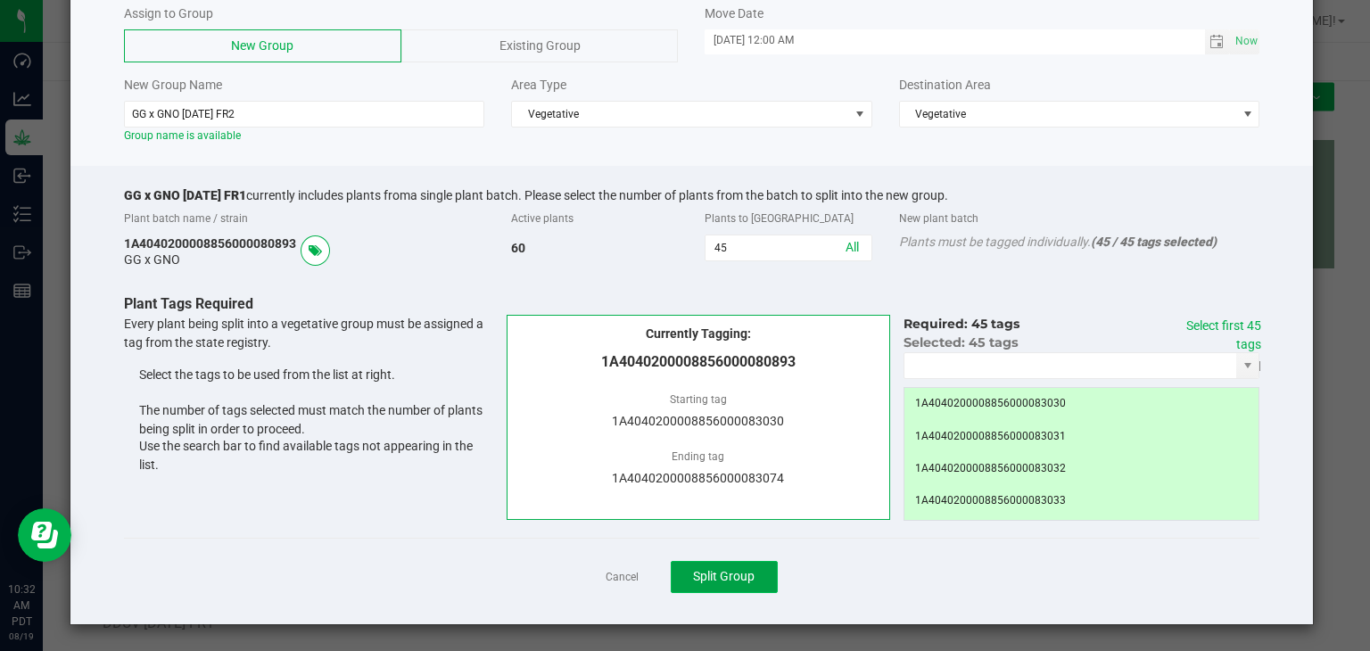
click at [699, 579] on span "Split Group" at bounding box center [724, 576] width 62 height 14
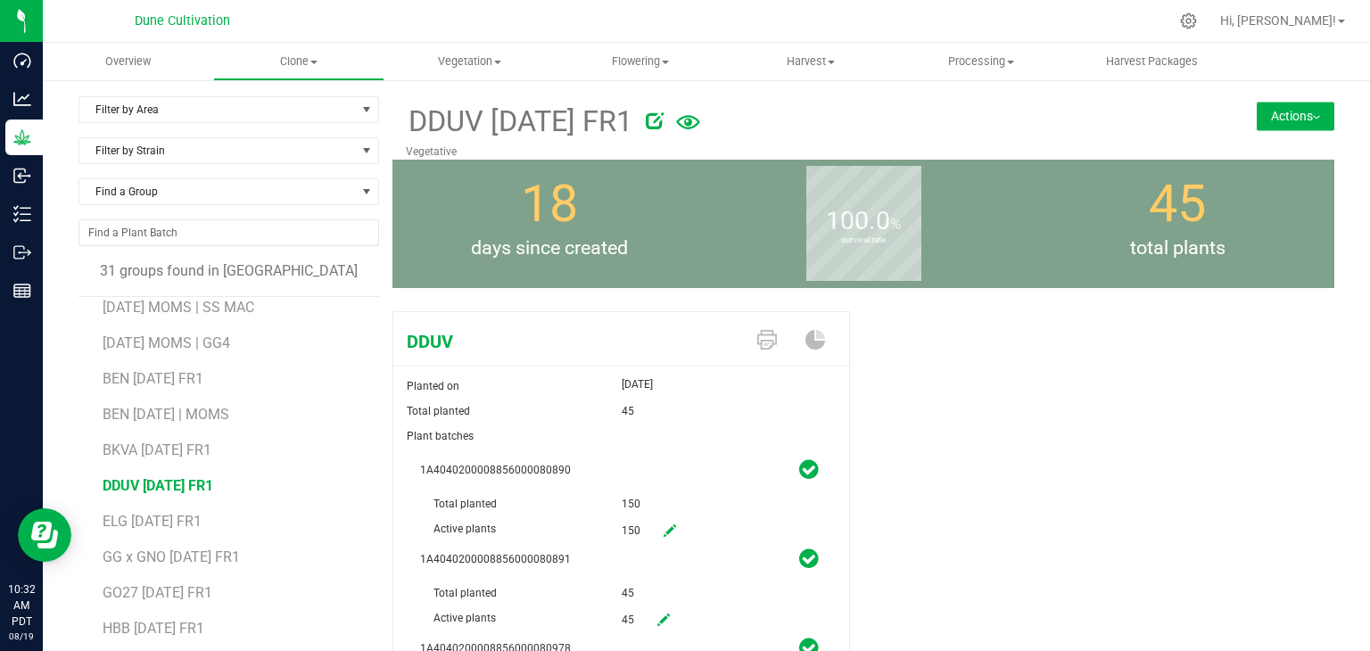
scroll to position [357, 0]
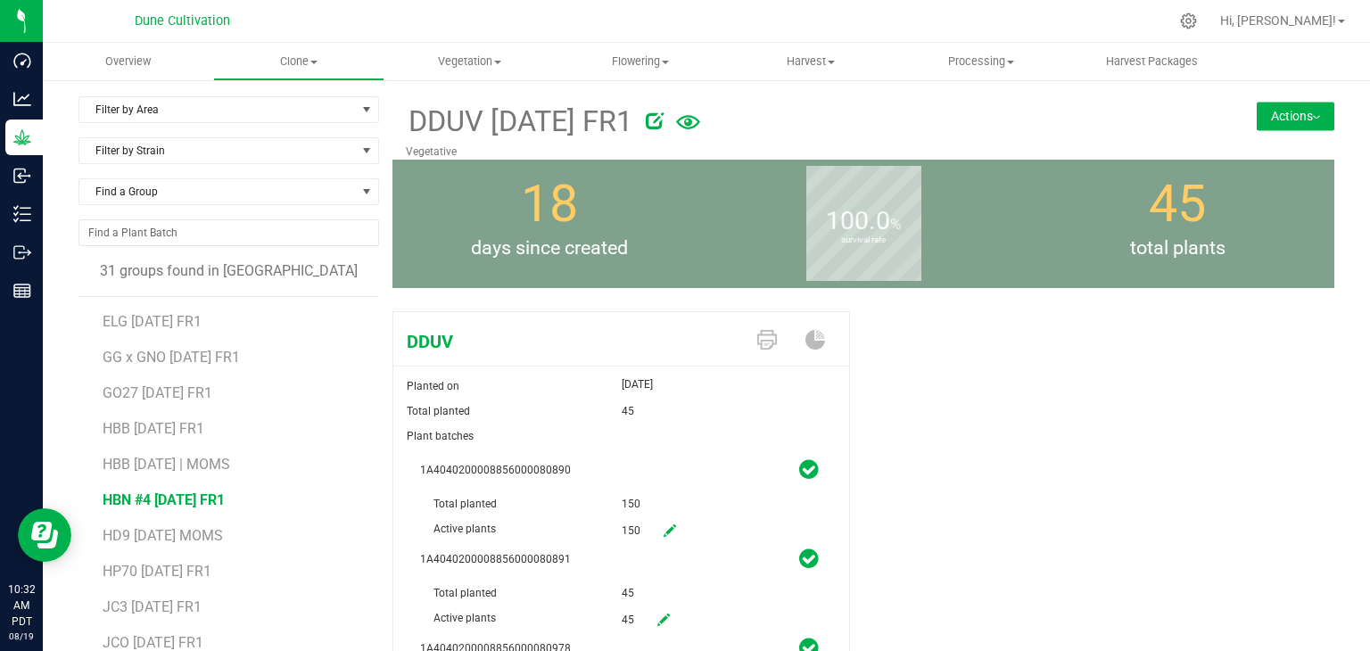
click at [189, 503] on span "HBN #4 [DATE] FR1" at bounding box center [164, 499] width 122 height 17
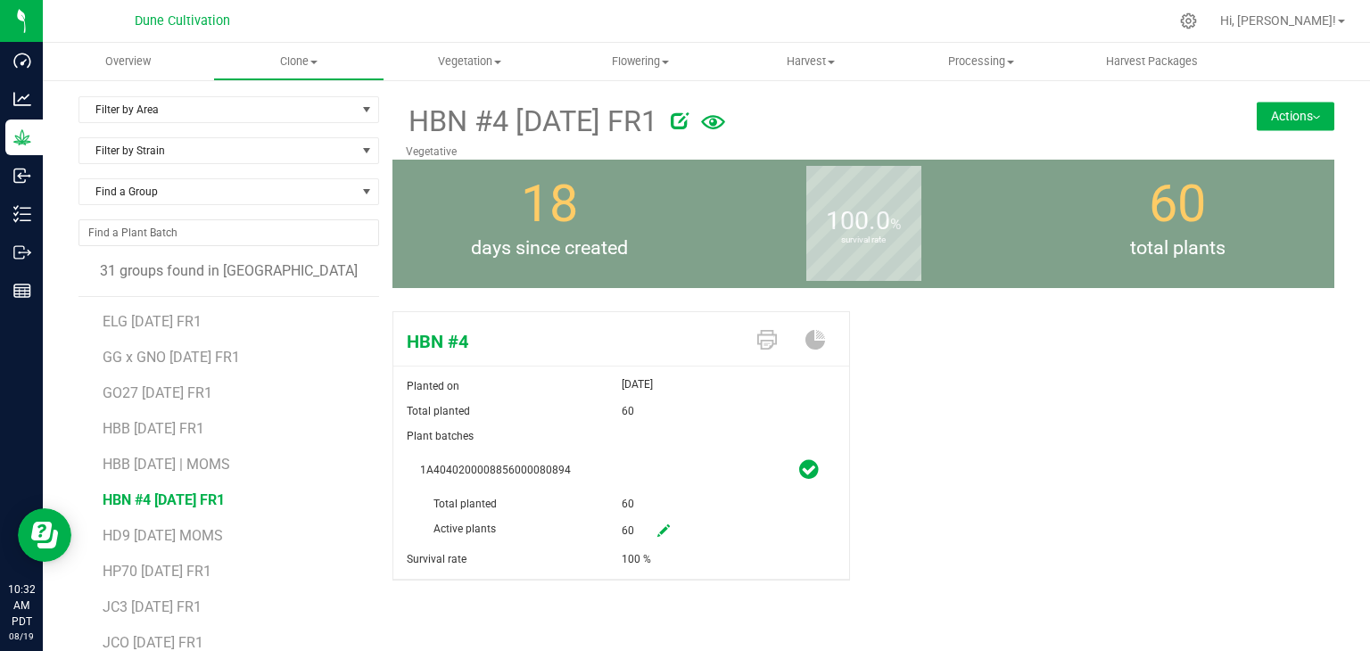
click at [1282, 119] on button "Actions" at bounding box center [1296, 116] width 78 height 29
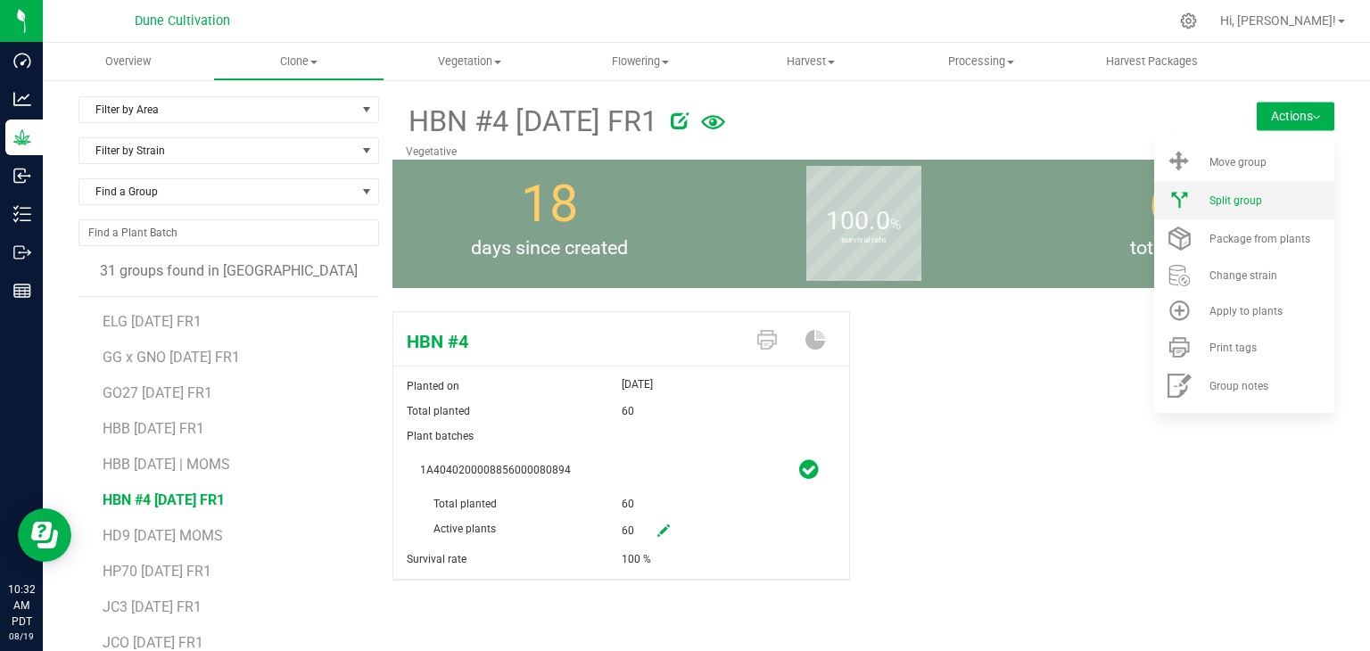
click at [1238, 199] on span "Split group" at bounding box center [1236, 200] width 53 height 12
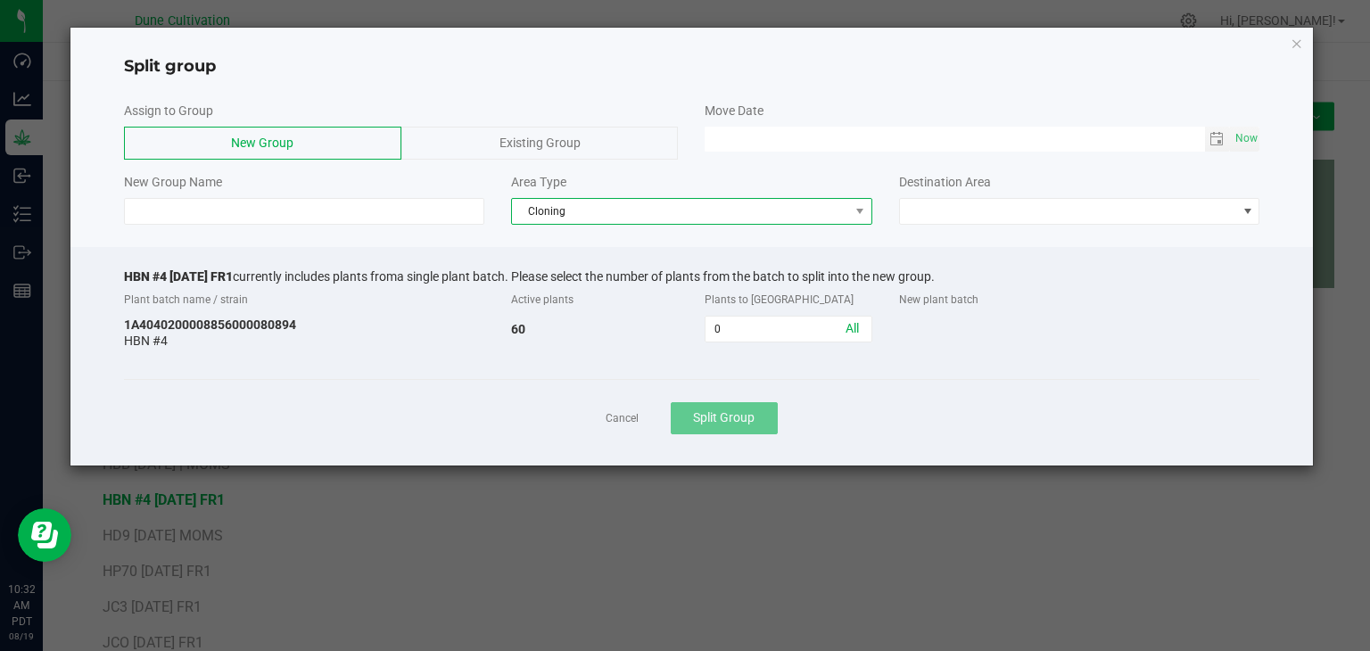
click at [664, 206] on span "Cloning" at bounding box center [680, 211] width 337 height 25
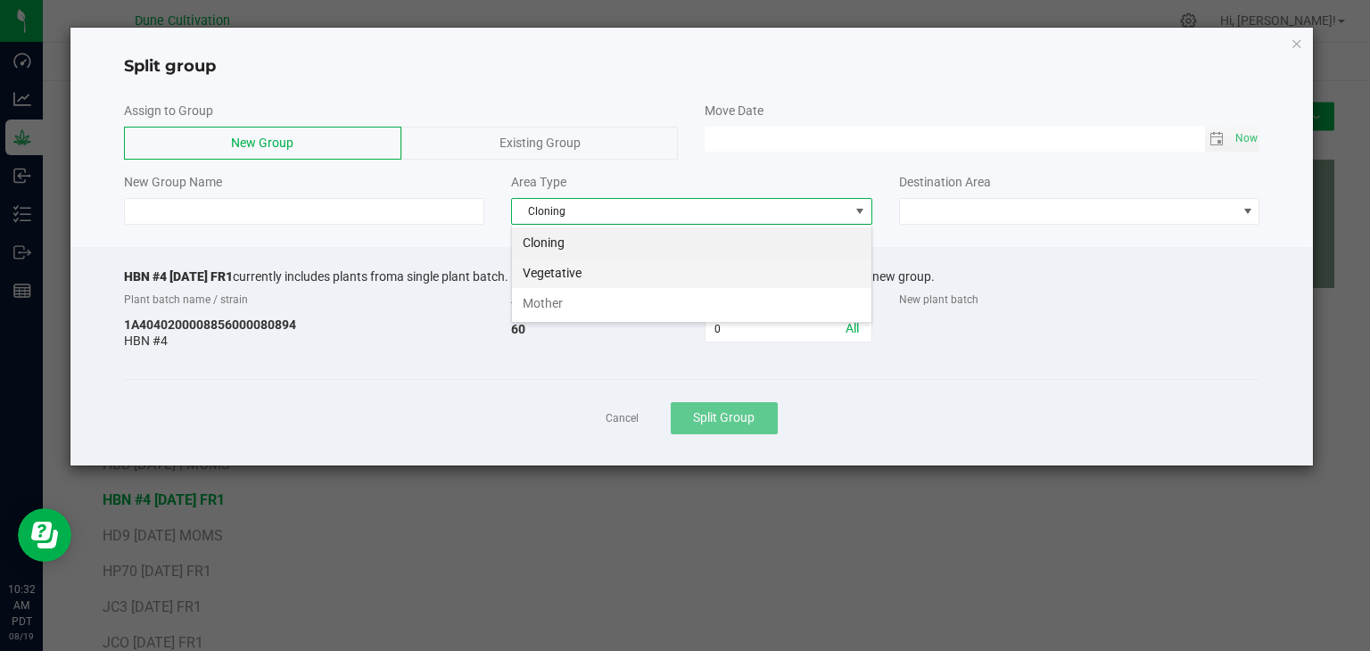
scroll to position [26, 360]
click at [643, 278] on li "Vegetative" at bounding box center [691, 273] width 359 height 30
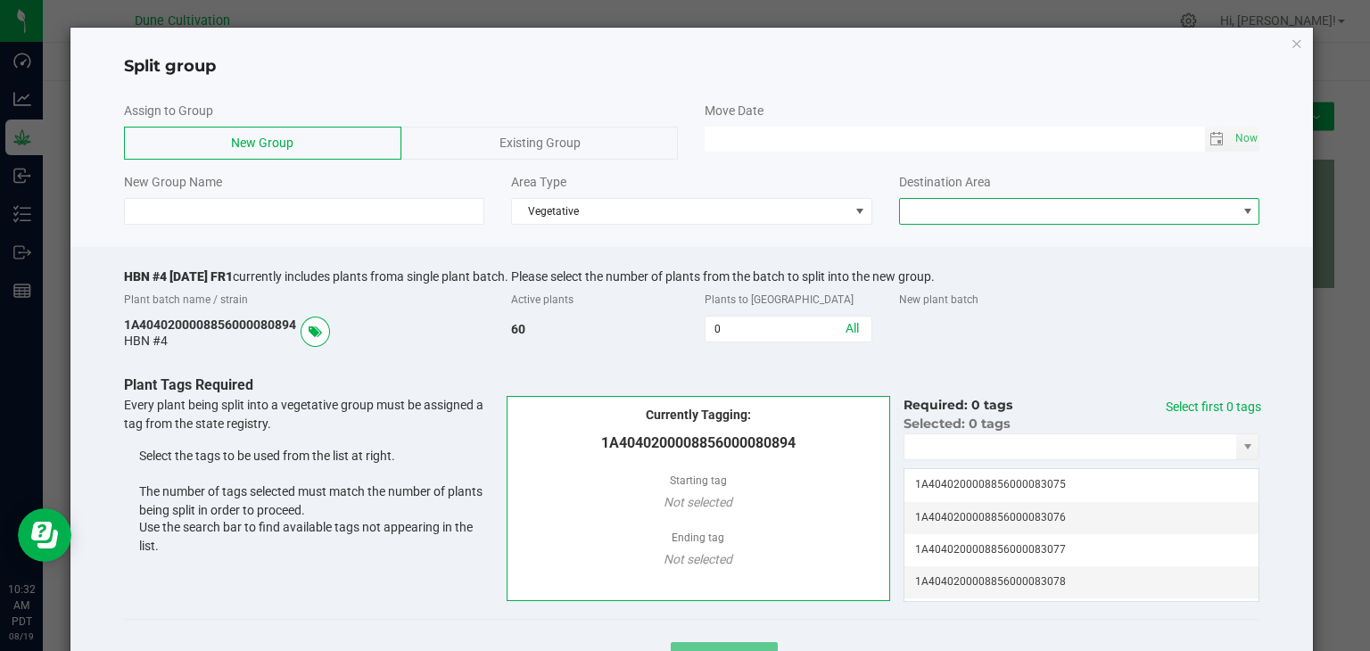
click at [1014, 202] on span at bounding box center [1068, 211] width 337 height 25
click at [929, 247] on li "Vegetative" at bounding box center [1068, 242] width 355 height 30
click at [1210, 136] on span "Toggle calendar" at bounding box center [1217, 139] width 14 height 14
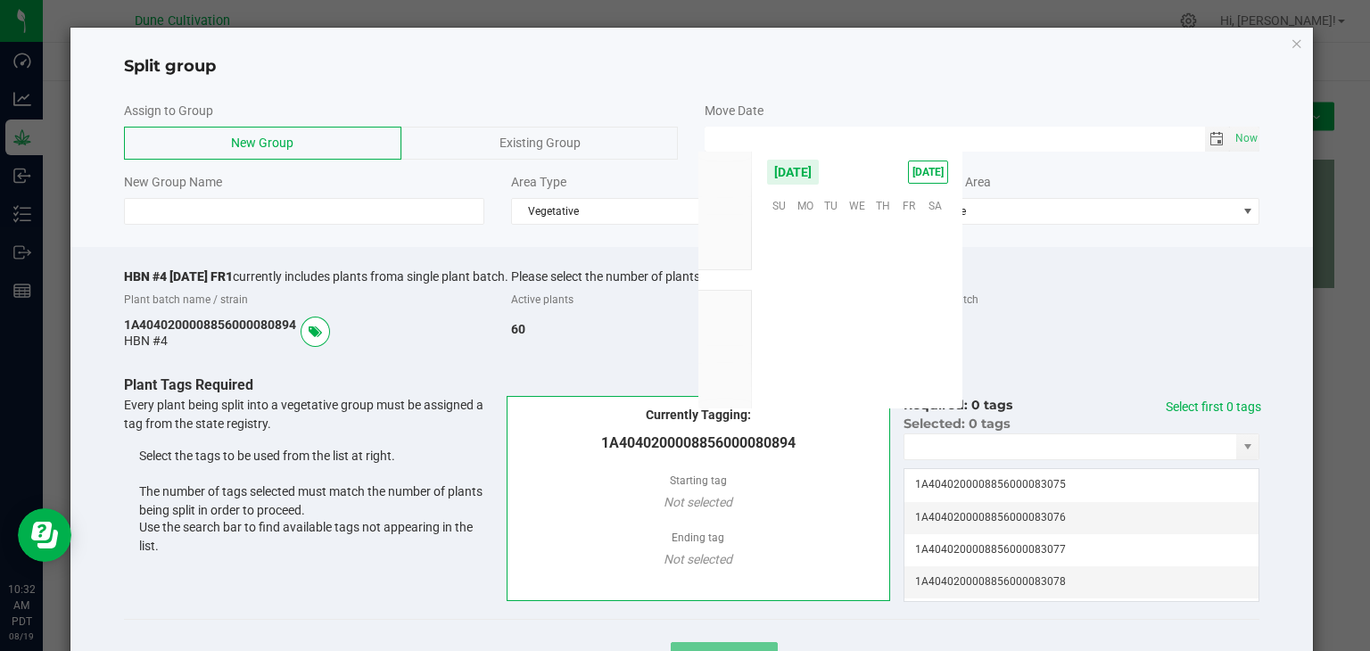
scroll to position [289140, 0]
click at [911, 284] on span "15" at bounding box center [909, 288] width 26 height 28
type input "[DATE] 12:00 AM"
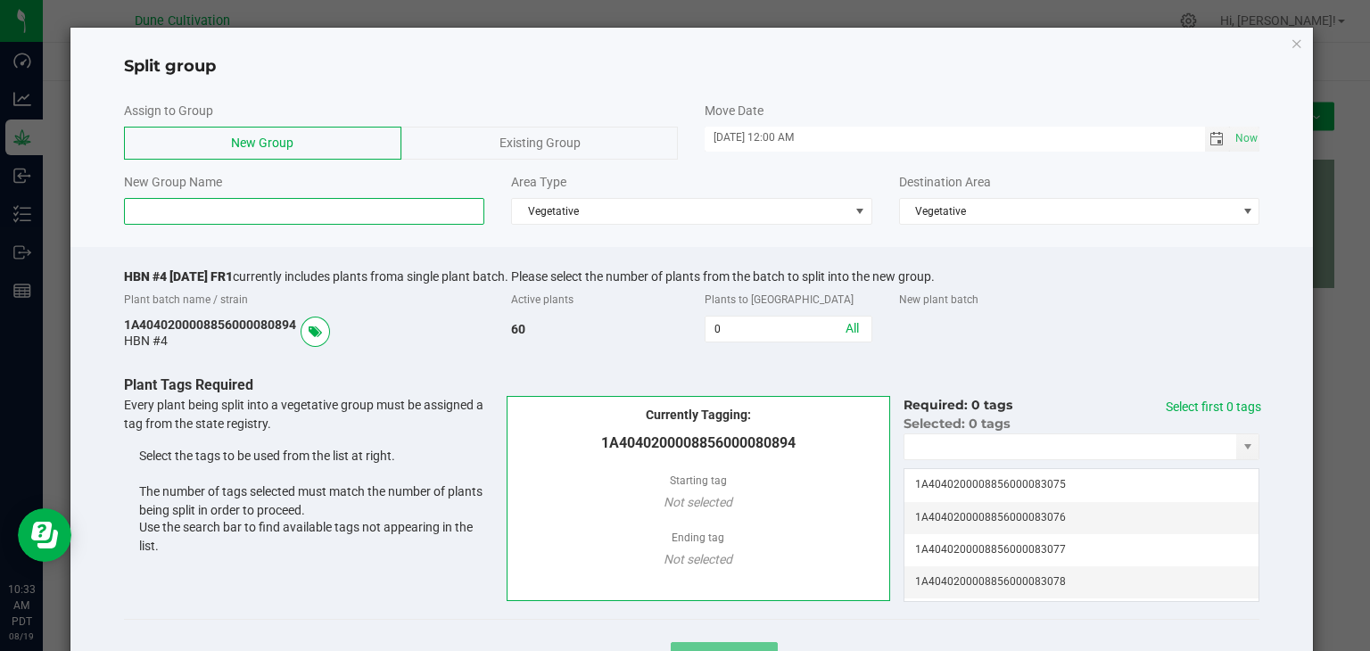
click at [406, 207] on input at bounding box center [304, 211] width 361 height 27
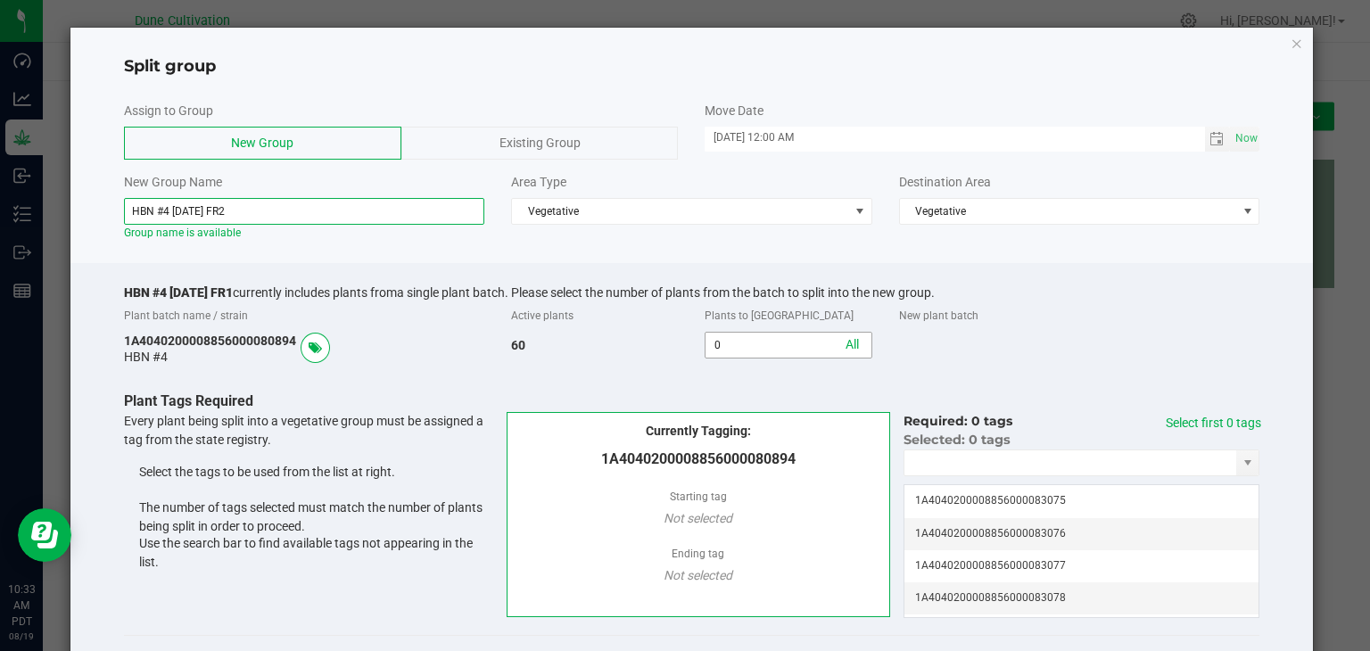
type input "HBN #4 [DATE] FR2"
click at [742, 349] on input "0" at bounding box center [788, 345] width 165 height 25
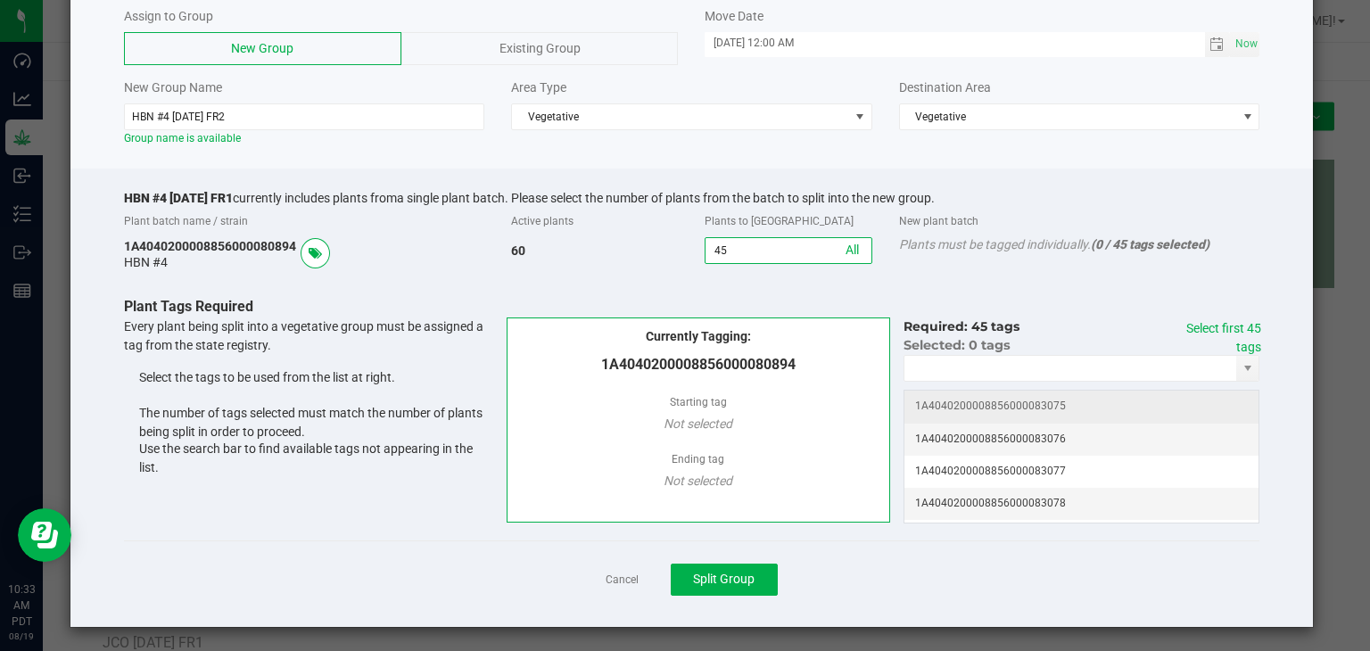
scroll to position [97, 0]
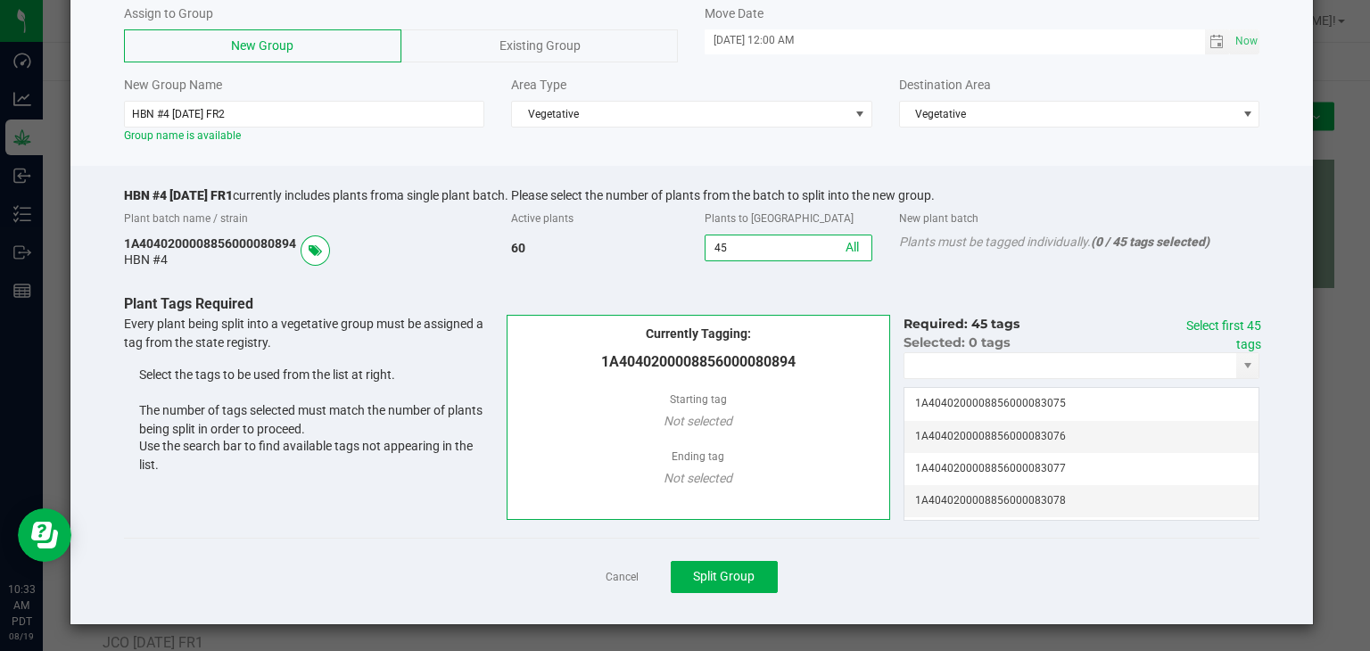
type input "45"
click at [1249, 337] on div "Required: 45 tags Select first 45 tags Selected: 0 tags 1A404020000885600008307…" at bounding box center [1082, 415] width 384 height 201
click at [1242, 334] on div "Select first 45 tags" at bounding box center [1210, 335] width 101 height 37
click at [1232, 326] on link "Select first 45 tags" at bounding box center [1223, 334] width 75 height 33
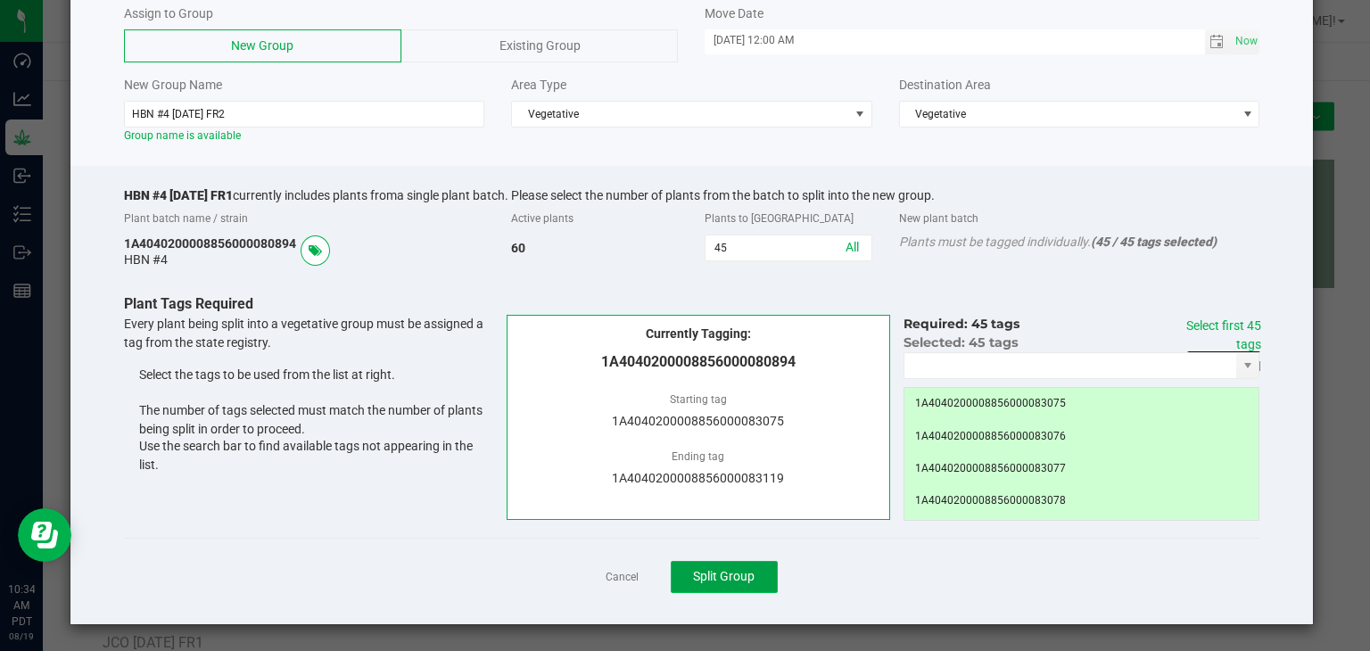
click at [717, 582] on span "Split Group" at bounding box center [724, 576] width 62 height 14
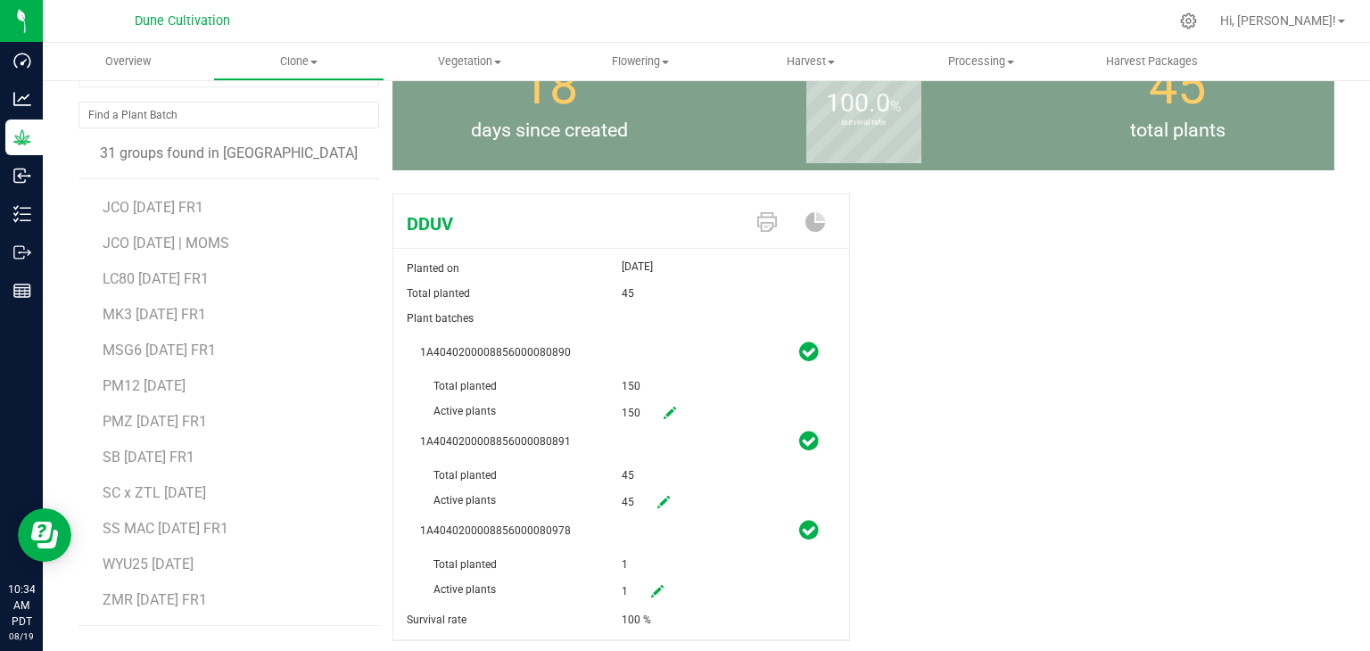
scroll to position [170, 0]
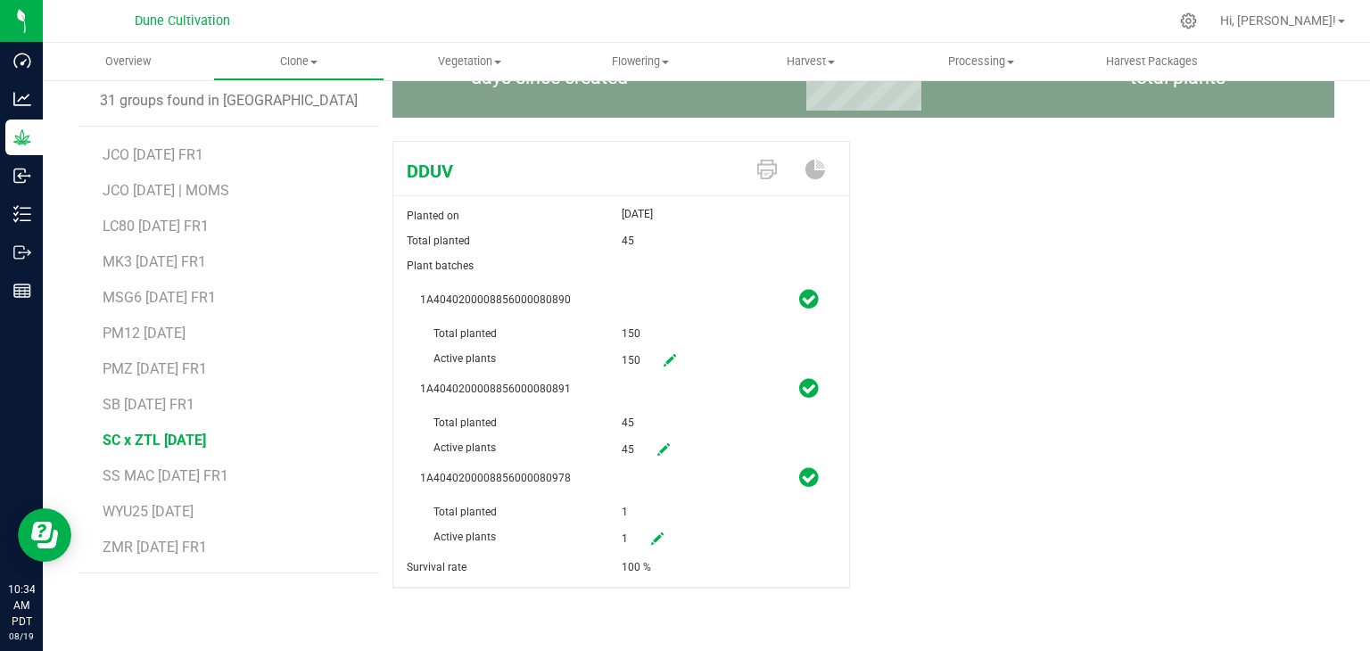
click at [178, 432] on span "SC x ZTL [DATE]" at bounding box center [154, 440] width 103 height 17
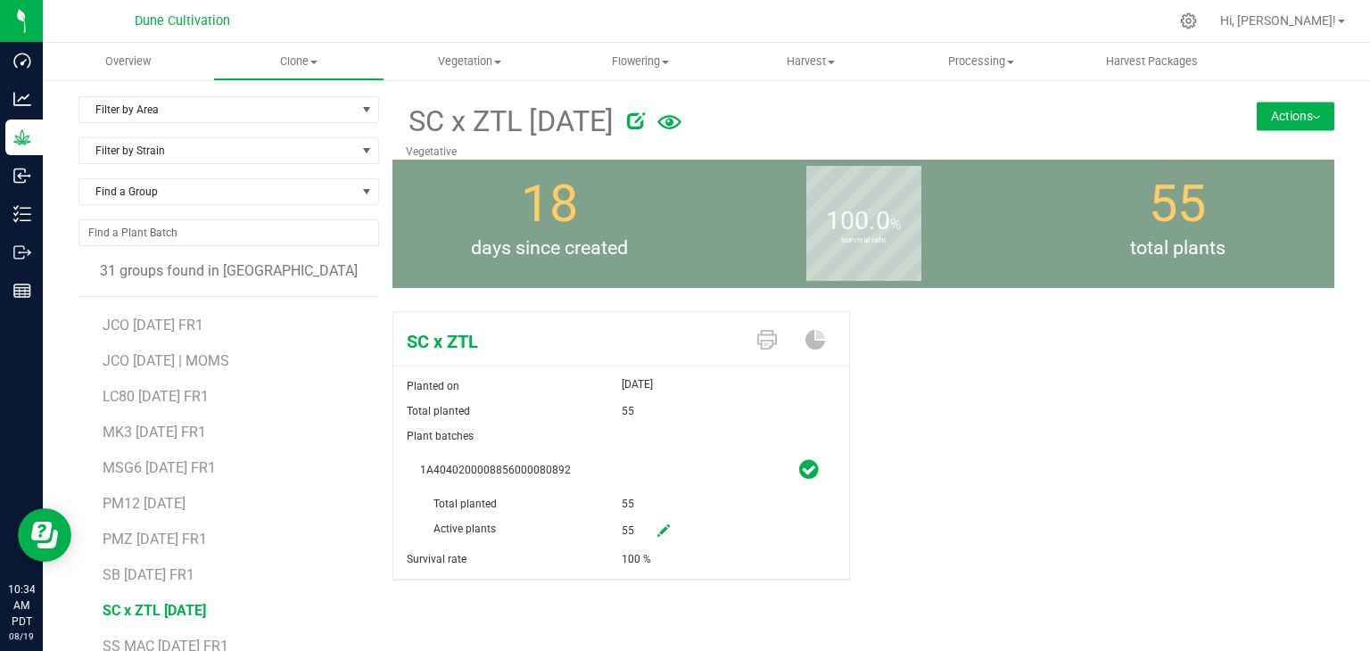
click at [1263, 115] on button "Actions" at bounding box center [1296, 116] width 78 height 29
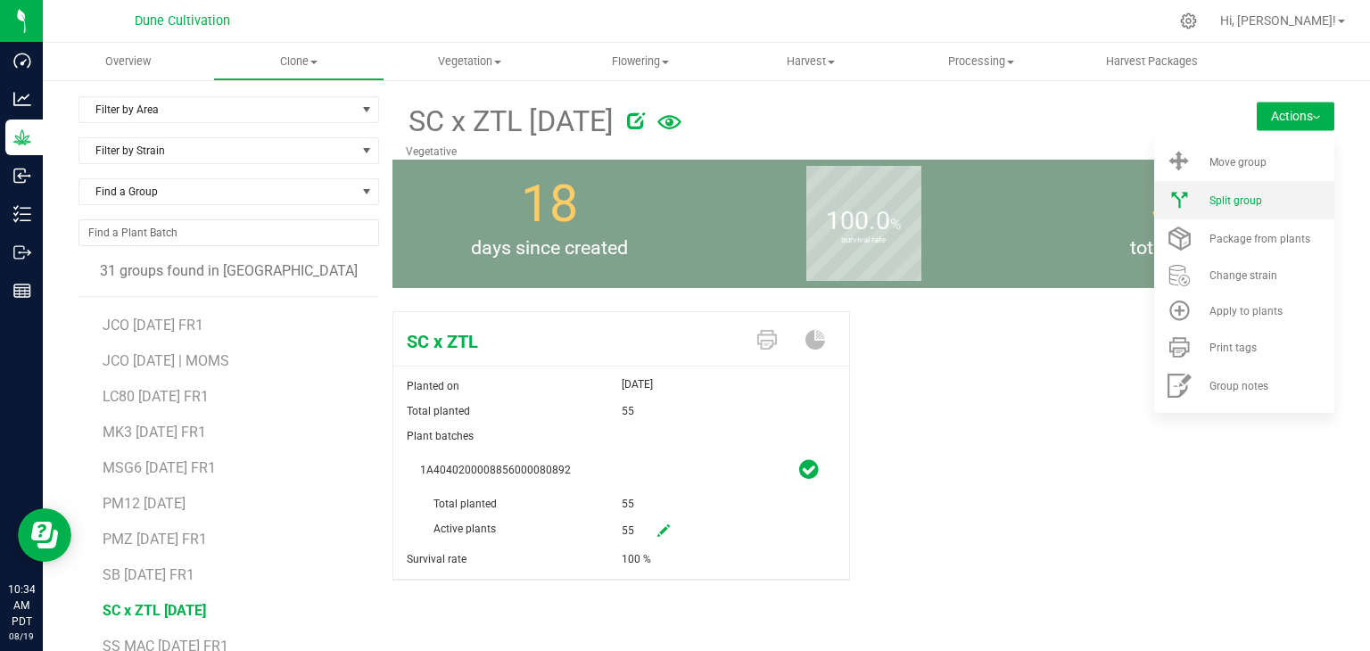
click at [1220, 199] on span "Split group" at bounding box center [1236, 200] width 53 height 12
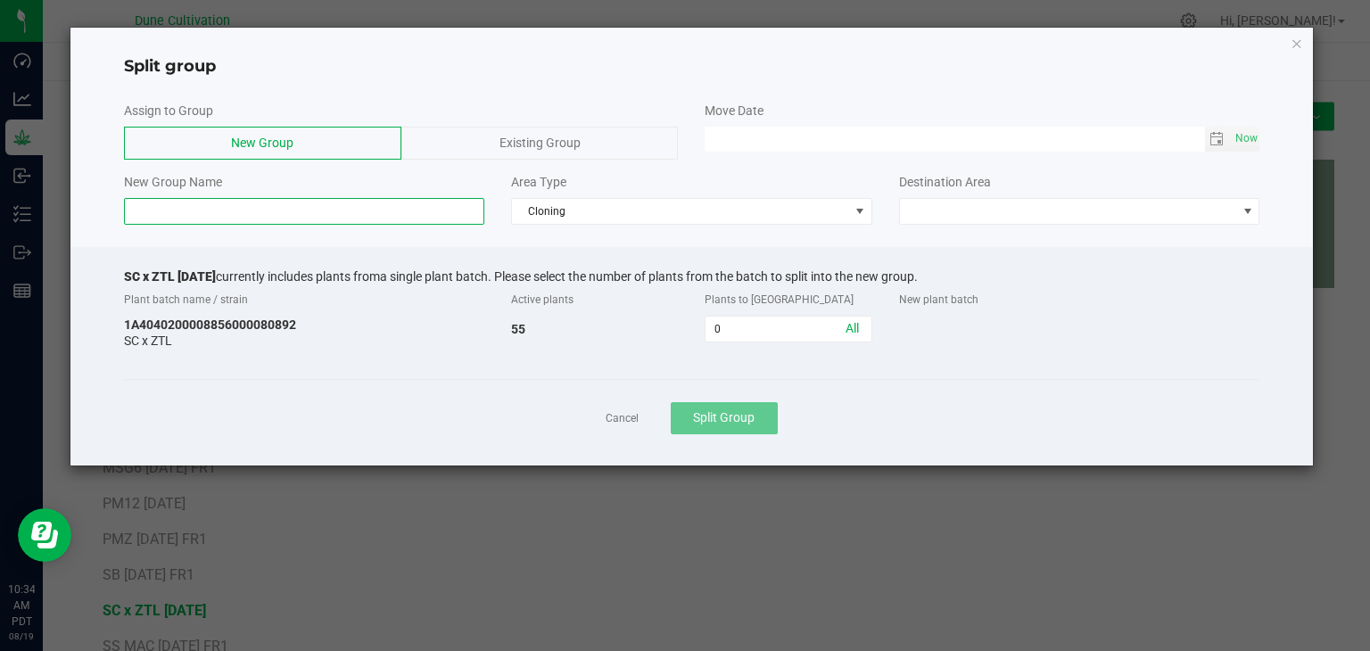
click at [260, 220] on input at bounding box center [304, 211] width 361 height 27
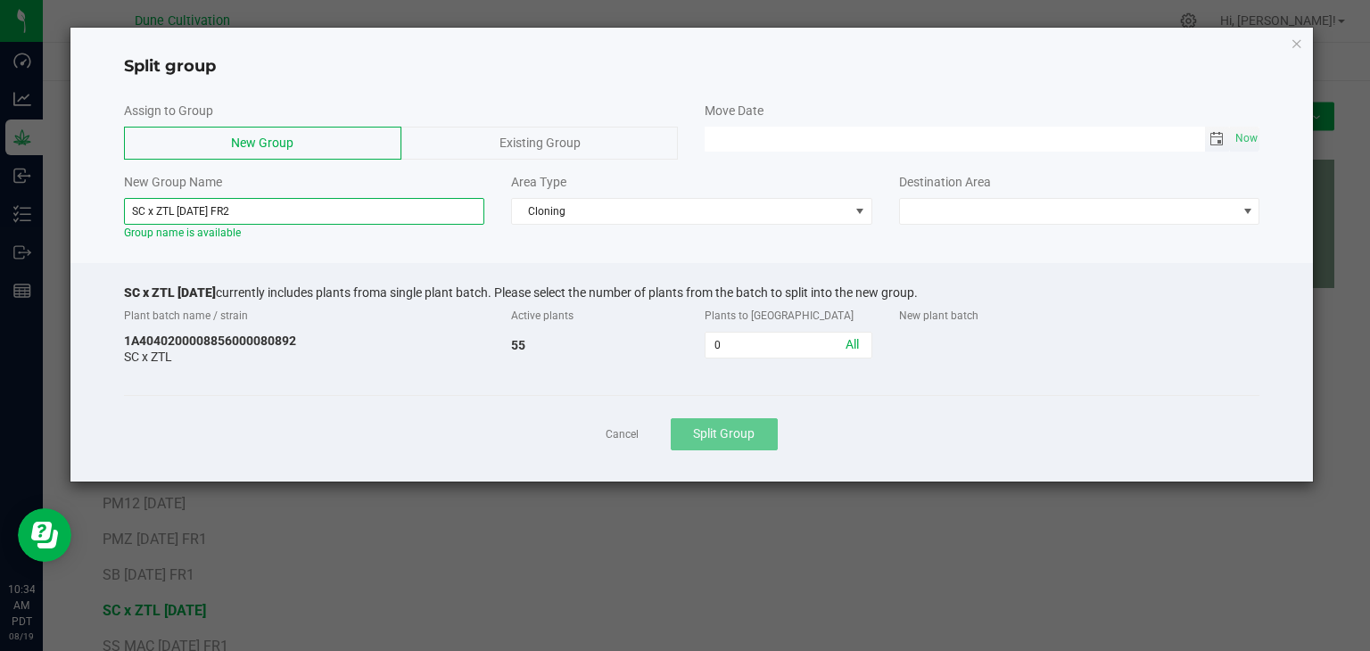
drag, startPoint x: 1220, startPoint y: 136, endPoint x: 1206, endPoint y: 142, distance: 15.2
click at [1220, 136] on span "Toggle calendar" at bounding box center [1217, 139] width 14 height 14
type input "SC x ZTL [DATE] FR2"
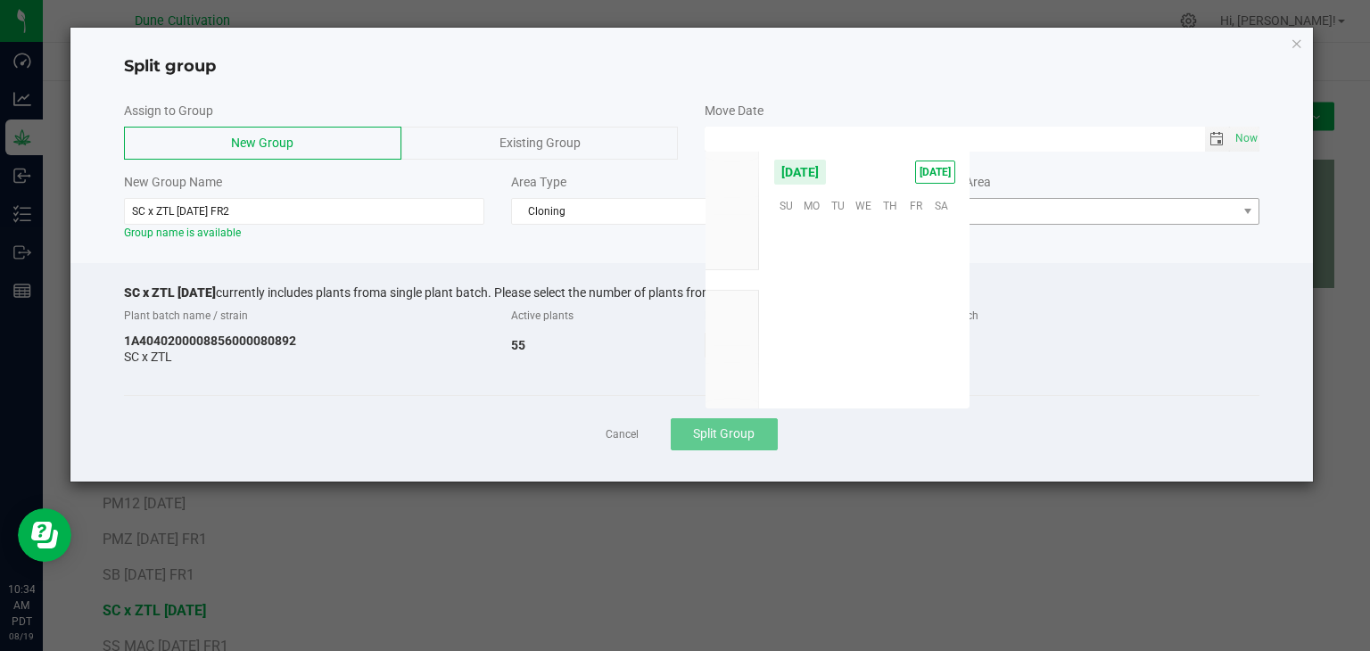
scroll to position [289140, 0]
click at [909, 286] on span "15" at bounding box center [916, 288] width 26 height 28
type input "[DATE] 12:00 AM"
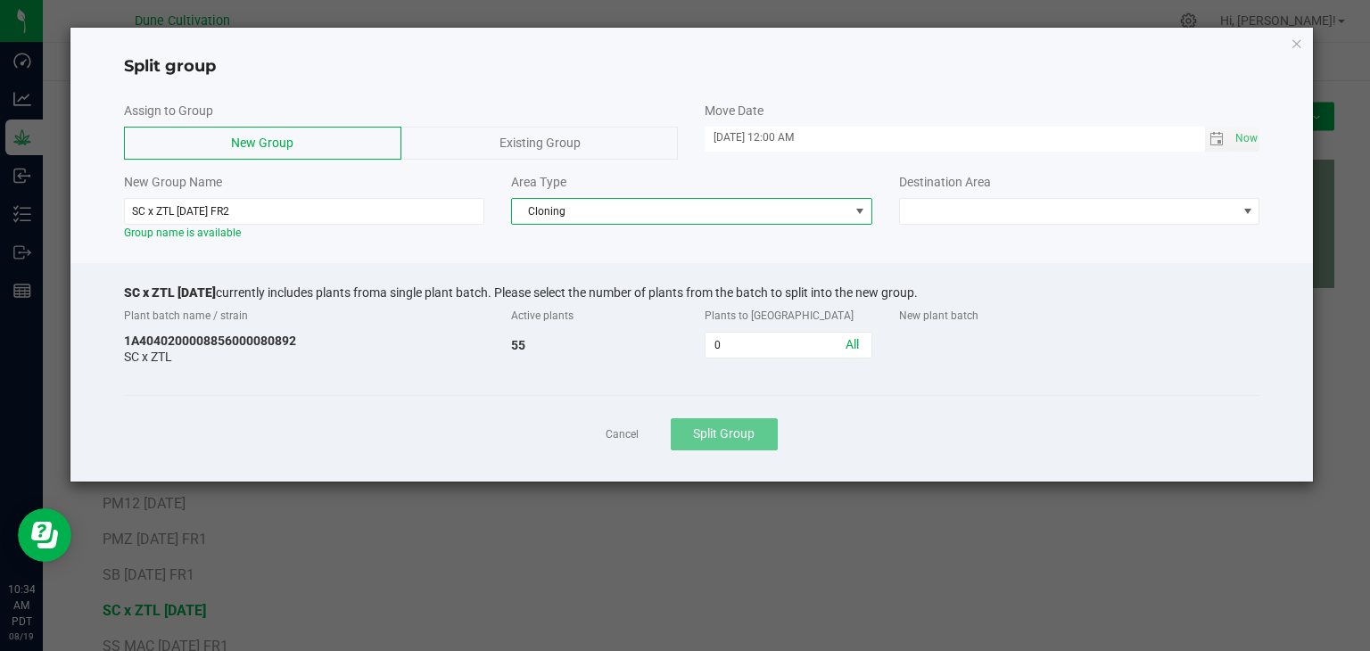
click at [590, 209] on span "Cloning" at bounding box center [680, 211] width 337 height 25
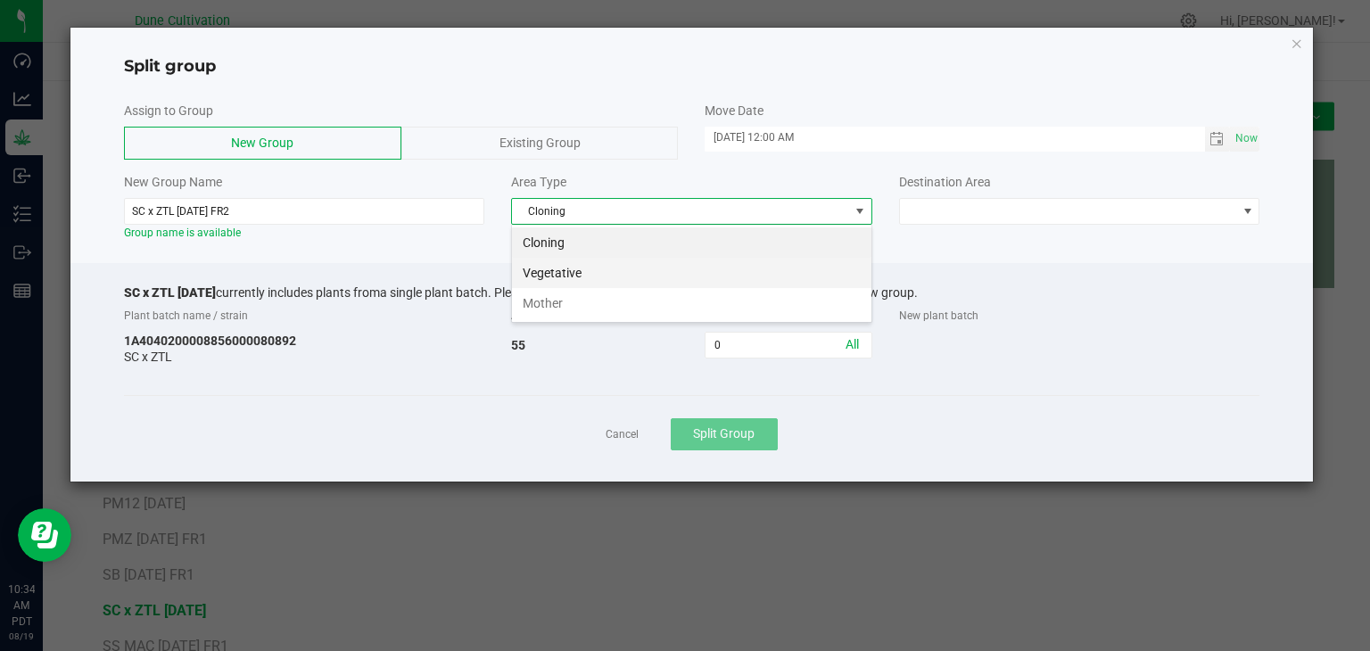
scroll to position [26, 360]
click at [574, 272] on li "Vegetative" at bounding box center [691, 273] width 359 height 30
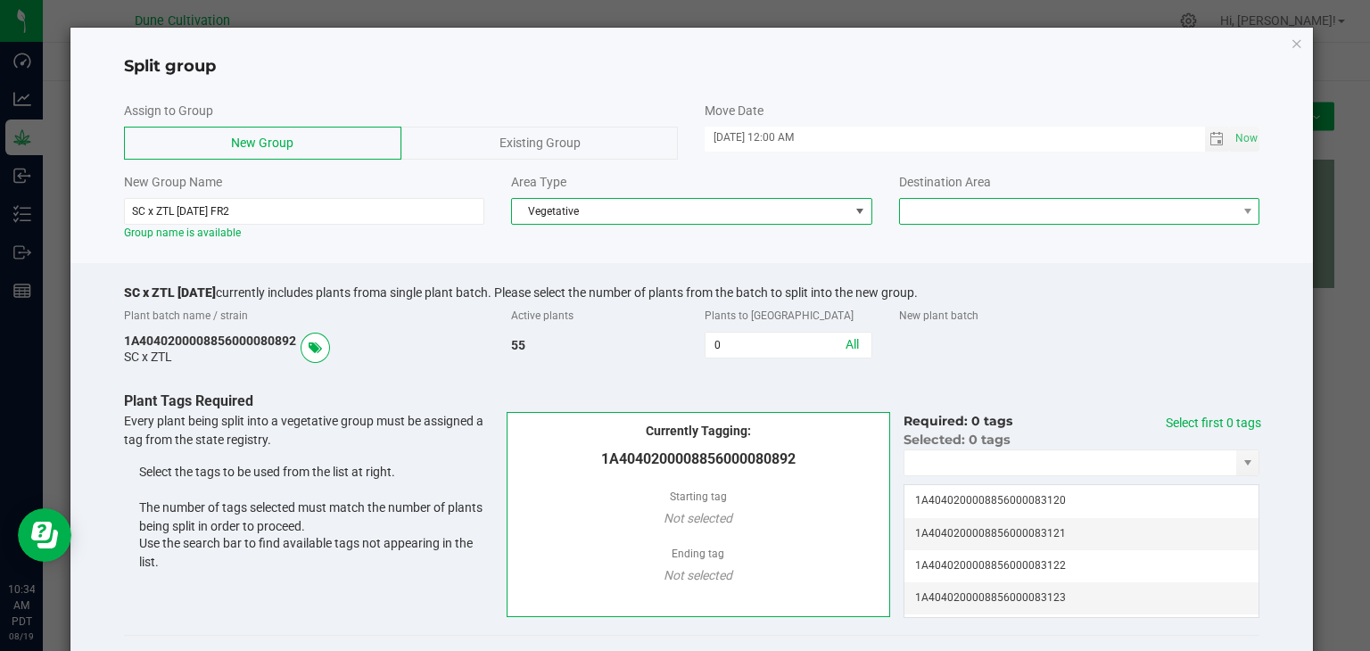
click at [1018, 215] on span at bounding box center [1068, 211] width 337 height 25
click at [965, 247] on li "Vegetative" at bounding box center [1068, 242] width 355 height 30
click at [736, 343] on input "0" at bounding box center [788, 345] width 165 height 25
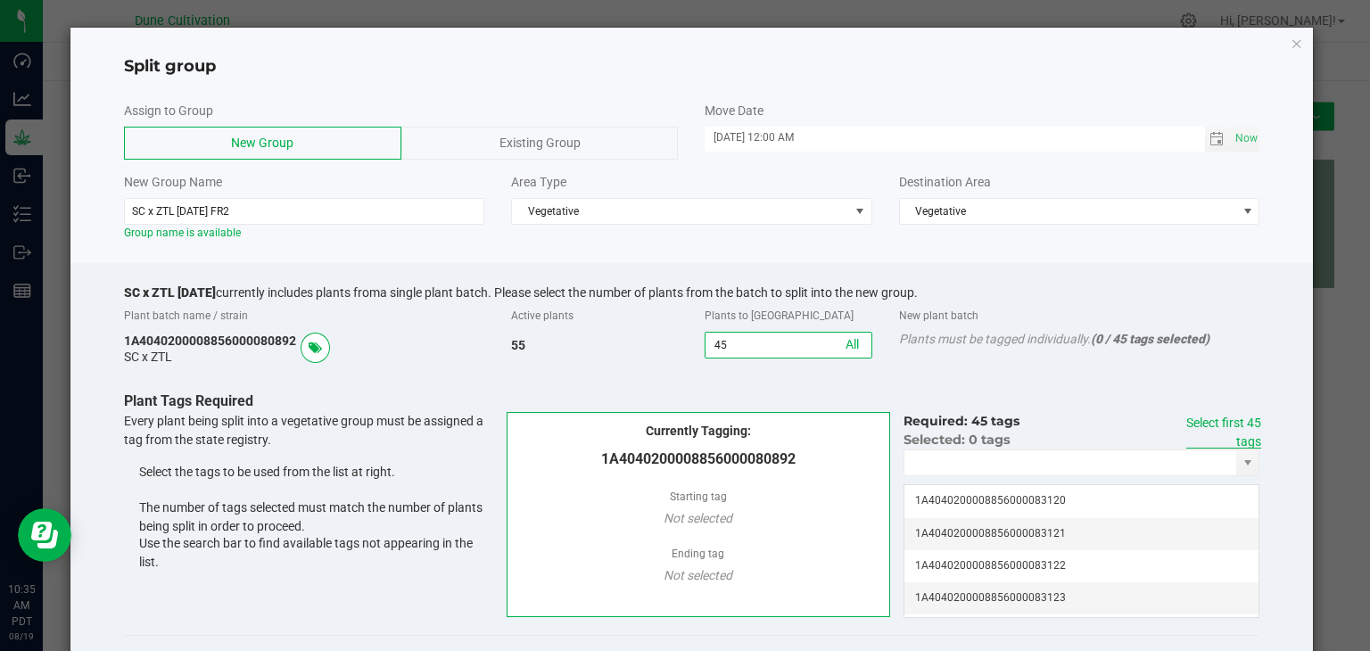
type input "45"
click at [1191, 424] on link "Select first 45 tags" at bounding box center [1223, 432] width 75 height 33
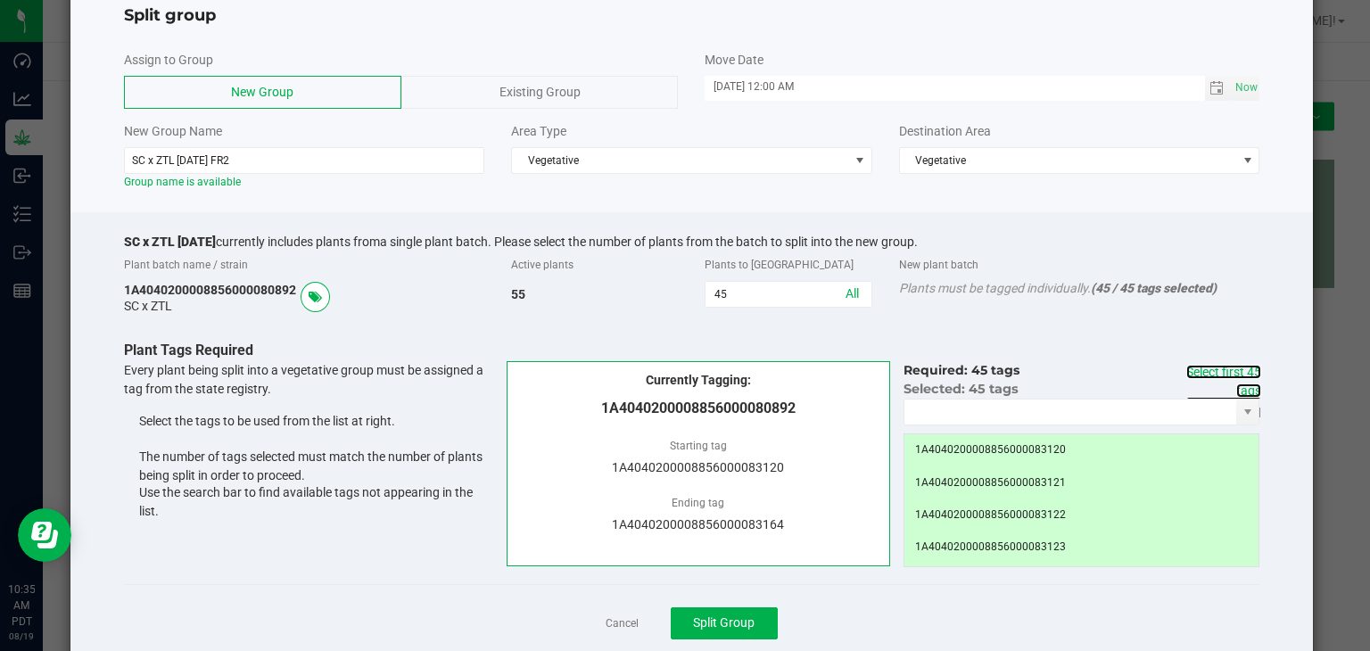
scroll to position [97, 0]
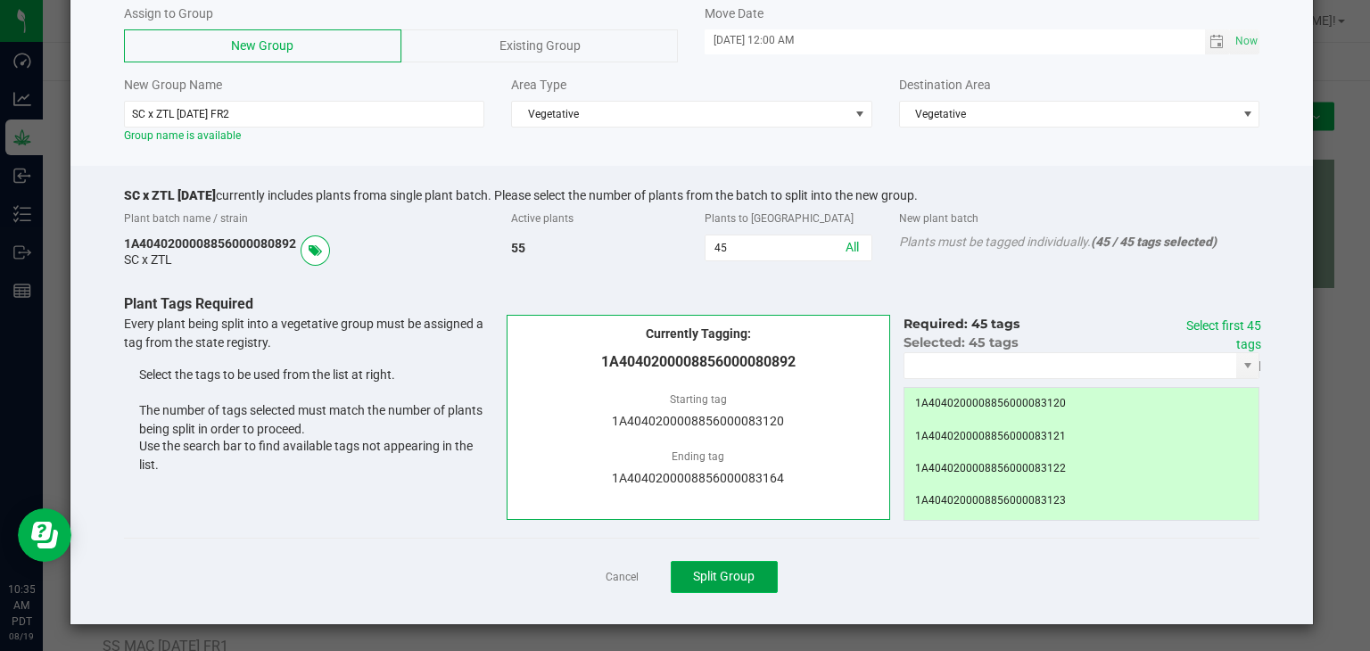
click at [723, 567] on button "Split Group" at bounding box center [724, 577] width 107 height 32
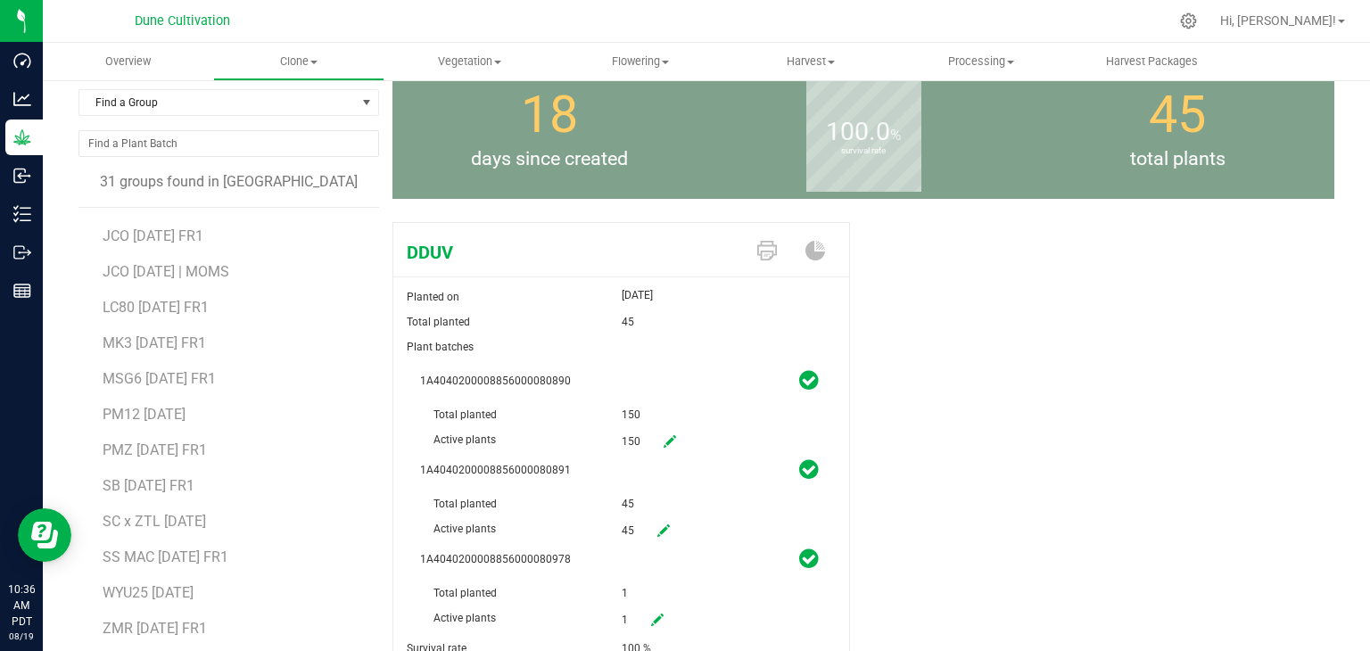
scroll to position [170, 0]
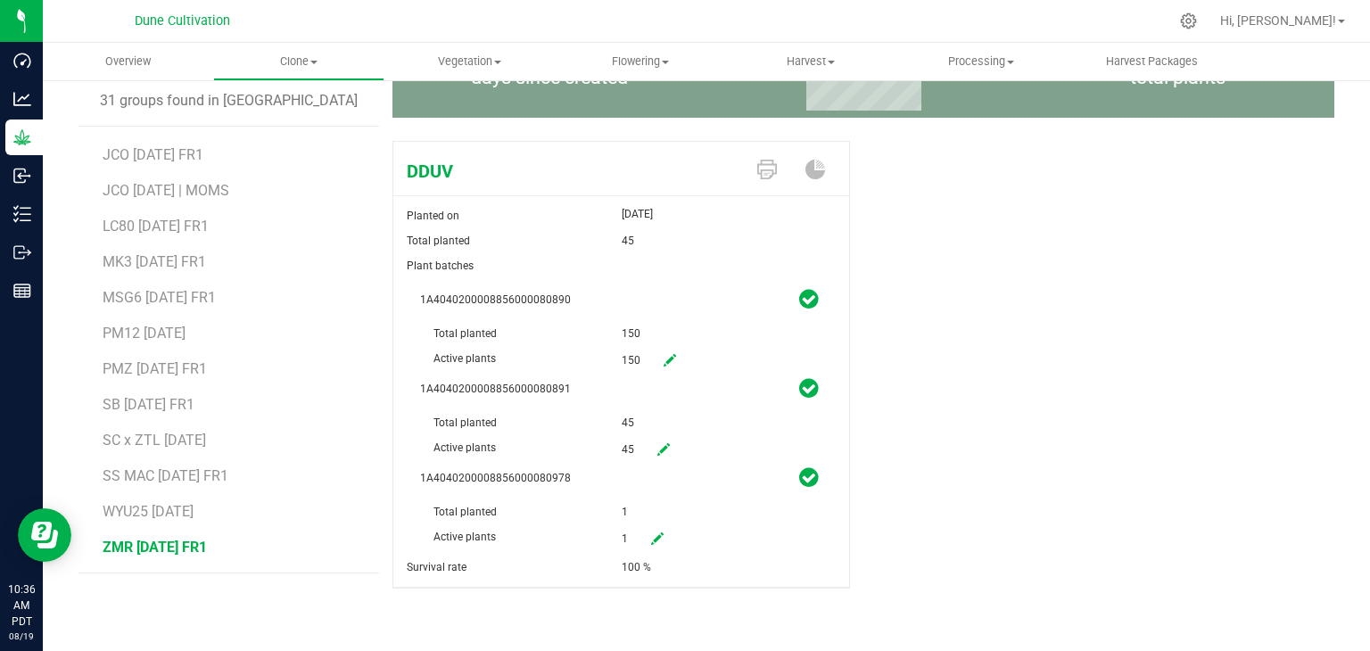
click at [180, 549] on span "ZMR [DATE] FR1" at bounding box center [155, 547] width 104 height 17
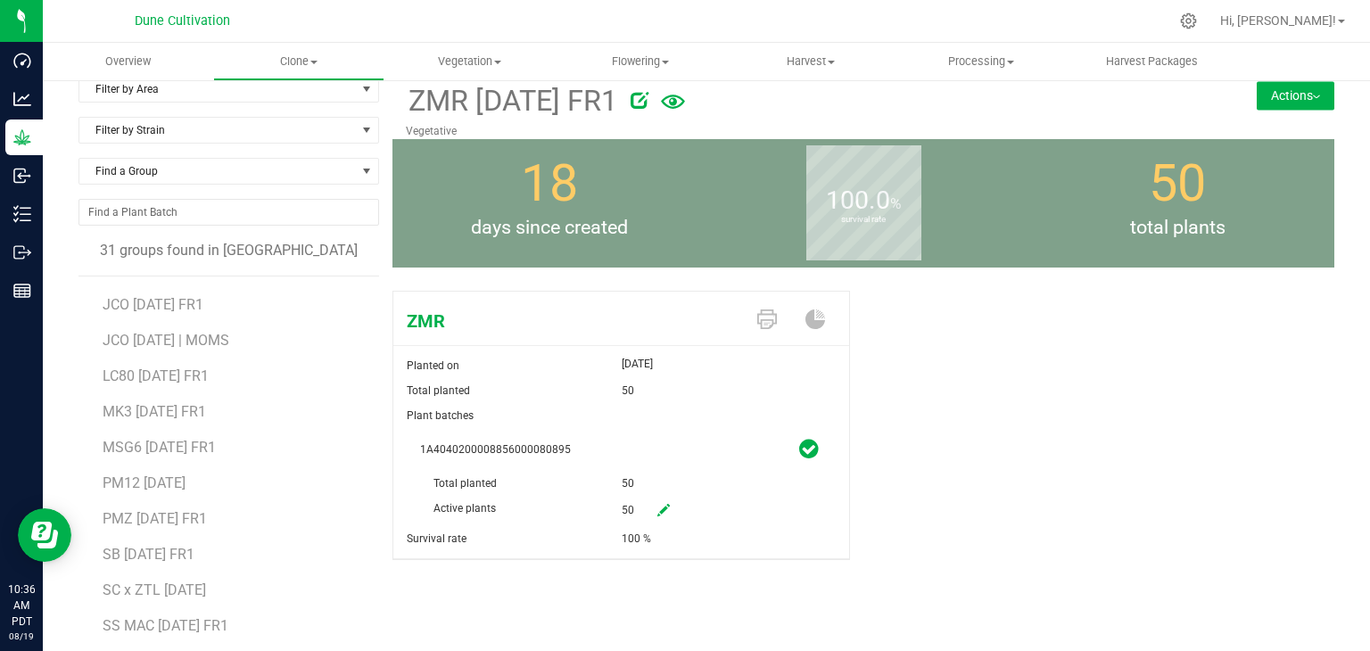
scroll to position [20, 0]
click at [1269, 90] on button "Actions" at bounding box center [1296, 96] width 78 height 29
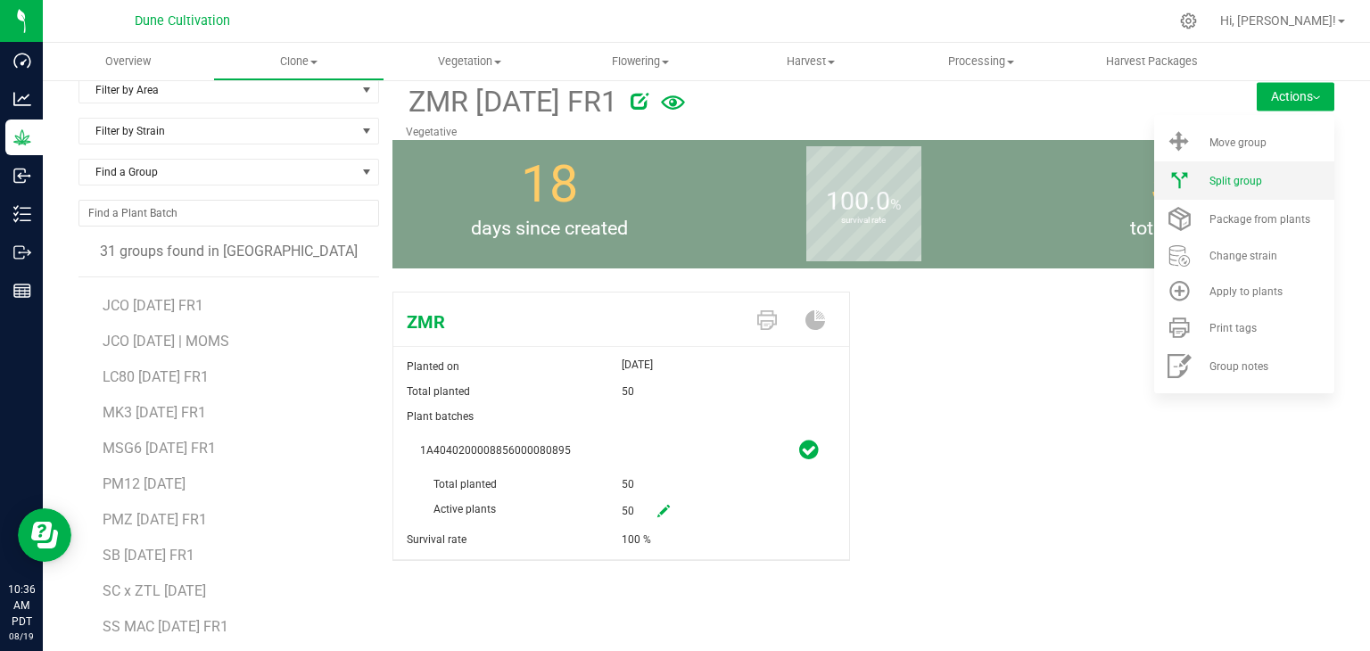
click at [1220, 194] on li "Split group" at bounding box center [1244, 180] width 180 height 38
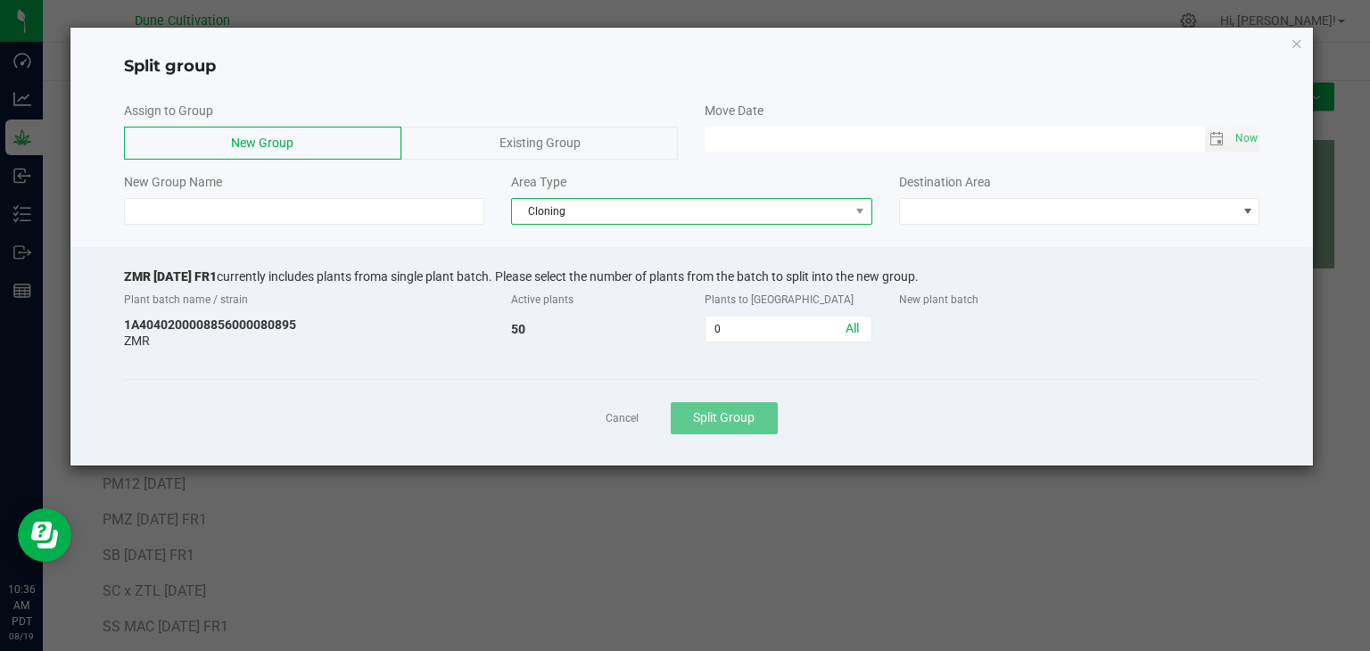
click at [704, 207] on span "Cloning" at bounding box center [680, 211] width 337 height 25
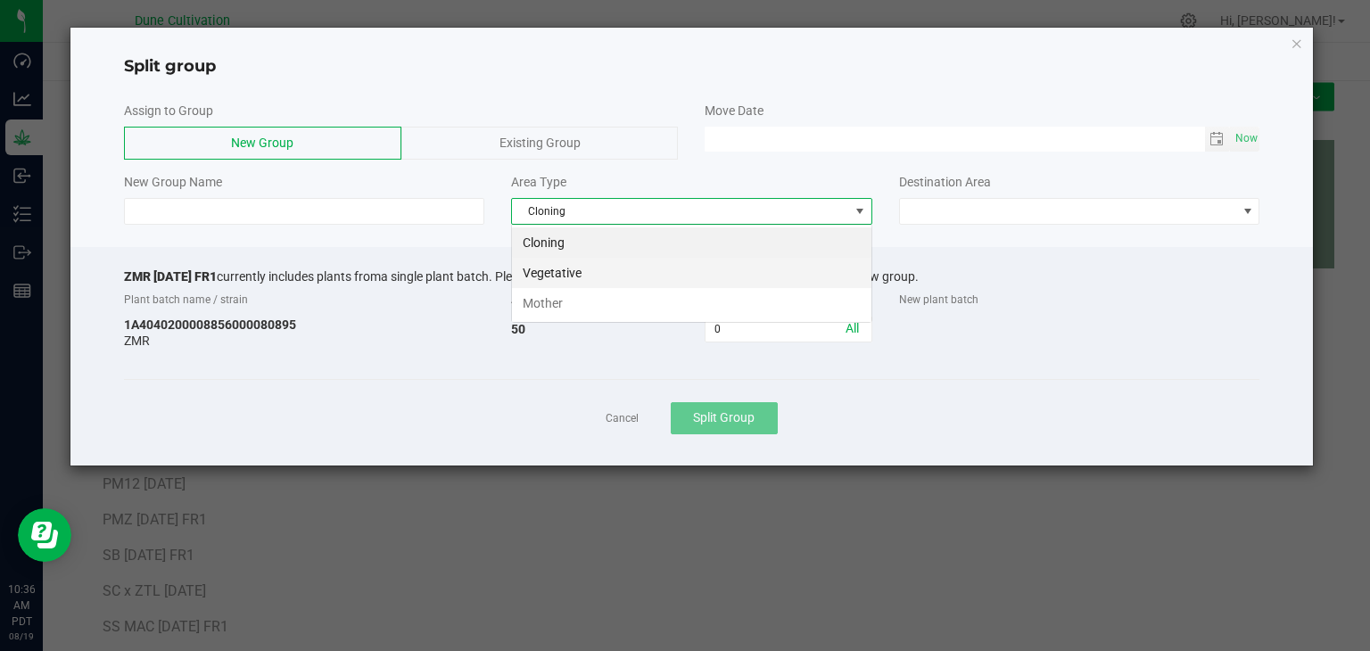
scroll to position [26, 360]
click at [593, 293] on li "Mother" at bounding box center [691, 303] width 359 height 30
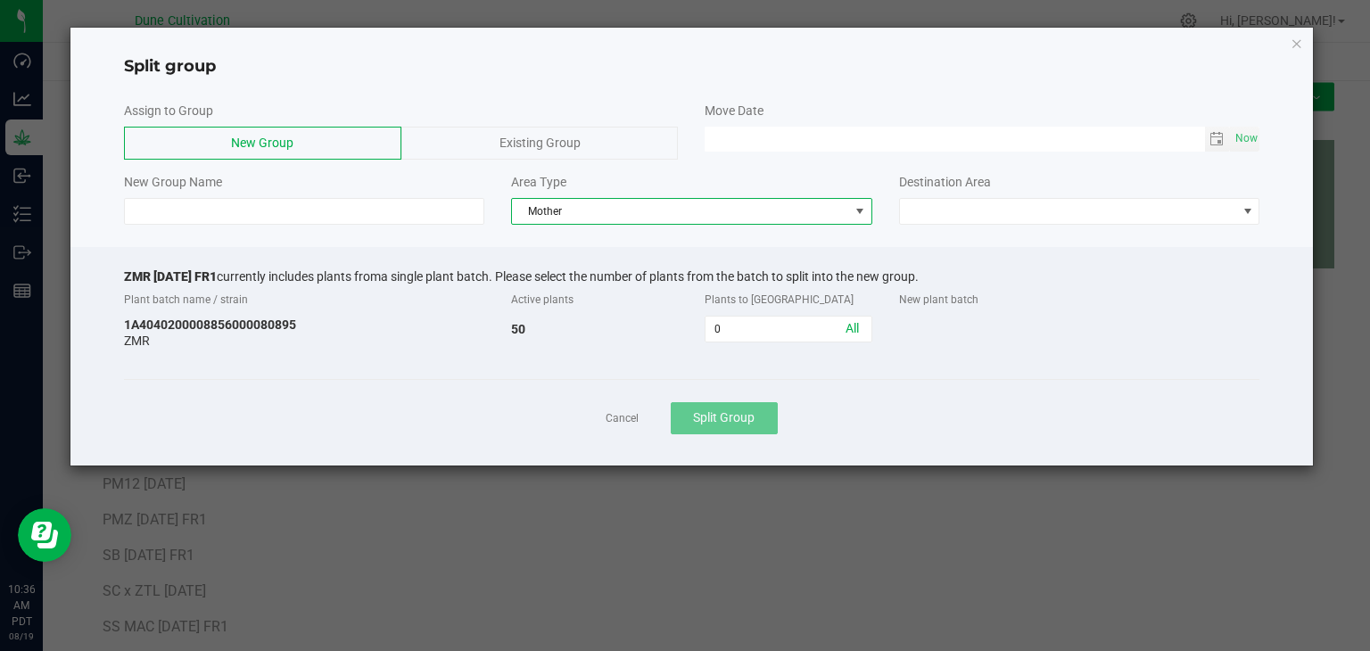
click at [614, 225] on div "Assign to Group New Group Existing Group Move Date Now New Group Name Area Type…" at bounding box center [691, 163] width 1243 height 141
click at [607, 205] on span "Mother" at bounding box center [680, 211] width 337 height 25
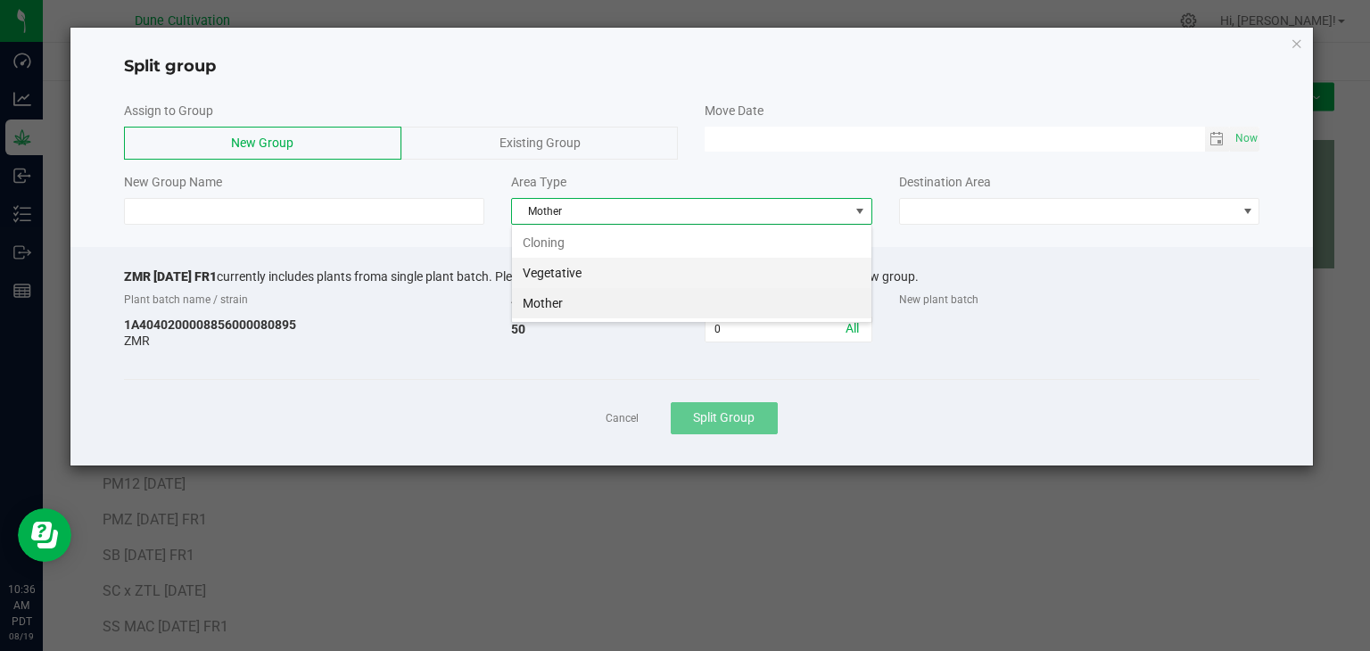
click at [582, 268] on li "Vegetative" at bounding box center [691, 273] width 359 height 30
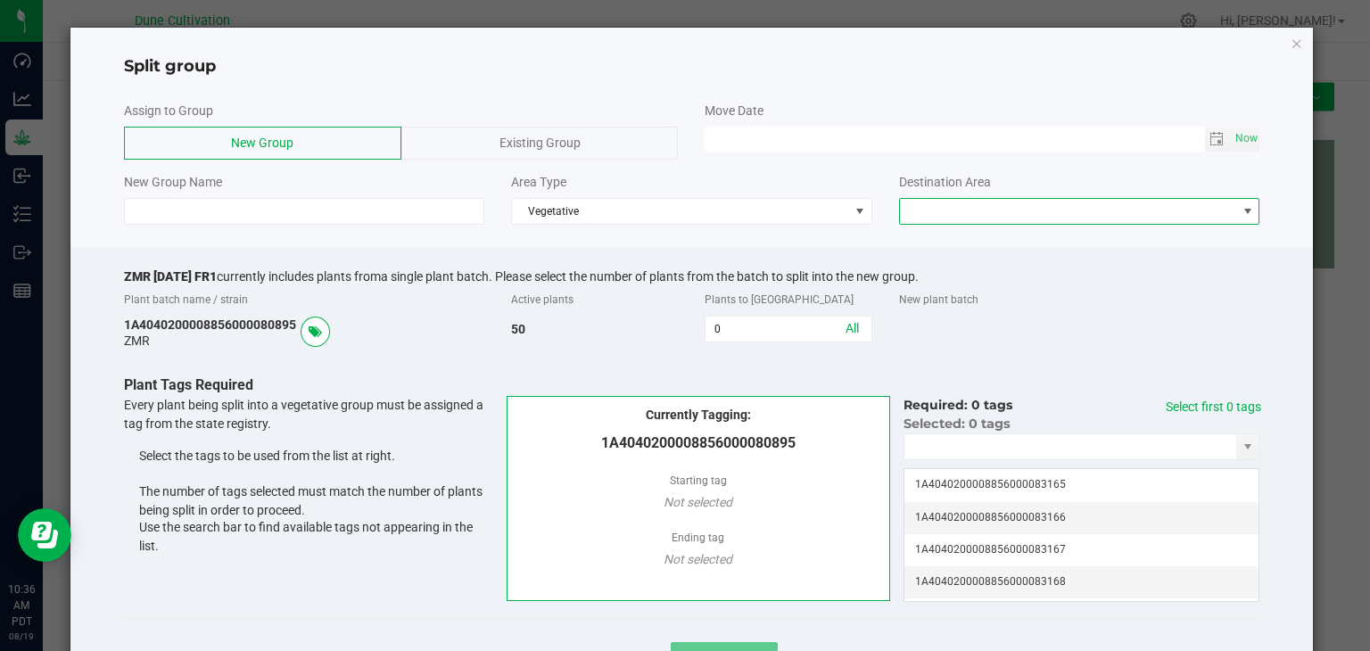
click at [990, 202] on span at bounding box center [1068, 211] width 337 height 25
click at [951, 240] on li "Vegetative" at bounding box center [1068, 242] width 355 height 30
click at [749, 338] on input "0" at bounding box center [788, 329] width 165 height 25
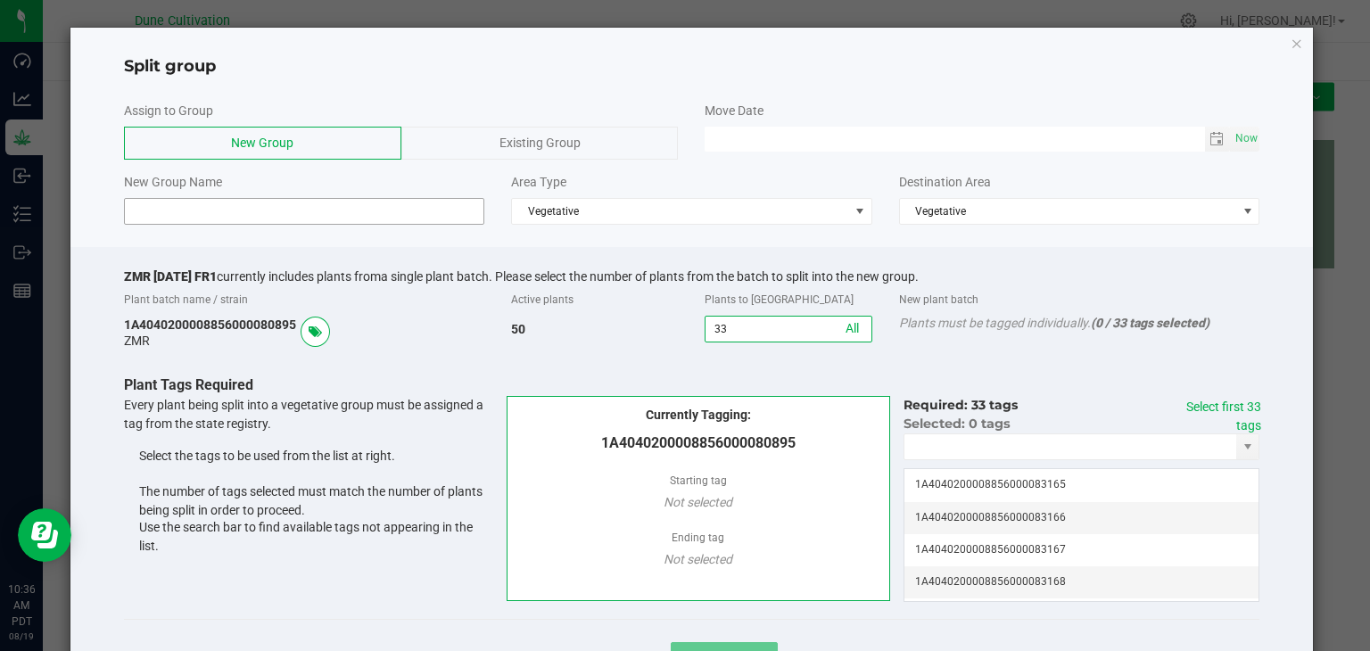
type input "33"
click at [418, 205] on input at bounding box center [304, 211] width 361 height 27
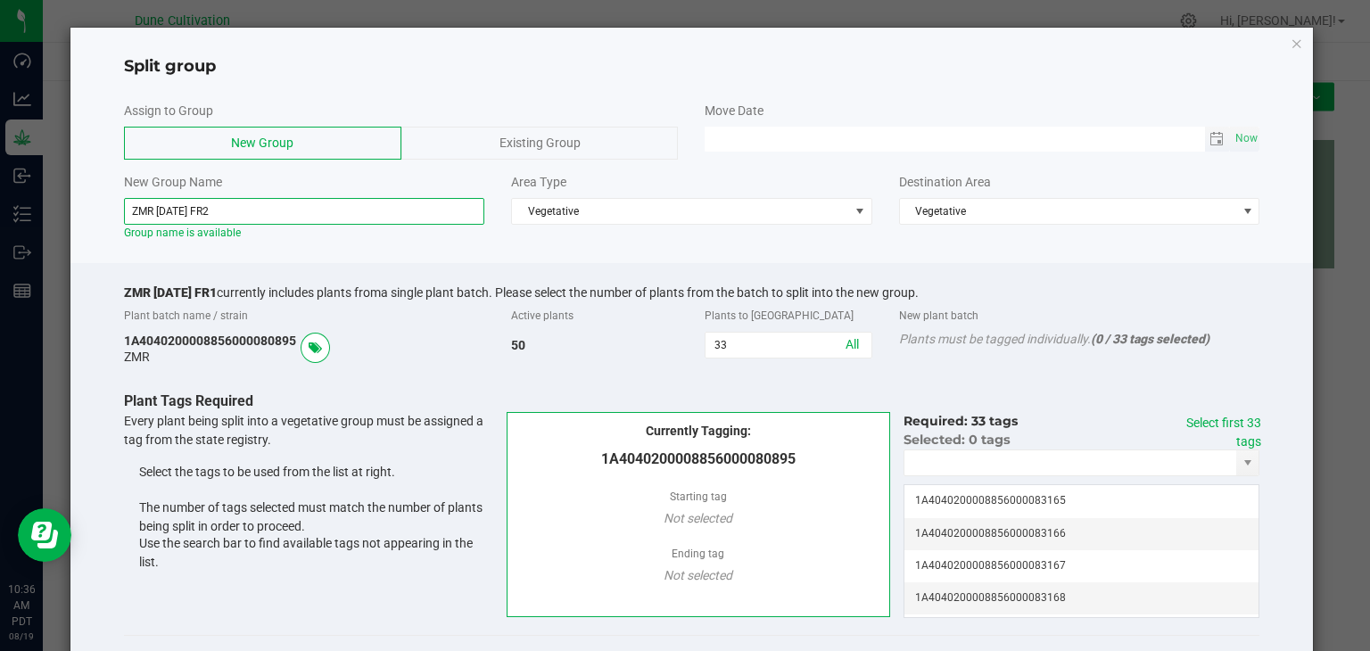
click at [1213, 141] on span "Toggle calendar" at bounding box center [1218, 139] width 26 height 25
type input "ZMR [DATE] FR2"
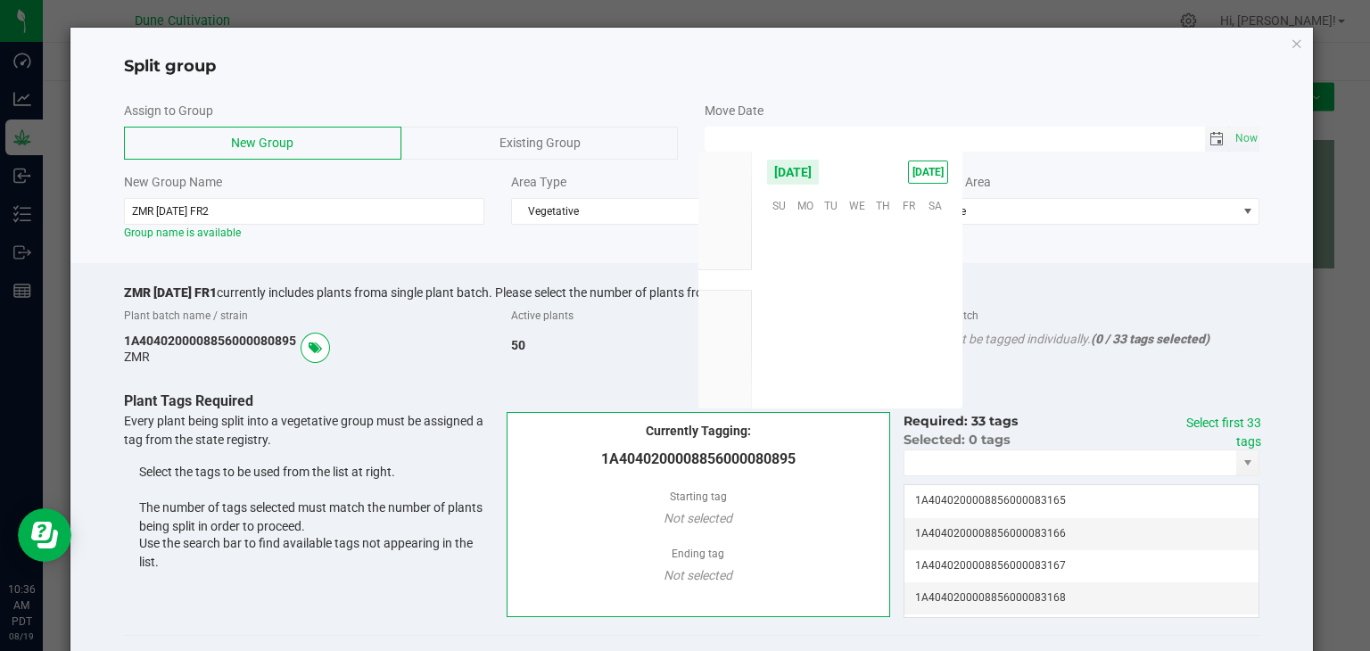
scroll to position [289140, 0]
click at [910, 284] on span "15" at bounding box center [909, 288] width 26 height 28
type input "[DATE] 12:00 AM"
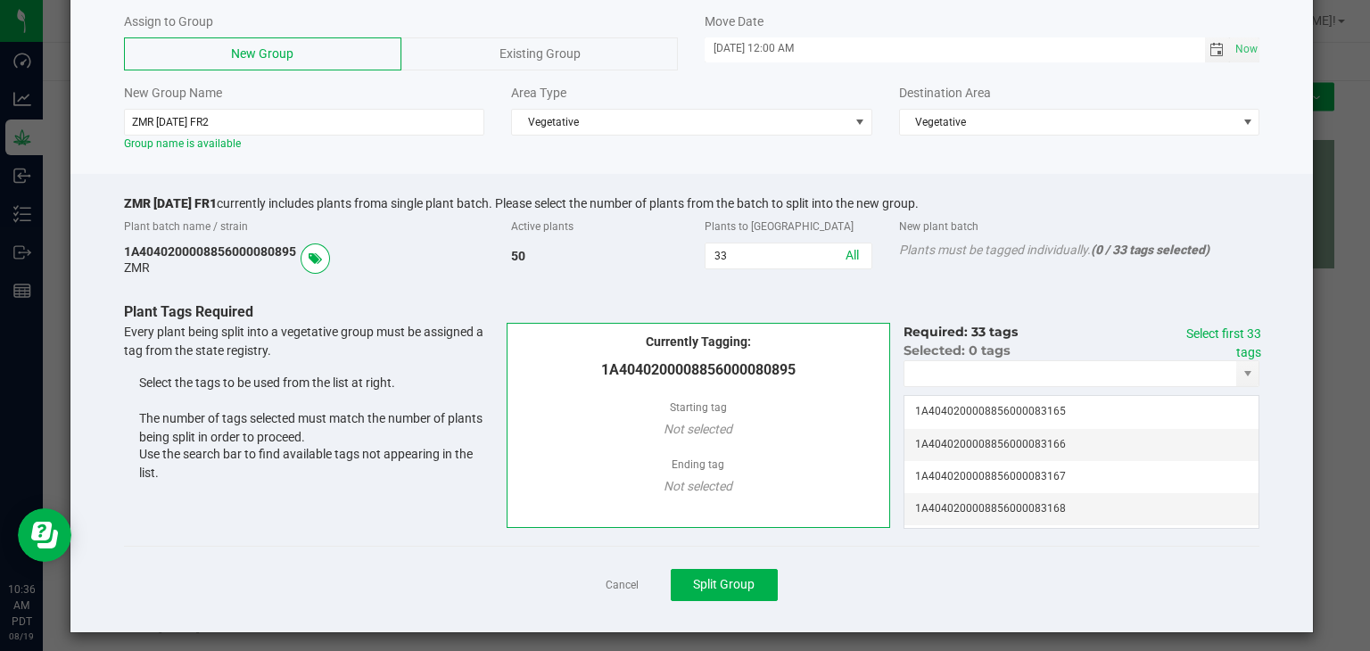
scroll to position [97, 0]
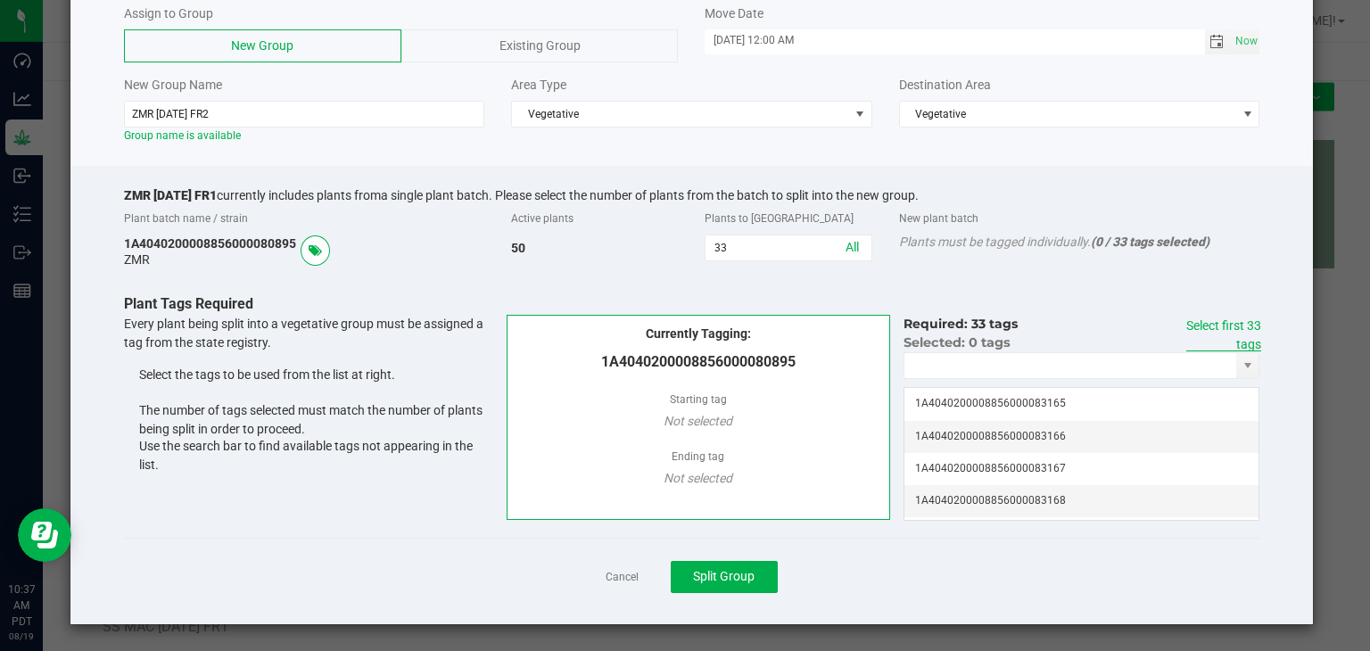
click at [1212, 329] on link "Select first 33 tags" at bounding box center [1223, 334] width 75 height 33
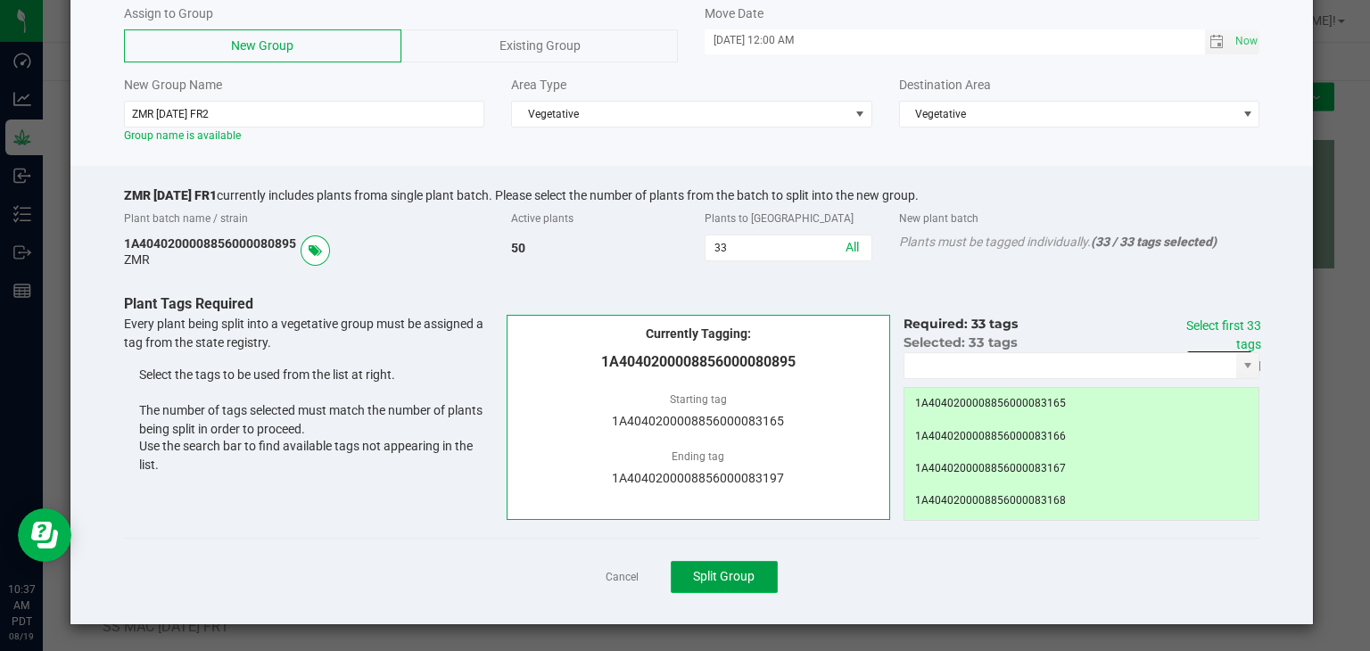
click at [737, 570] on span "Split Group" at bounding box center [724, 576] width 62 height 14
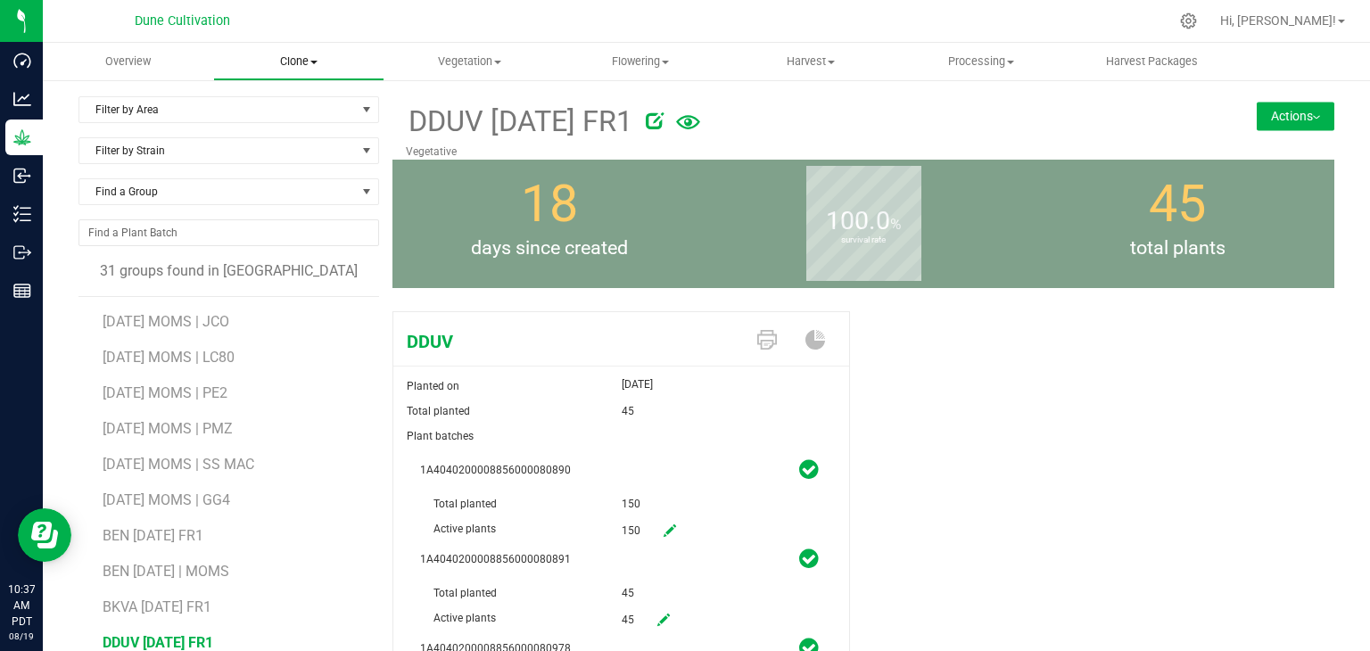
drag, startPoint x: 293, startPoint y: 59, endPoint x: 282, endPoint y: 59, distance: 10.7
click at [292, 59] on span "Clone" at bounding box center [298, 62] width 169 height 16
click at [289, 107] on span "Create plants" at bounding box center [276, 107] width 126 height 15
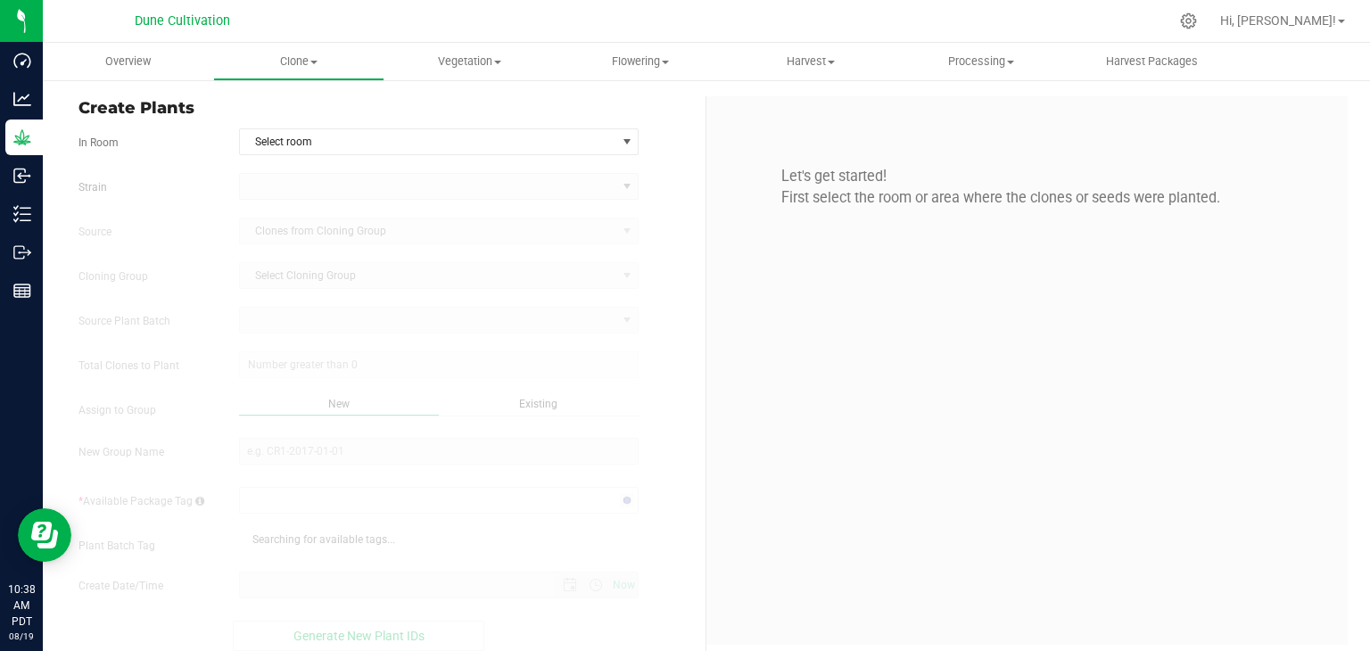
type input "[DATE] 10:38 AM"
drag, startPoint x: 345, startPoint y: 136, endPoint x: 340, endPoint y: 151, distance: 15.2
click at [345, 136] on span "Select room" at bounding box center [428, 141] width 376 height 25
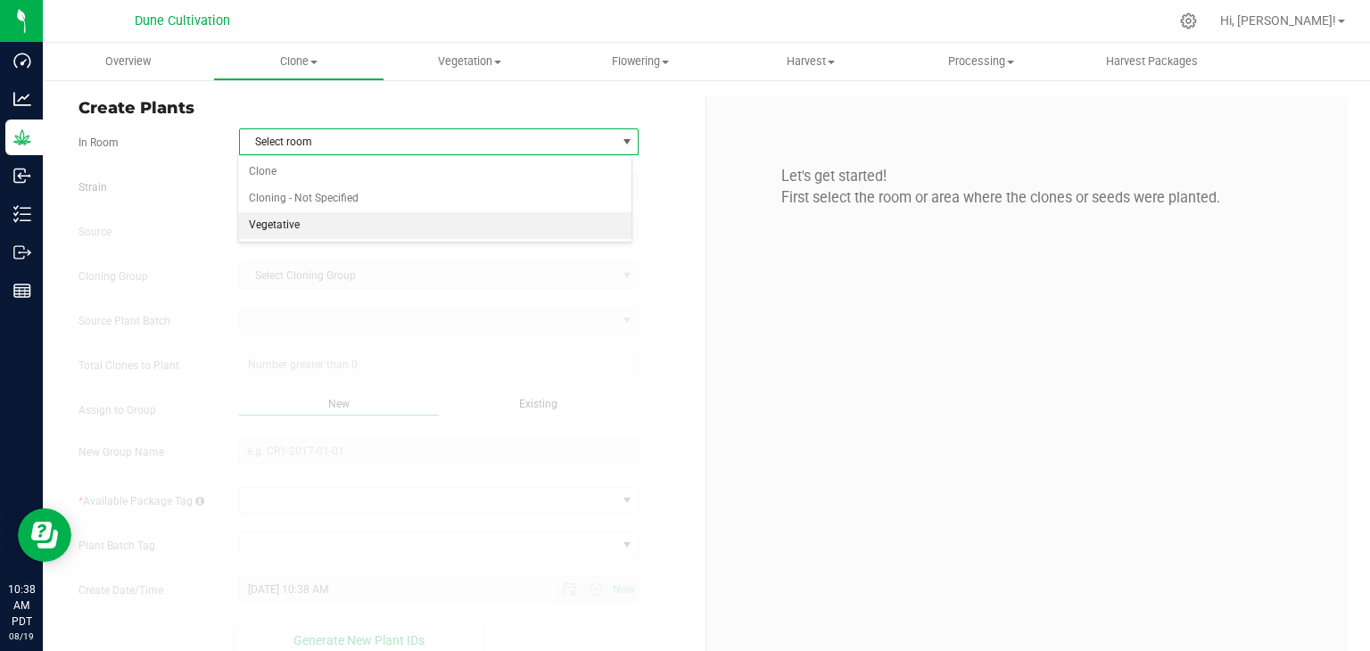
click at [306, 219] on li "Vegetative" at bounding box center [435, 225] width 394 height 27
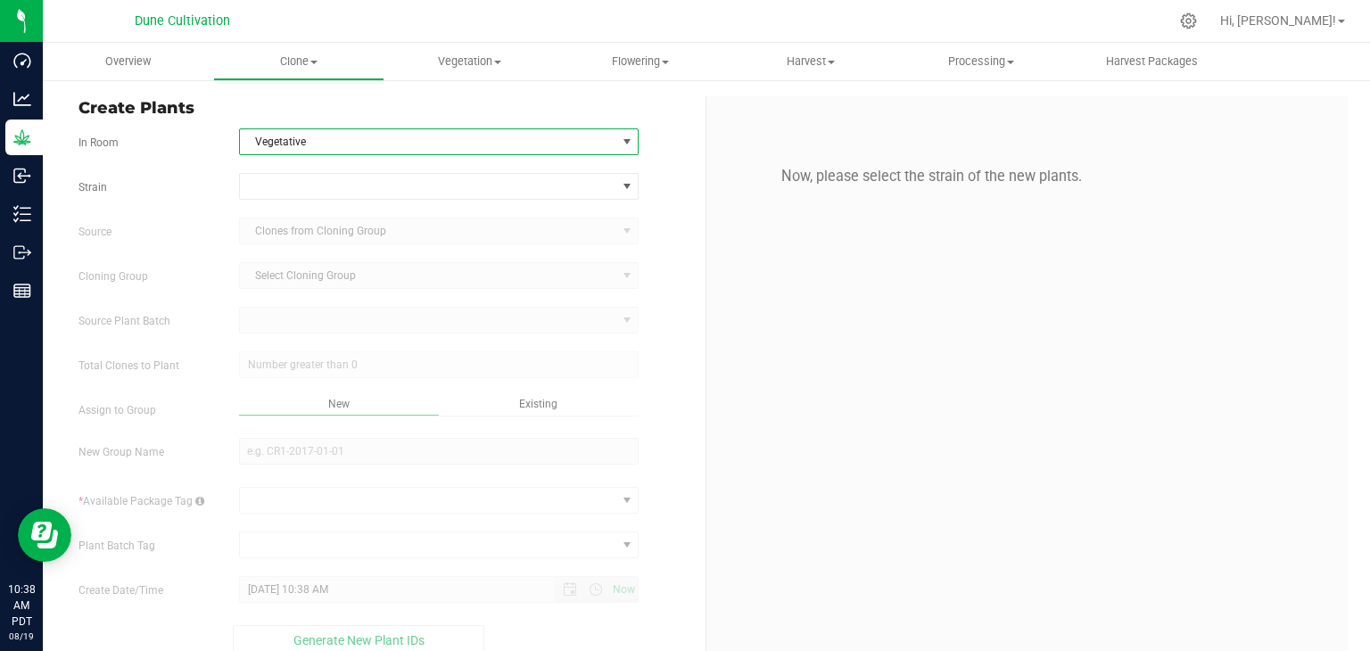
click at [293, 169] on form "In Room Vegetative Select room Clone Cloning - Not Specified Vegetative [GEOGRA…" at bounding box center [385, 391] width 614 height 527
click at [289, 178] on span at bounding box center [428, 186] width 376 height 25
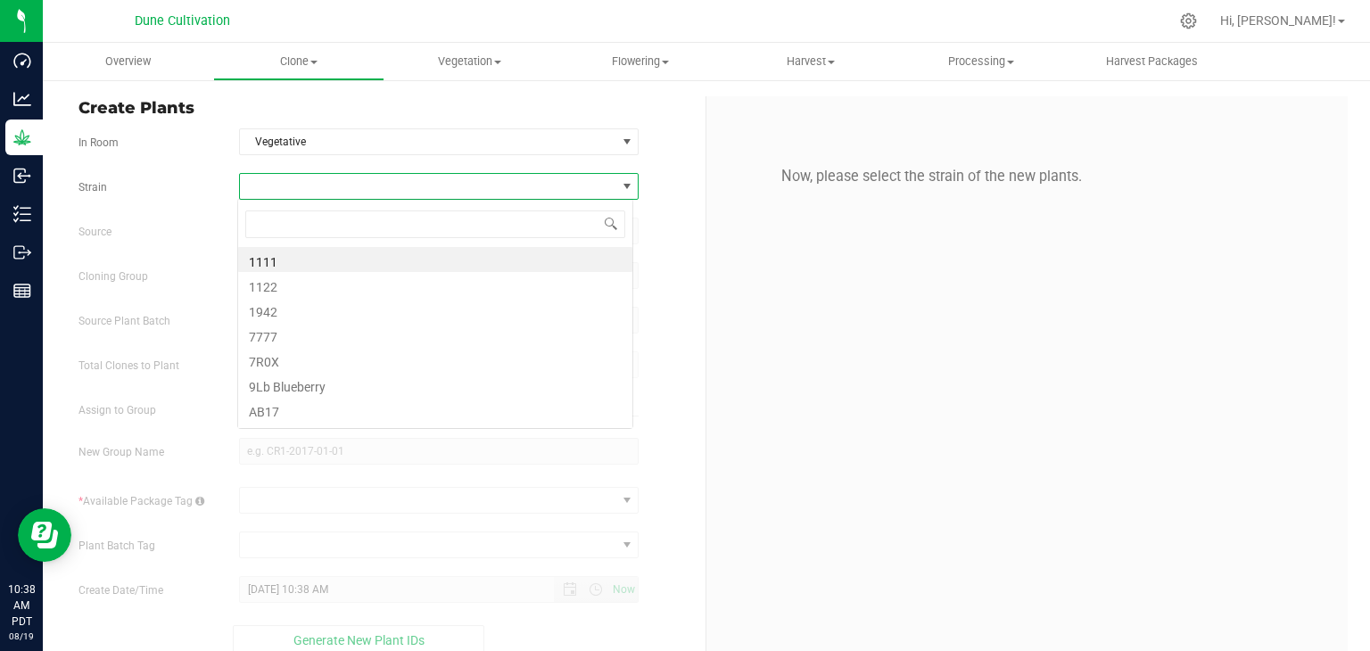
scroll to position [26, 395]
type input "FW"
click at [326, 250] on li "FW30" at bounding box center [435, 259] width 394 height 25
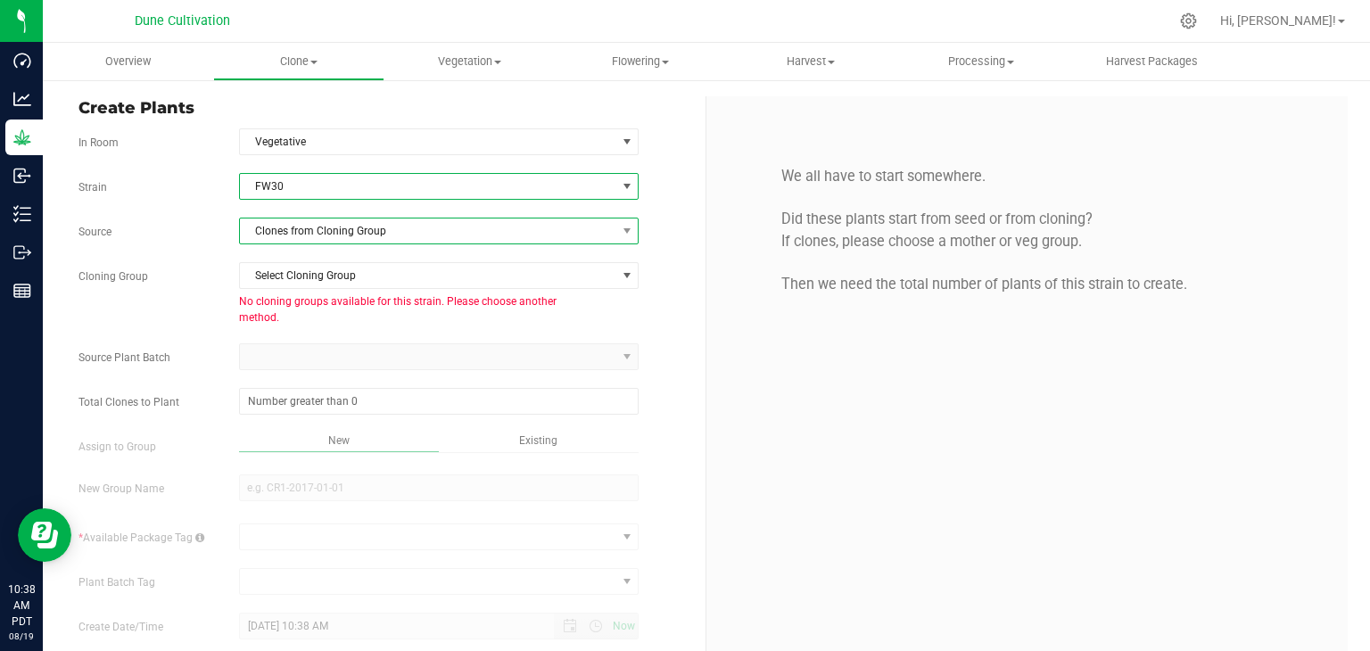
click at [307, 228] on span "Clones from Cloning Group" at bounding box center [428, 231] width 376 height 25
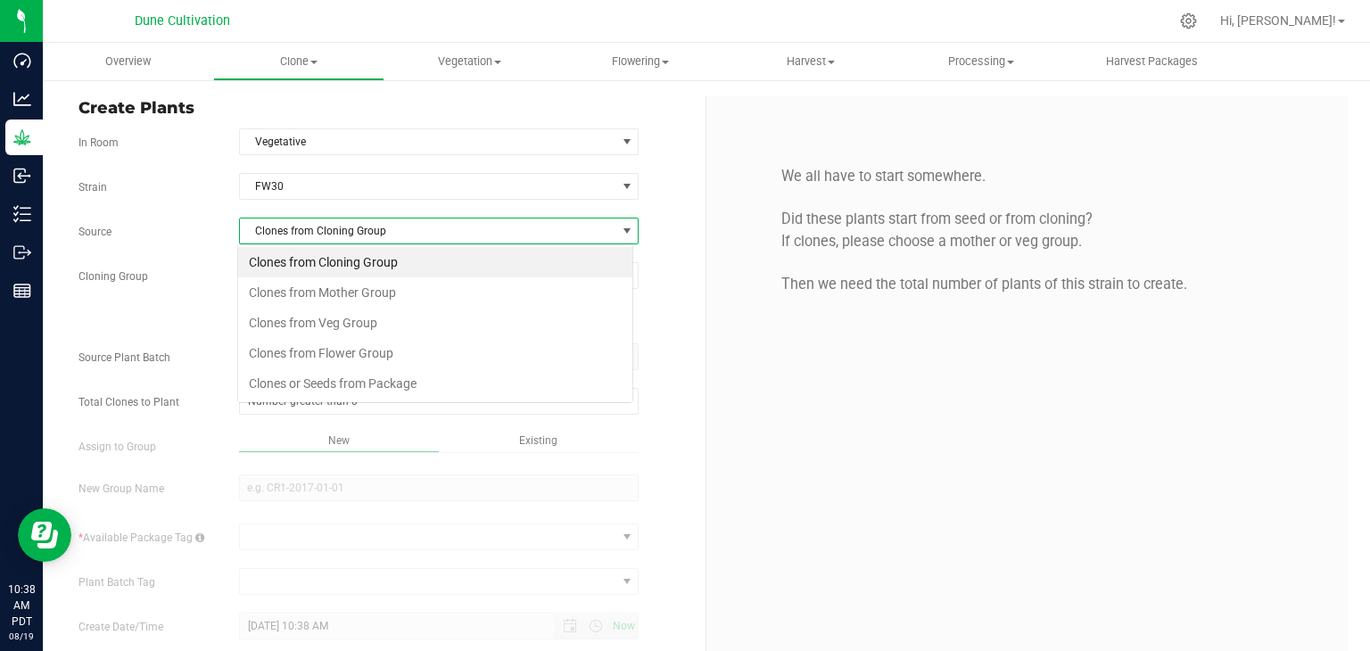
scroll to position [26, 395]
click at [314, 299] on li "Clones from Mother Group" at bounding box center [435, 292] width 394 height 30
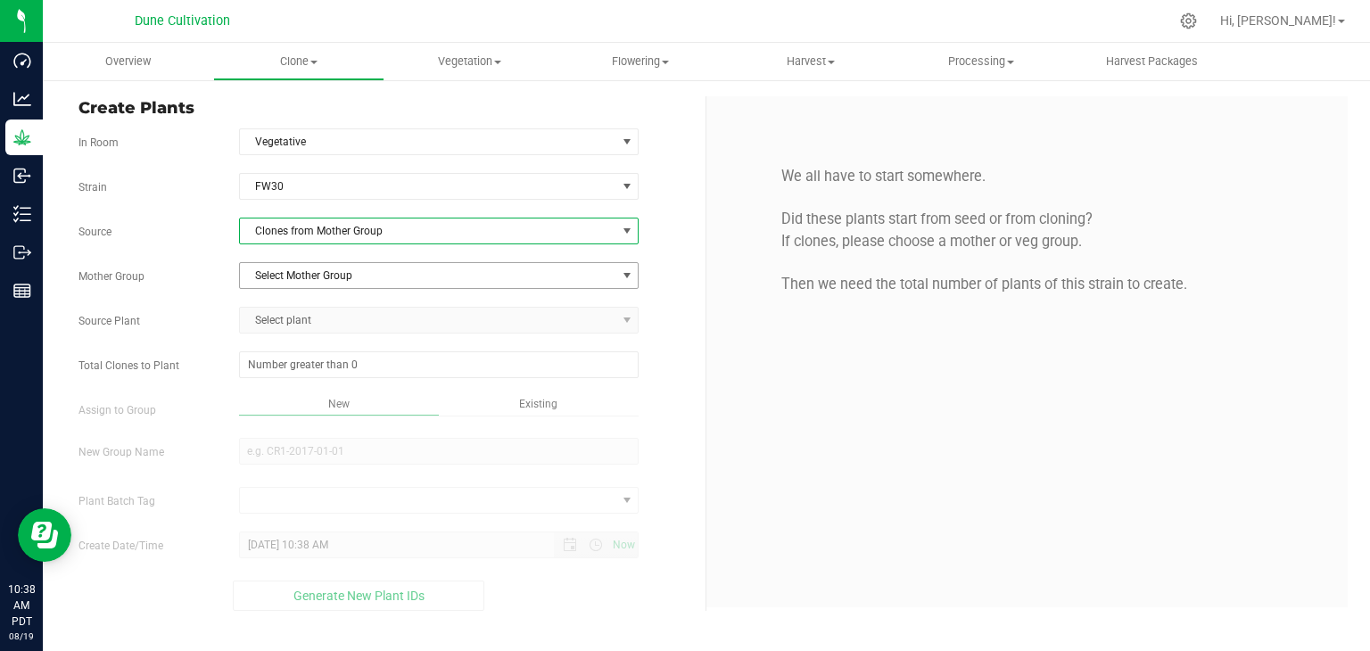
click at [307, 263] on span "Select Mother Group" at bounding box center [428, 275] width 376 height 25
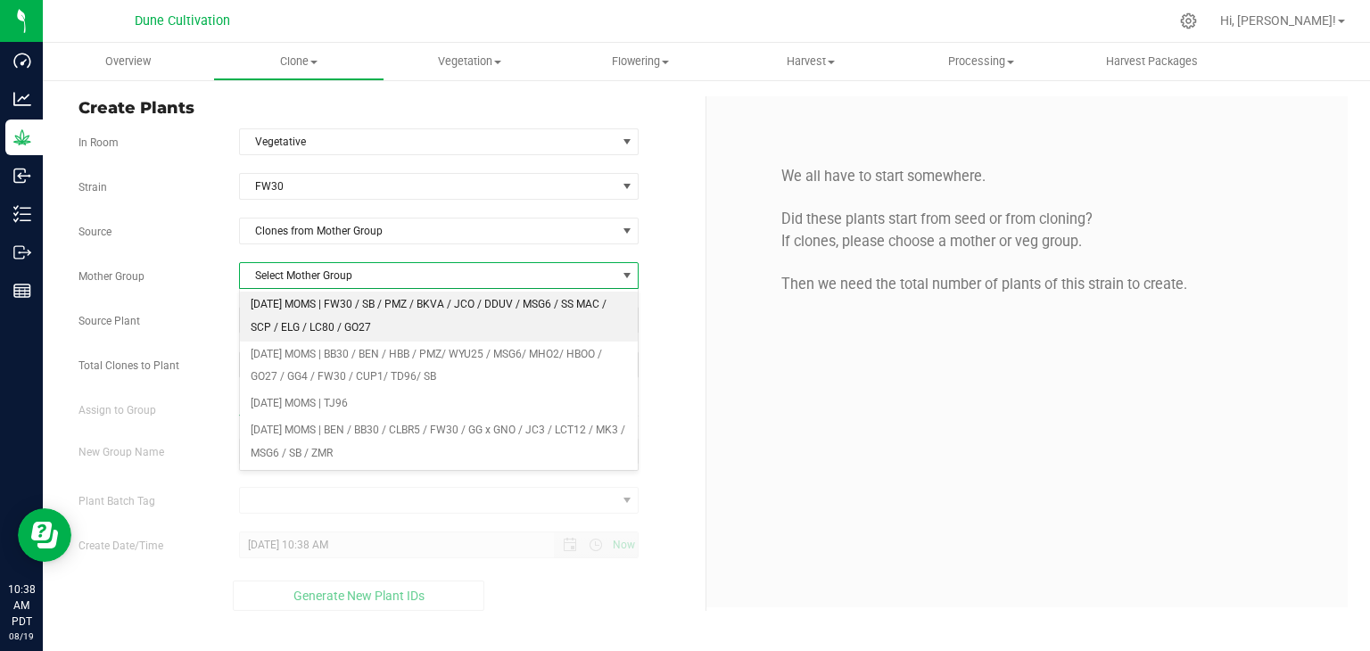
click at [310, 323] on li "[DATE] MOMS | FW30 / SB / PMZ / BKVA / JCO / DDUV / MSG6 / SS MAC / SCP / ELG /…" at bounding box center [439, 316] width 399 height 49
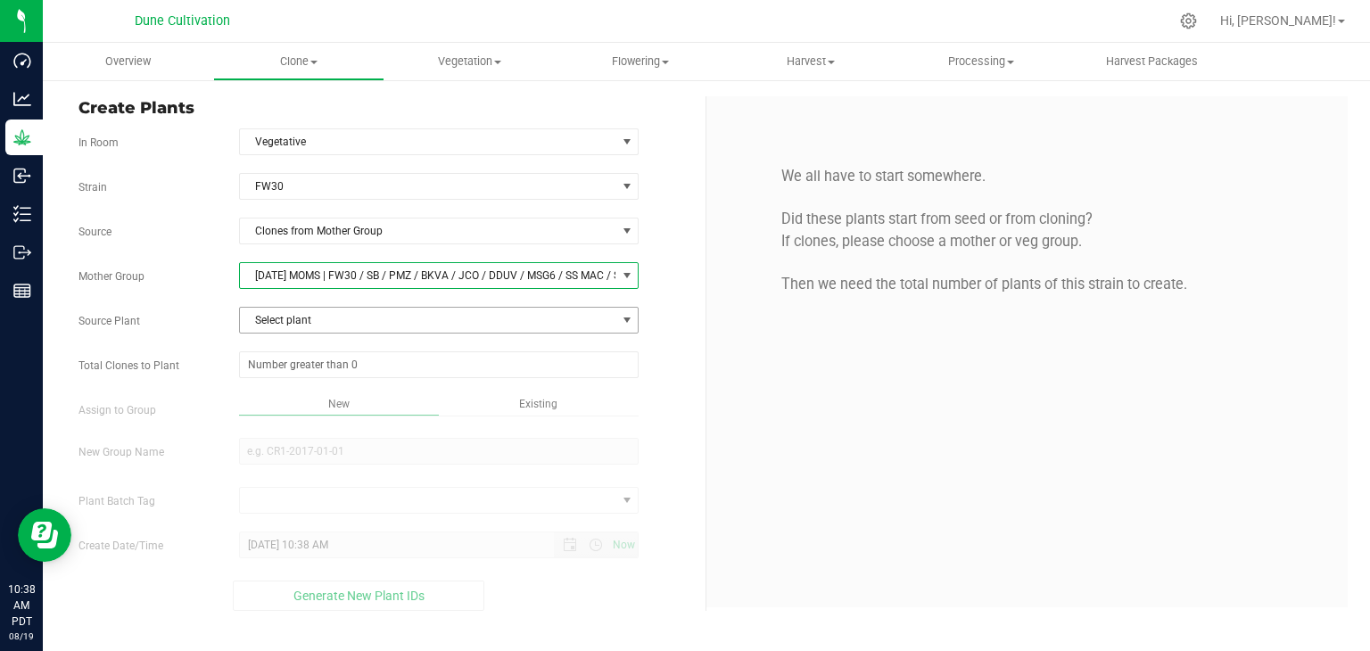
click at [295, 325] on span "Select plant" at bounding box center [428, 320] width 376 height 25
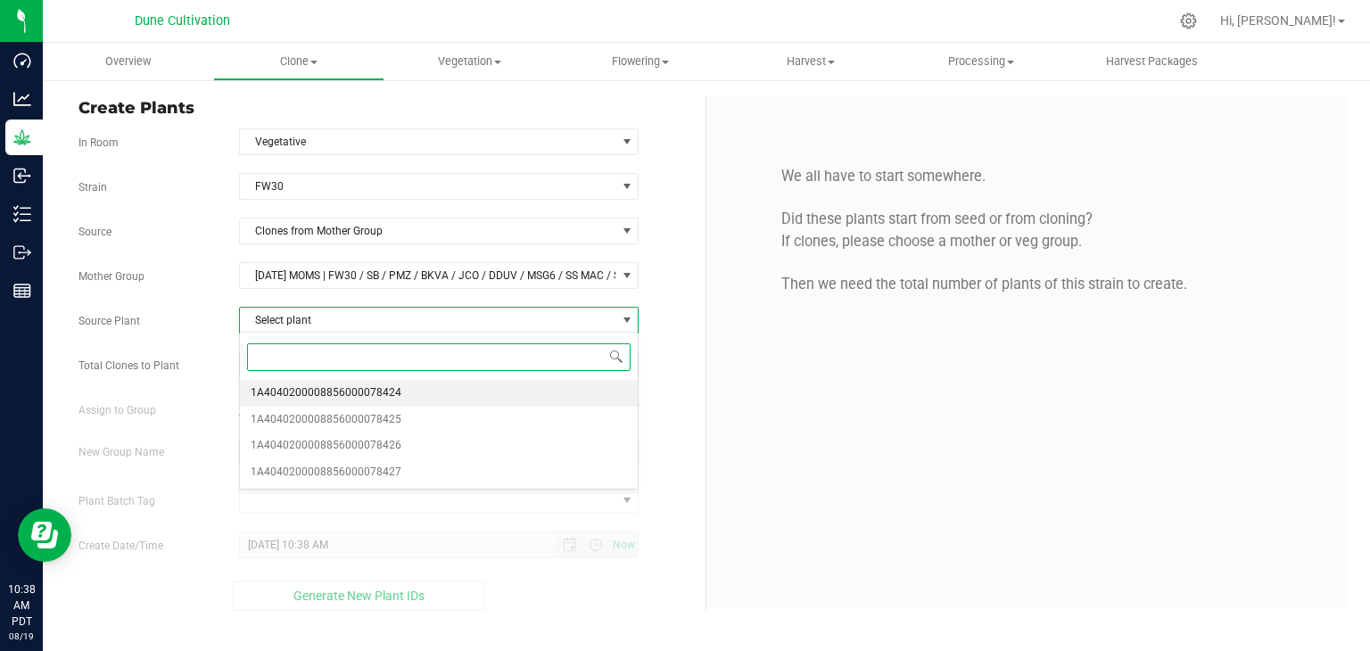
click at [353, 386] on span "1A4040200008856000078424" at bounding box center [326, 393] width 151 height 23
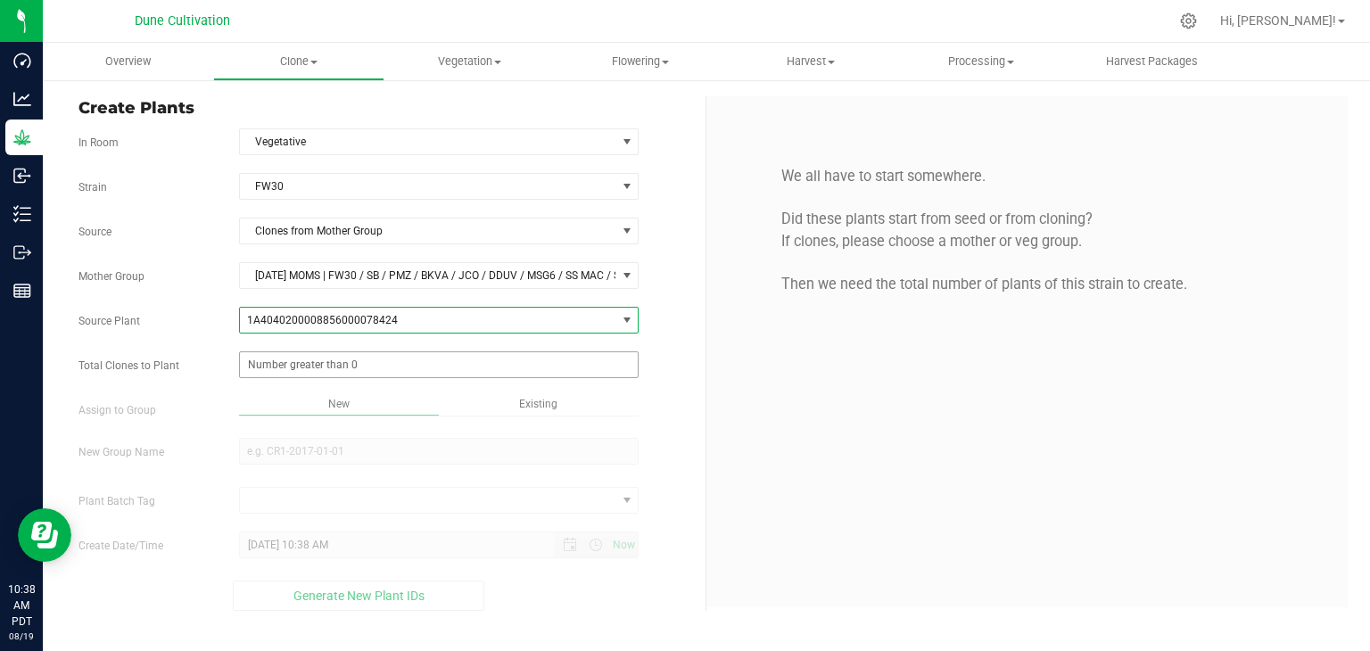
drag, startPoint x: 293, startPoint y: 371, endPoint x: 316, endPoint y: 374, distance: 22.5
click at [293, 370] on span at bounding box center [439, 364] width 400 height 27
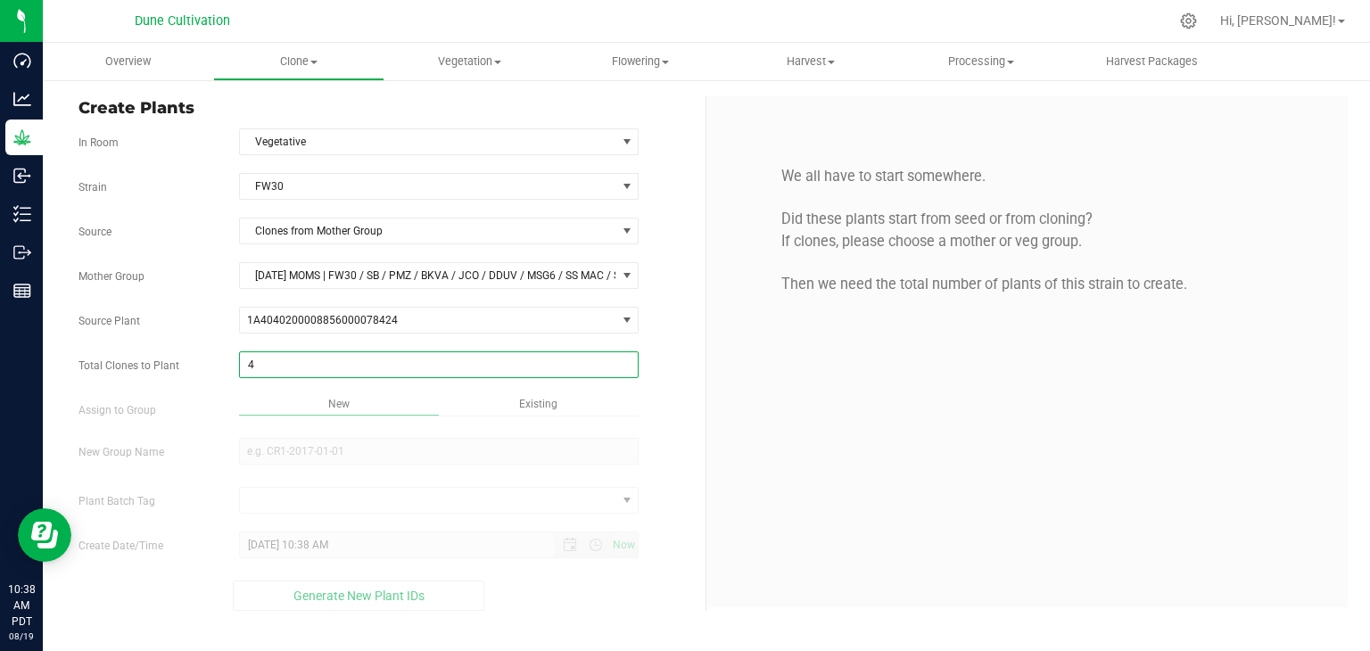
type input "42"
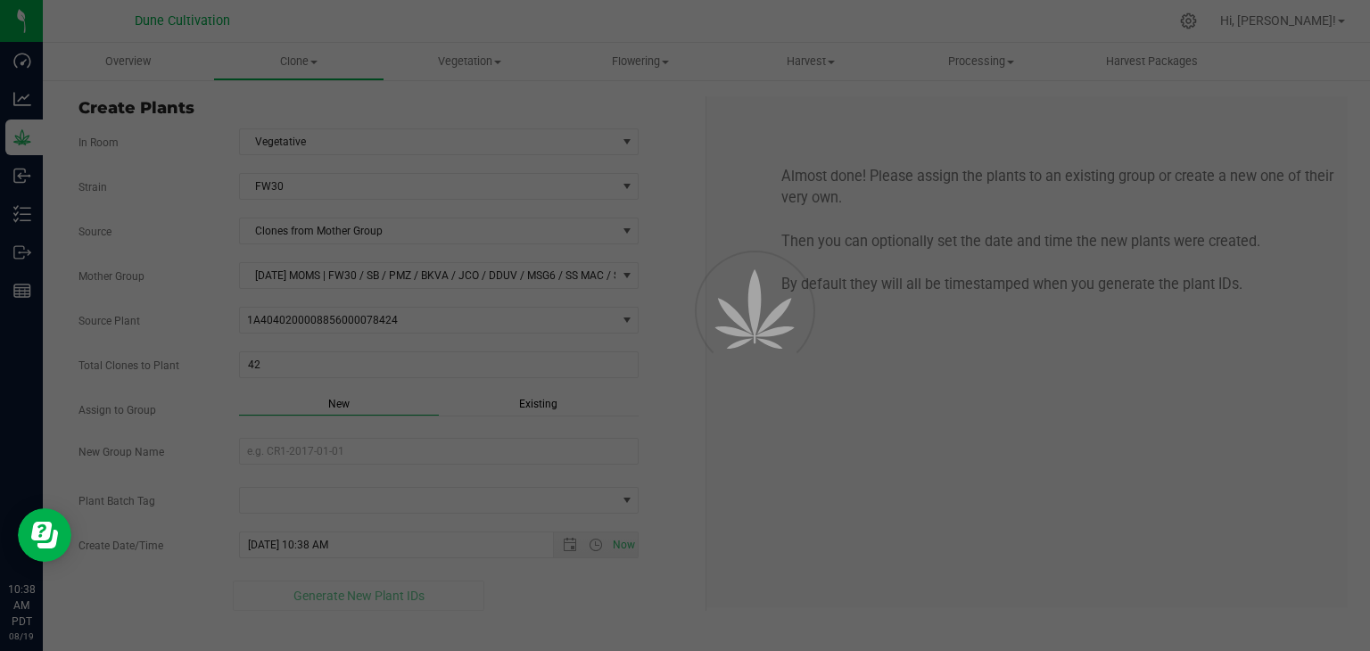
click at [439, 404] on div "Overview Clone Create plants Cloning groups Cloning plant batches Apply to plan…" at bounding box center [706, 347] width 1327 height 608
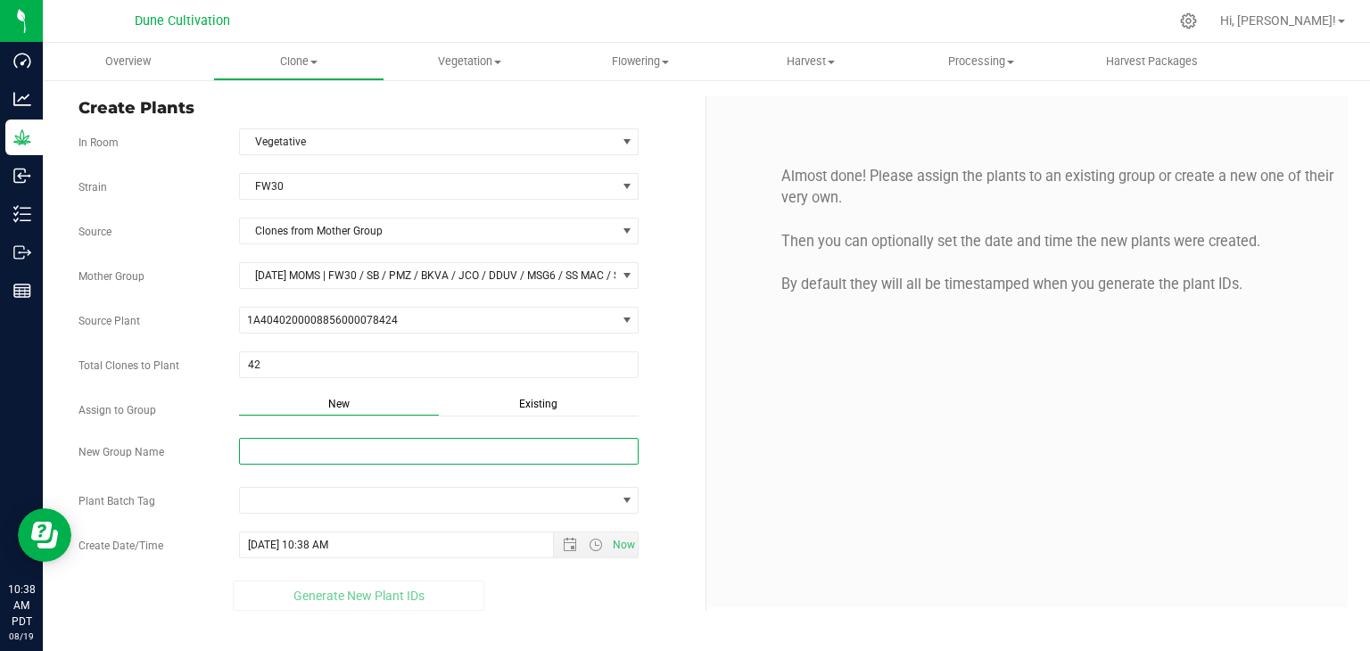
click at [343, 450] on input "New Group Name" at bounding box center [439, 451] width 400 height 27
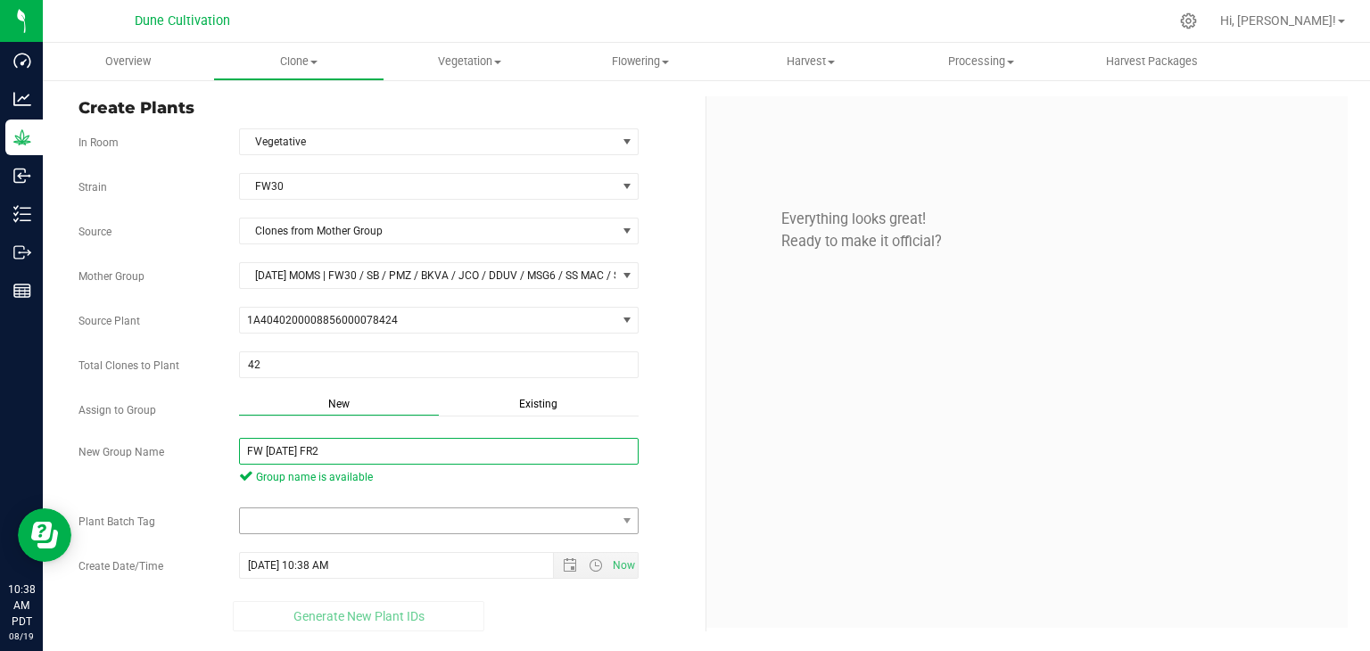
type input "FW [DATE] FR2"
click at [375, 508] on span at bounding box center [439, 521] width 400 height 27
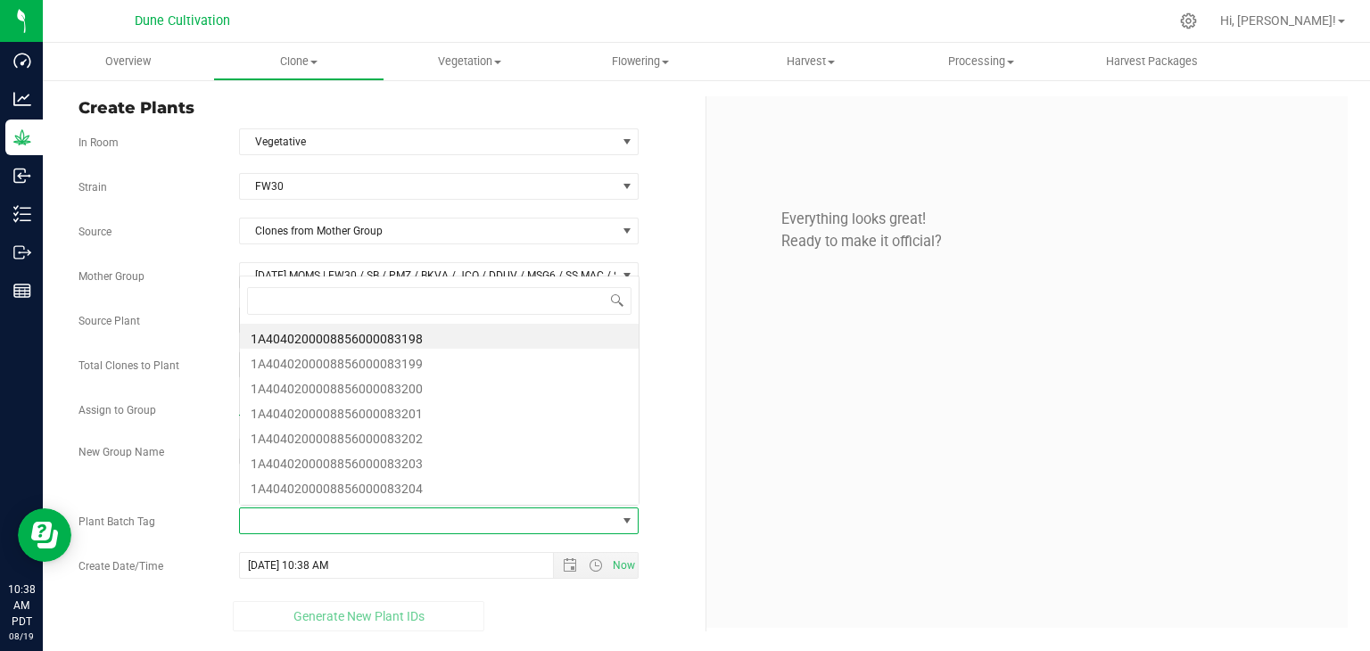
scroll to position [26, 395]
click at [405, 343] on li "1A4040200008856000083198" at bounding box center [439, 336] width 399 height 25
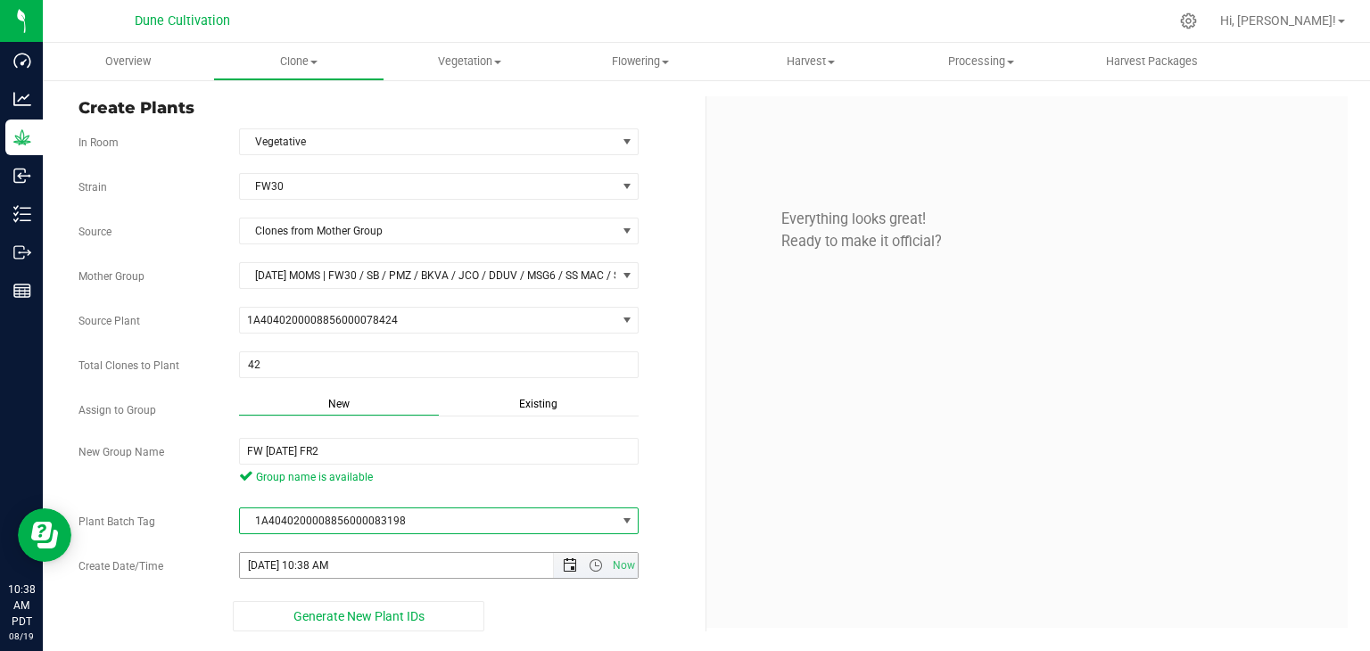
click at [568, 565] on span "Open the date view" at bounding box center [570, 565] width 14 height 14
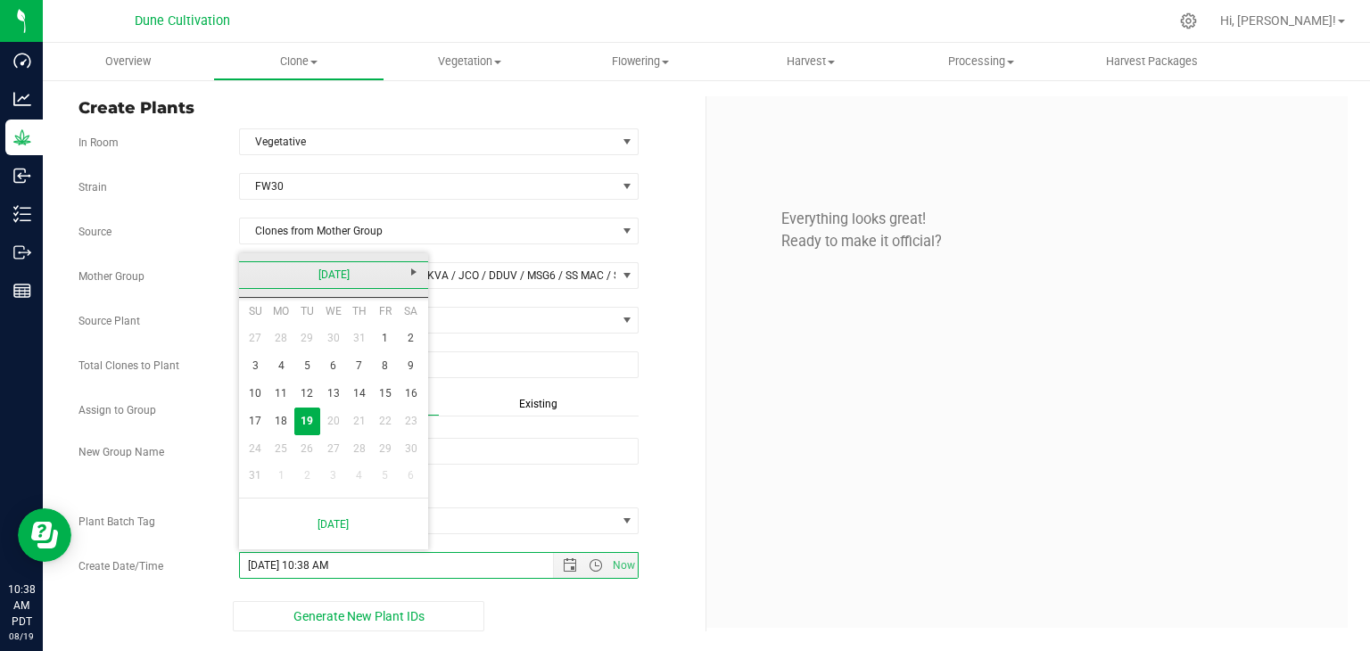
click at [258, 272] on link "[DATE]" at bounding box center [334, 275] width 192 height 28
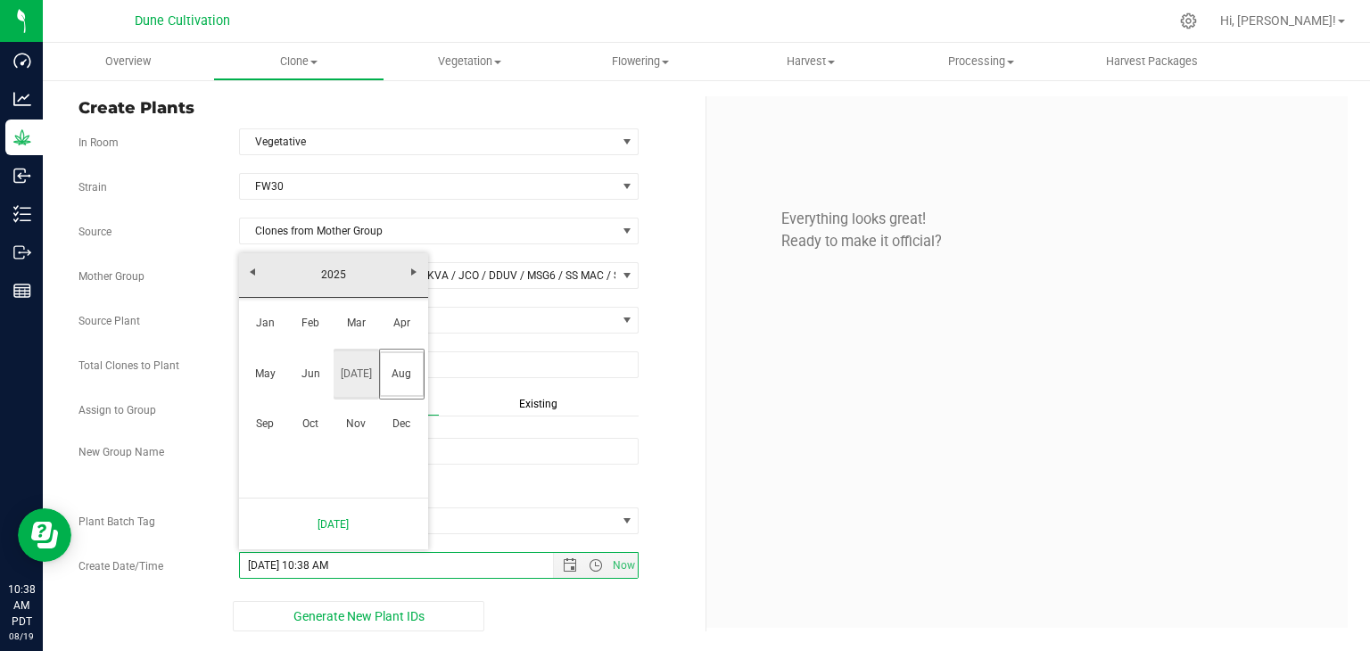
click at [363, 376] on link "[DATE]" at bounding box center [356, 373] width 45 height 45
click at [341, 450] on link "30" at bounding box center [333, 449] width 26 height 28
type input "[DATE] 10:38 AM"
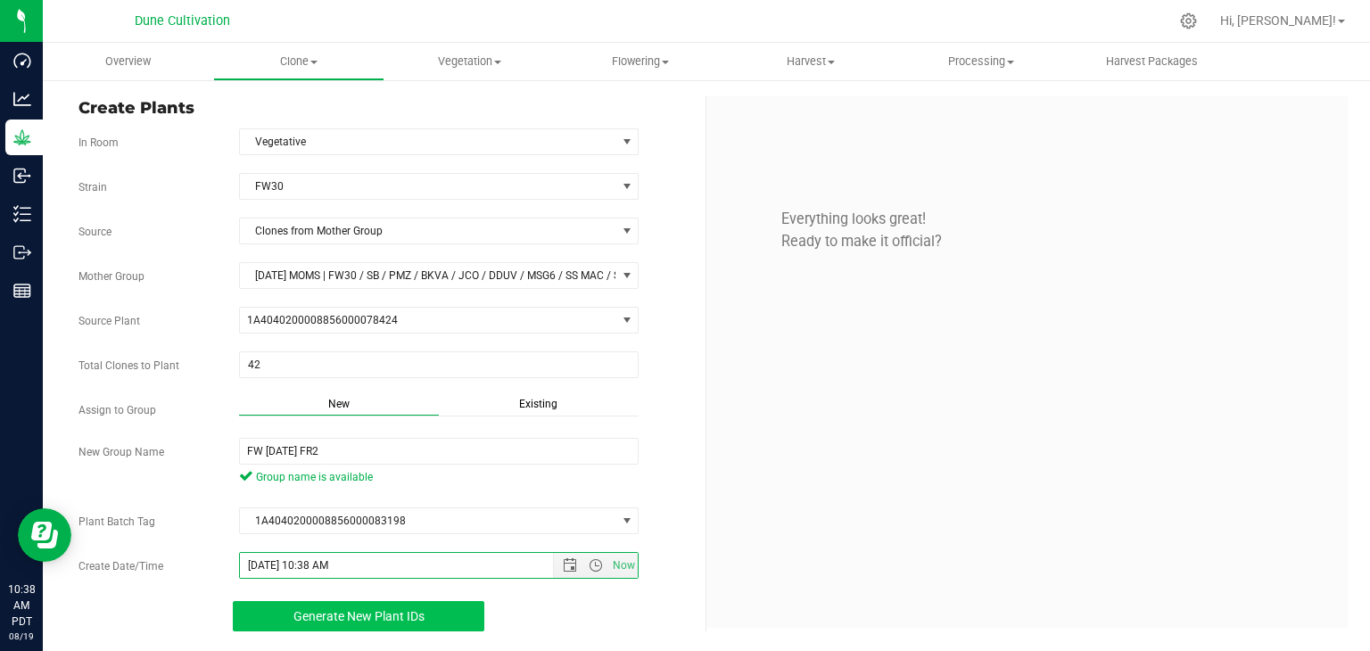
click at [370, 612] on span "Generate New Plant IDs" at bounding box center [358, 616] width 131 height 14
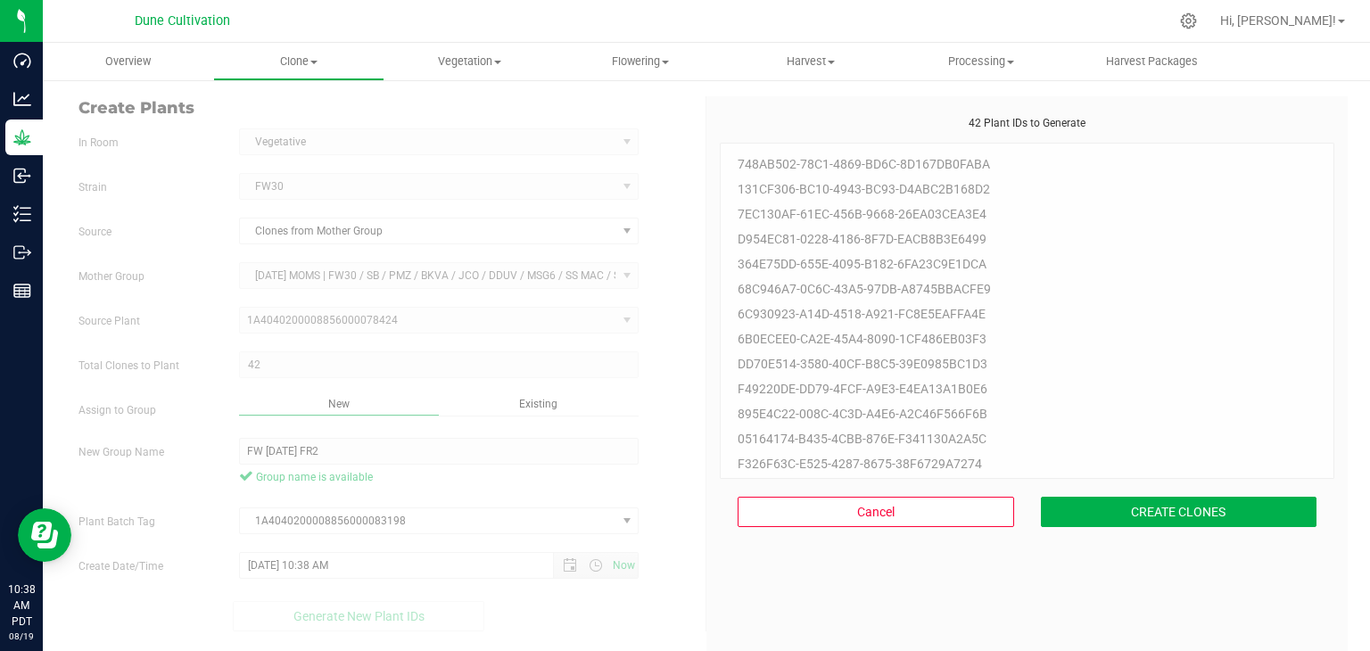
scroll to position [54, 0]
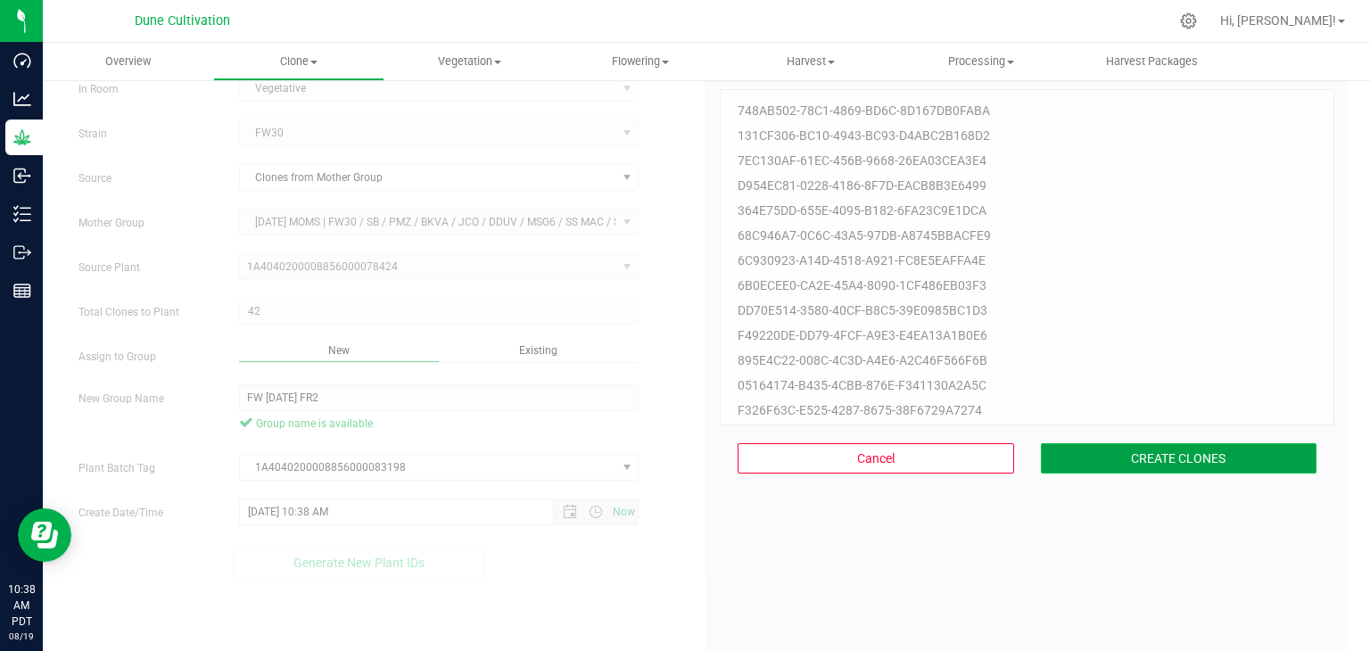
click at [1155, 468] on button "CREATE CLONES" at bounding box center [1179, 458] width 277 height 30
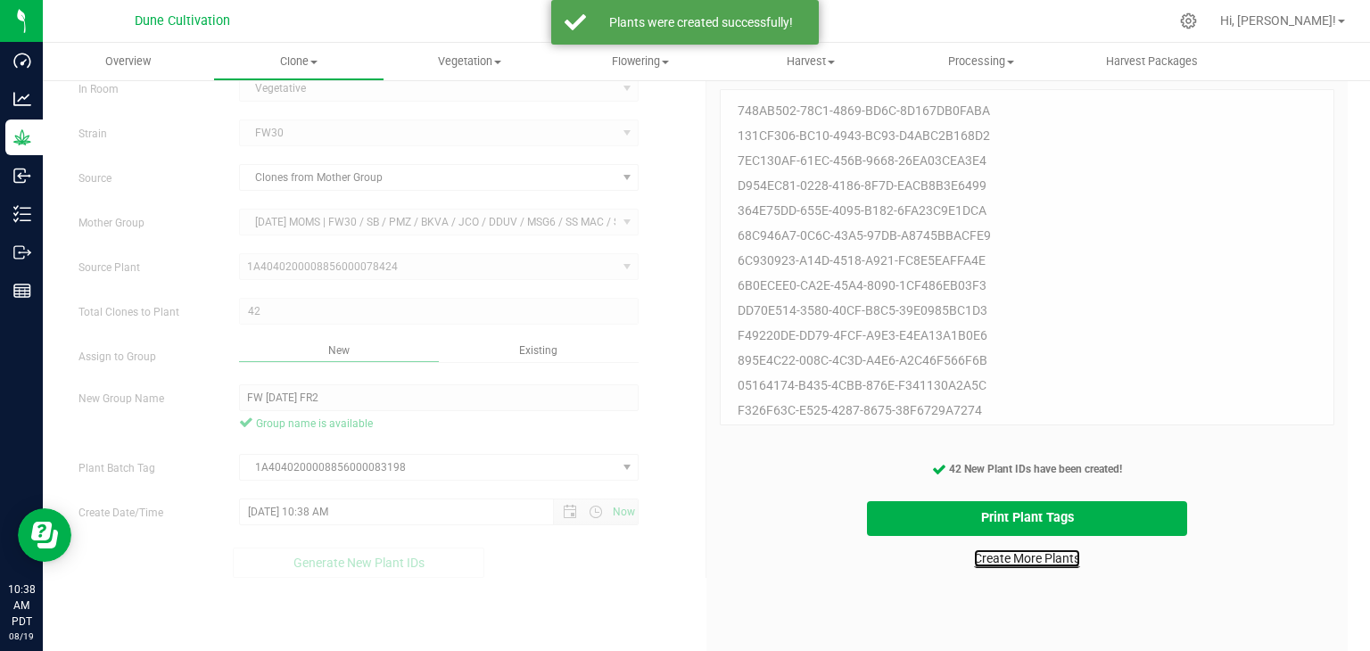
click at [995, 560] on link "Create More Plants" at bounding box center [1027, 558] width 106 height 18
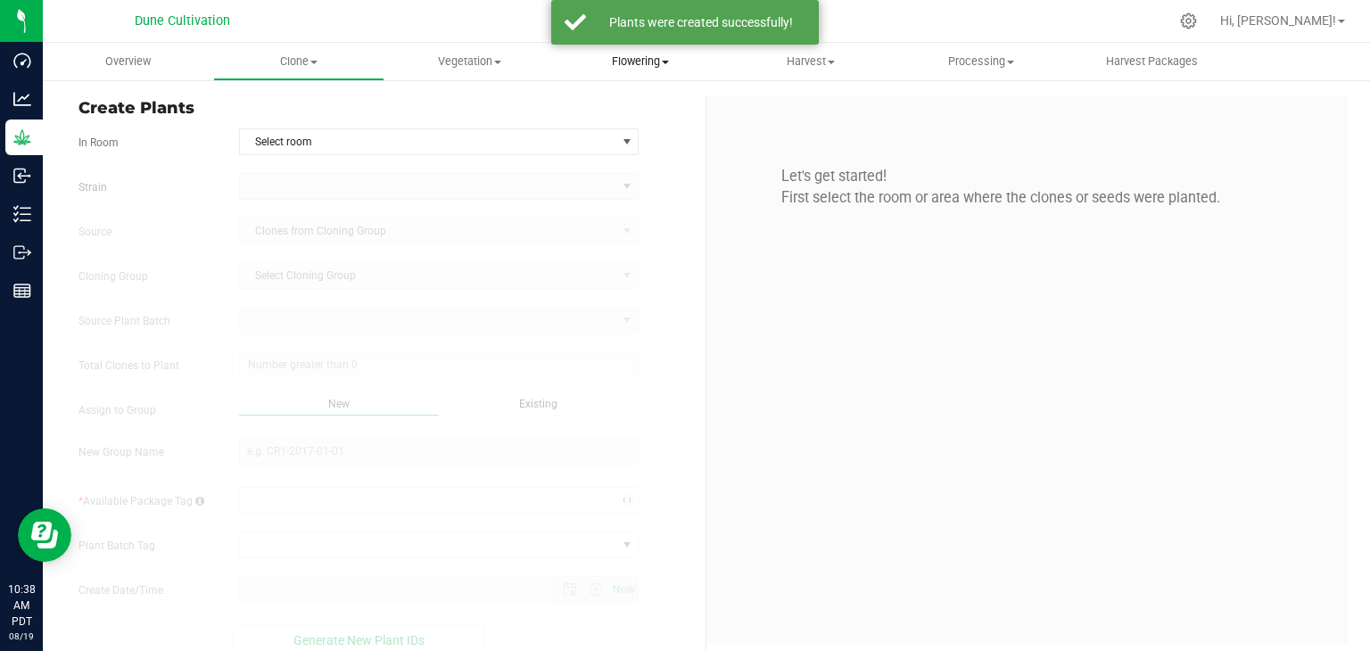
type input "[DATE] 10:38 AM"
click at [508, 144] on span "Select room" at bounding box center [428, 141] width 376 height 25
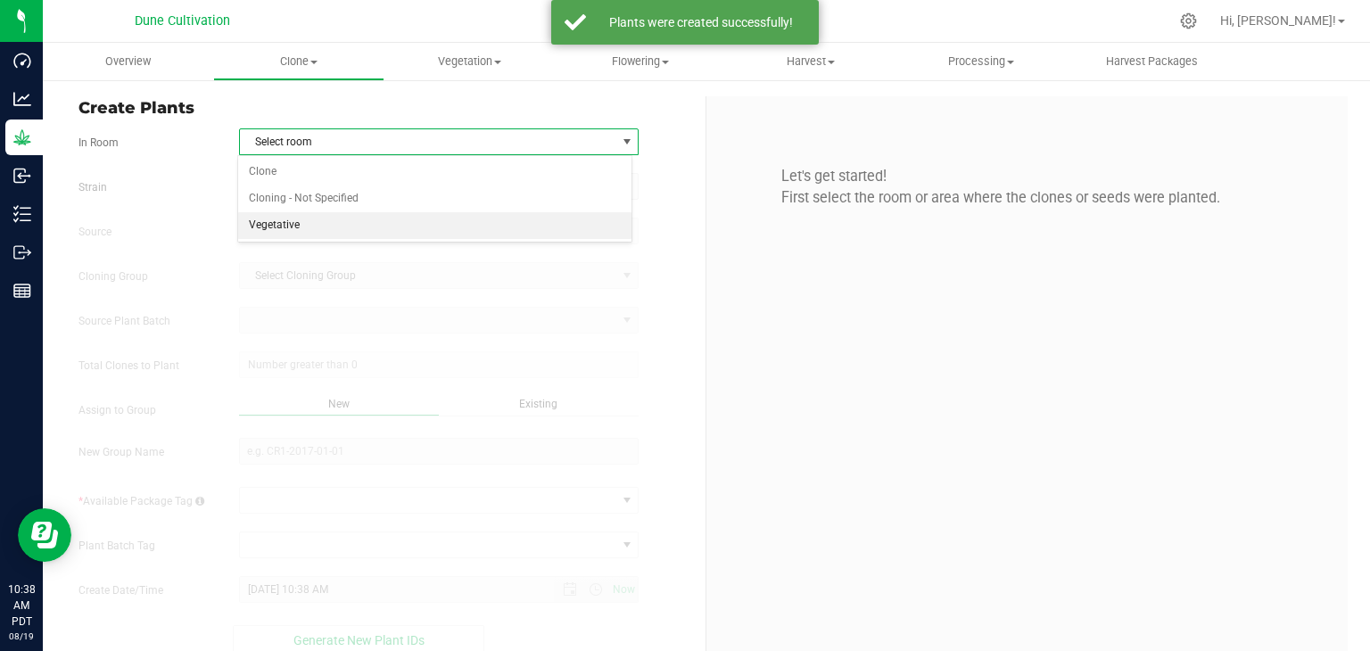
click at [372, 219] on li "Vegetative" at bounding box center [435, 225] width 394 height 27
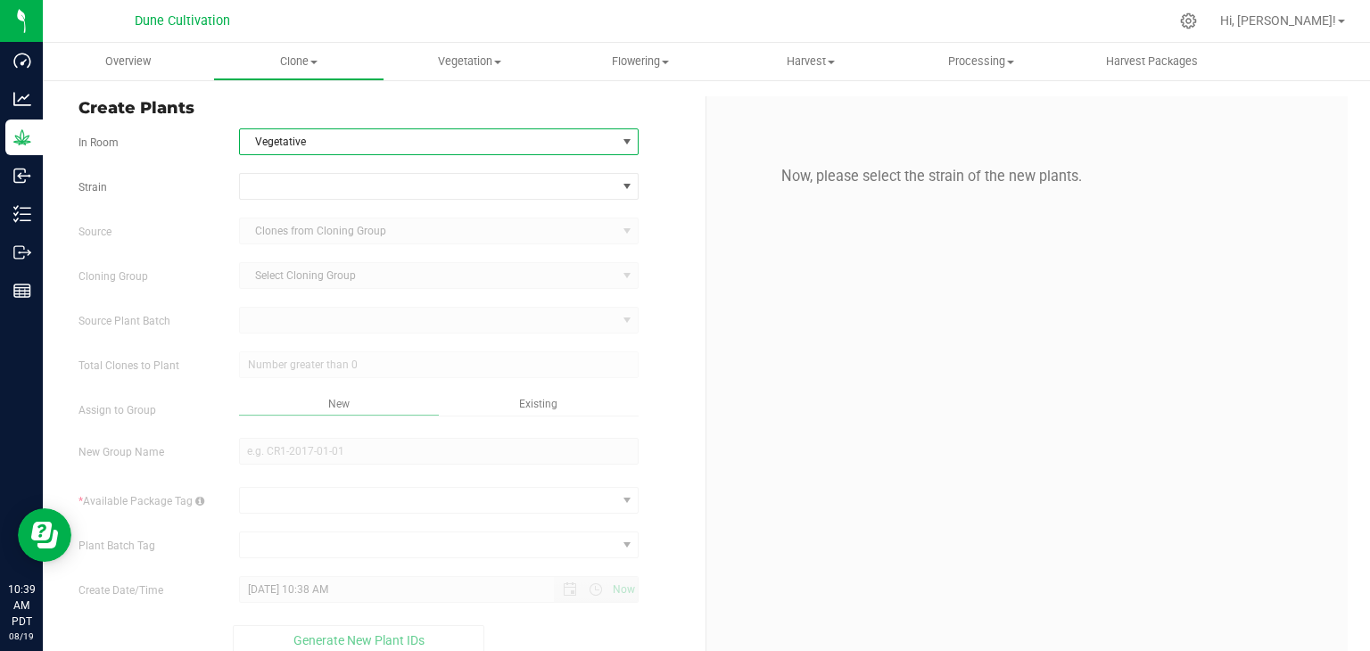
click at [371, 200] on div "Strain Source Clones from Cloning Group Cloning Group Select Cloning Group Sele…" at bounding box center [385, 414] width 614 height 483
click at [340, 186] on span at bounding box center [428, 186] width 376 height 25
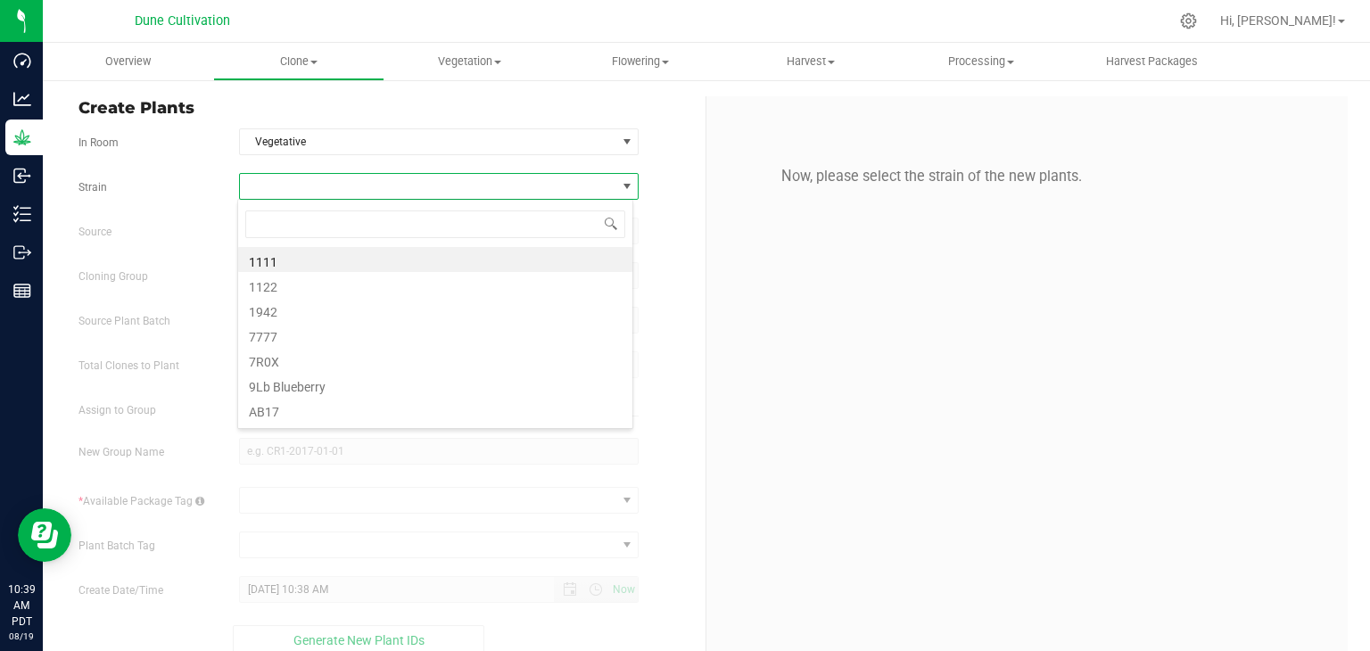
scroll to position [26, 395]
type input "BK"
click at [304, 265] on li "BKVA" at bounding box center [435, 259] width 394 height 25
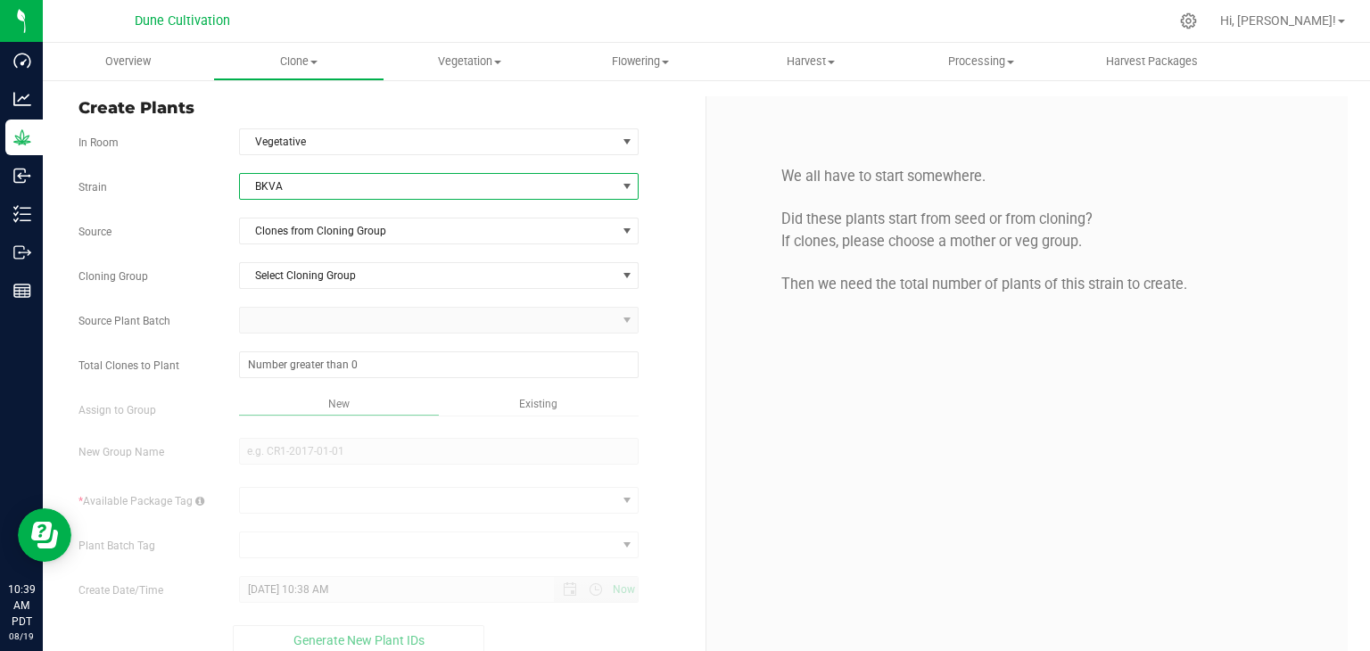
click at [329, 247] on div "Strain BKVA Source Clones from Cloning Group Cloning Group Select Cloning Group…" at bounding box center [385, 414] width 614 height 483
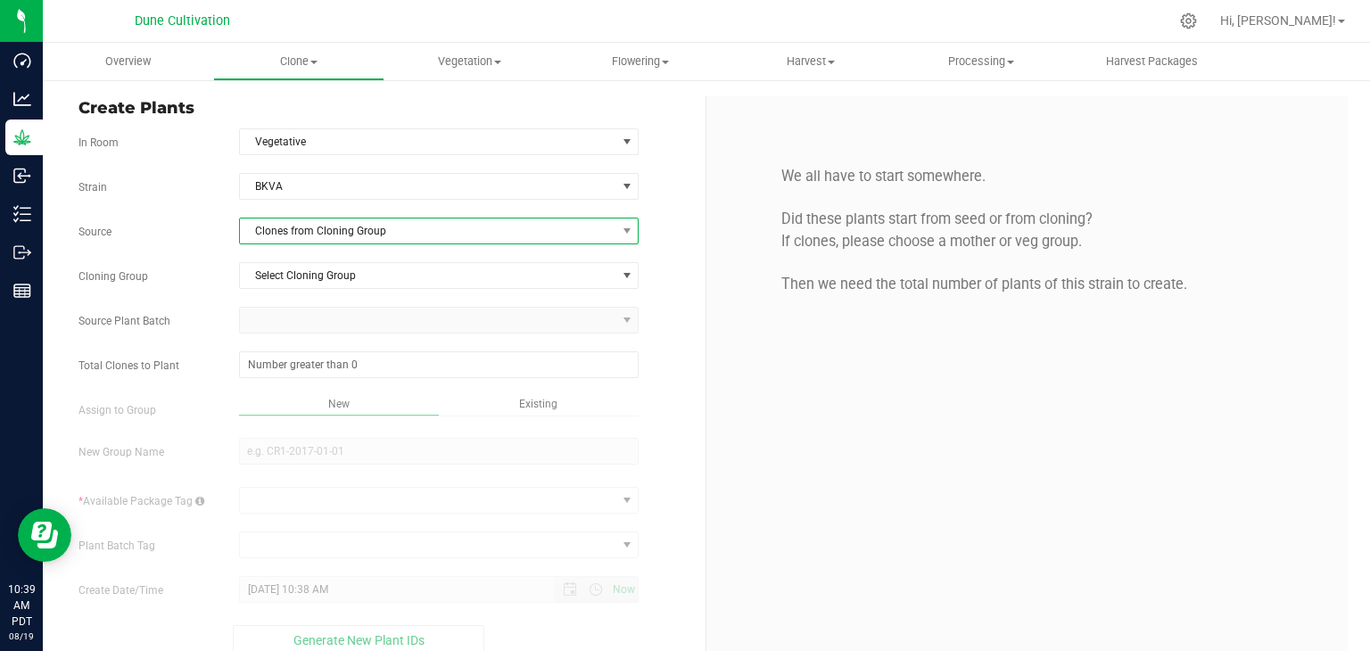
click at [321, 219] on span "Clones from Cloning Group" at bounding box center [428, 231] width 376 height 25
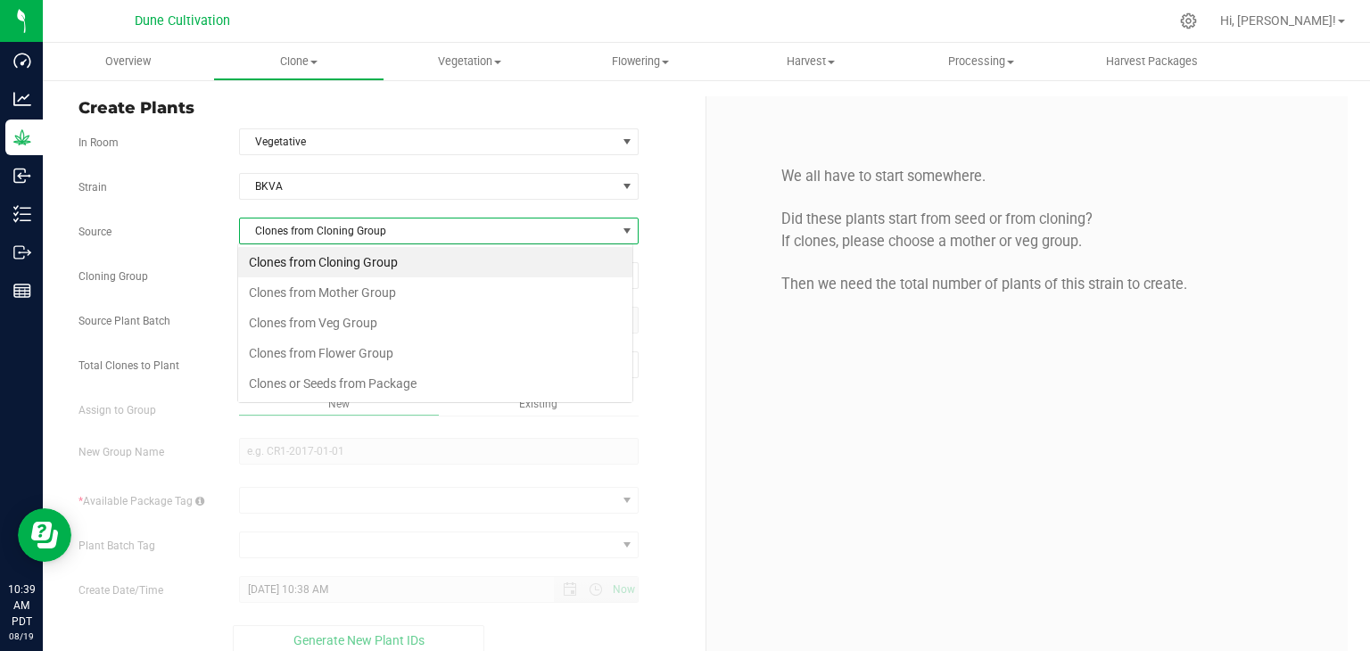
scroll to position [26, 395]
click at [318, 297] on li "Clones from Mother Group" at bounding box center [435, 292] width 394 height 30
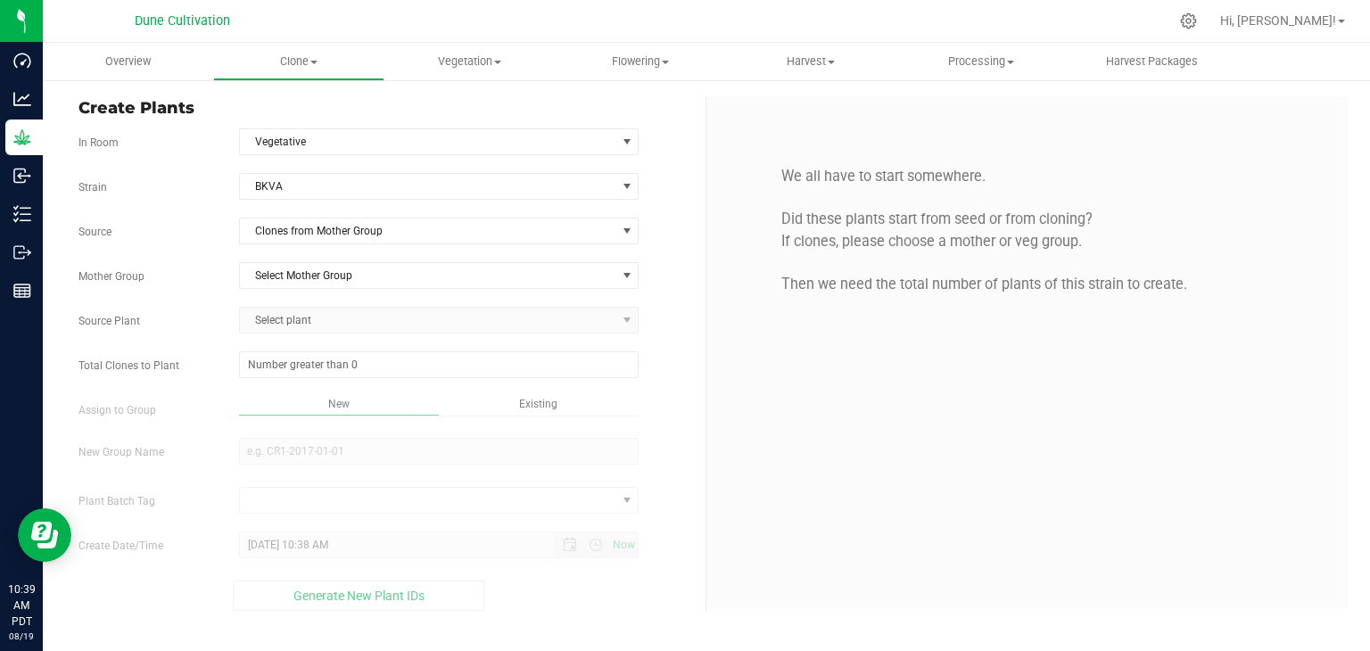
click at [305, 315] on span "Select plant" at bounding box center [439, 320] width 400 height 27
click at [307, 270] on span "Select Mother Group" at bounding box center [428, 275] width 376 height 25
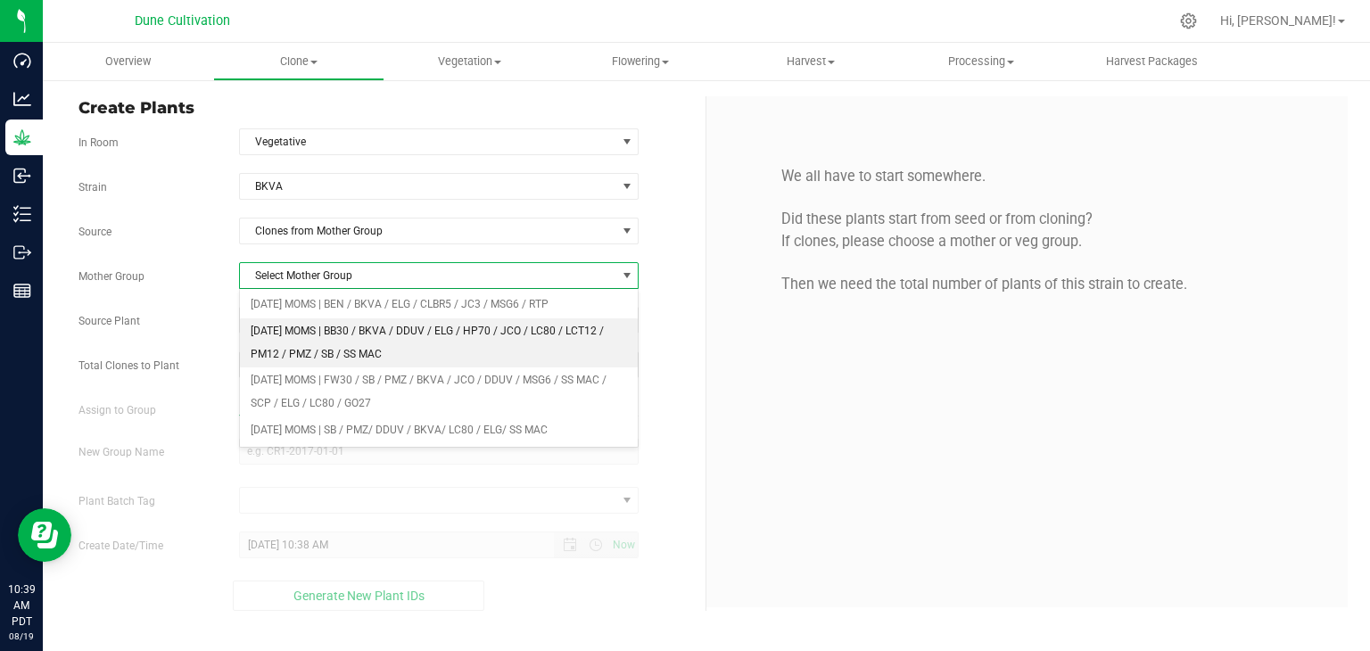
click at [322, 324] on li "[DATE] MOMS | BB30 / BKVA / DDUV / ELG / HP70 / JCO / LC80 / LCT12 / PM12 / PMZ…" at bounding box center [439, 342] width 399 height 49
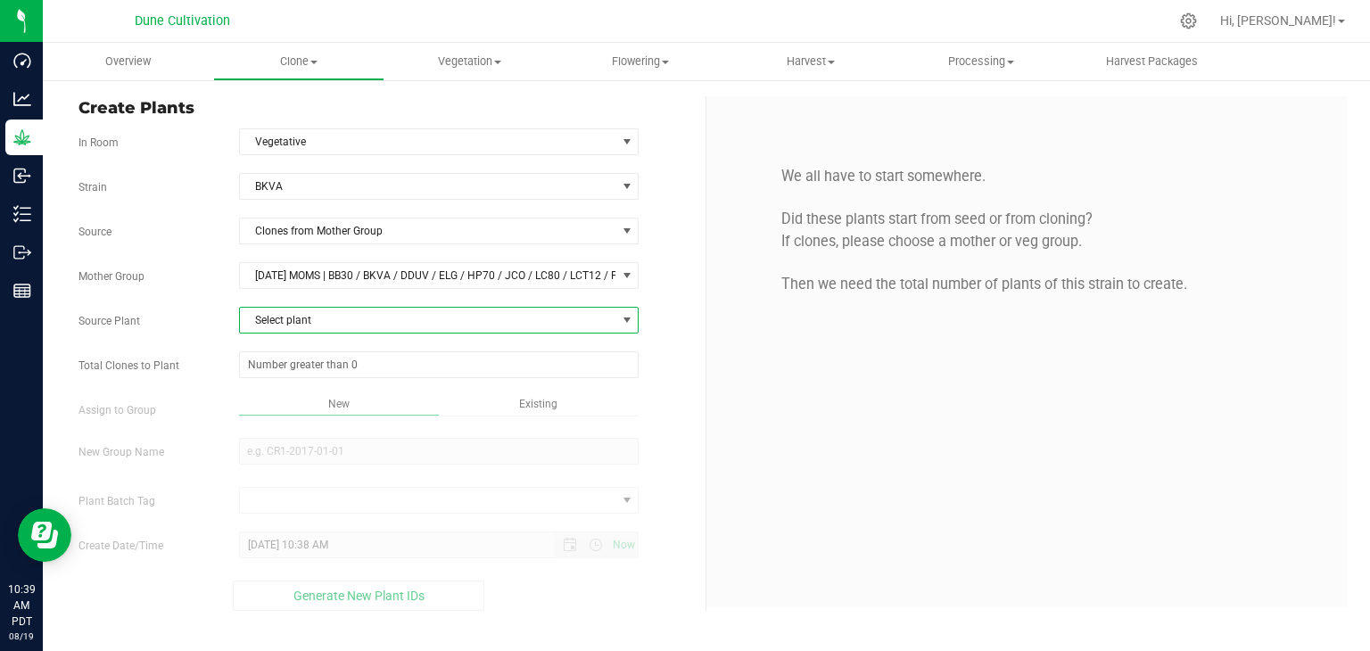
click at [314, 322] on span "Select plant" at bounding box center [428, 320] width 376 height 25
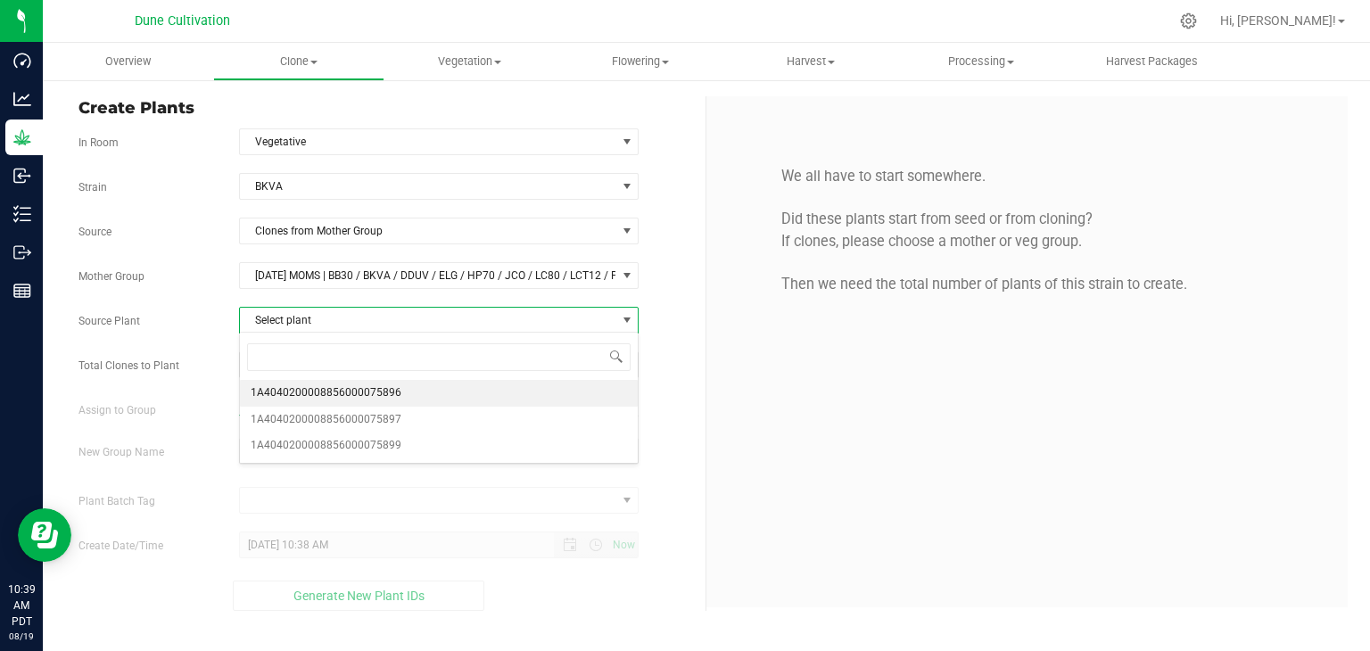
click at [331, 400] on span "1A4040200008856000075896" at bounding box center [326, 393] width 151 height 23
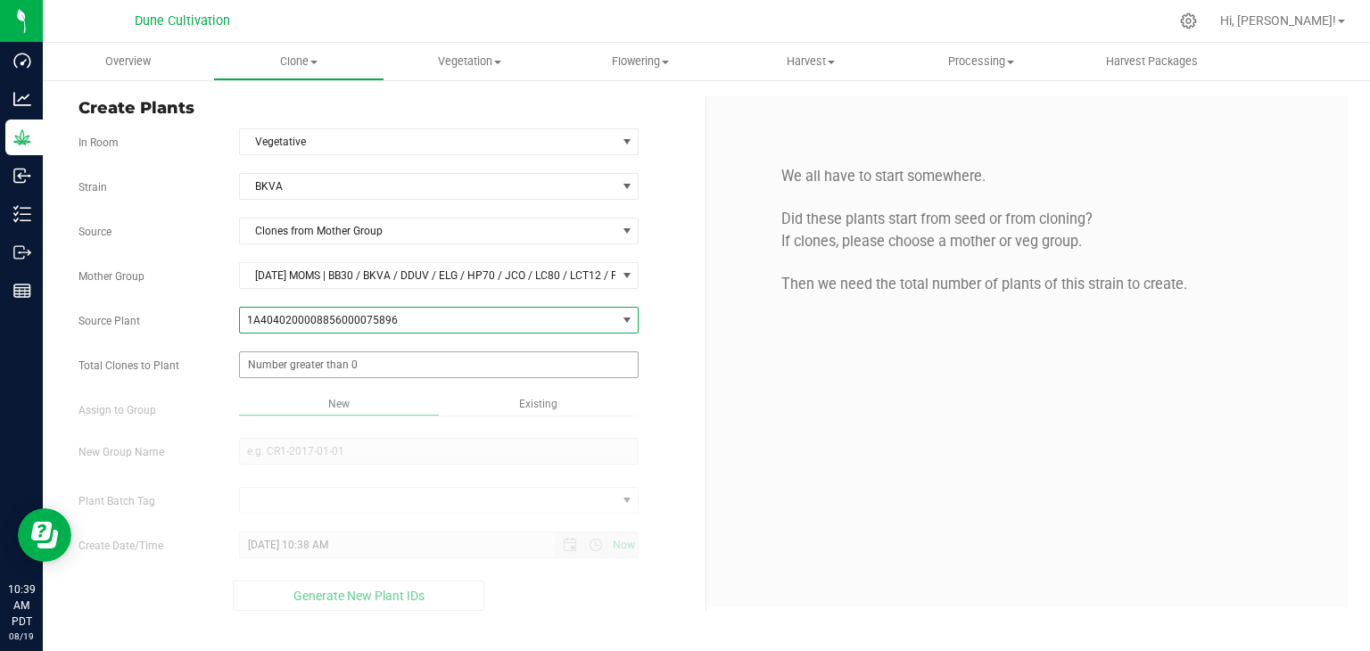
click at [318, 361] on span at bounding box center [439, 364] width 400 height 27
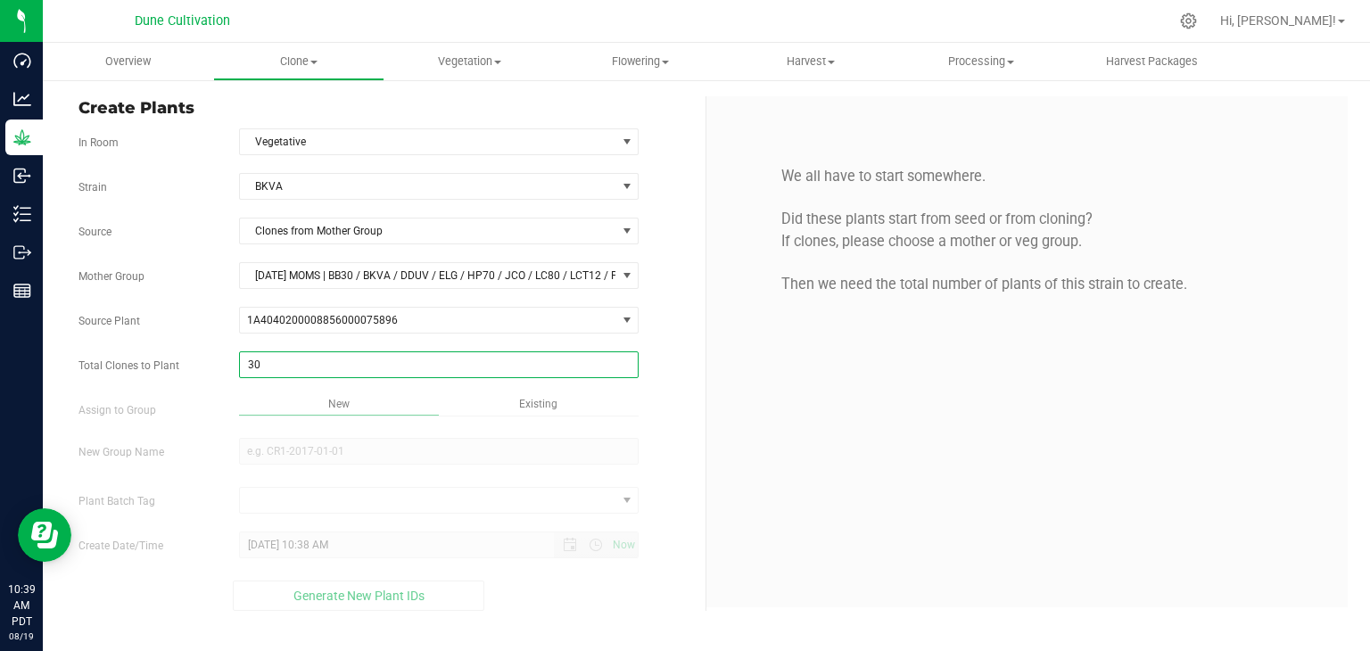
type input "30"
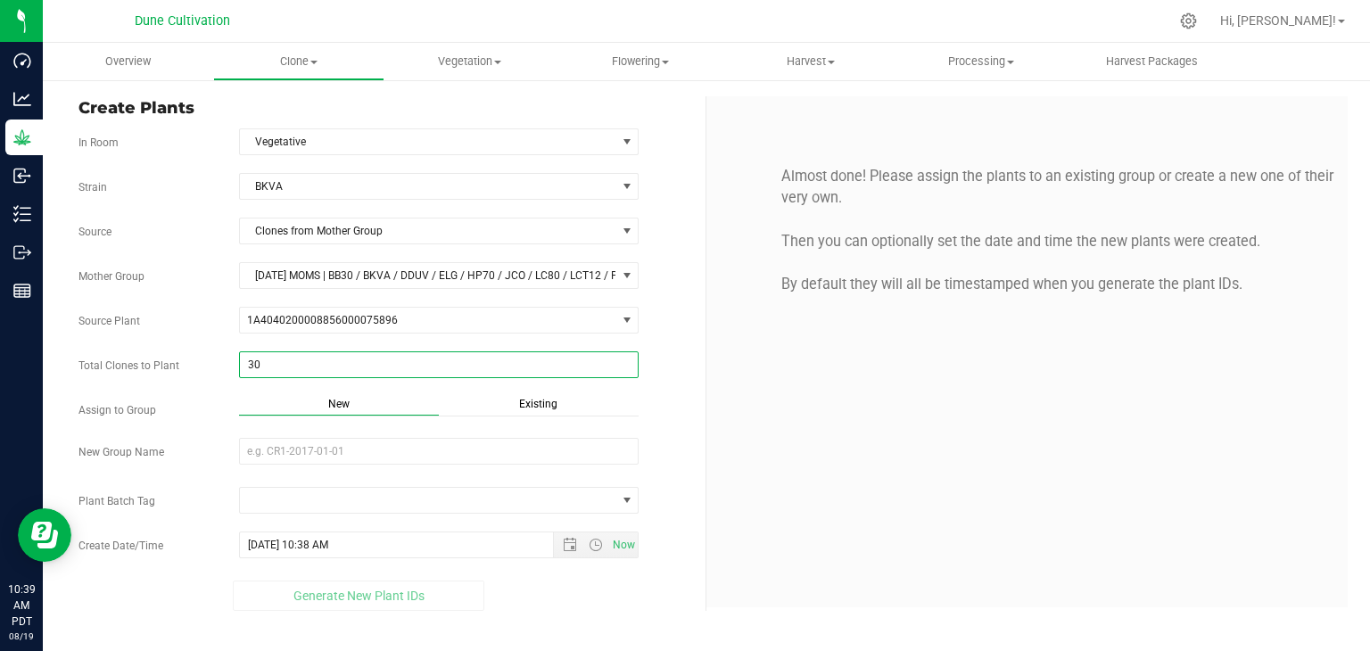
click at [520, 407] on span "Existing" at bounding box center [538, 404] width 38 height 12
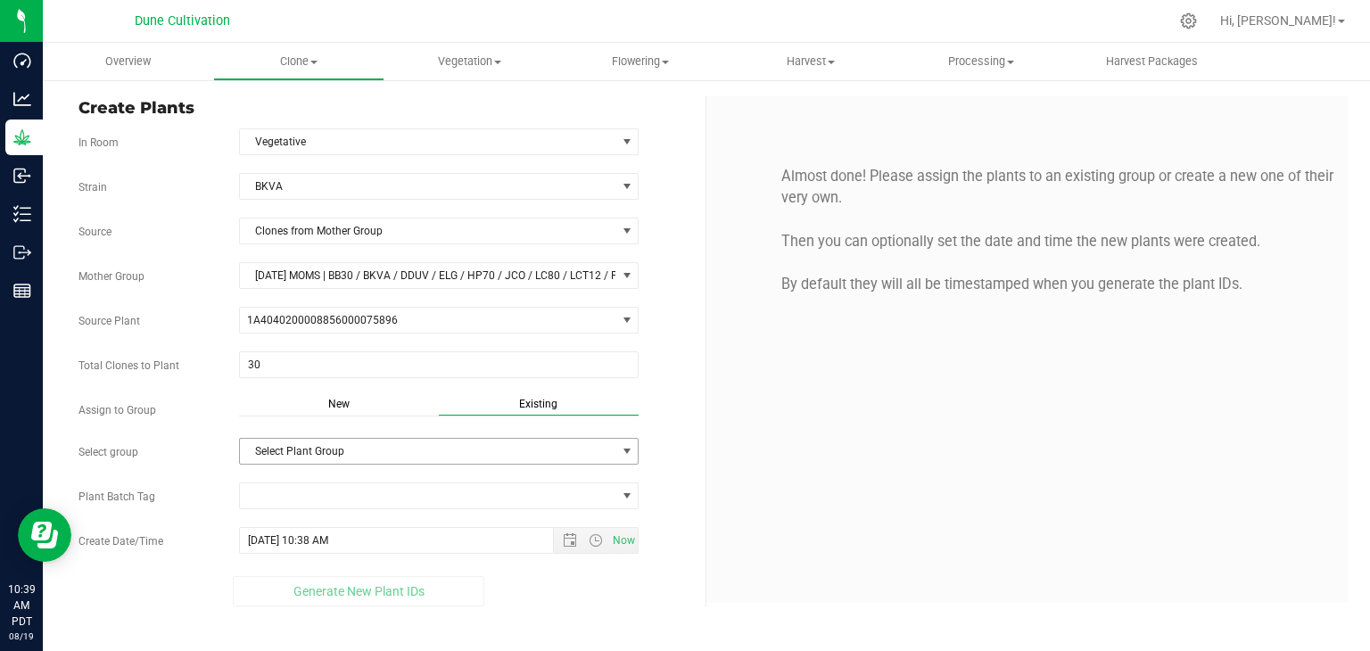
click at [472, 443] on span "Select Plant Group" at bounding box center [428, 451] width 376 height 25
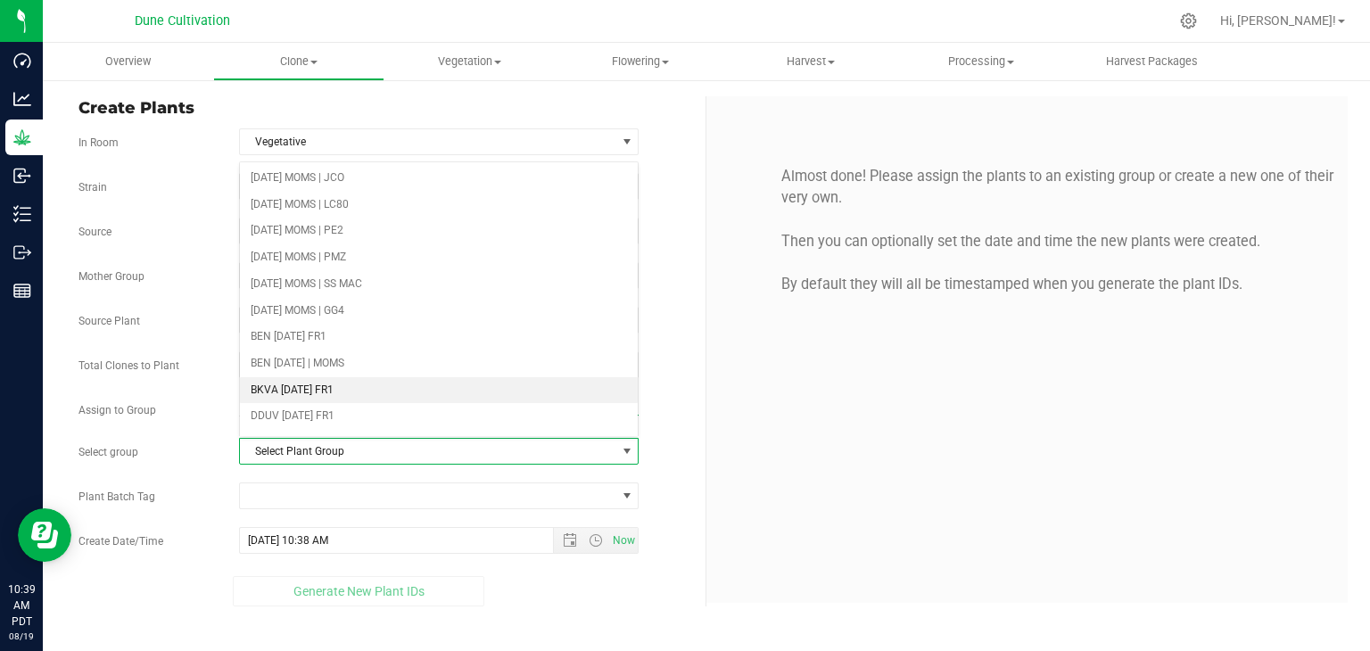
click at [327, 390] on li "BKVA [DATE] FR1" at bounding box center [439, 390] width 399 height 27
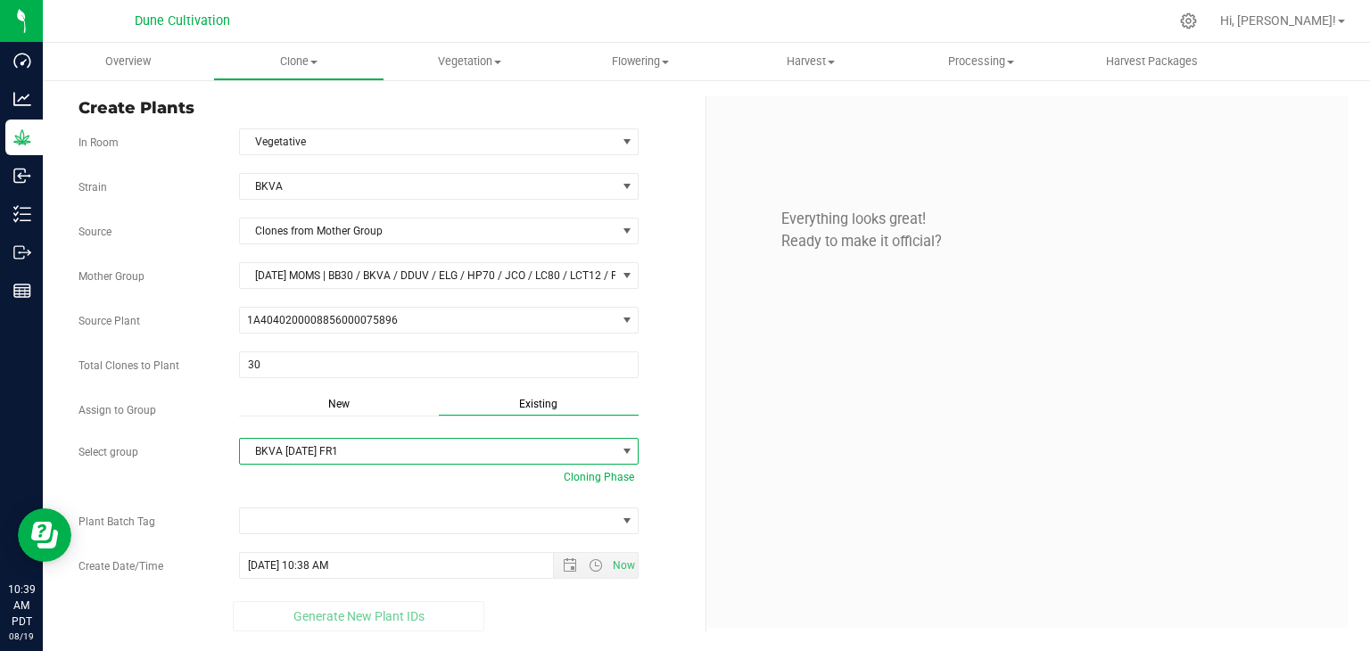
click at [402, 500] on div "Strain BKVA Source Clones from Mother Group Mother Group [DATE] MOMS | BB30 / B…" at bounding box center [385, 402] width 614 height 458
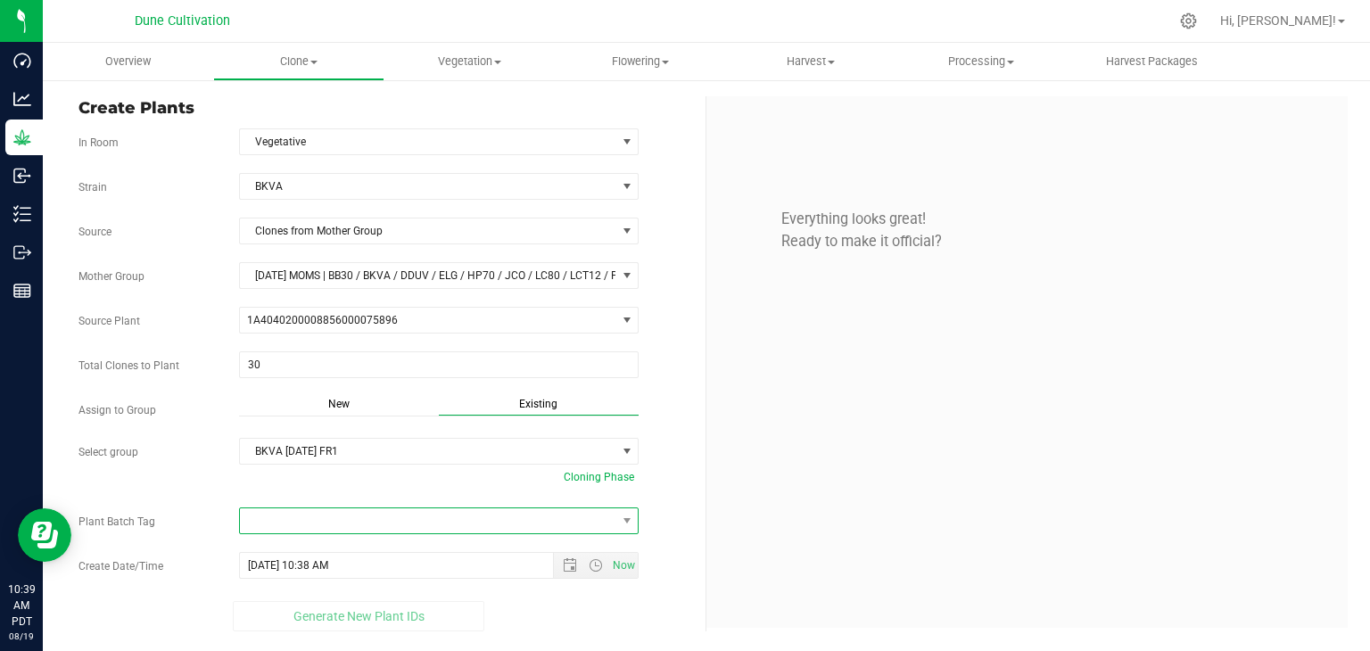
click at [398, 516] on span at bounding box center [428, 520] width 376 height 25
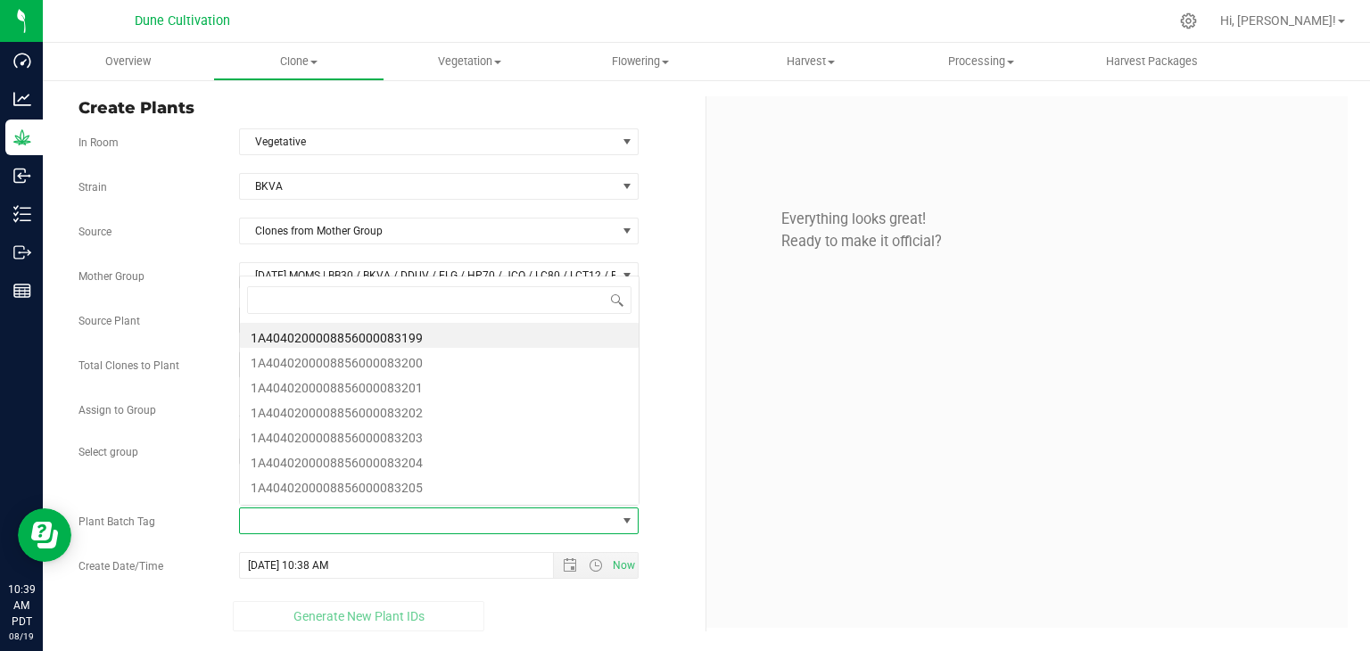
scroll to position [26, 395]
click at [417, 340] on li "1A4040200008856000083199" at bounding box center [439, 335] width 399 height 25
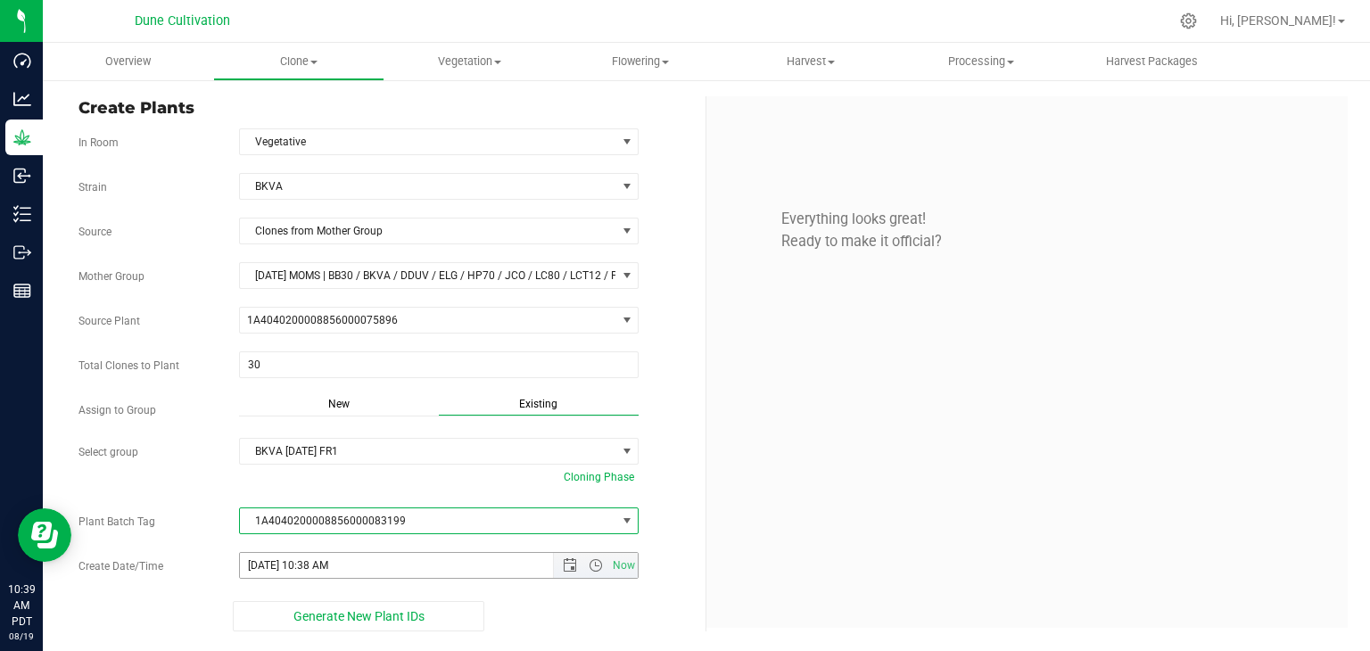
click at [571, 553] on span "Now" at bounding box center [595, 565] width 85 height 25
click at [565, 559] on span "Open the date view" at bounding box center [570, 565] width 14 height 14
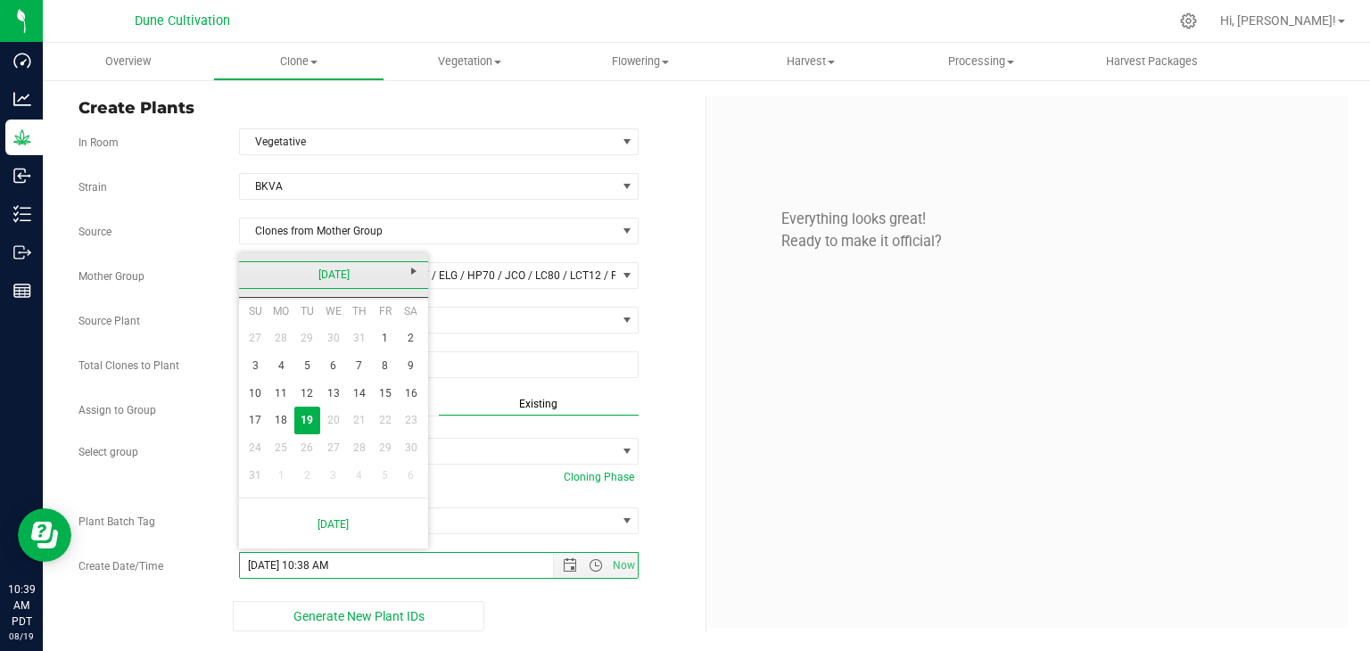
click at [253, 286] on link "[DATE]" at bounding box center [334, 275] width 192 height 28
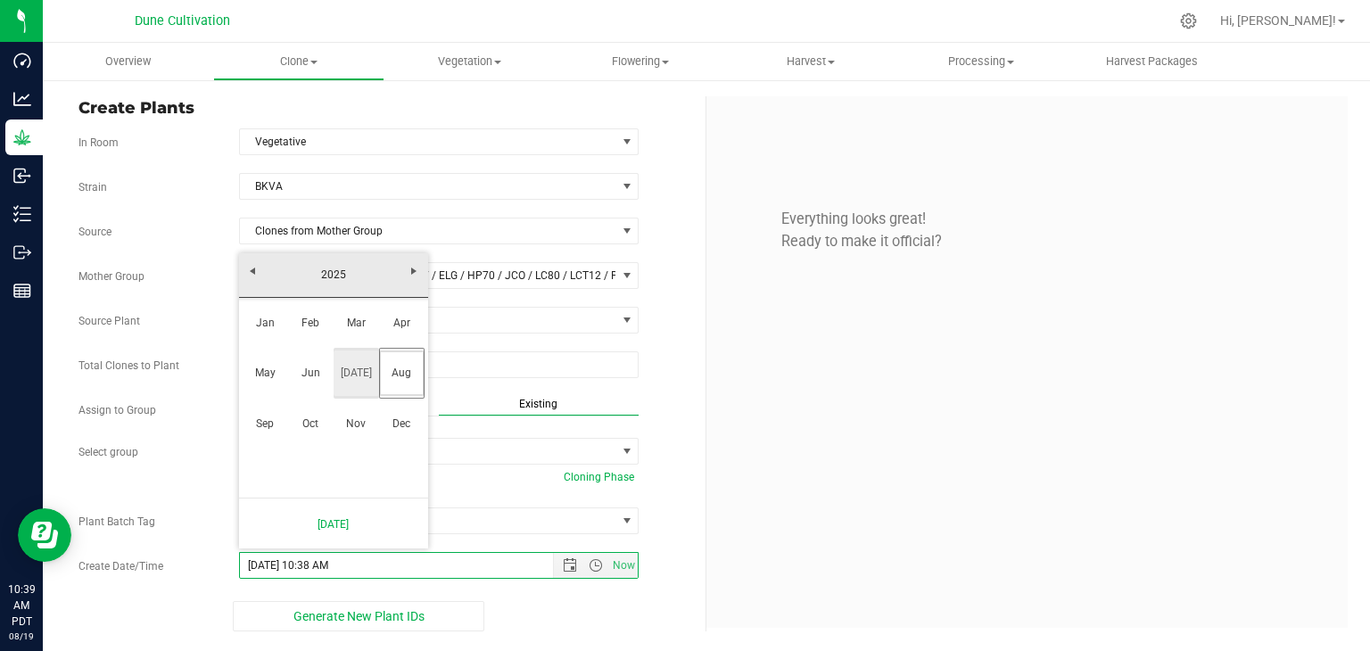
click at [354, 383] on link "[DATE]" at bounding box center [356, 373] width 45 height 45
click at [340, 443] on link "30" at bounding box center [333, 448] width 26 height 28
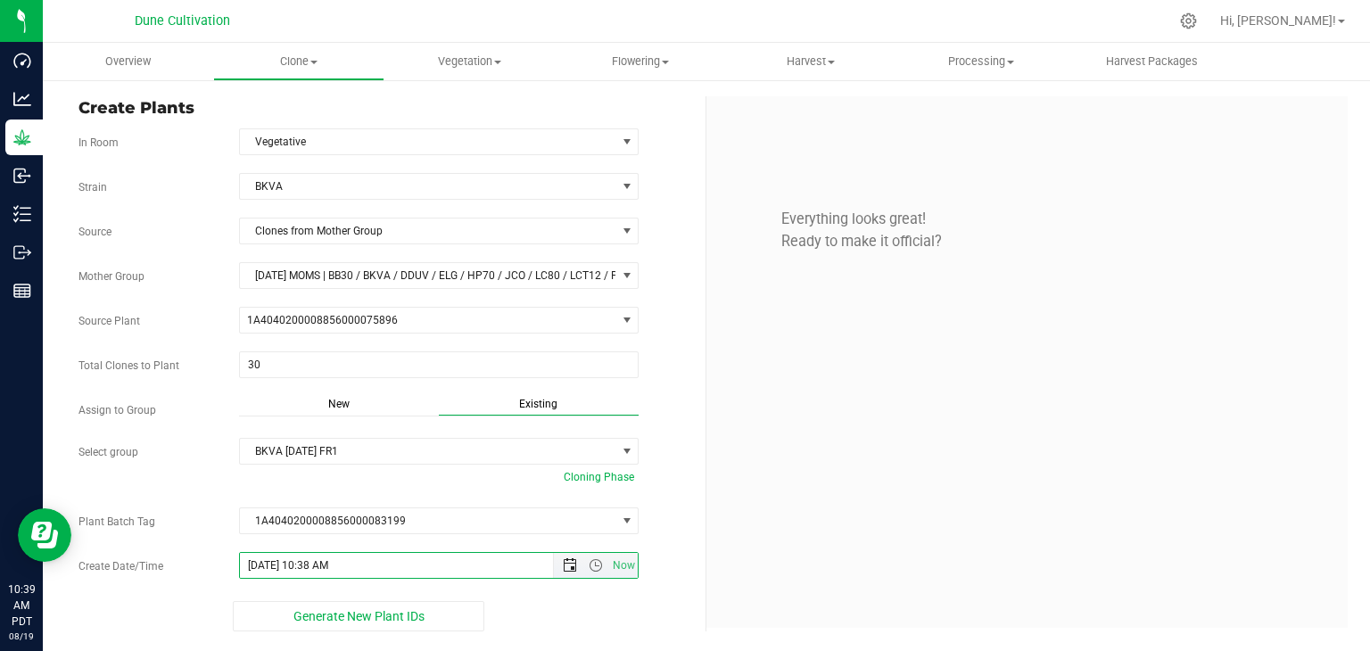
click at [561, 558] on span "Open the date view" at bounding box center [570, 565] width 30 height 14
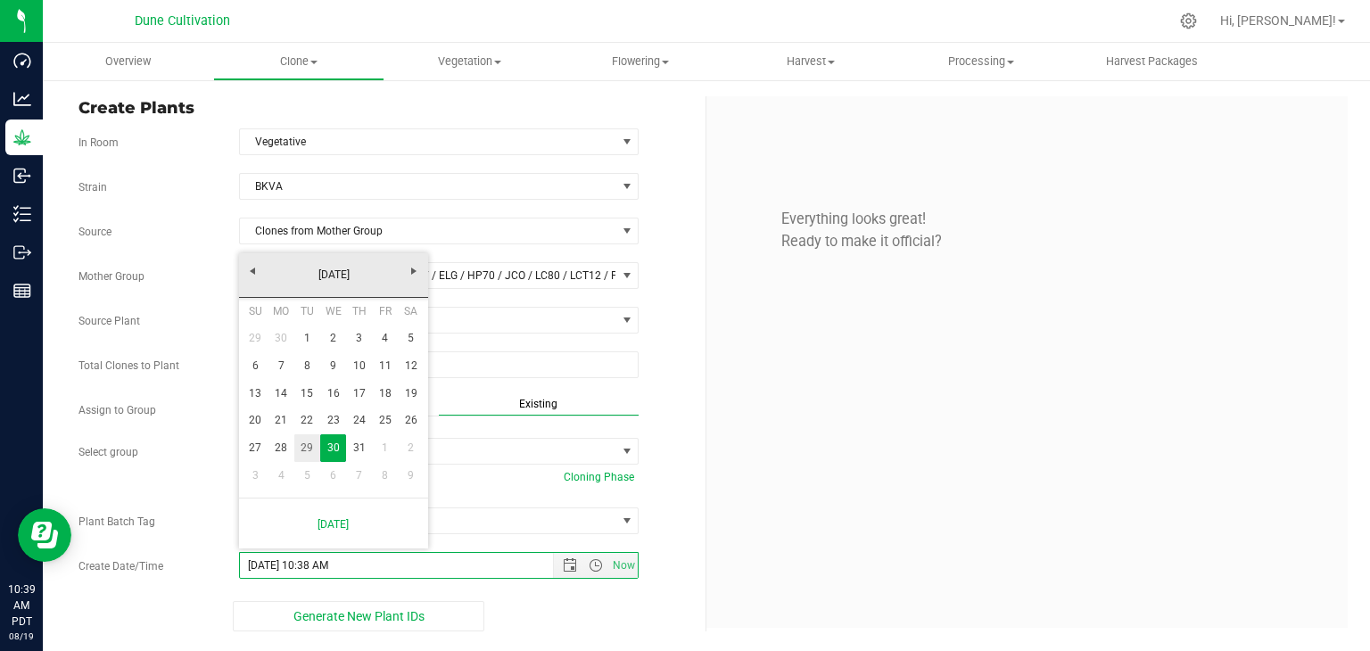
click at [302, 447] on link "29" at bounding box center [307, 448] width 26 height 28
type input "[DATE] 10:38 AM"
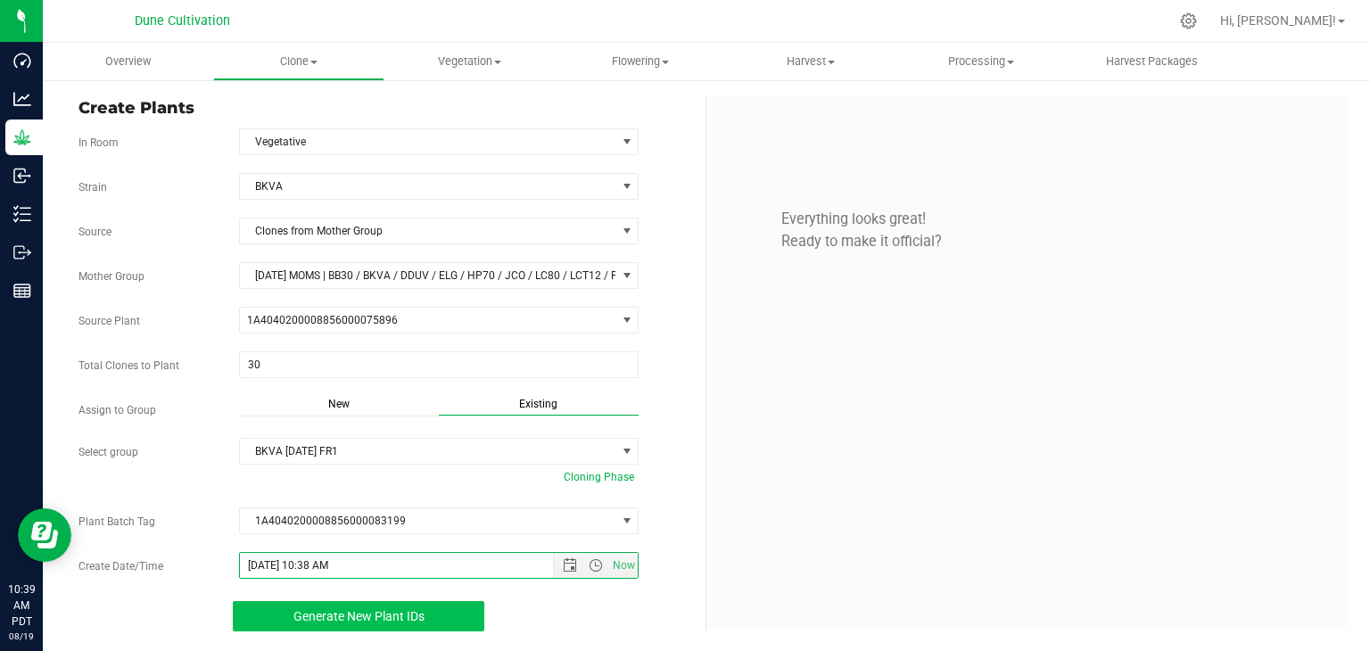
click at [429, 608] on button "Generate New Plant IDs" at bounding box center [359, 616] width 252 height 30
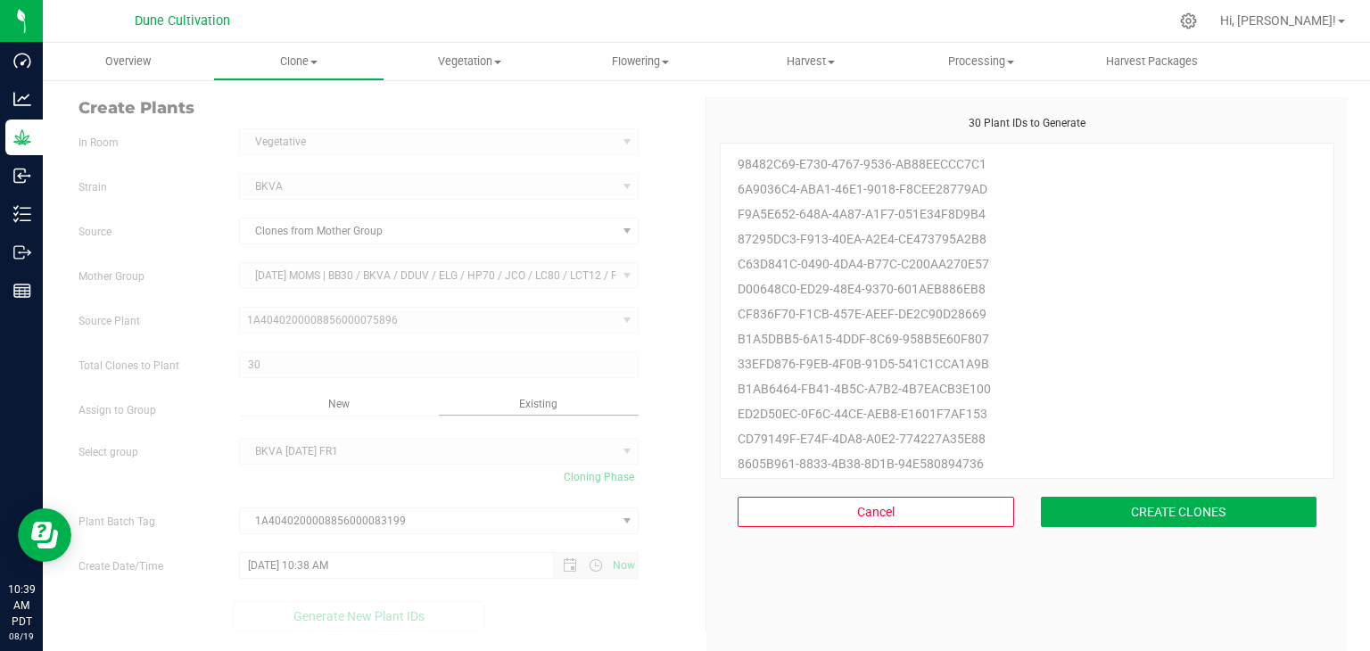
scroll to position [54, 0]
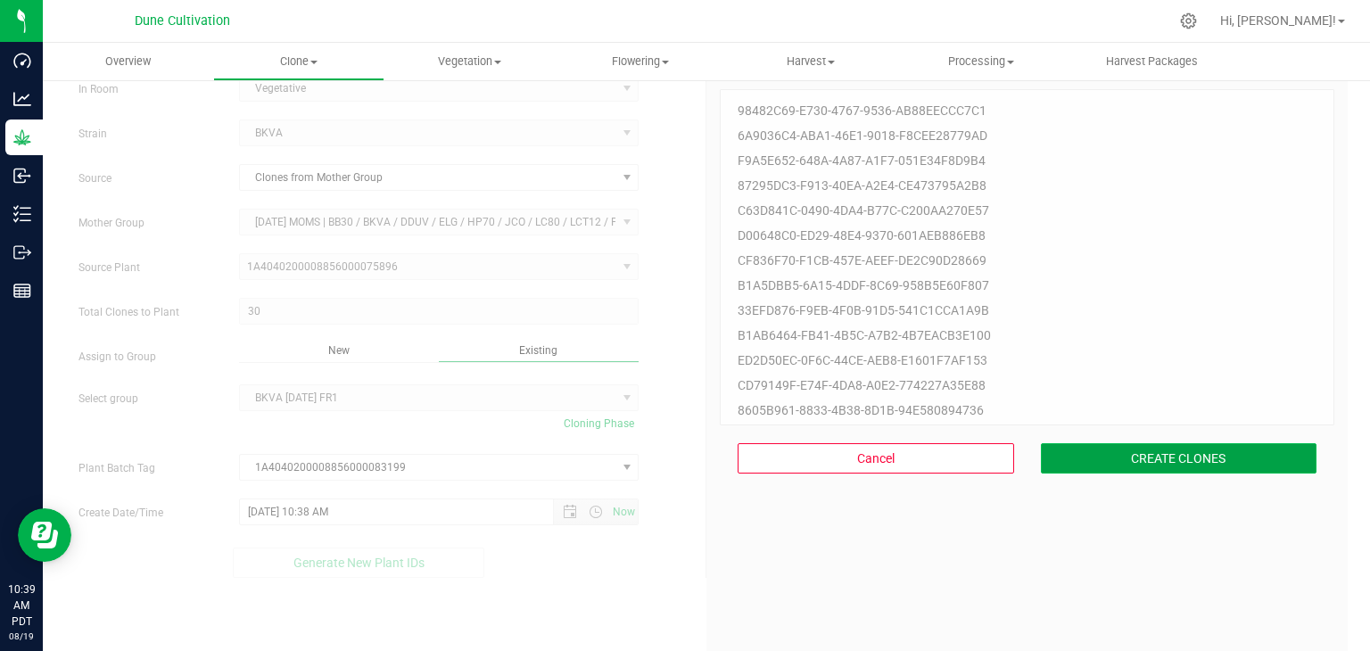
click at [1127, 454] on button "CREATE CLONES" at bounding box center [1179, 458] width 277 height 30
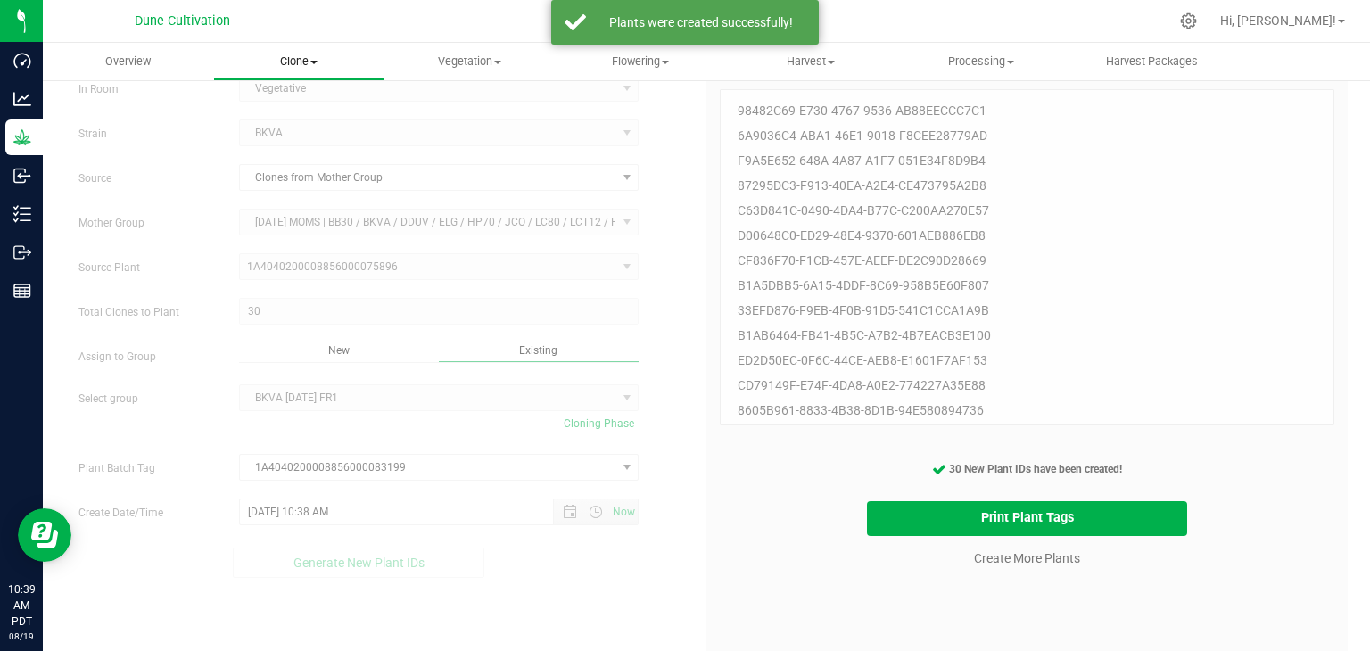
drag, startPoint x: 293, startPoint y: 54, endPoint x: 285, endPoint y: 79, distance: 26.8
click at [292, 54] on span "Clone" at bounding box center [298, 62] width 169 height 16
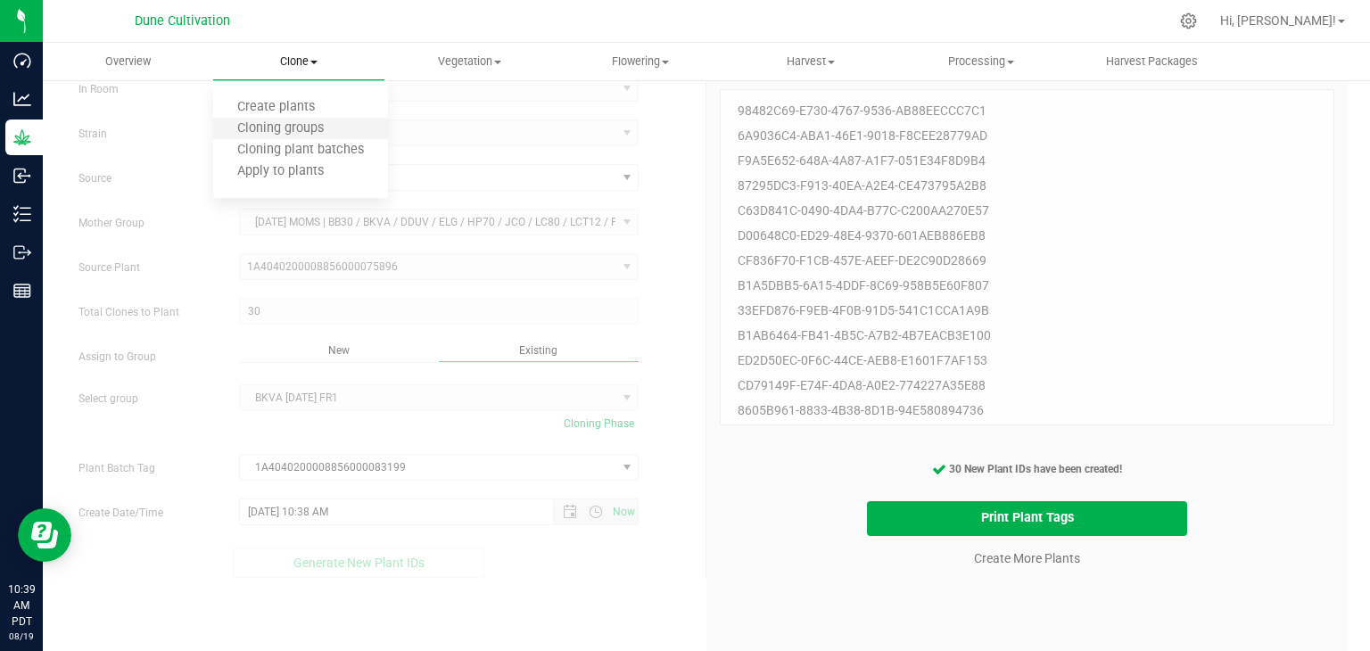
click at [357, 136] on li "Cloning groups" at bounding box center [300, 129] width 175 height 21
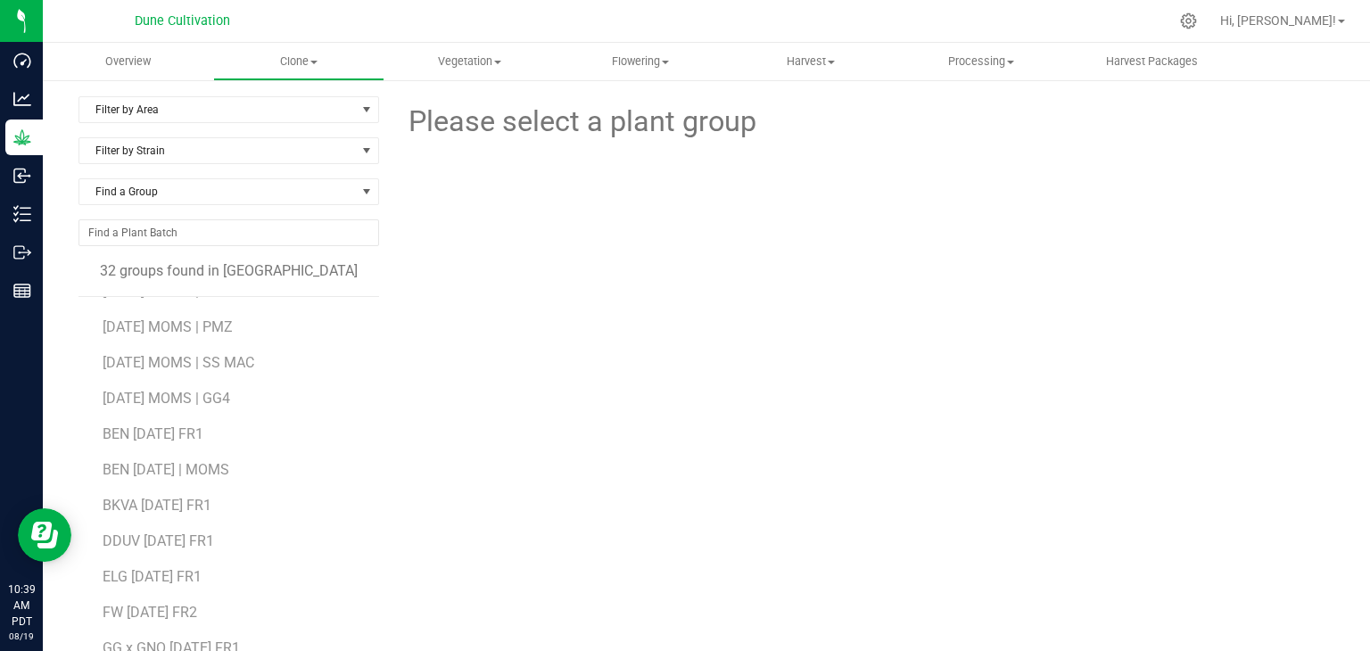
scroll to position [178, 0]
click at [138, 532] on span "FW [DATE] FR2" at bounding box center [150, 535] width 95 height 17
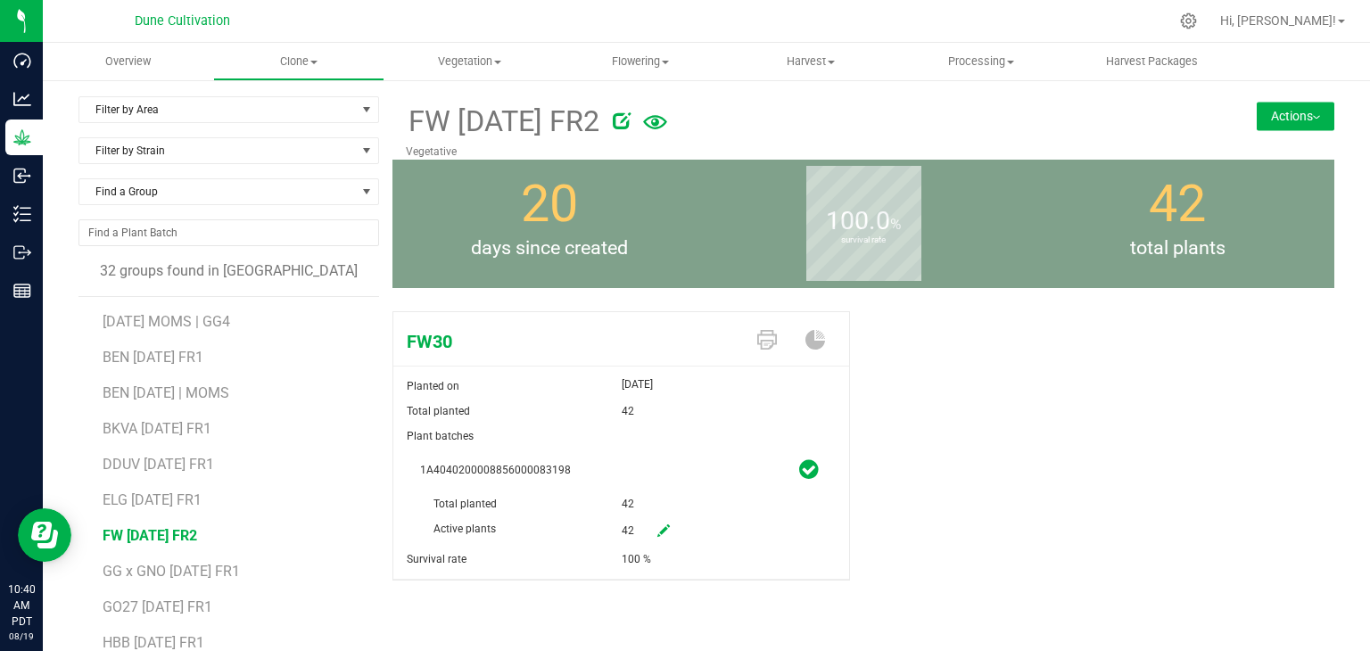
click at [1286, 116] on button "Actions" at bounding box center [1296, 116] width 78 height 29
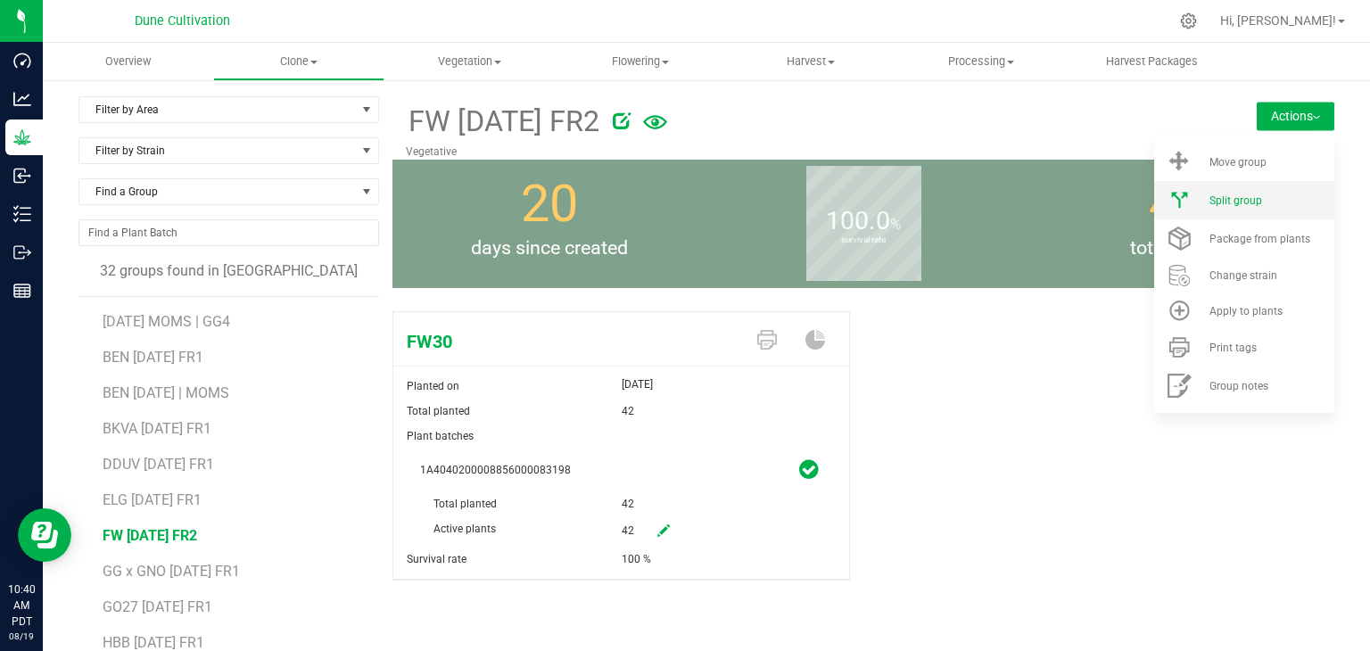
click at [1241, 204] on span "Split group" at bounding box center [1236, 200] width 53 height 12
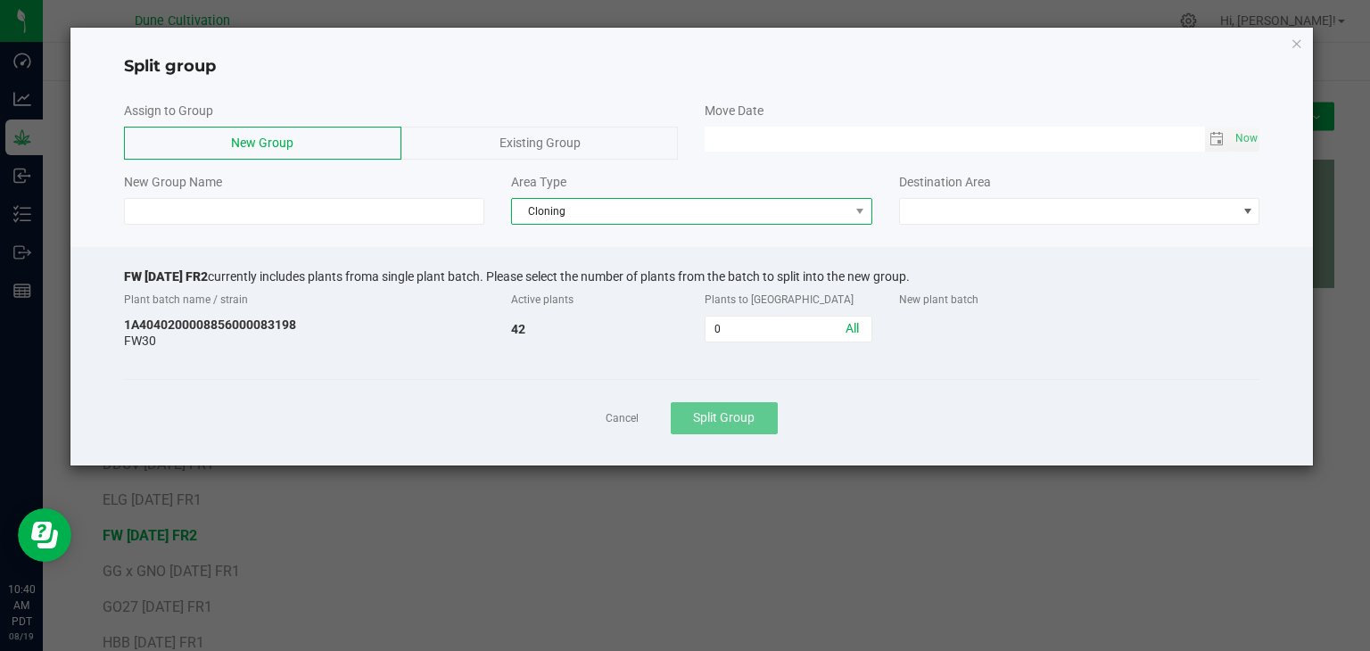
click at [580, 210] on span "Cloning" at bounding box center [680, 211] width 337 height 25
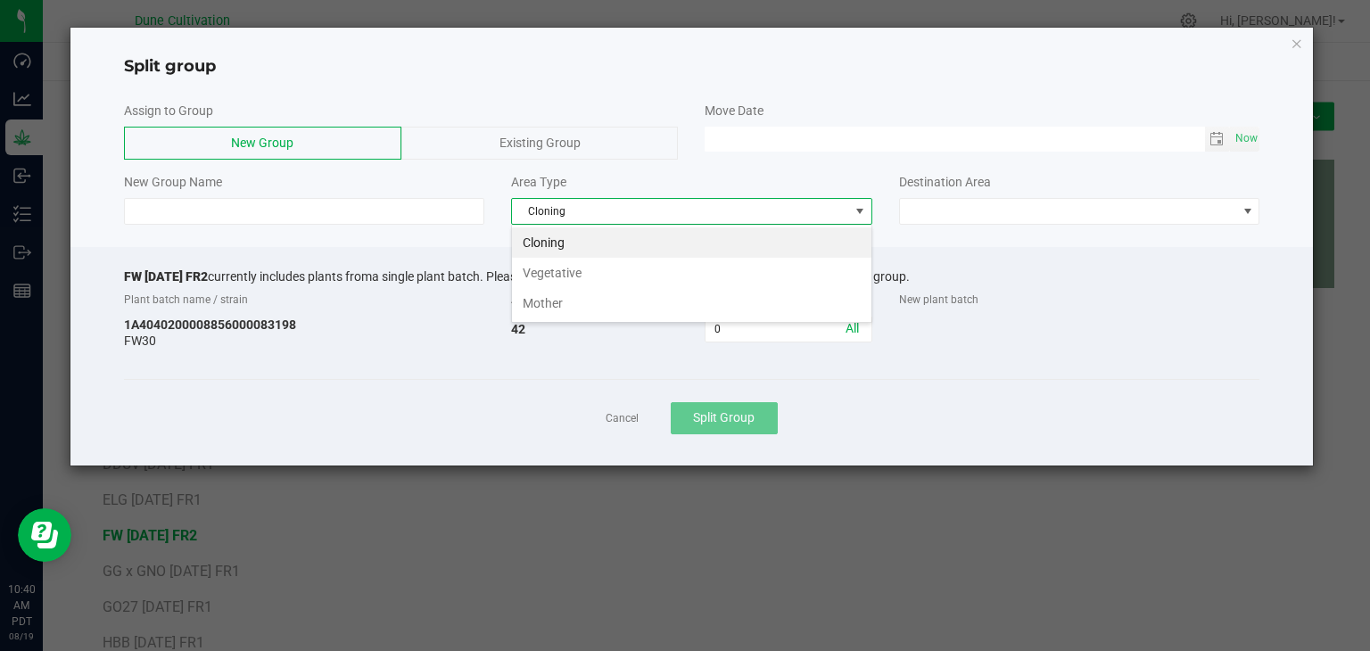
scroll to position [26, 360]
drag, startPoint x: 592, startPoint y: 269, endPoint x: 600, endPoint y: 261, distance: 11.4
click at [592, 269] on li "Vegetative" at bounding box center [691, 273] width 359 height 30
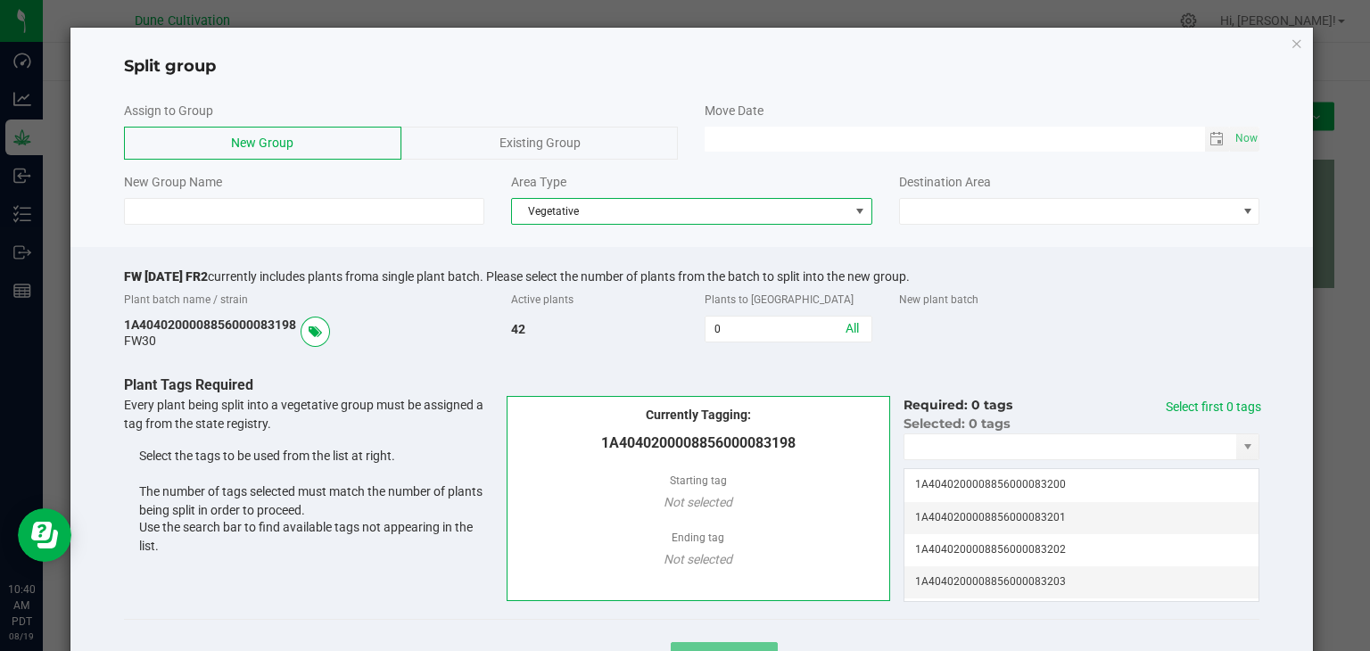
click at [875, 208] on div "Area Type Vegetative" at bounding box center [692, 199] width 388 height 52
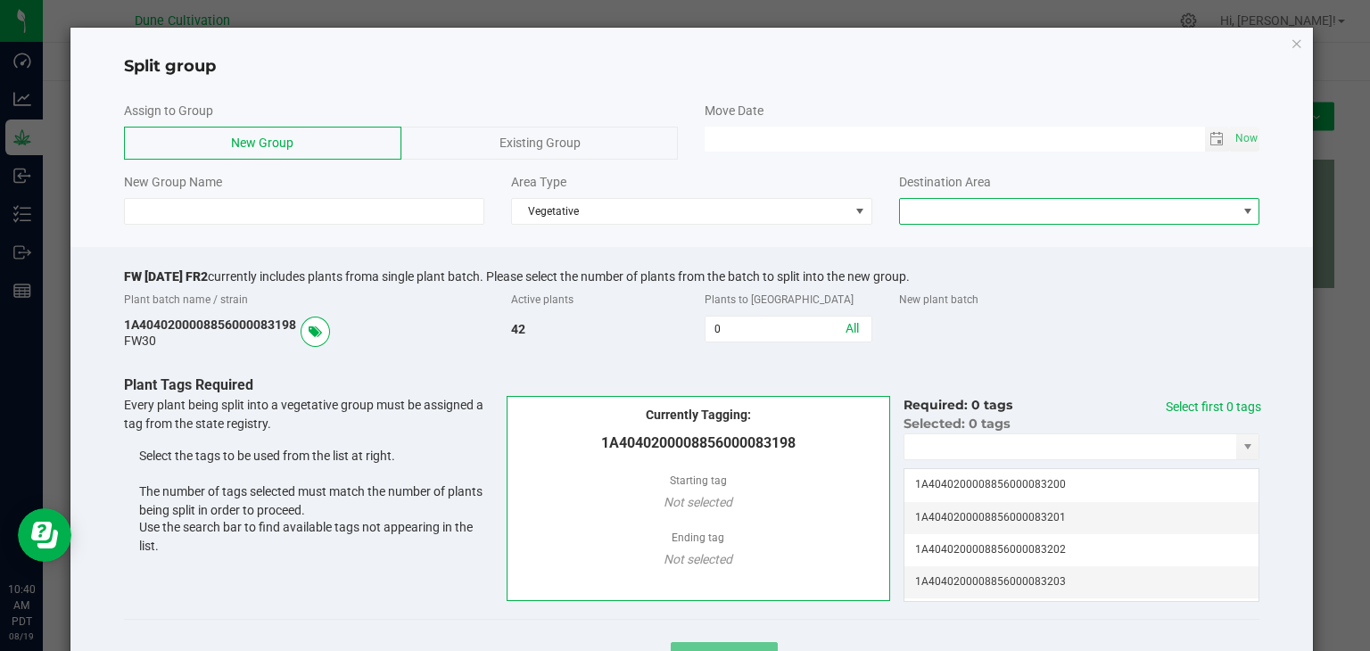
click at [900, 210] on span at bounding box center [1068, 211] width 337 height 25
drag, startPoint x: 939, startPoint y: 245, endPoint x: 916, endPoint y: 248, distance: 23.3
click at [938, 245] on li "Vegetative" at bounding box center [1068, 242] width 355 height 30
click at [310, 206] on input at bounding box center [304, 211] width 361 height 27
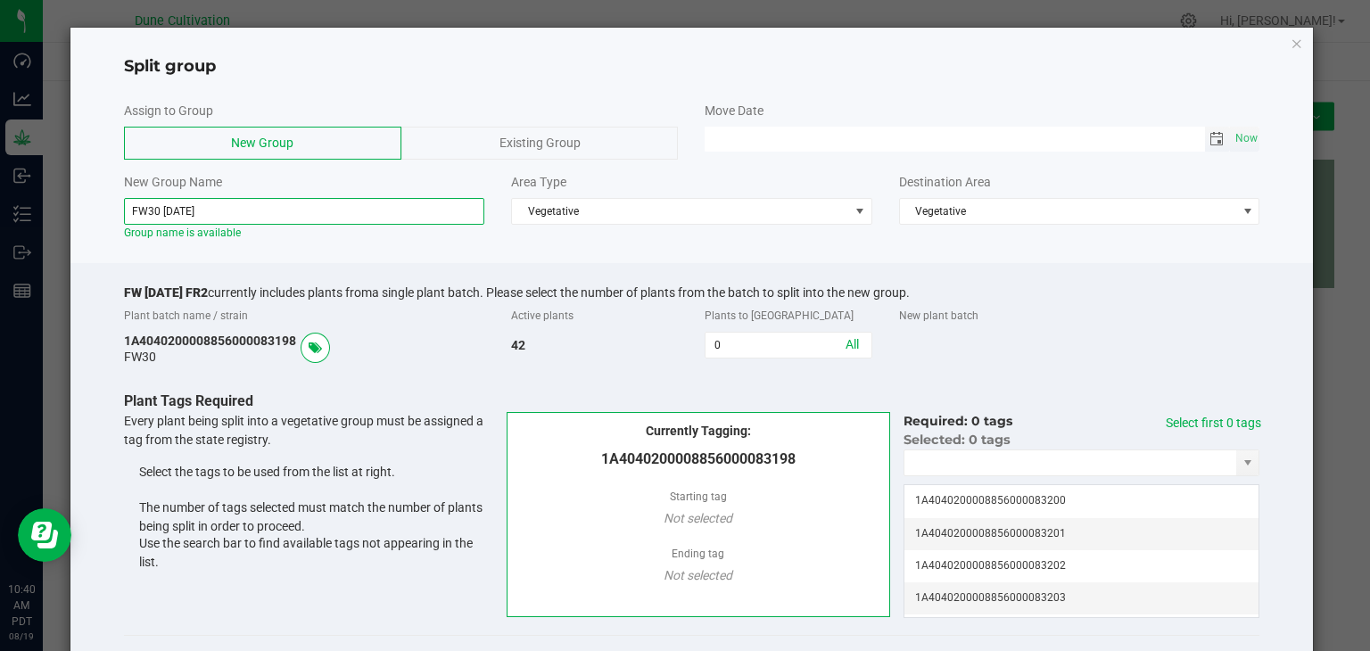
click at [1210, 136] on span "Toggle calendar" at bounding box center [1217, 139] width 14 height 14
type input "FW30 [DATE]"
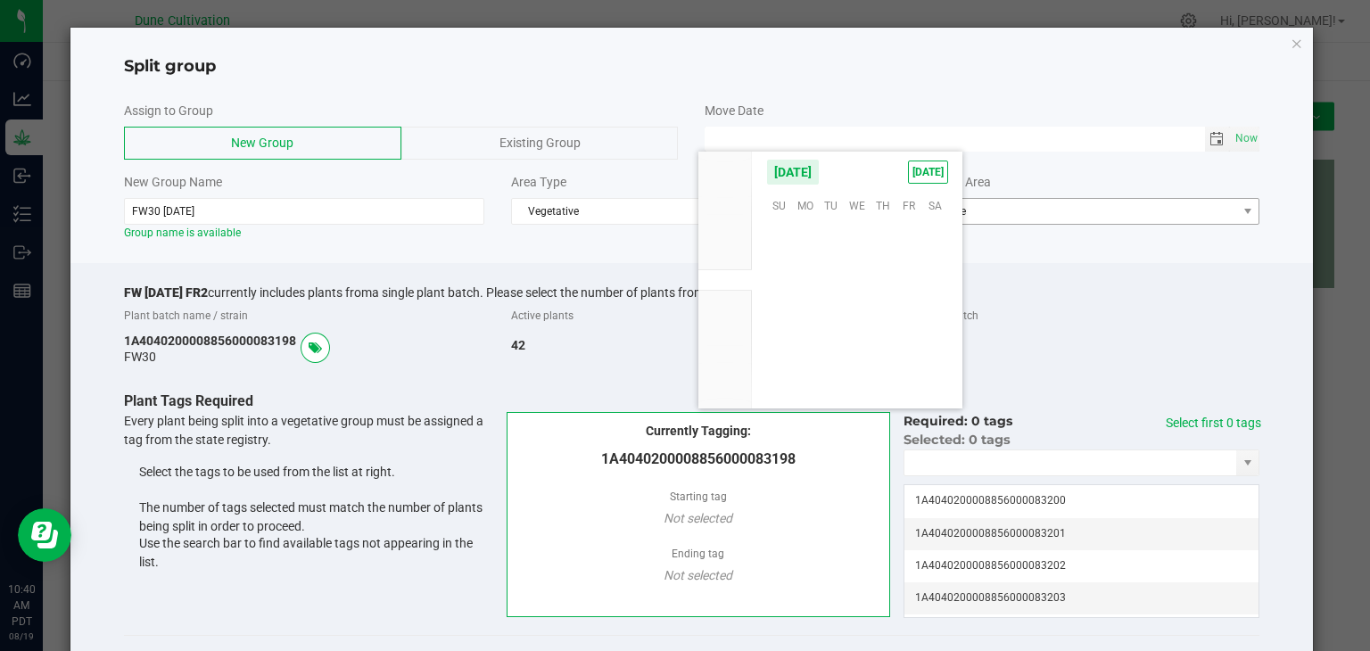
scroll to position [289140, 0]
click at [910, 277] on span "15" at bounding box center [909, 288] width 26 height 28
type input "[DATE] 12:00 AM"
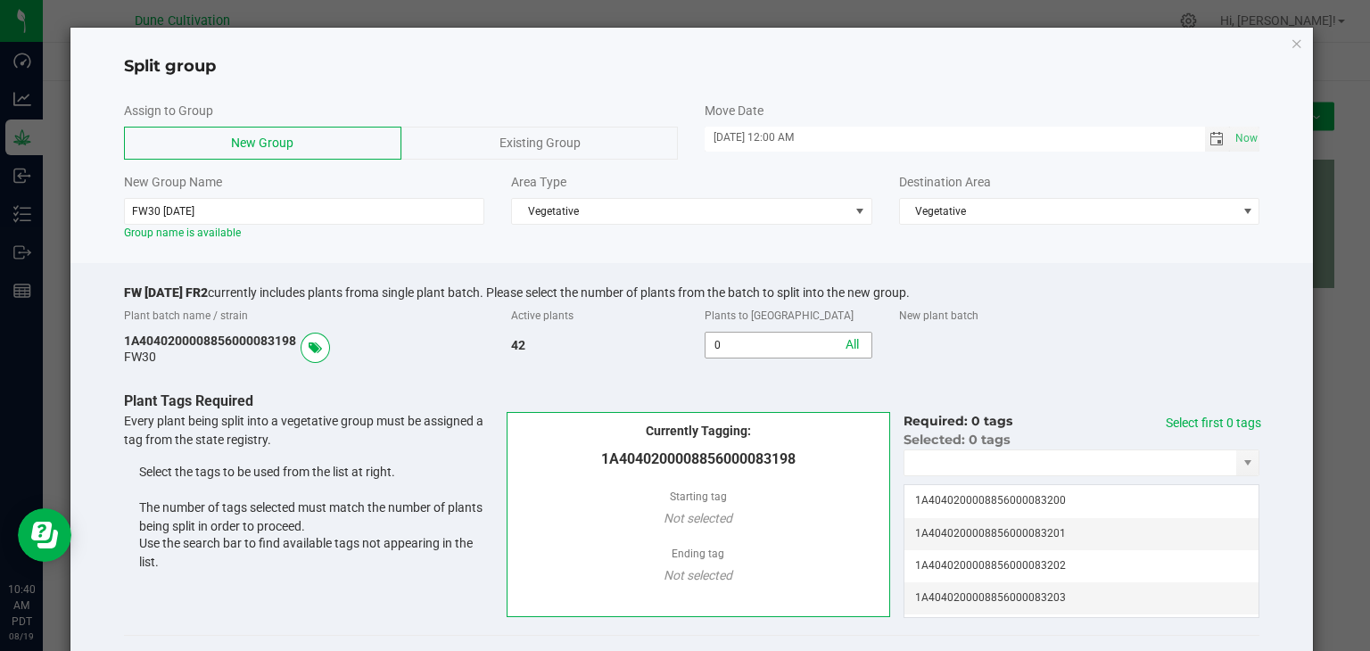
click at [810, 350] on input "0" at bounding box center [788, 345] width 165 height 25
click at [846, 347] on link "All" at bounding box center [852, 344] width 13 height 14
type input "42"
click at [1237, 424] on link "Select first 42 tags" at bounding box center [1223, 432] width 75 height 33
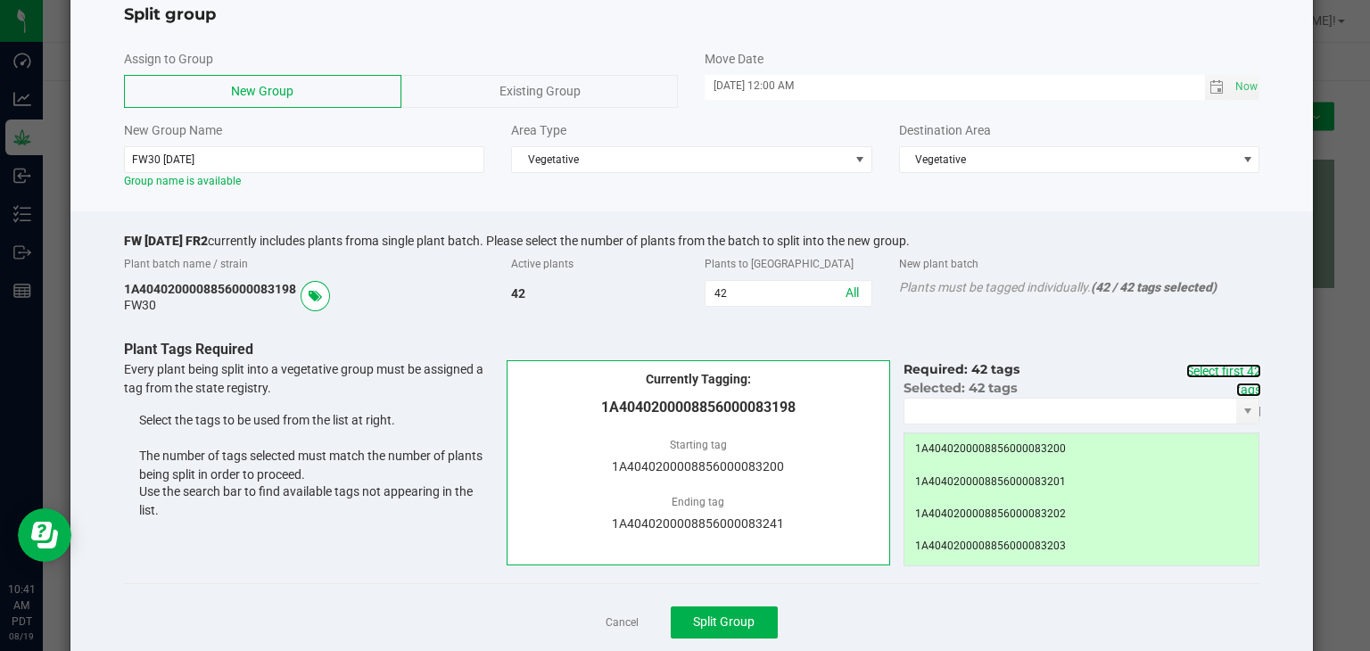
scroll to position [97, 0]
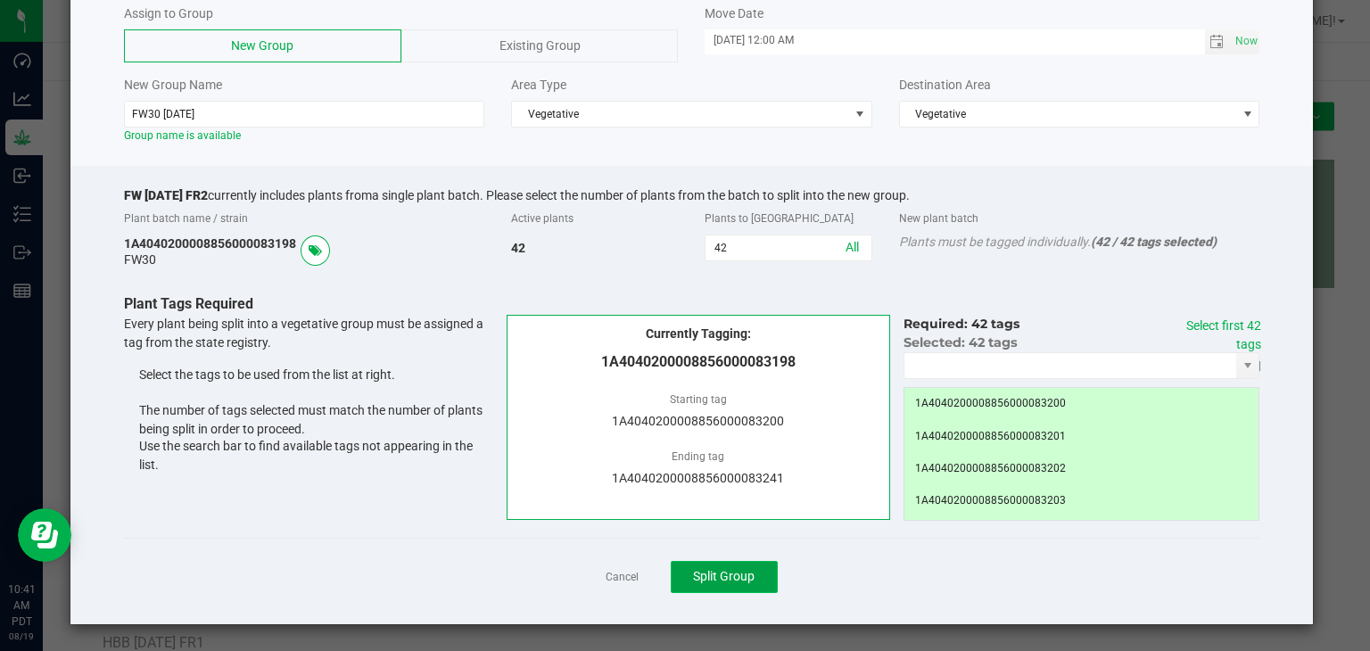
click at [732, 567] on button "Split Group" at bounding box center [724, 577] width 107 height 32
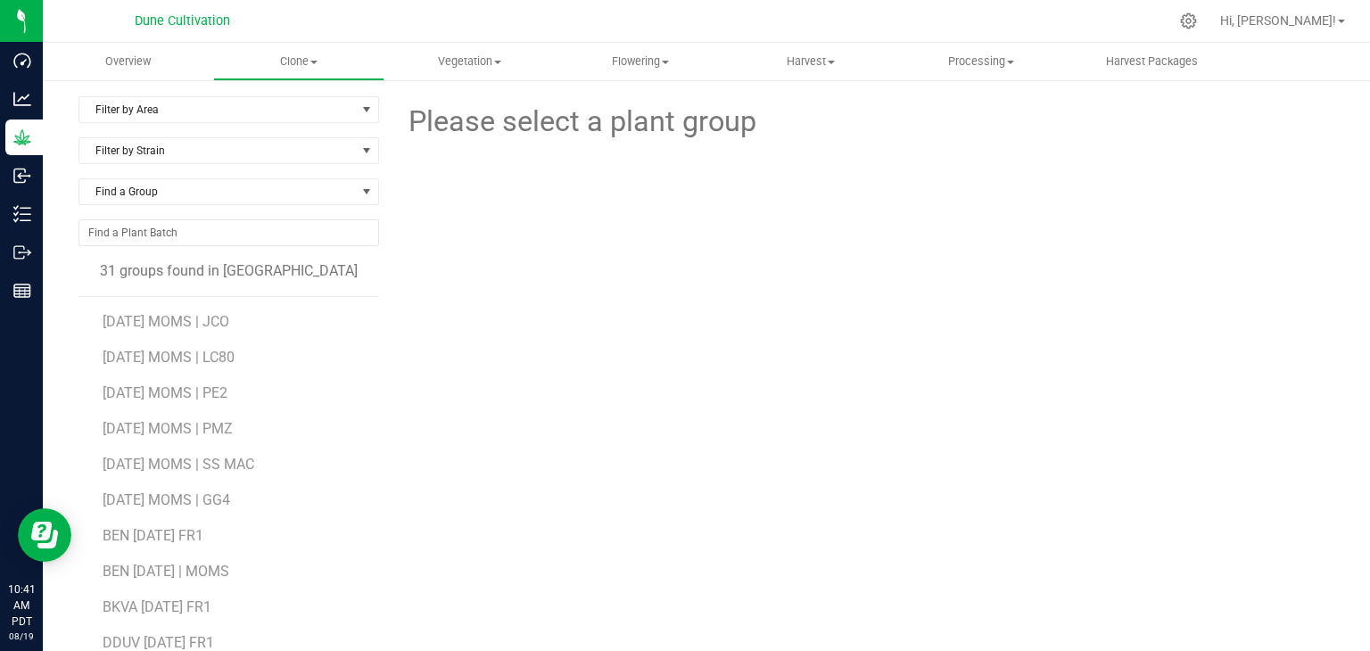
click at [188, 594] on li "BKVA [DATE] FR1" at bounding box center [235, 600] width 264 height 36
click at [189, 602] on span "BKVA [DATE] FR1" at bounding box center [158, 607] width 110 height 17
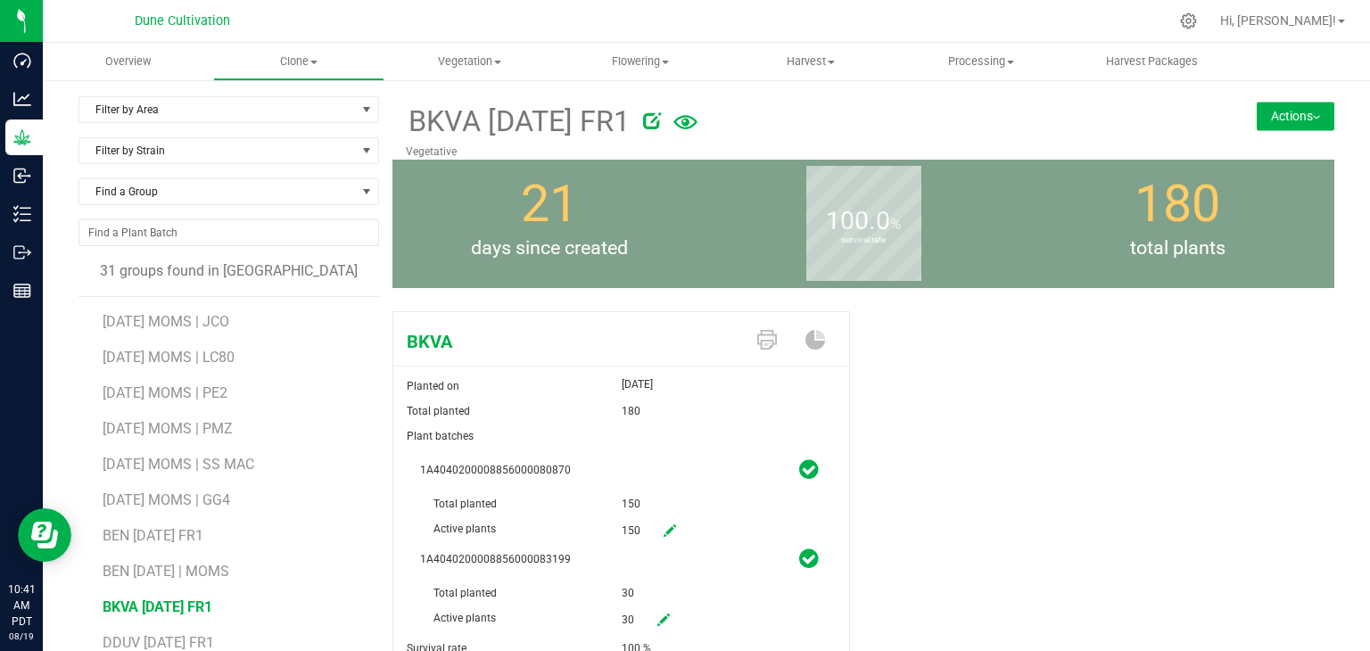
click at [1260, 115] on button "Actions" at bounding box center [1296, 116] width 78 height 29
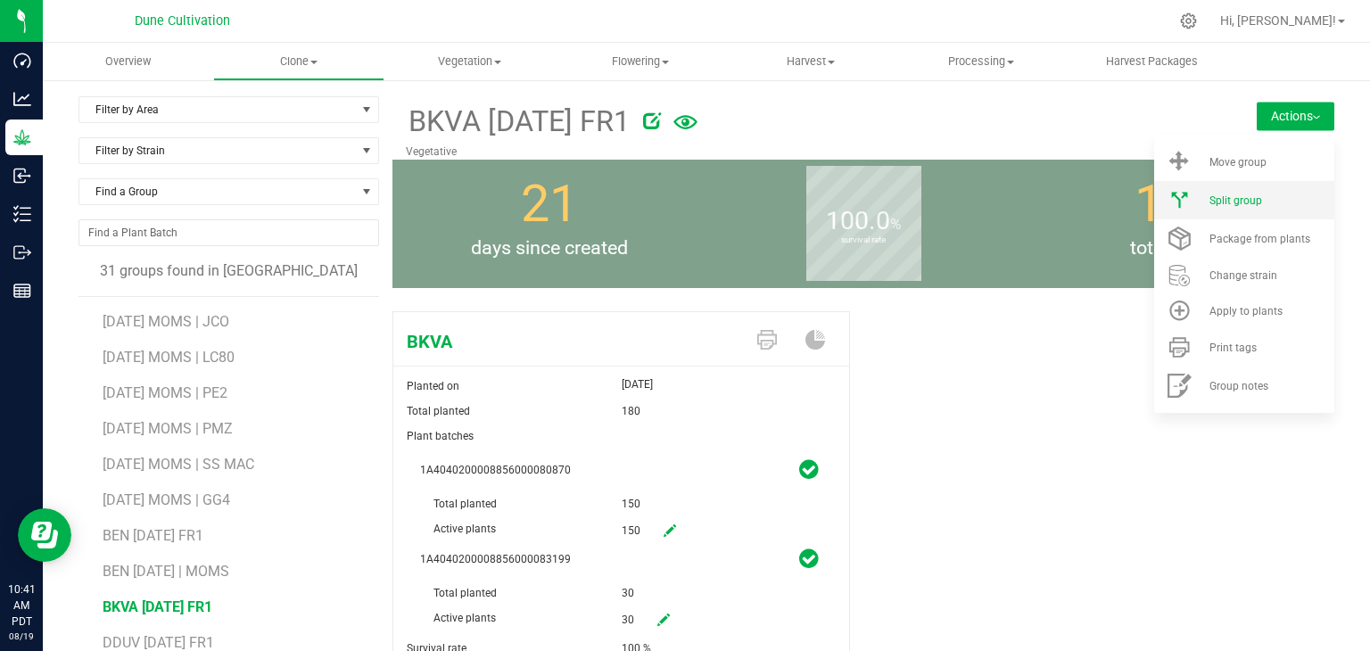
click at [1213, 211] on li "Split group" at bounding box center [1244, 200] width 180 height 38
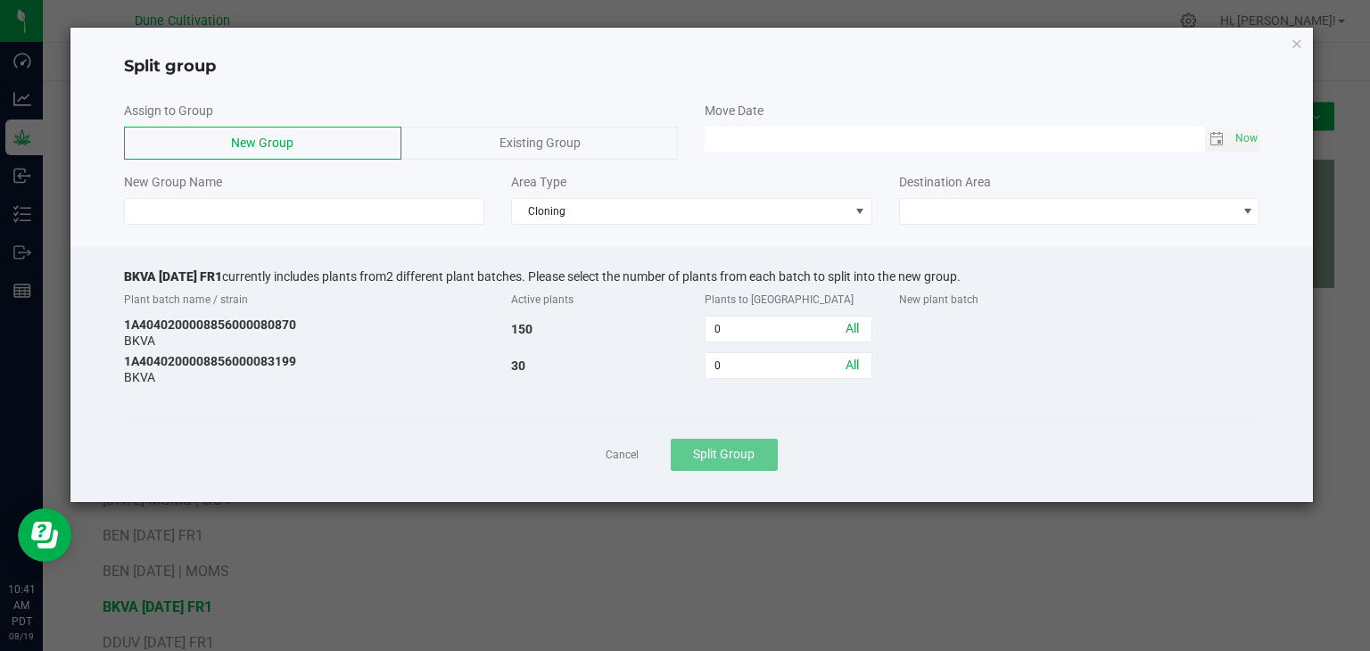
click at [813, 308] on div "Plants to [GEOGRAPHIC_DATA]" at bounding box center [788, 300] width 194 height 32
click at [849, 330] on link "All" at bounding box center [852, 328] width 13 height 14
type input "150"
click at [846, 369] on link "All" at bounding box center [852, 365] width 13 height 14
type input "30"
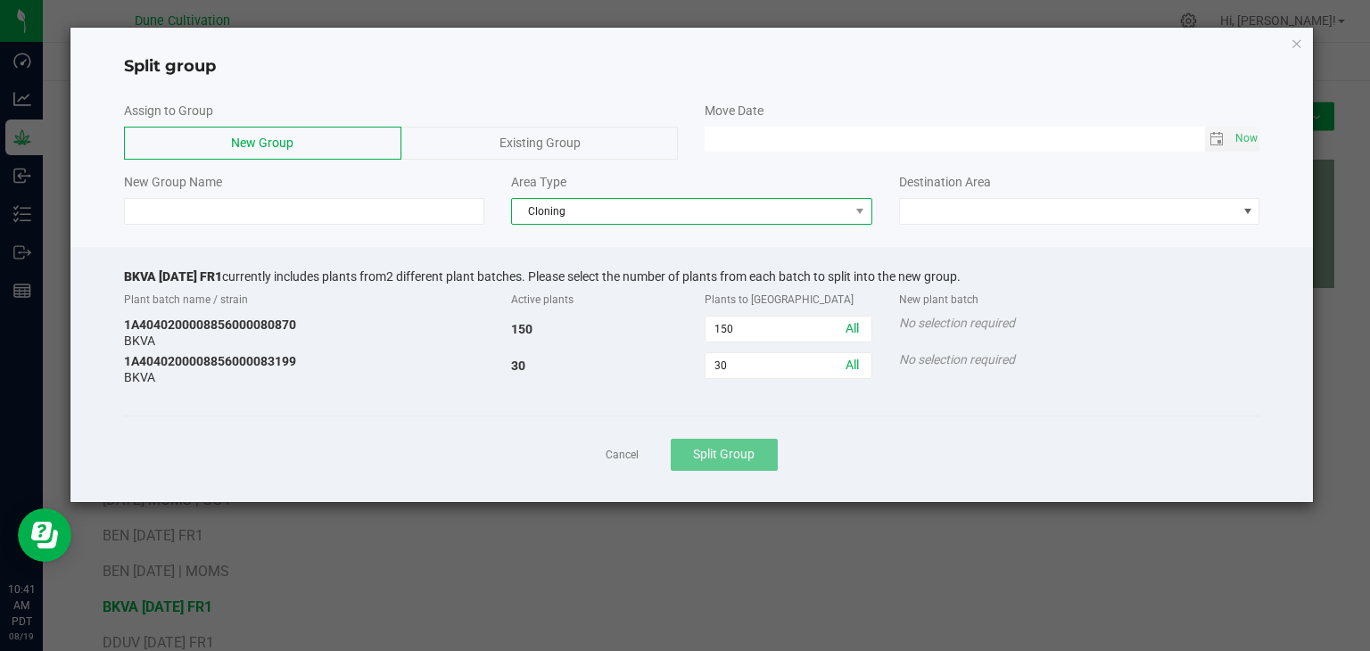
click at [648, 217] on span "Cloning" at bounding box center [680, 211] width 337 height 25
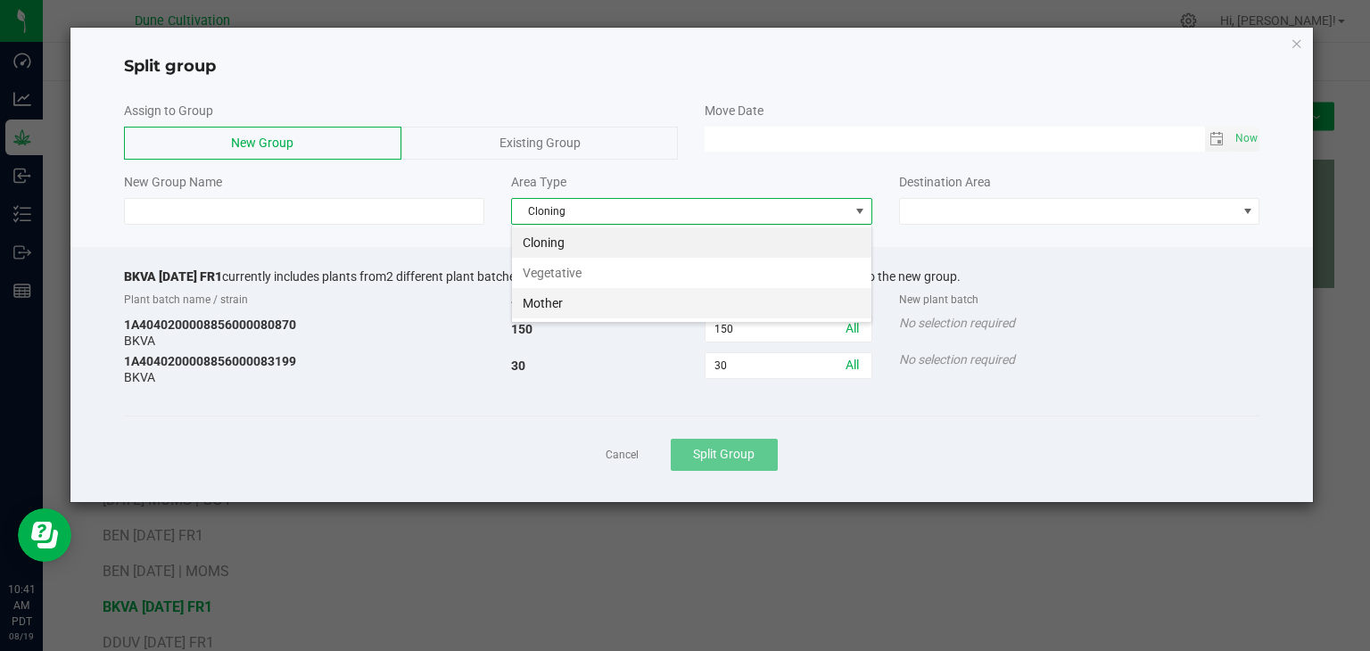
scroll to position [26, 360]
click at [578, 278] on li "Vegetative" at bounding box center [691, 273] width 359 height 30
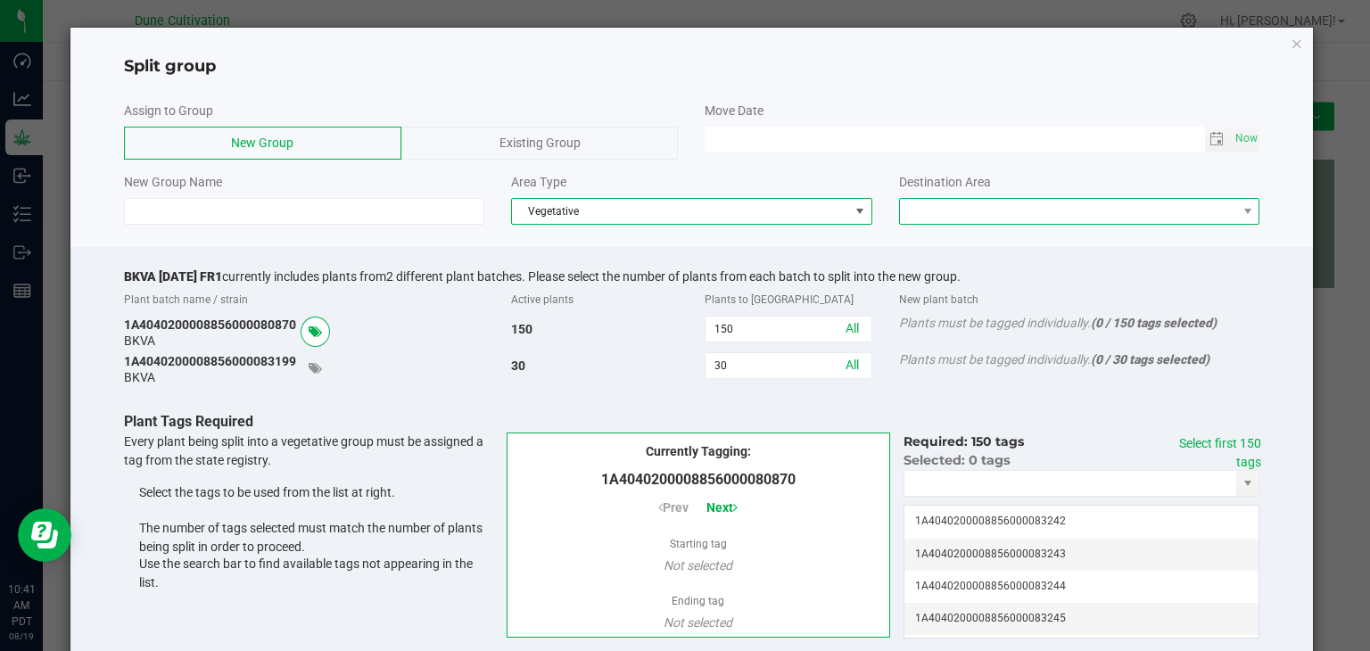
click at [1064, 205] on span at bounding box center [1068, 211] width 337 height 25
click at [987, 252] on li "Vegetative" at bounding box center [1068, 242] width 355 height 30
click at [1210, 138] on span "Toggle calendar" at bounding box center [1217, 139] width 14 height 14
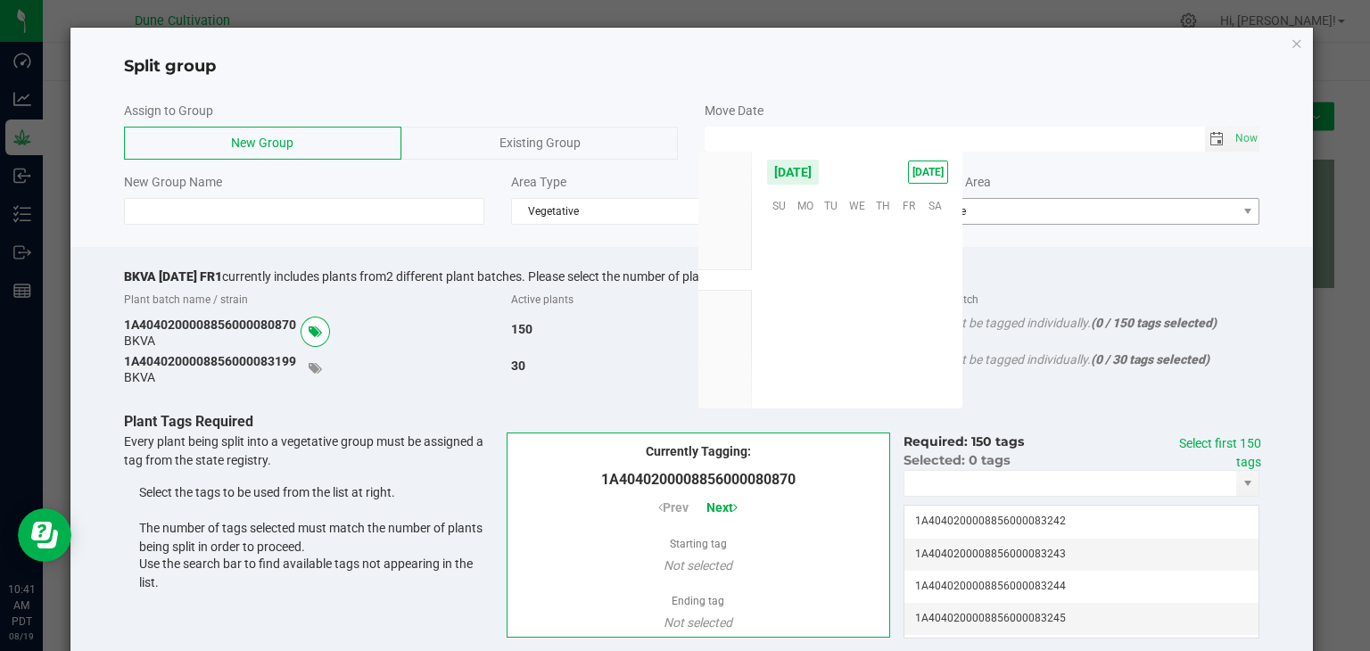
scroll to position [289140, 0]
click at [901, 293] on span "15" at bounding box center [909, 288] width 26 height 28
type input "[DATE] 12:00 AM"
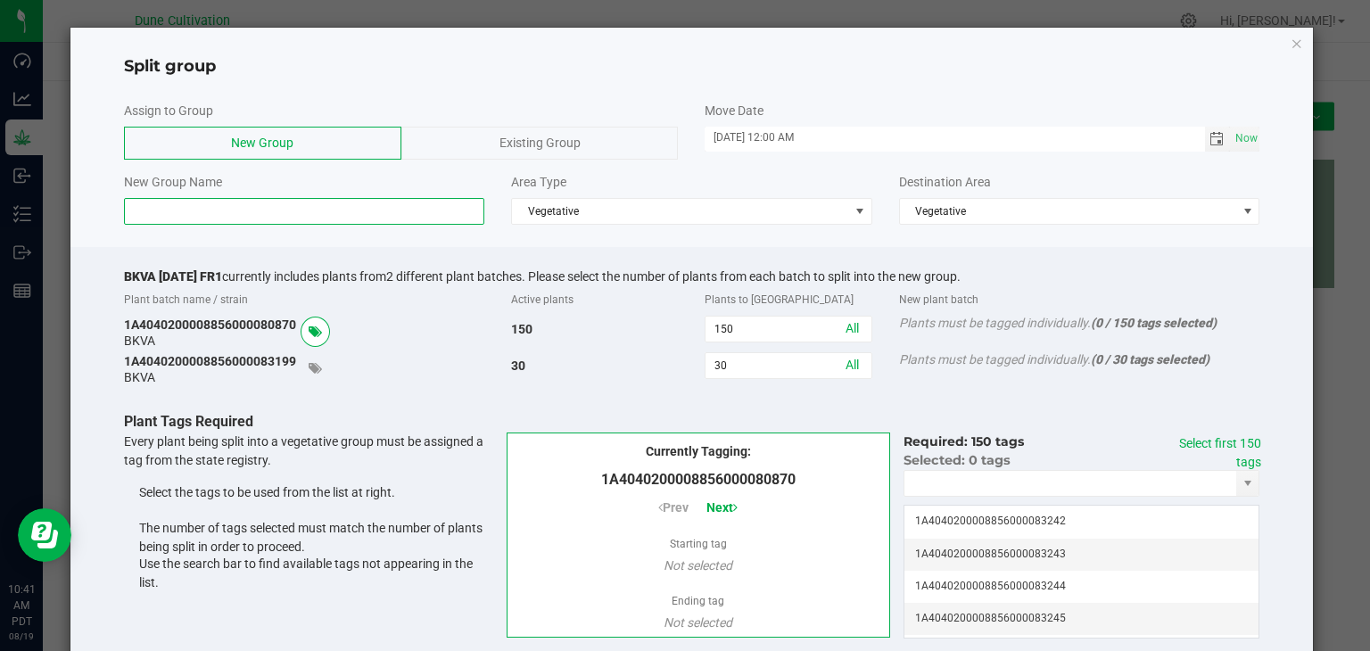
click at [173, 212] on input at bounding box center [304, 211] width 361 height 27
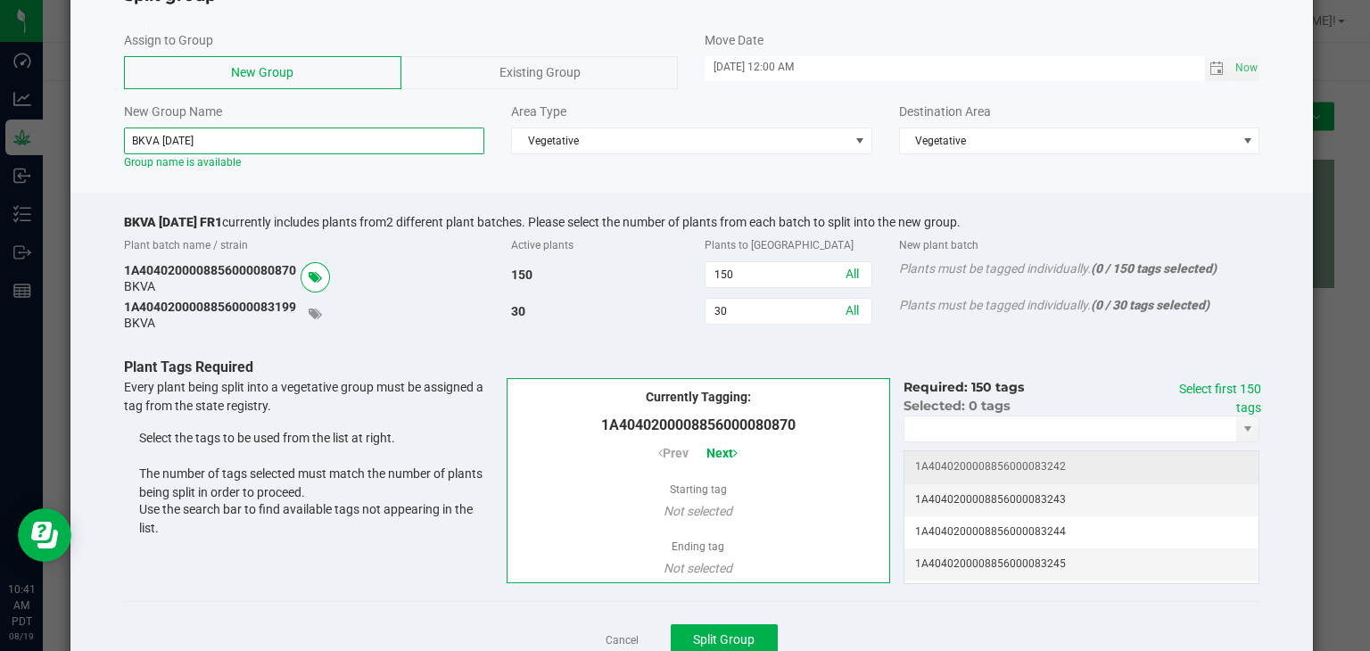
scroll to position [135, 0]
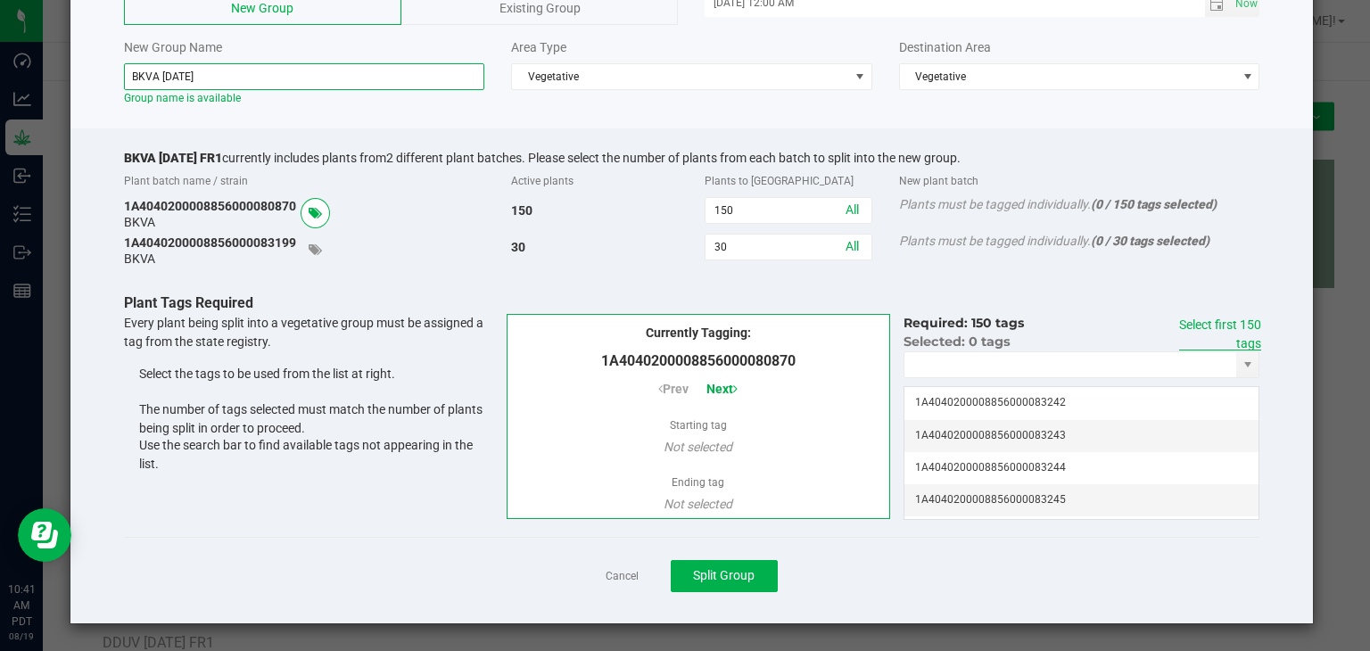
type input "BKVA [DATE]"
click at [1245, 328] on link "Select first 150 tags" at bounding box center [1220, 334] width 82 height 33
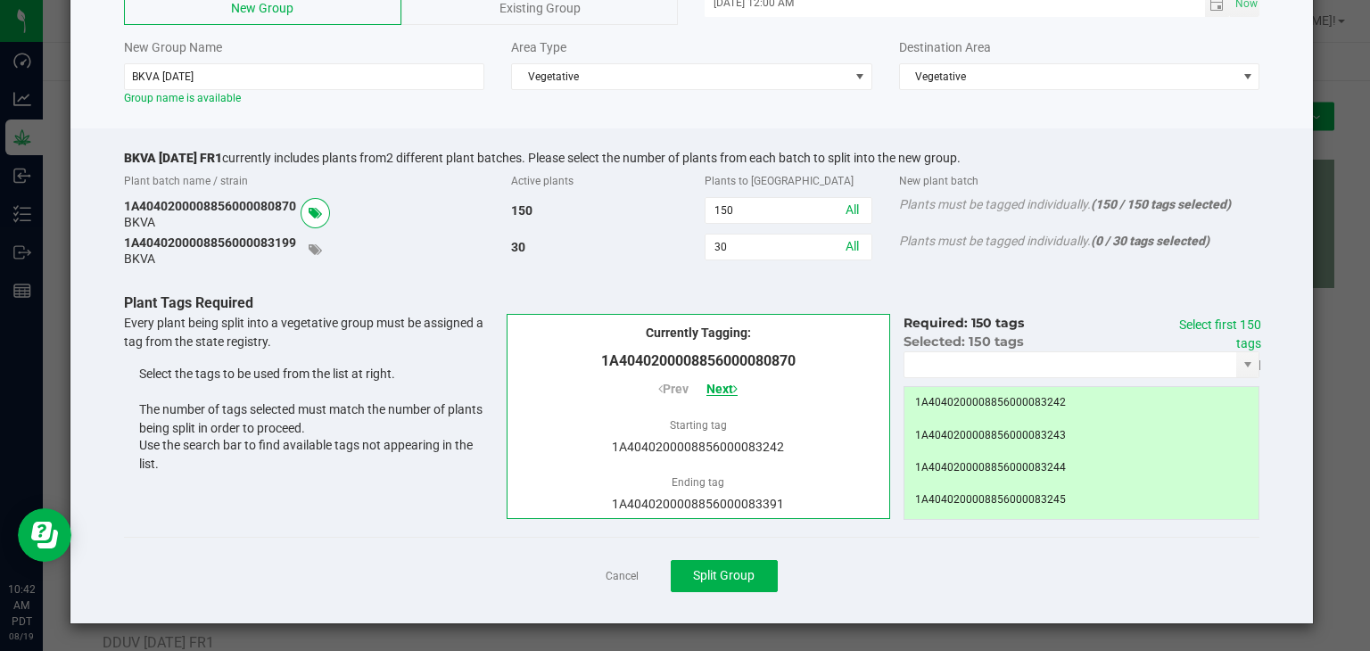
click at [722, 389] on span "Next" at bounding box center [721, 389] width 31 height 14
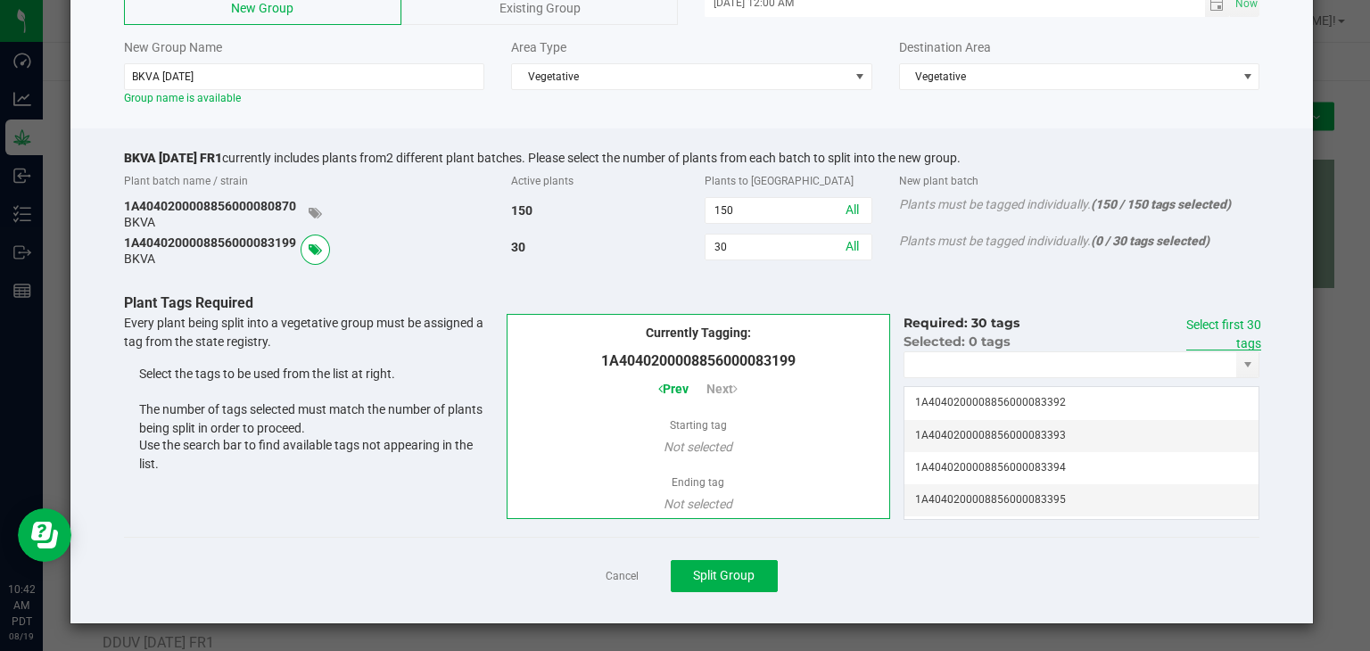
click at [1242, 340] on link "Select first 30 tags" at bounding box center [1223, 334] width 75 height 33
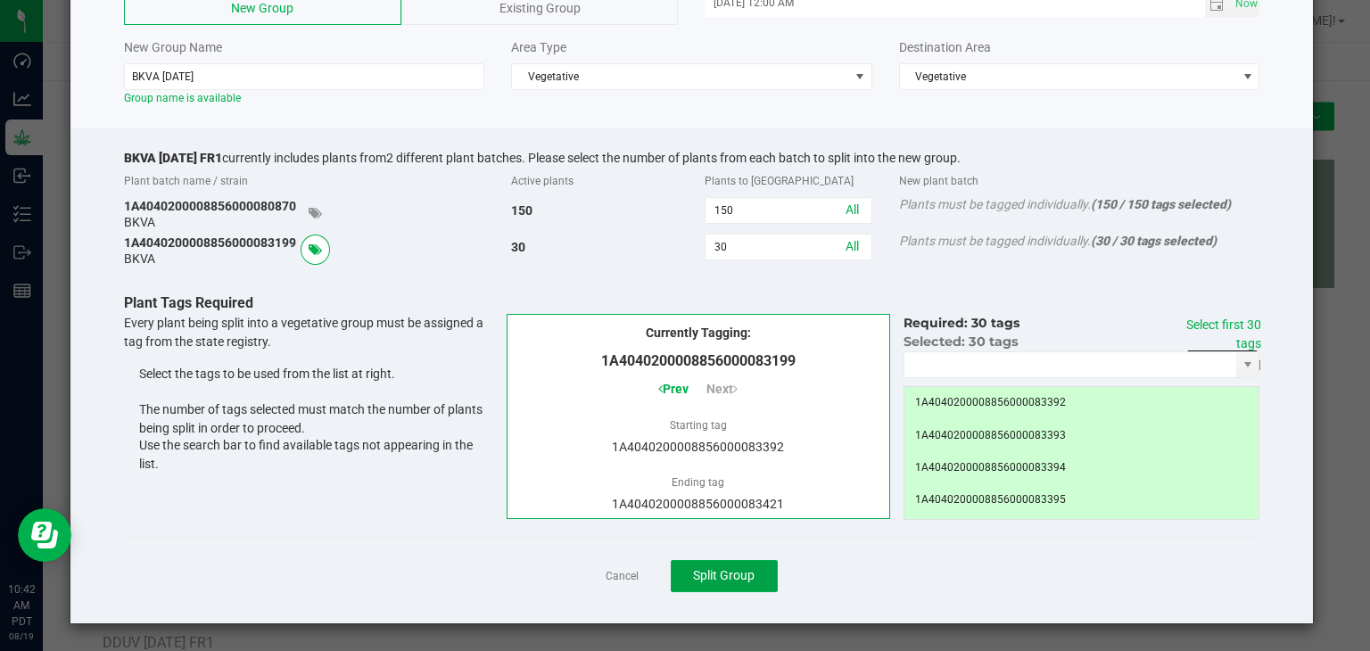
click at [733, 560] on button "Split Group" at bounding box center [724, 576] width 107 height 32
